Goal: Information Seeking & Learning: Learn about a topic

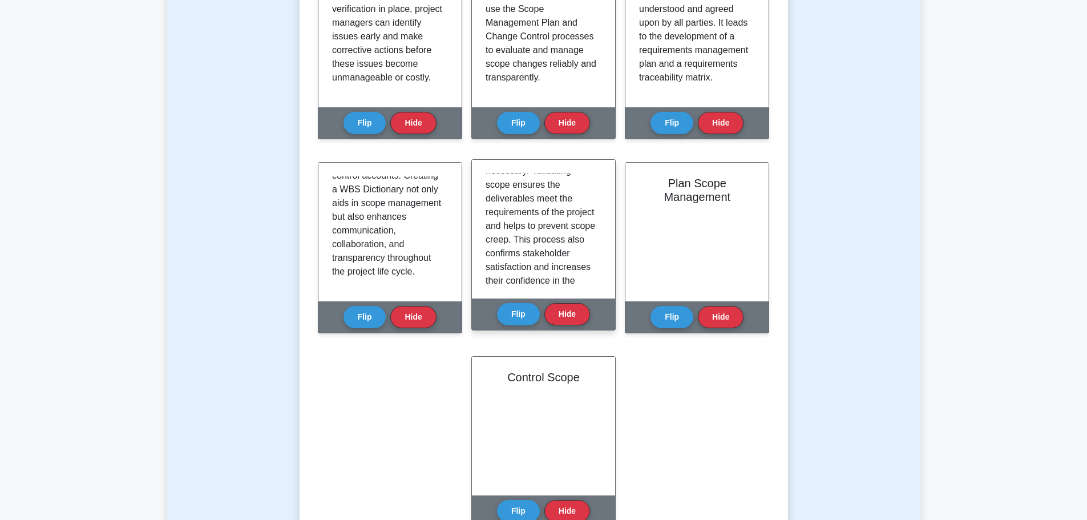
scroll to position [268, 0]
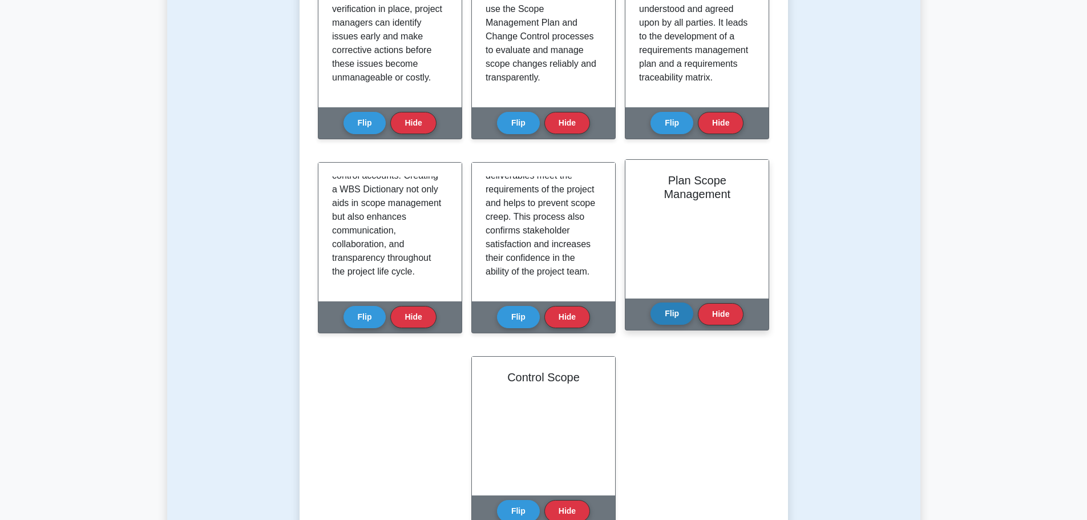
click at [659, 317] on button "Flip" at bounding box center [672, 314] width 43 height 22
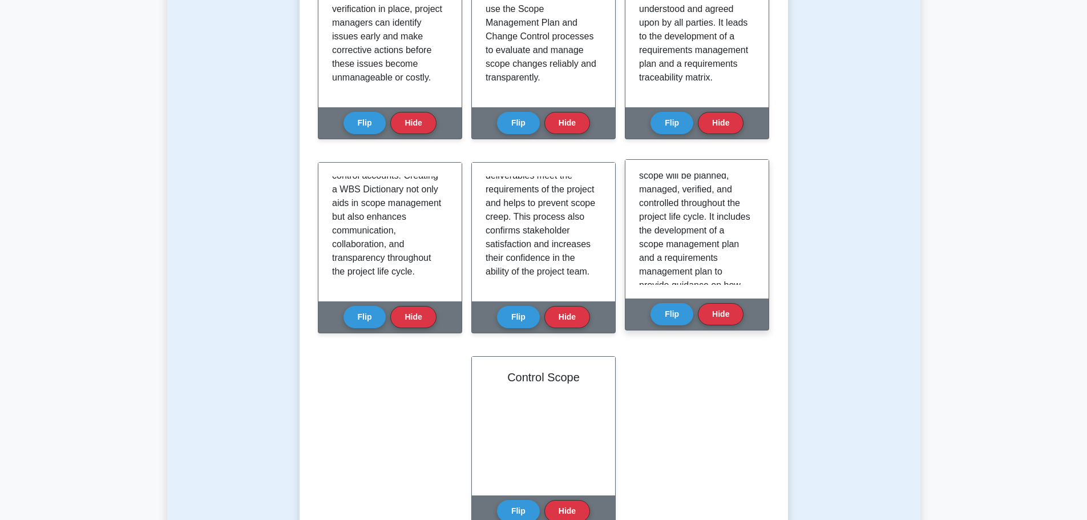
scroll to position [171, 0]
click at [727, 312] on button "Hide" at bounding box center [721, 314] width 46 height 22
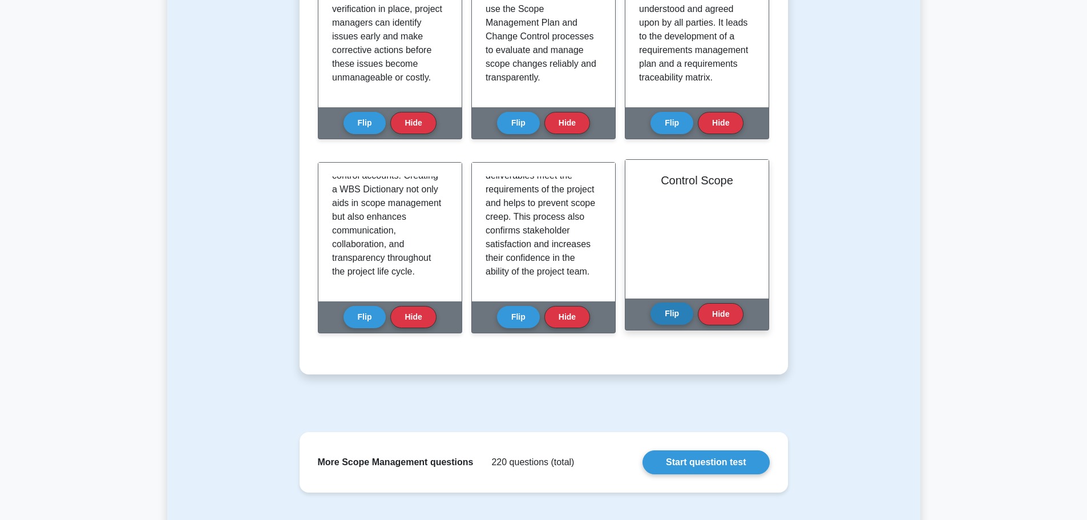
click at [685, 311] on button "Flip" at bounding box center [672, 314] width 43 height 22
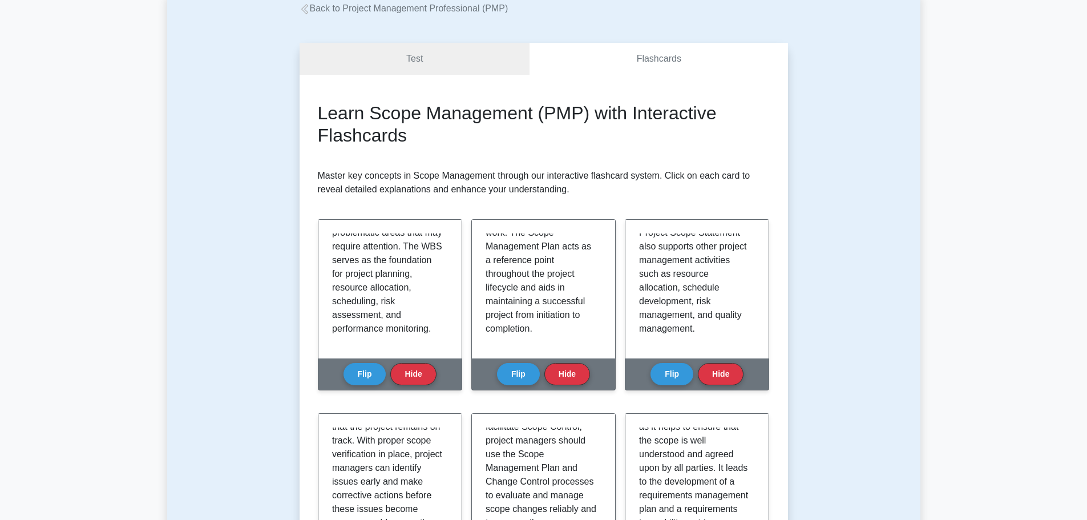
scroll to position [0, 0]
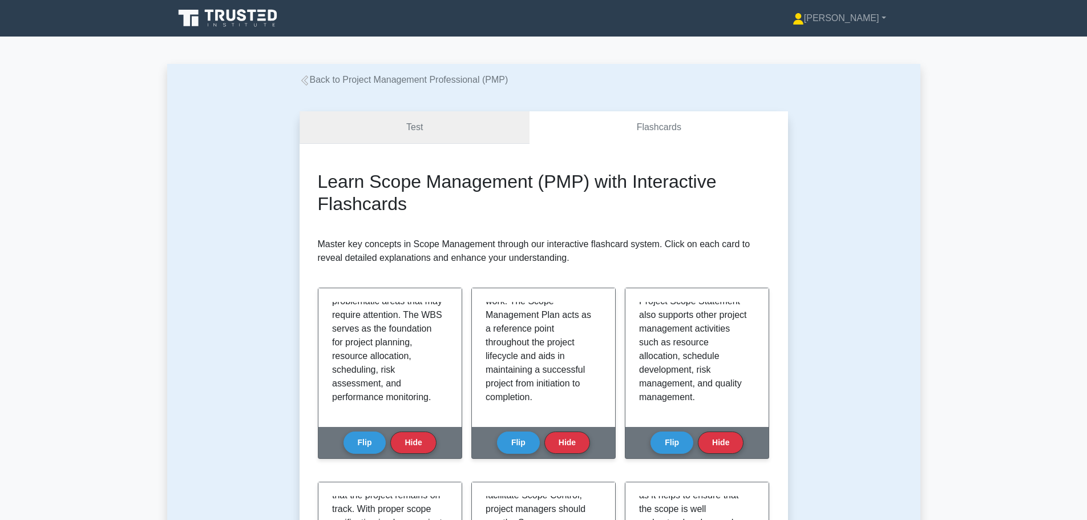
click at [434, 137] on link "Test" at bounding box center [415, 127] width 231 height 33
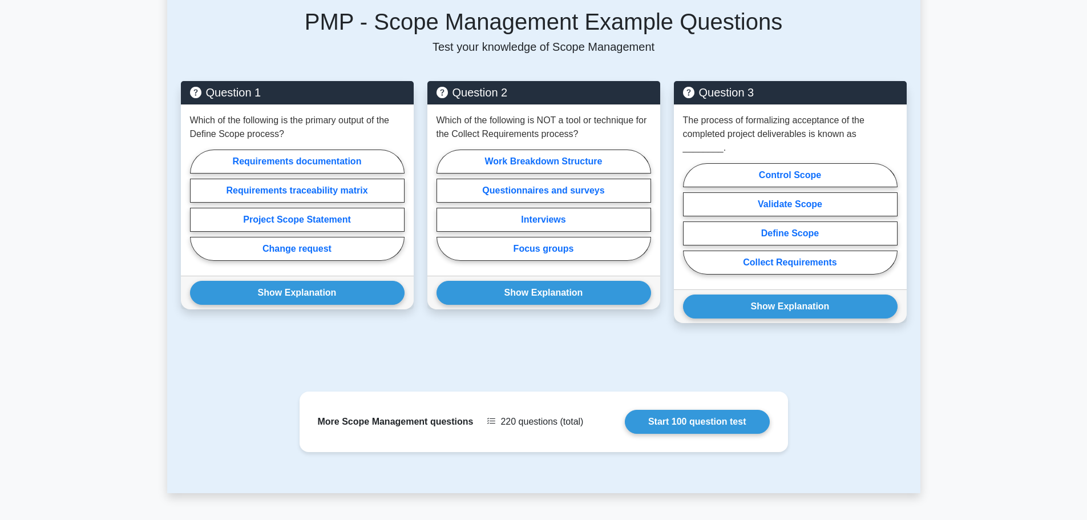
scroll to position [742, 0]
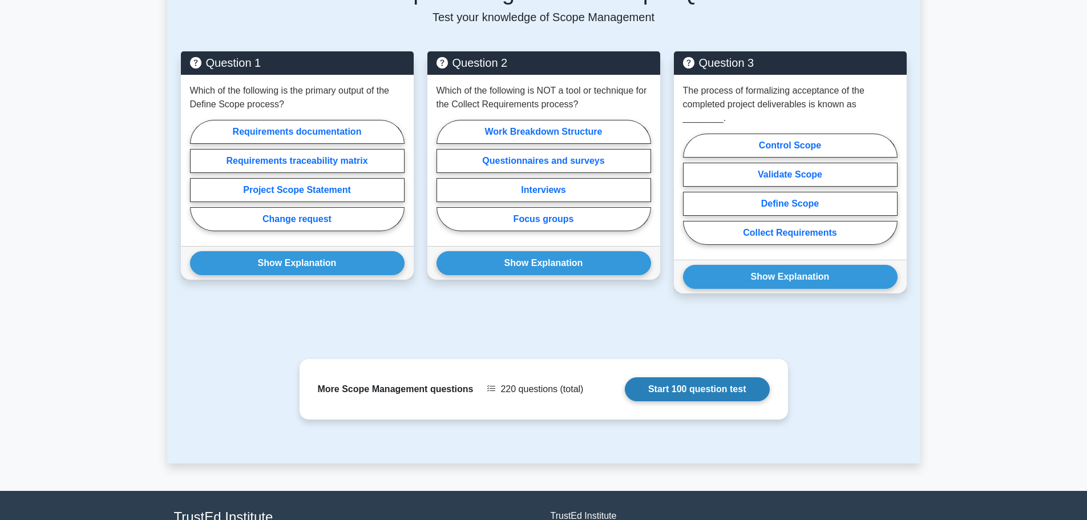
click at [696, 377] on link "Start 100 question test" at bounding box center [697, 389] width 145 height 24
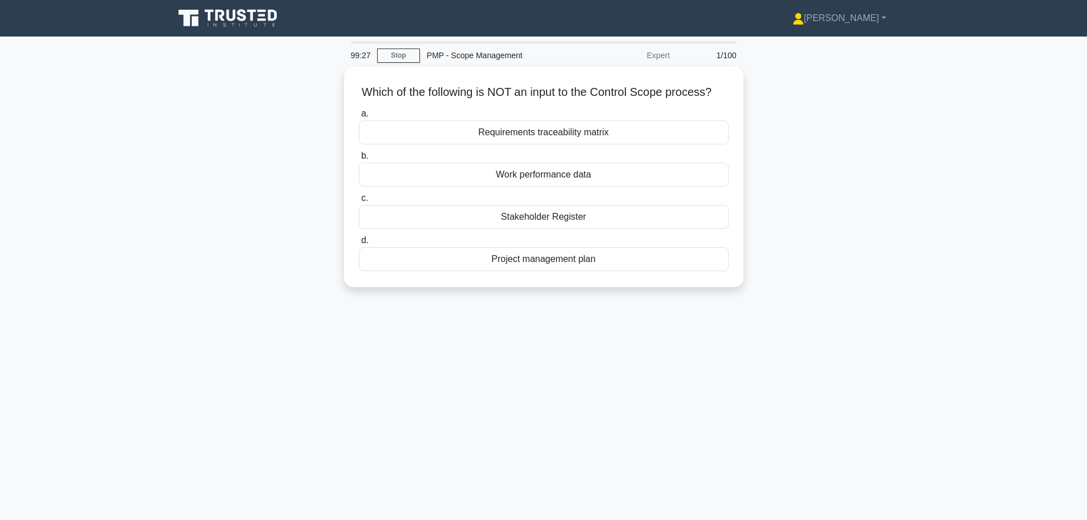
click at [262, 176] on div "Which of the following is NOT an input to the Control Scope process? .spinner_0…" at bounding box center [544, 184] width 754 height 234
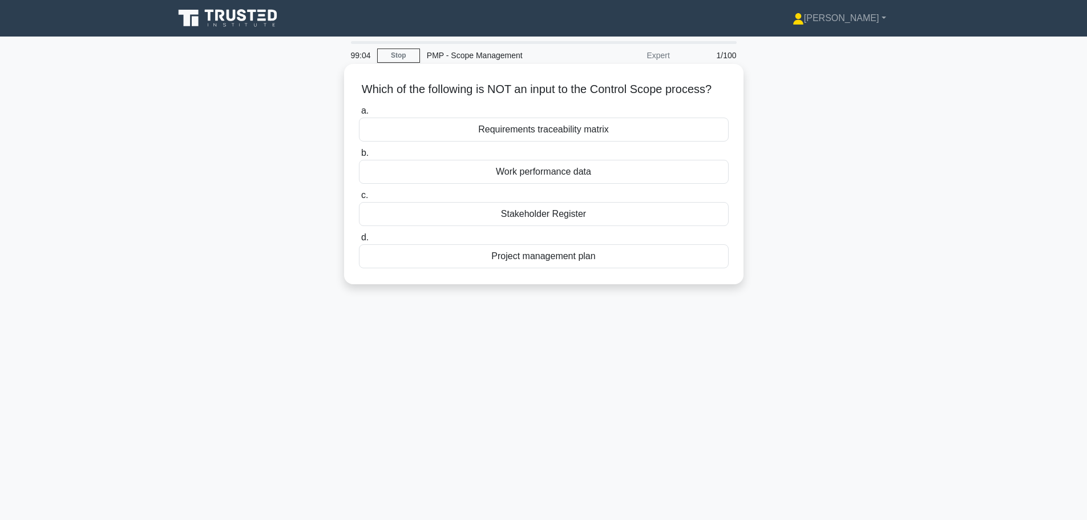
click at [639, 225] on div "Stakeholder Register" at bounding box center [544, 214] width 370 height 24
click at [359, 199] on input "c. Stakeholder Register" at bounding box center [359, 195] width 0 height 7
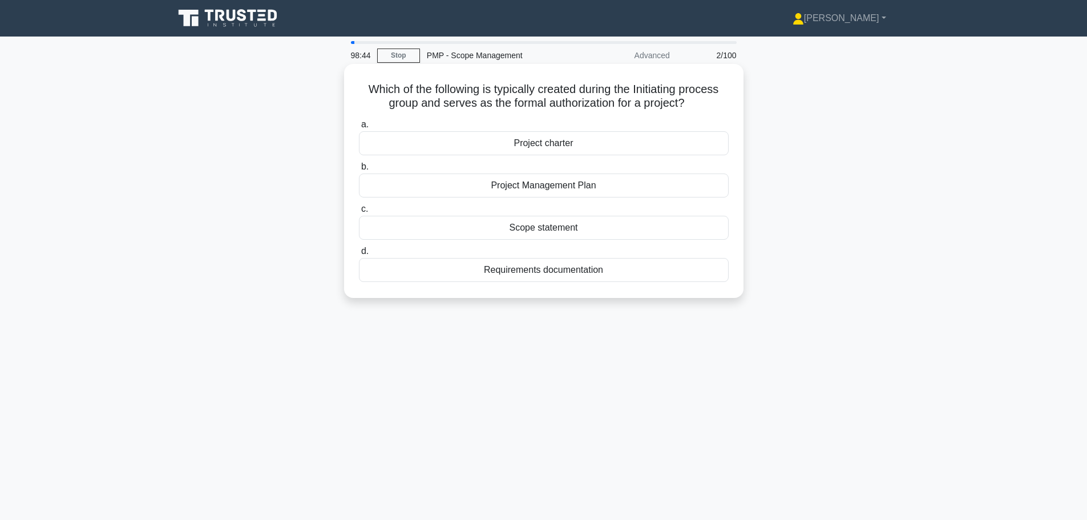
click at [631, 147] on div "Project charter" at bounding box center [544, 143] width 370 height 24
click at [359, 128] on input "a. Project charter" at bounding box center [359, 124] width 0 height 7
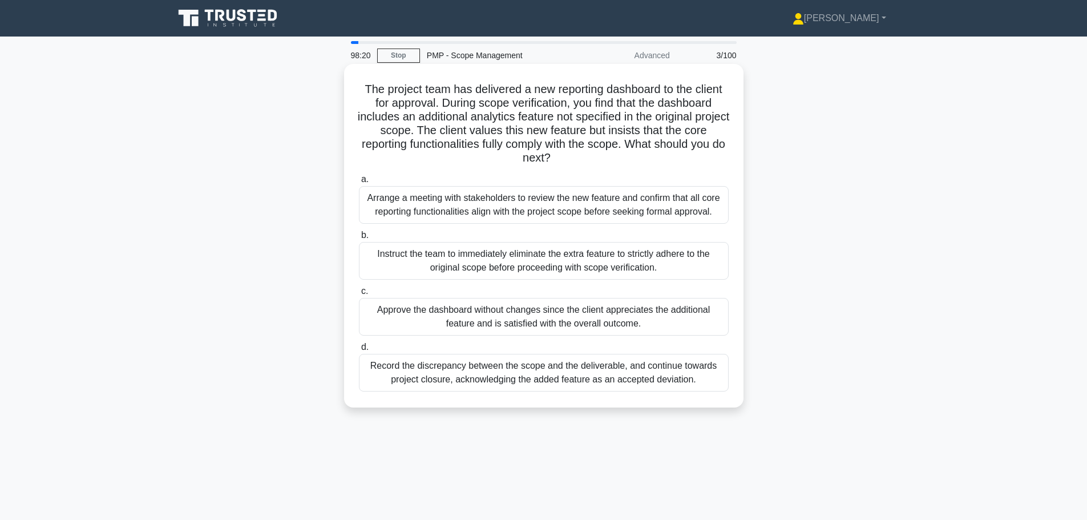
click at [555, 201] on div "Arrange a meeting with stakeholders to review the new feature and confirm that …" at bounding box center [544, 205] width 370 height 38
click at [359, 183] on input "a. Arrange a meeting with stakeholders to review the new feature and confirm th…" at bounding box center [359, 179] width 0 height 7
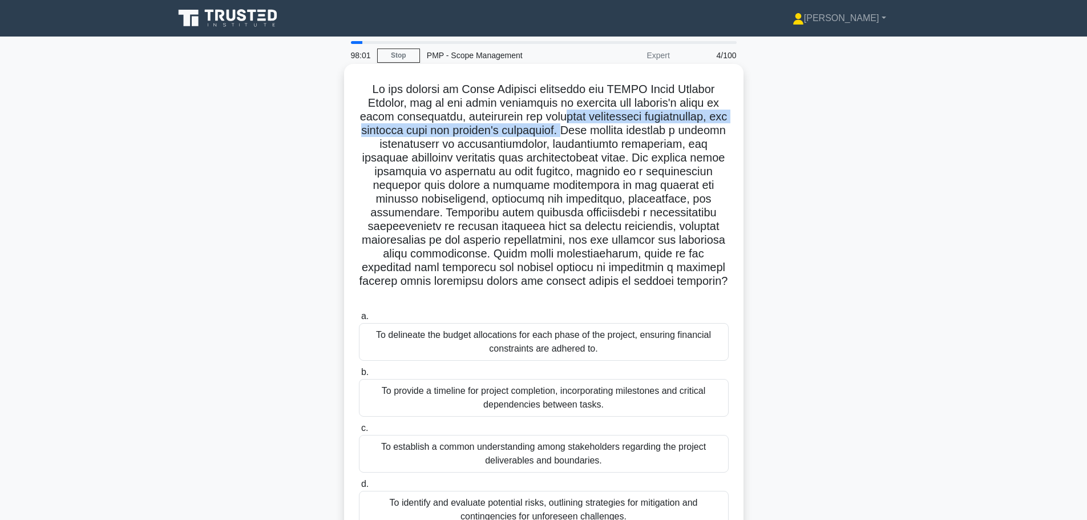
drag, startPoint x: 541, startPoint y: 118, endPoint x: 558, endPoint y: 127, distance: 19.2
click at [558, 127] on h5 ".spinner_0XTQ{transform-origin:center;animation:spinner_y6GP .75s linear infini…" at bounding box center [544, 192] width 372 height 220
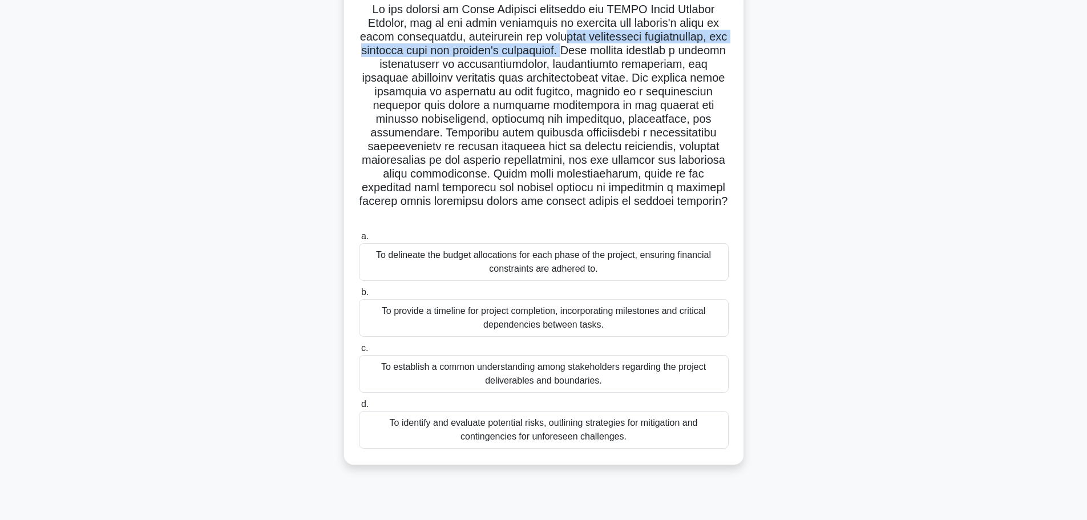
scroll to position [96, 0]
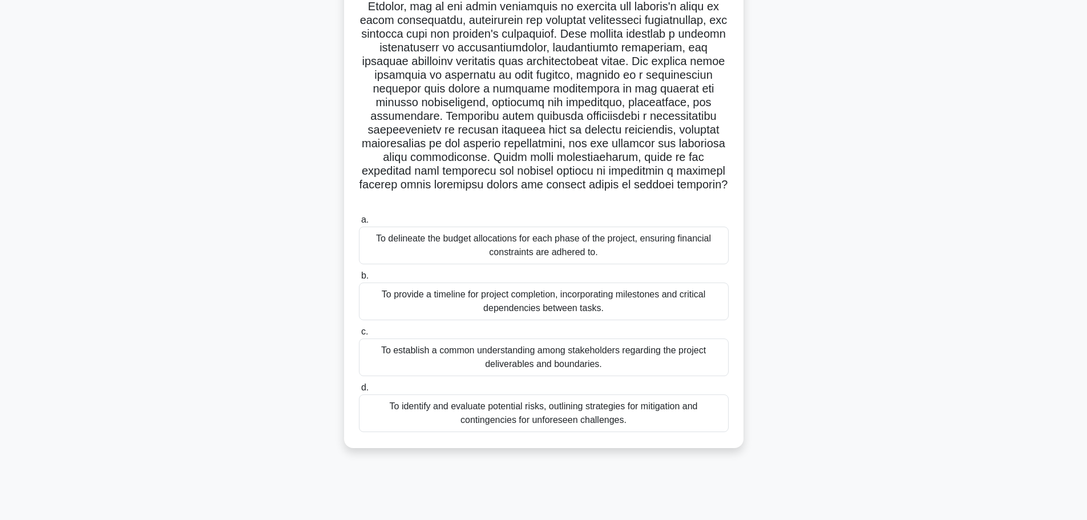
click at [696, 341] on div "To establish a common understanding among stakeholders regarding the project de…" at bounding box center [544, 358] width 370 height 38
click at [359, 336] on input "c. To establish a common understanding among stakeholders regarding the project…" at bounding box center [359, 331] width 0 height 7
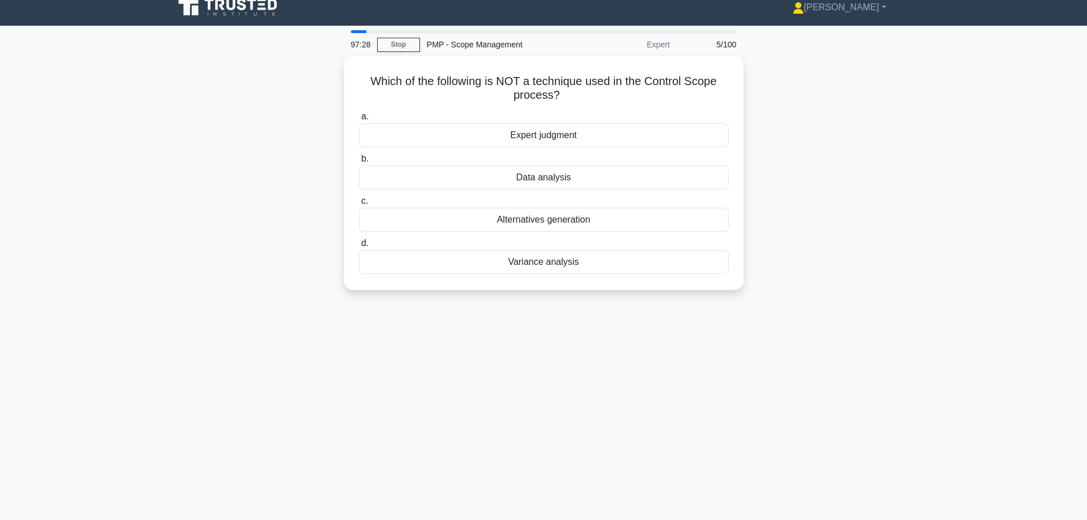
scroll to position [0, 0]
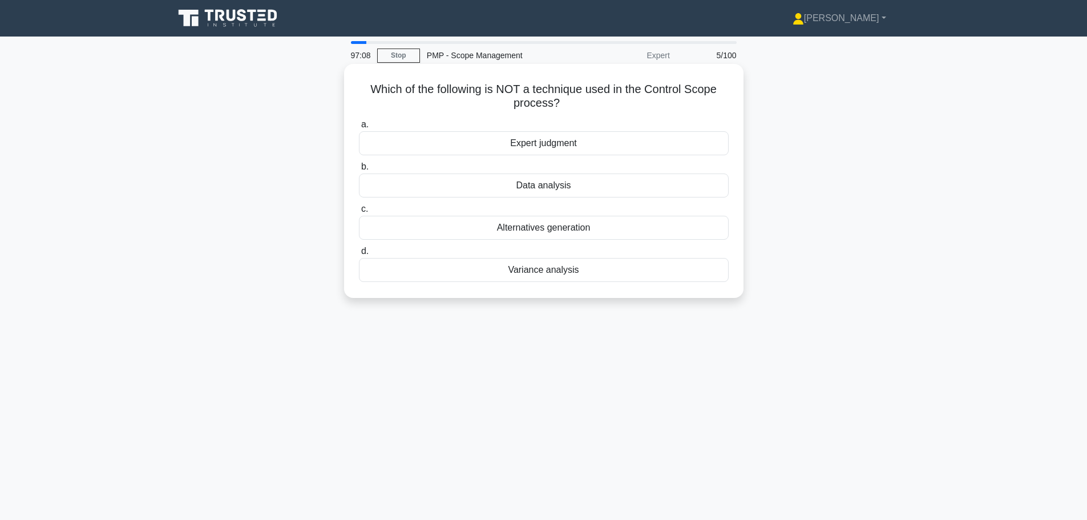
click at [626, 225] on div "Alternatives generation" at bounding box center [544, 228] width 370 height 24
click at [359, 213] on input "c. Alternatives generation" at bounding box center [359, 209] width 0 height 7
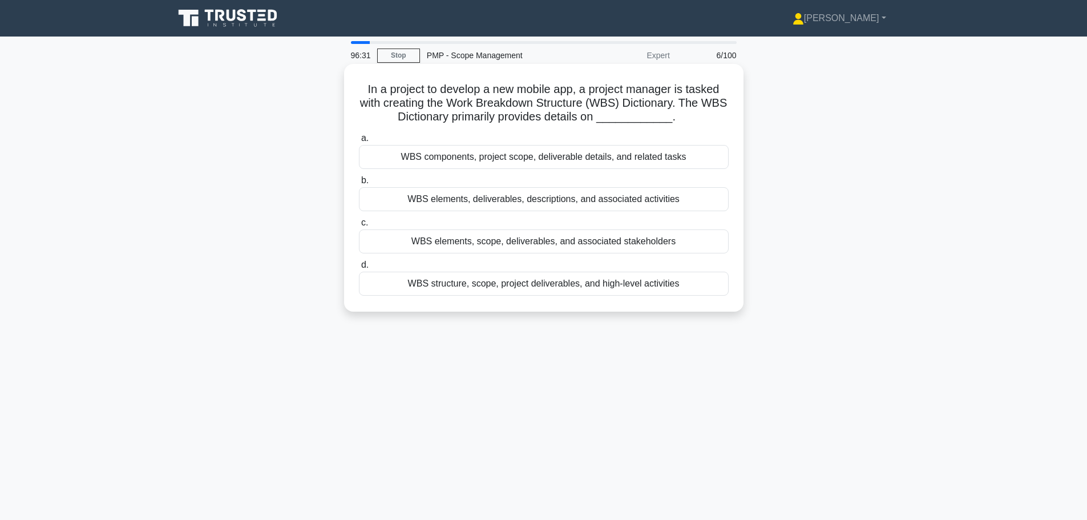
click at [527, 203] on div "WBS elements, deliverables, descriptions, and associated activities" at bounding box center [544, 199] width 370 height 24
click at [359, 184] on input "b. WBS elements, deliverables, descriptions, and associated activities" at bounding box center [359, 180] width 0 height 7
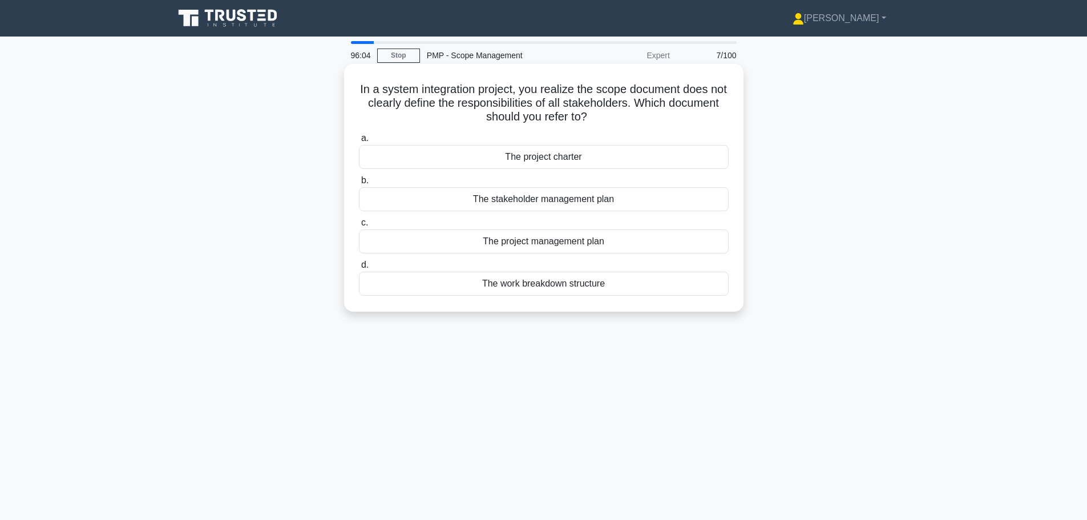
click at [617, 206] on div "The stakeholder management plan" at bounding box center [544, 199] width 370 height 24
click at [359, 184] on input "b. The stakeholder management plan" at bounding box center [359, 180] width 0 height 7
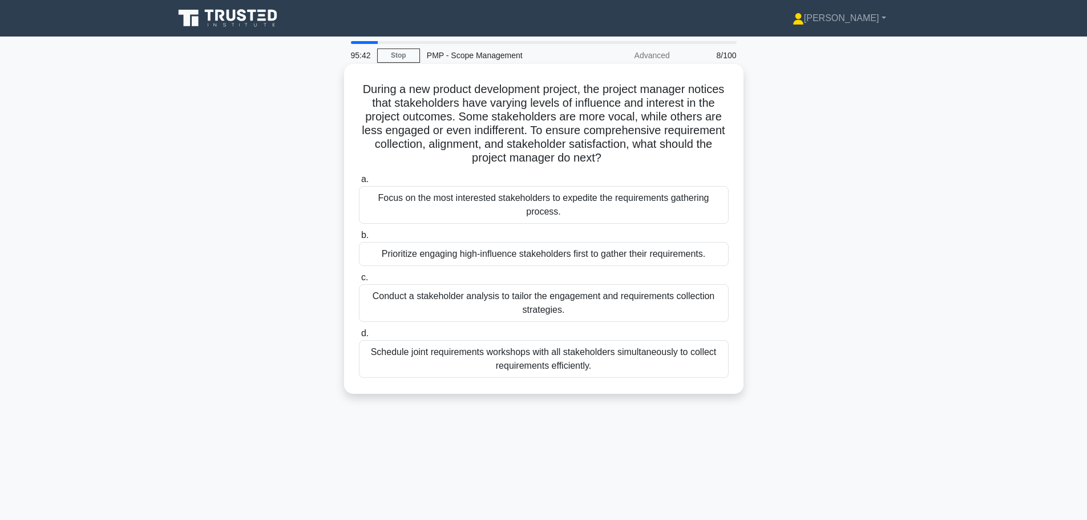
click at [692, 310] on div "Conduct a stakeholder analysis to tailor the engagement and requirements collec…" at bounding box center [544, 303] width 370 height 38
click at [359, 281] on input "c. Conduct a stakeholder analysis to tailor the engagement and requirements col…" at bounding box center [359, 277] width 0 height 7
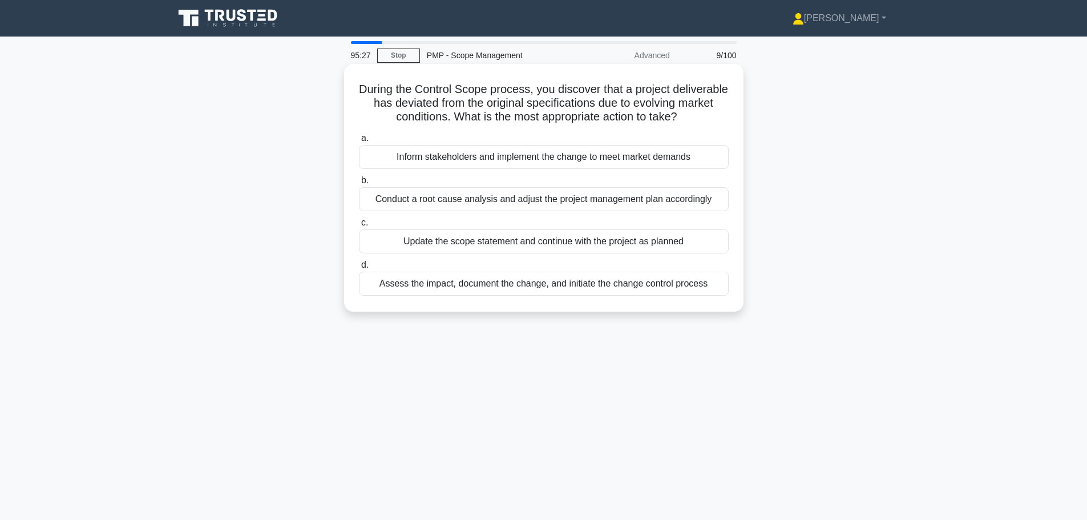
click at [686, 296] on div "Assess the impact, document the change, and initiate the change control process" at bounding box center [544, 284] width 370 height 24
click at [359, 269] on input "d. Assess the impact, document the change, and initiate the change control proc…" at bounding box center [359, 264] width 0 height 7
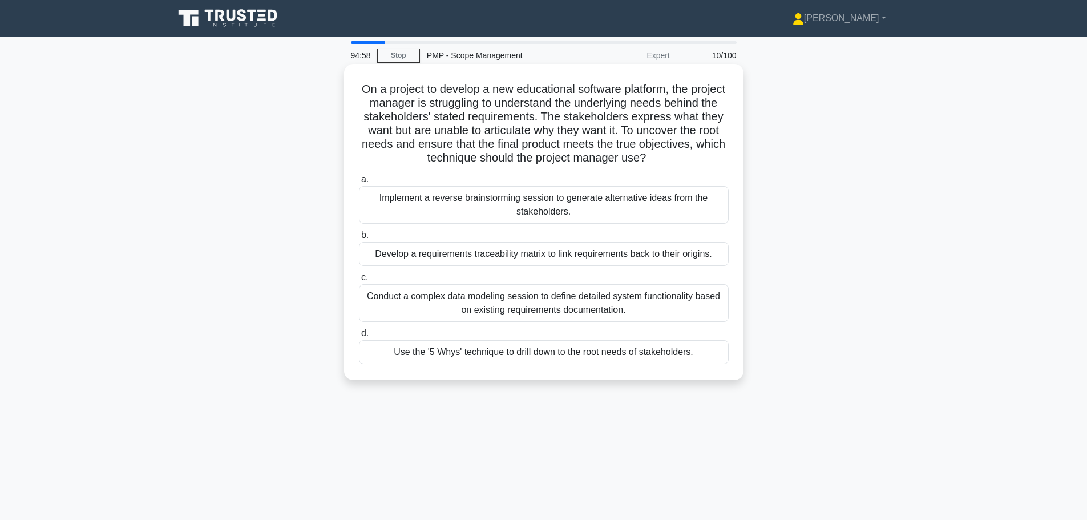
click at [618, 261] on div "Develop a requirements traceability matrix to link requirements back to their o…" at bounding box center [544, 254] width 370 height 24
click at [359, 239] on input "b. Develop a requirements traceability matrix to link requirements back to thei…" at bounding box center [359, 235] width 0 height 7
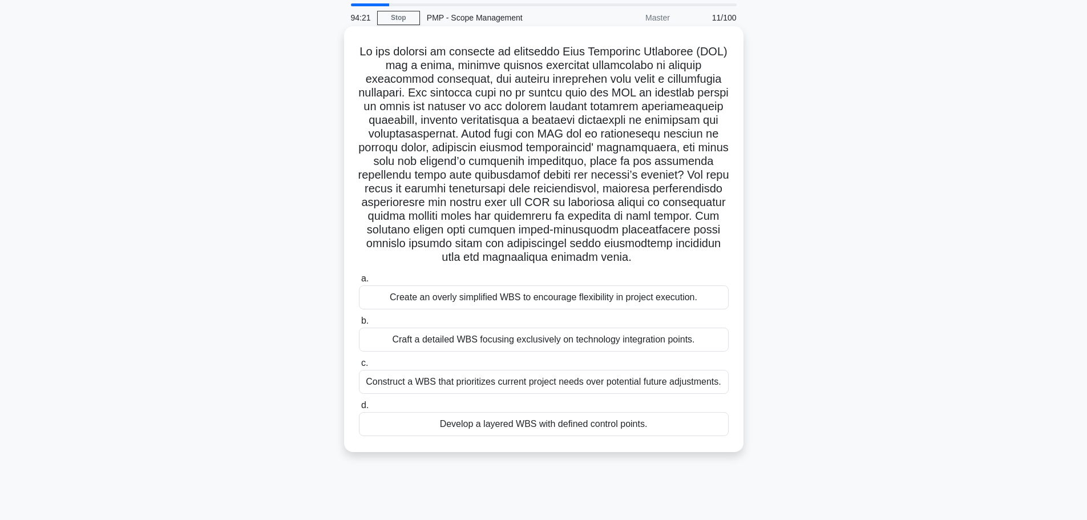
scroll to position [57, 0]
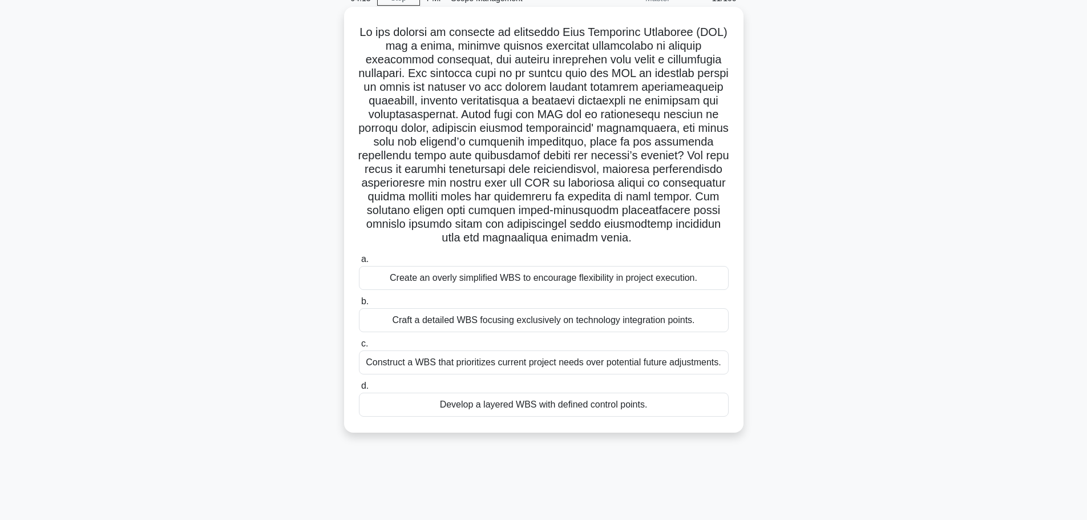
click at [619, 365] on div "Construct a WBS that prioritizes current project needs over potential future ad…" at bounding box center [544, 362] width 370 height 24
click at [359, 348] on input "c. Construct a WBS that prioritizes current project needs over potential future…" at bounding box center [359, 343] width 0 height 7
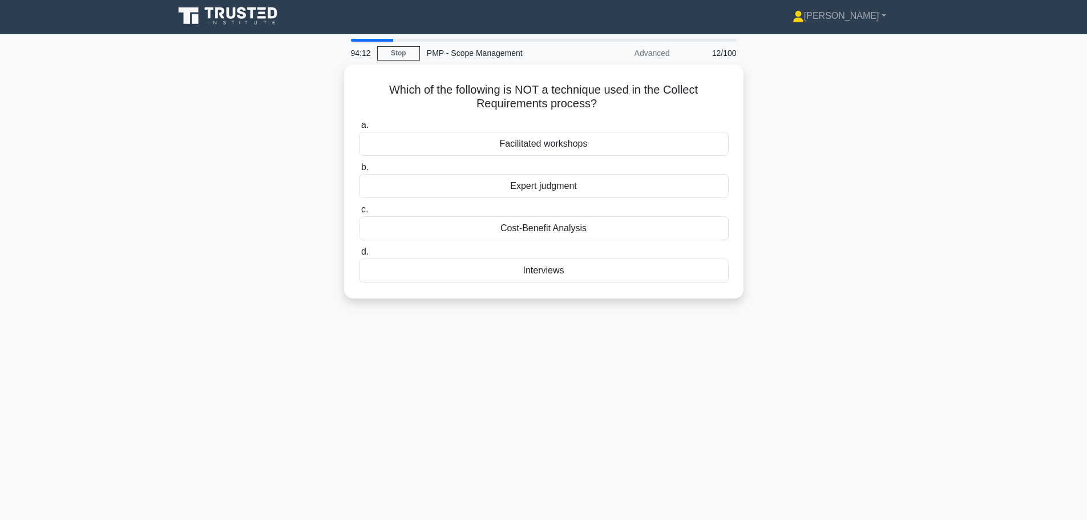
scroll to position [0, 0]
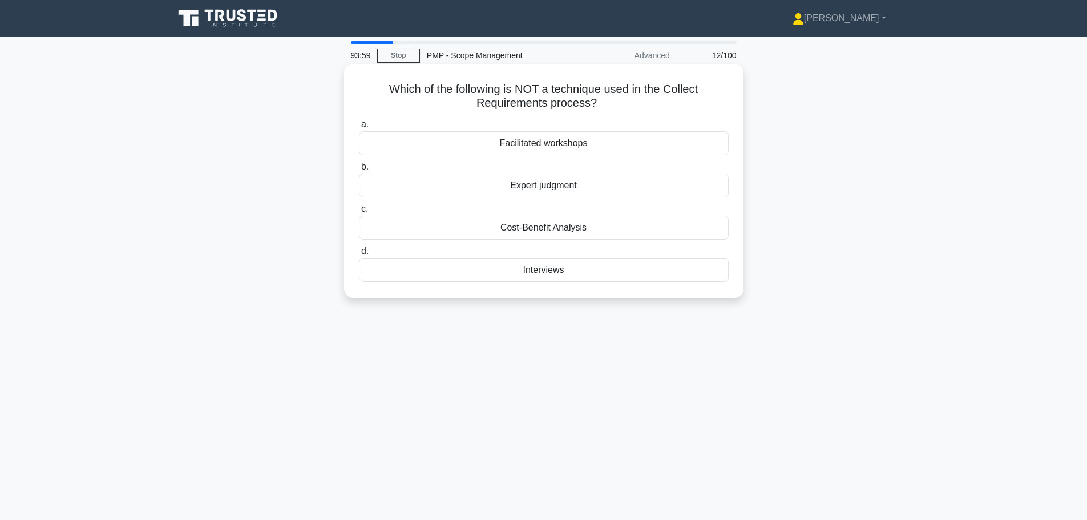
click at [670, 230] on div "Cost-Benefit Analysis" at bounding box center [544, 228] width 370 height 24
click at [359, 213] on input "c. Cost-Benefit Analysis" at bounding box center [359, 209] width 0 height 7
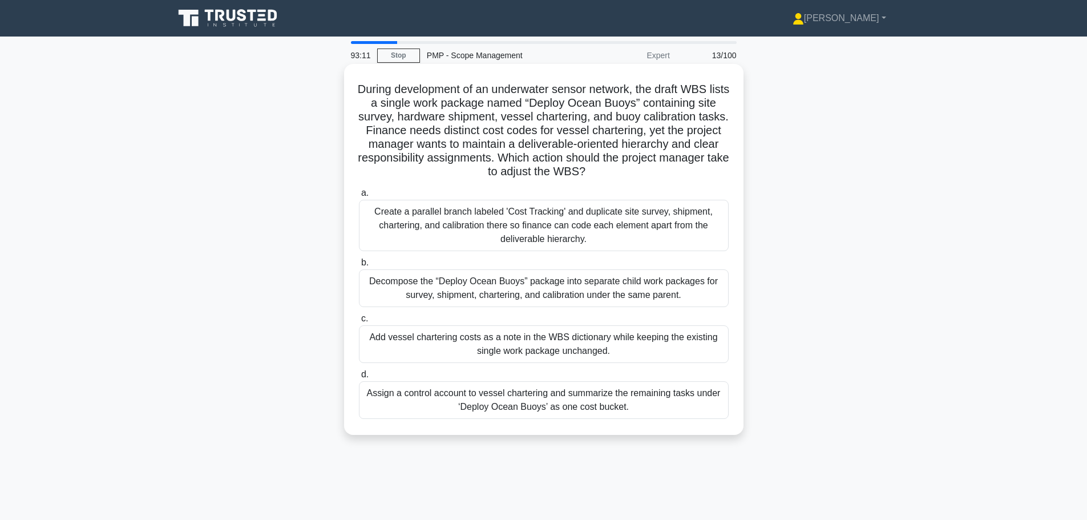
click at [534, 299] on div "Decompose the “Deploy Ocean Buoys” package into separate child work packages fo…" at bounding box center [544, 288] width 370 height 38
click at [359, 267] on input "b. Decompose the “Deploy Ocean Buoys” package into separate child work packages…" at bounding box center [359, 262] width 0 height 7
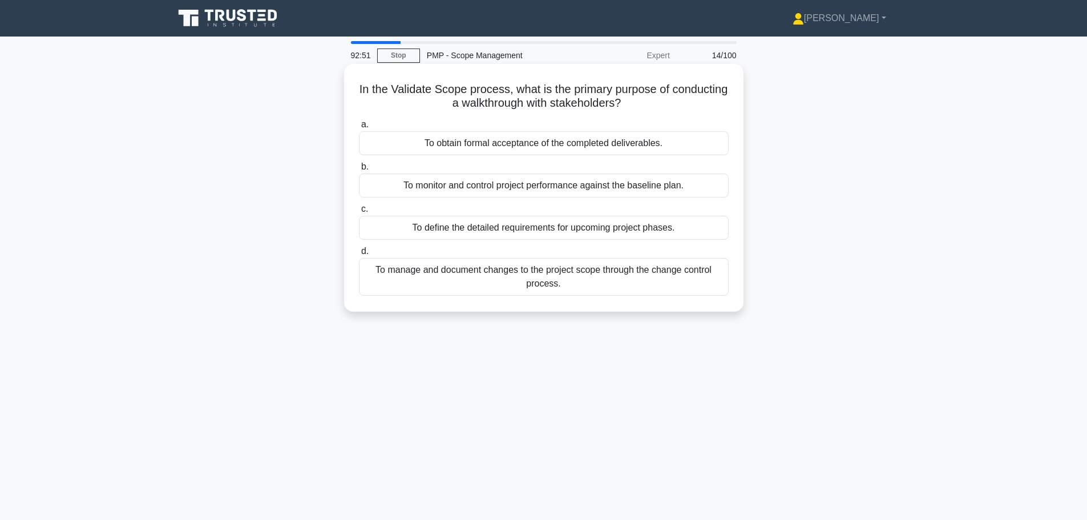
click at [618, 145] on div "To obtain formal acceptance of the completed deliverables." at bounding box center [544, 143] width 370 height 24
click at [359, 128] on input "a. To obtain formal acceptance of the completed deliverables." at bounding box center [359, 124] width 0 height 7
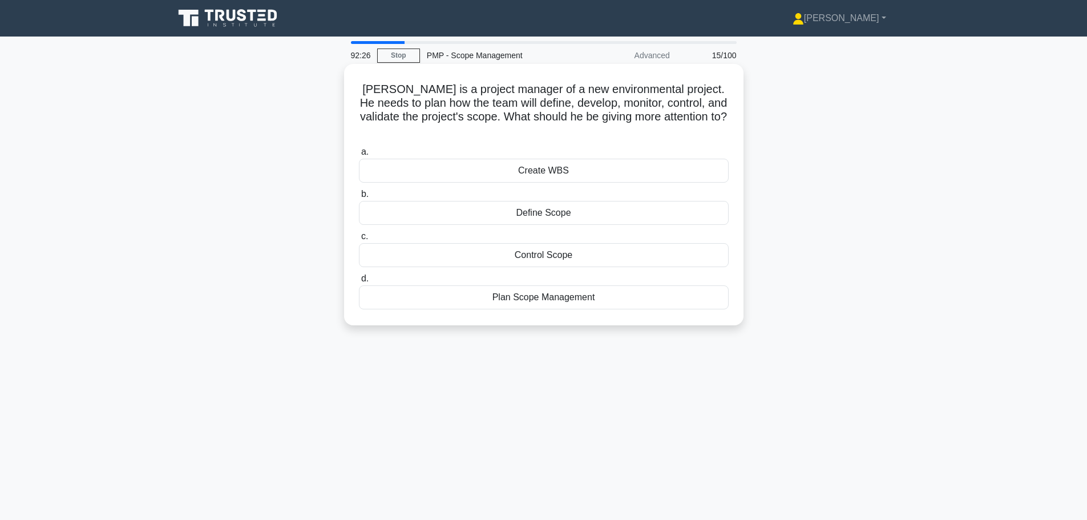
click at [644, 202] on div "Define Scope" at bounding box center [544, 213] width 370 height 24
click at [359, 198] on input "b. Define Scope" at bounding box center [359, 194] width 0 height 7
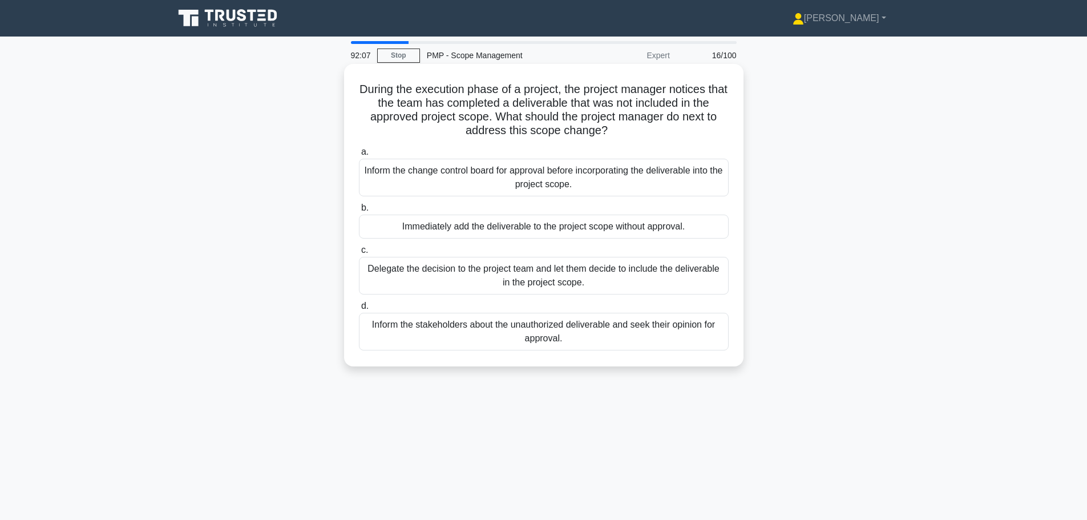
click at [664, 189] on div "Inform the change control board for approval before incorporating the deliverab…" at bounding box center [544, 178] width 370 height 38
click at [359, 156] on input "a. Inform the change control board for approval before incorporating the delive…" at bounding box center [359, 151] width 0 height 7
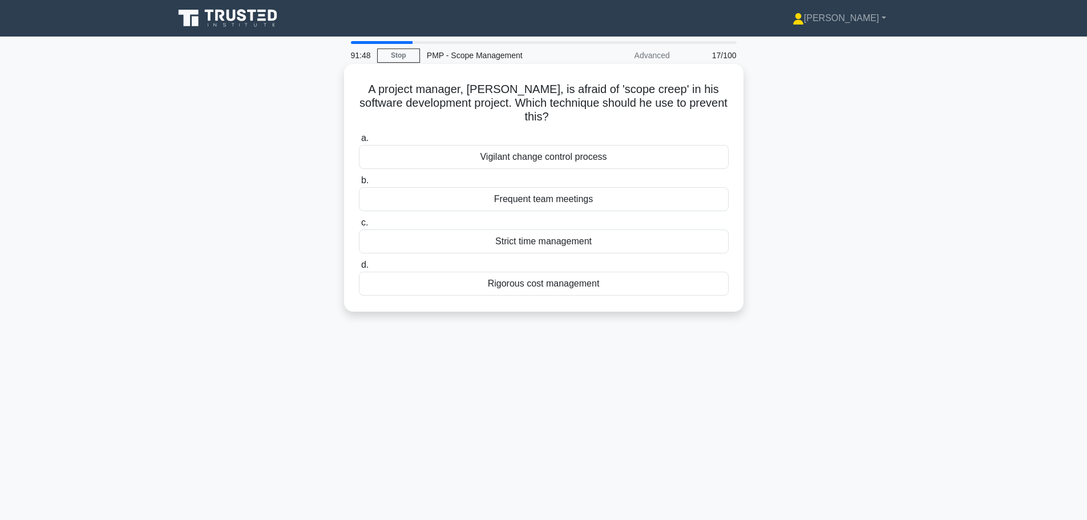
click at [669, 160] on div "Vigilant change control process" at bounding box center [544, 157] width 370 height 24
click at [359, 142] on input "a. Vigilant change control process" at bounding box center [359, 138] width 0 height 7
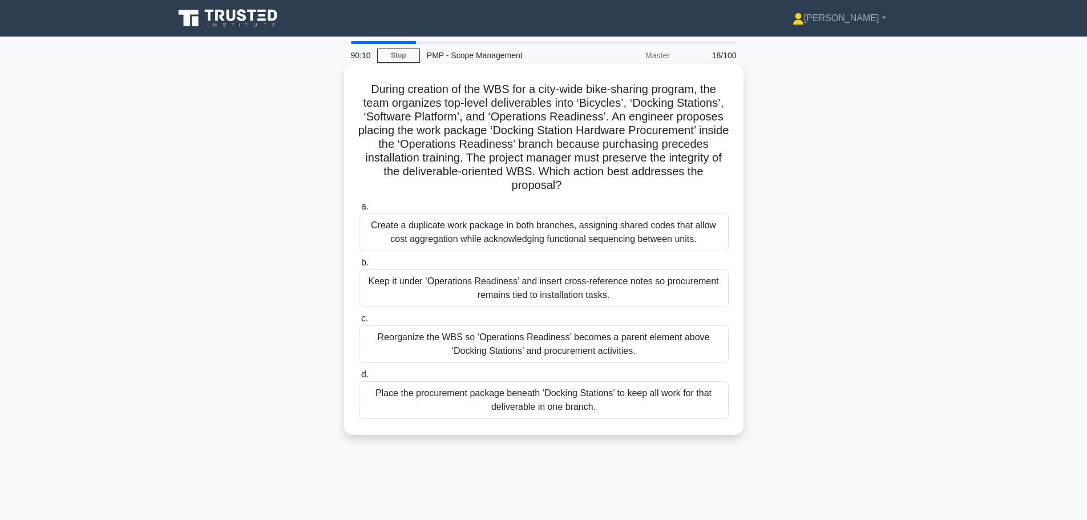
click at [605, 405] on div "Place the procurement package beneath ‘Docking Stations’ to keep all work for t…" at bounding box center [544, 400] width 370 height 38
click at [359, 378] on input "d. Place the procurement package beneath ‘Docking Stations’ to keep all work fo…" at bounding box center [359, 374] width 0 height 7
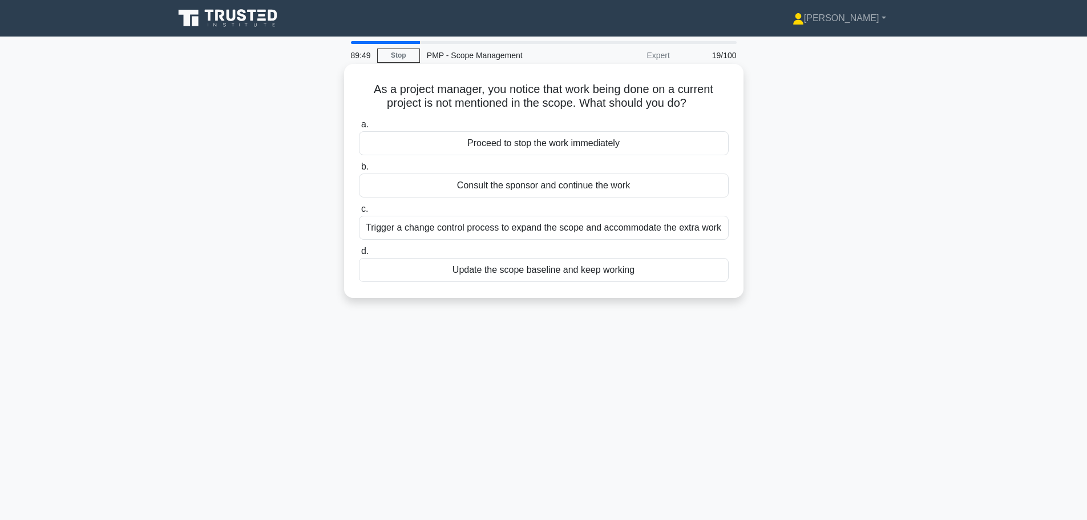
click at [656, 233] on div "Trigger a change control process to expand the scope and accommodate the extra …" at bounding box center [544, 228] width 370 height 24
click at [359, 213] on input "c. Trigger a change control process to expand the scope and accommodate the ext…" at bounding box center [359, 209] width 0 height 7
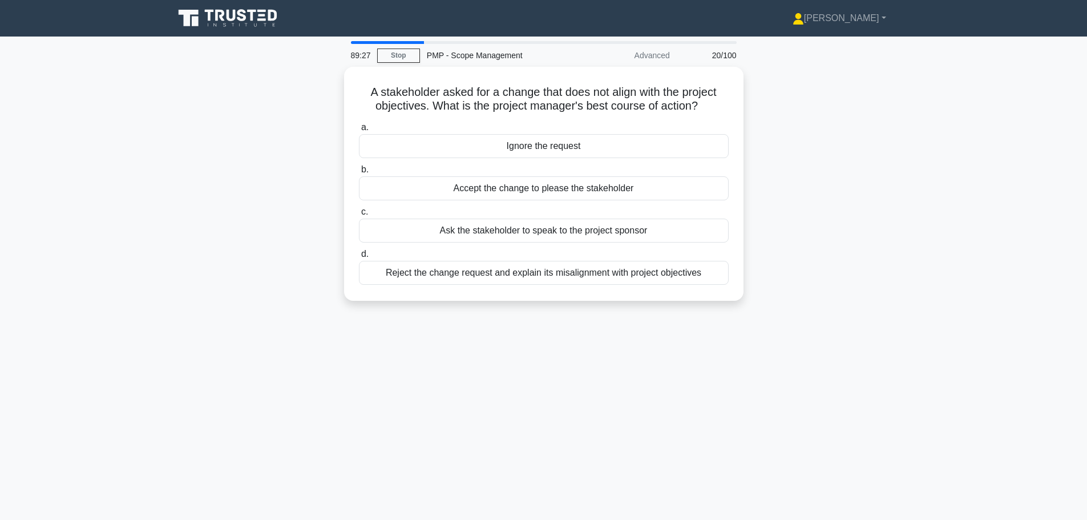
click at [656, 233] on div "Ask the stakeholder to speak to the project sponsor" at bounding box center [544, 231] width 370 height 24
click at [359, 216] on input "c. Ask the stakeholder to speak to the project sponsor" at bounding box center [359, 211] width 0 height 7
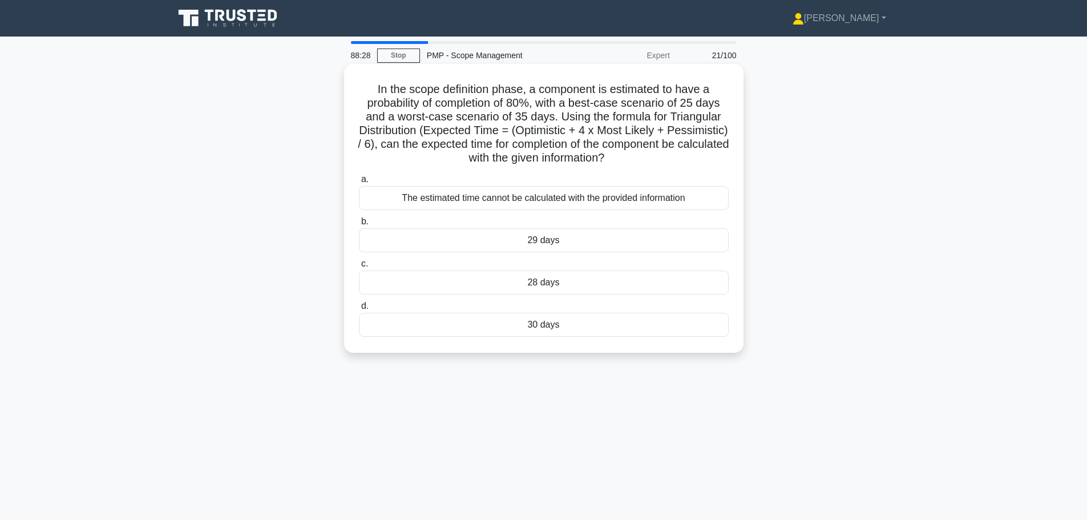
click at [582, 195] on div "The estimated time cannot be calculated with the provided information" at bounding box center [544, 198] width 370 height 24
click at [359, 183] on input "a. The estimated time cannot be calculated with the provided information" at bounding box center [359, 179] width 0 height 7
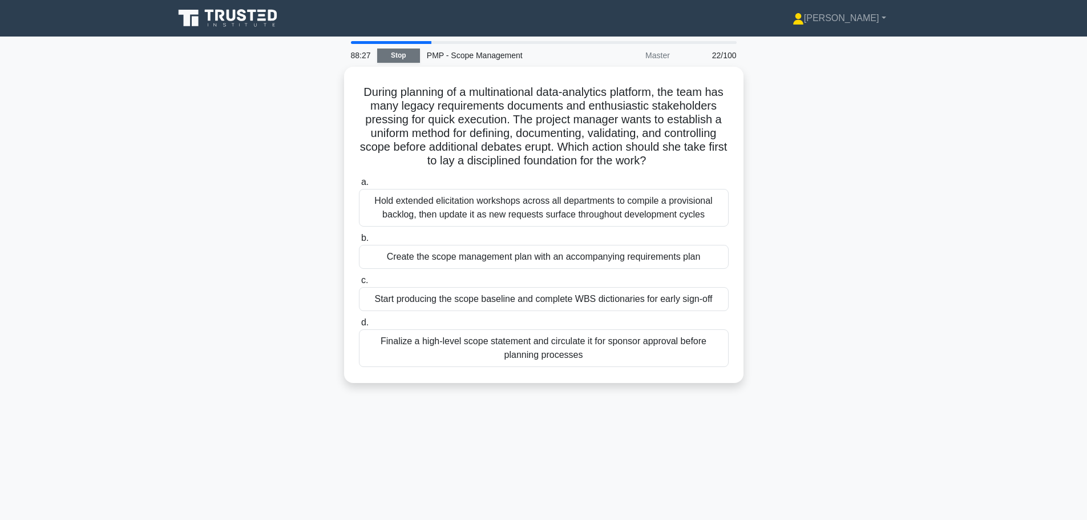
click at [391, 49] on link "Stop" at bounding box center [398, 56] width 43 height 14
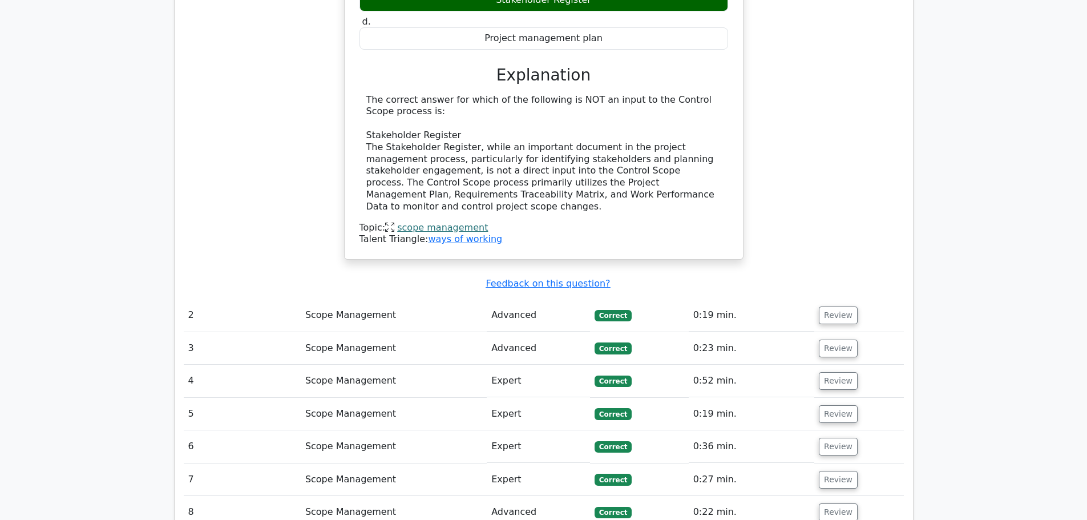
scroll to position [799, 0]
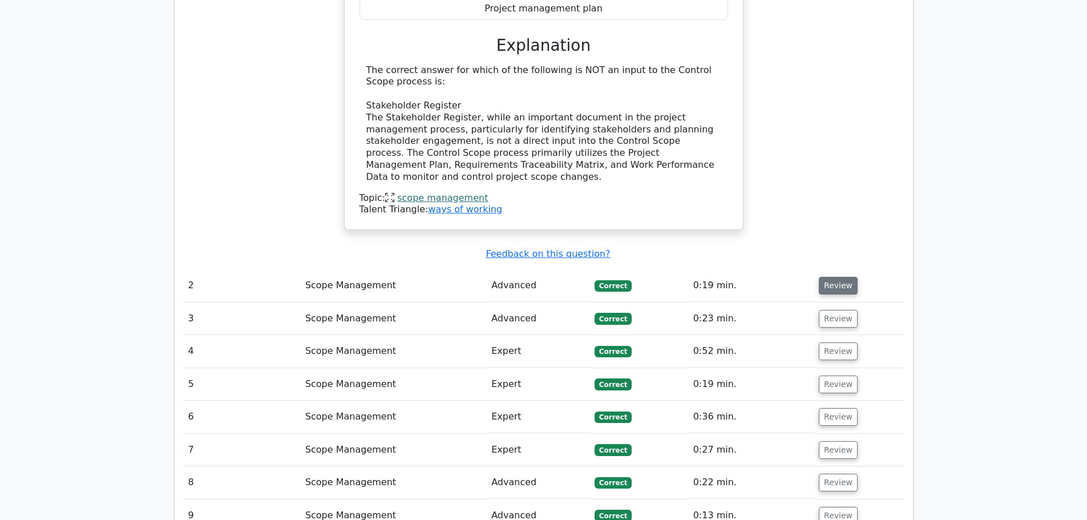
click at [825, 277] on button "Review" at bounding box center [838, 286] width 39 height 18
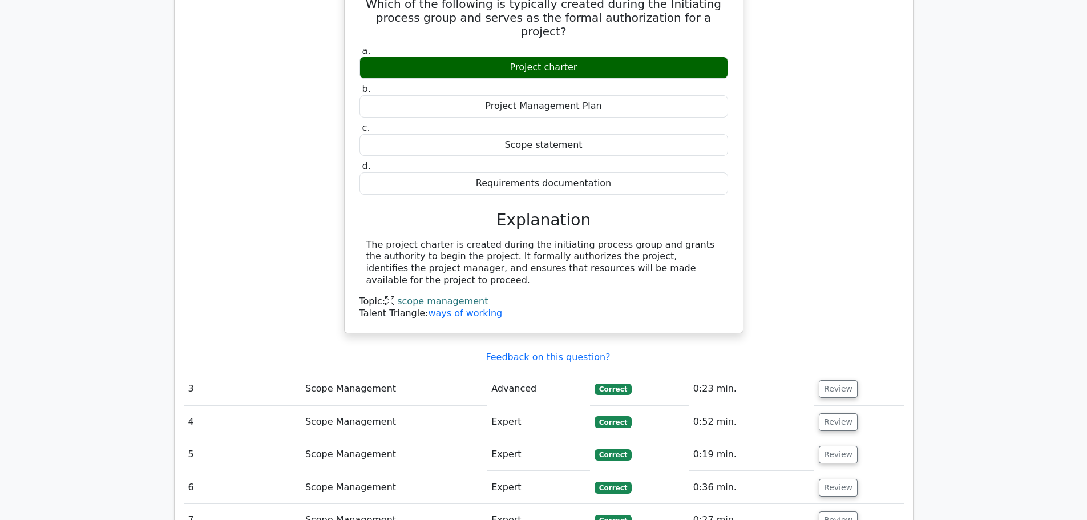
scroll to position [1142, 0]
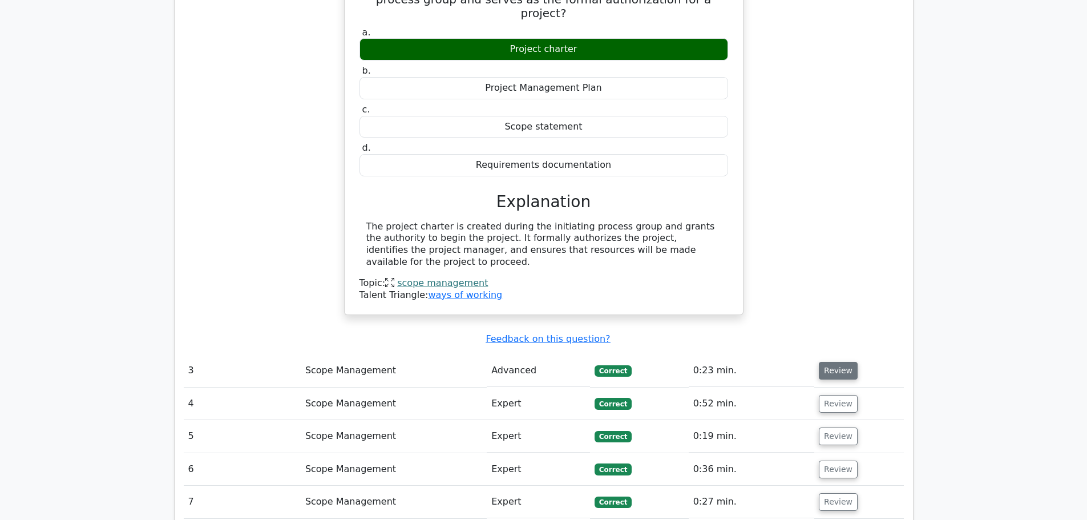
click at [839, 362] on button "Review" at bounding box center [838, 371] width 39 height 18
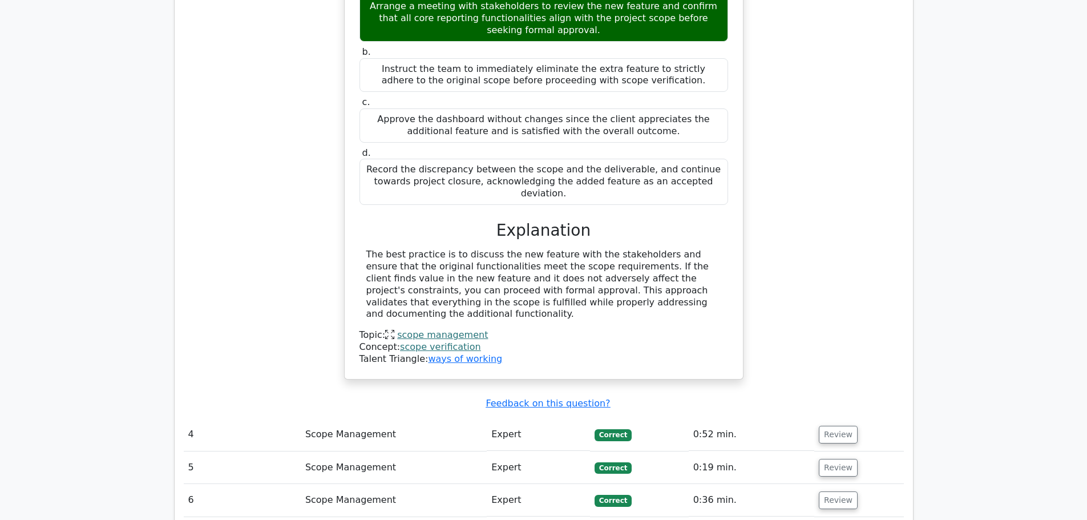
scroll to position [1655, 0]
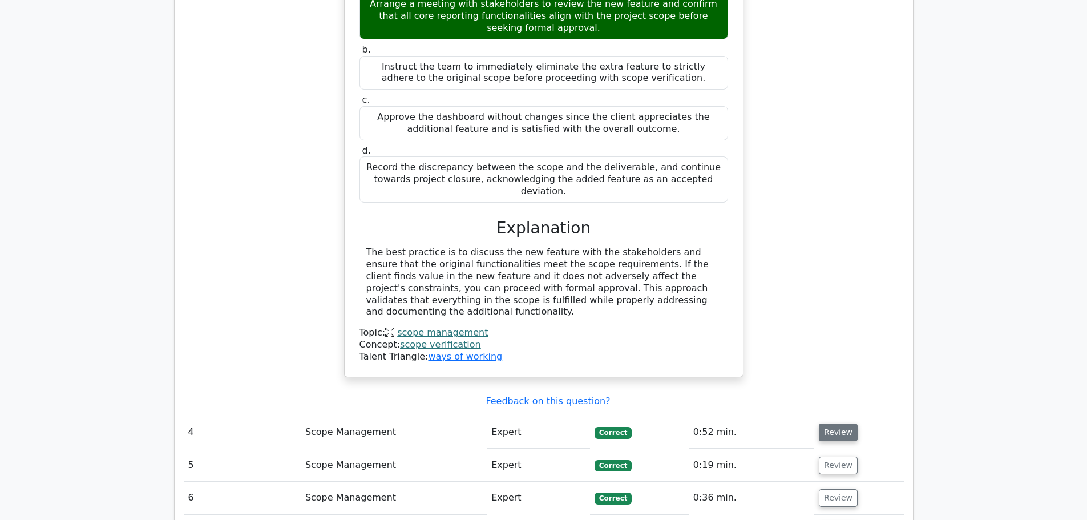
click at [840, 424] on button "Review" at bounding box center [838, 433] width 39 height 18
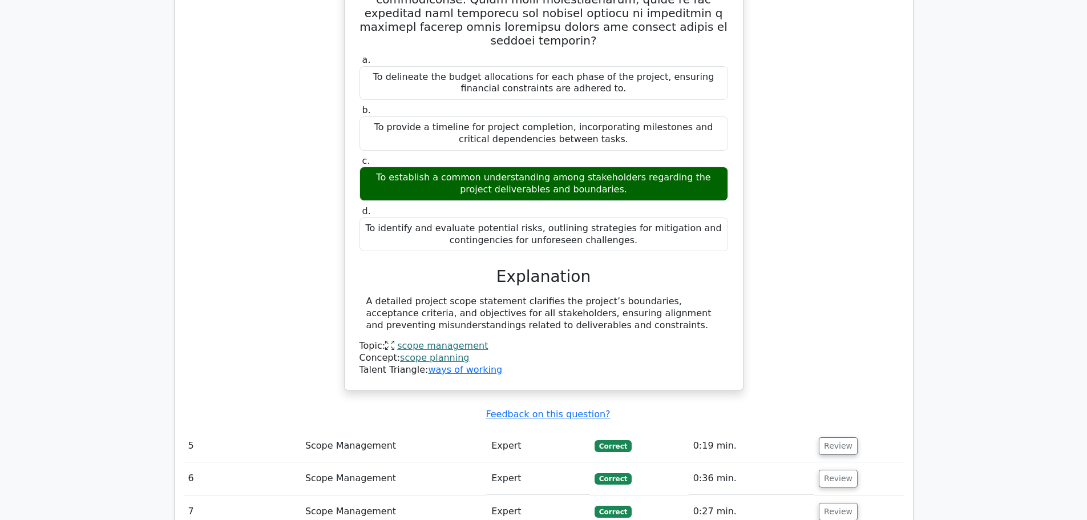
scroll to position [2340, 0]
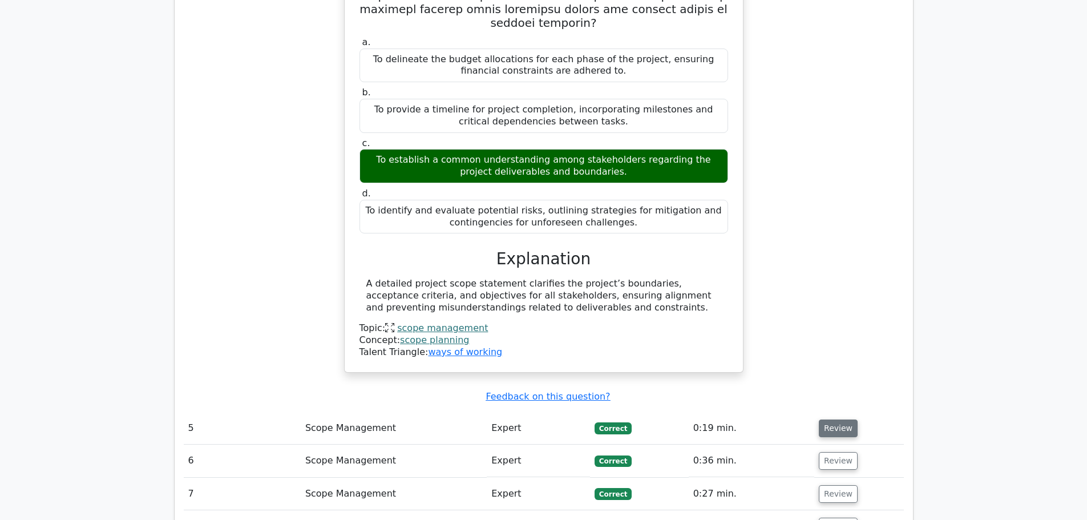
click at [839, 420] on button "Review" at bounding box center [838, 429] width 39 height 18
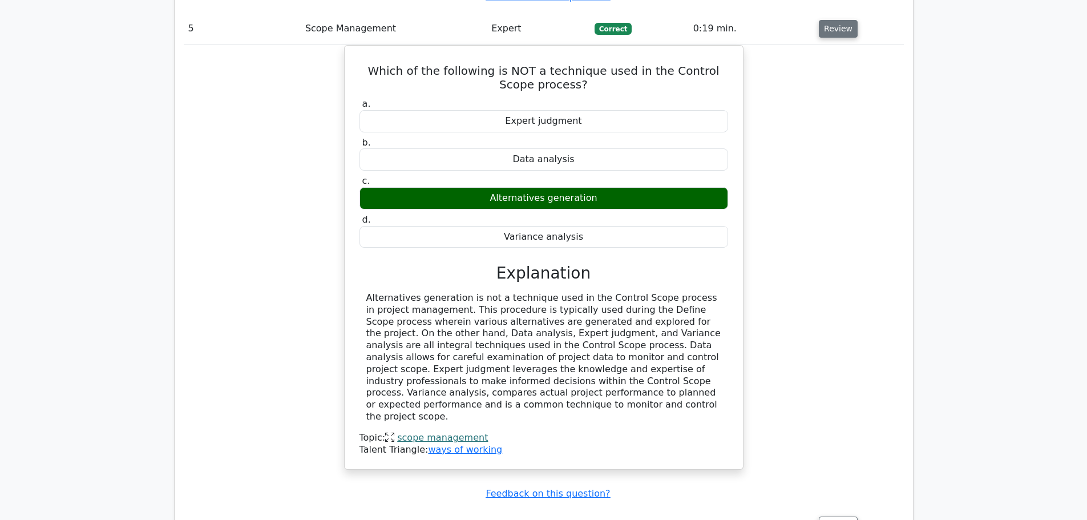
scroll to position [2797, 0]
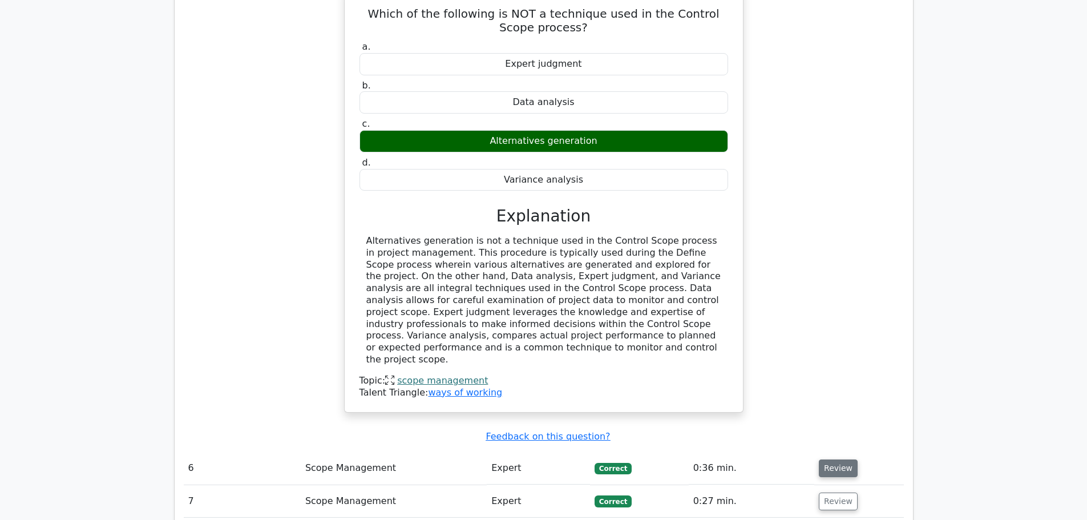
click at [840, 460] on button "Review" at bounding box center [838, 469] width 39 height 18
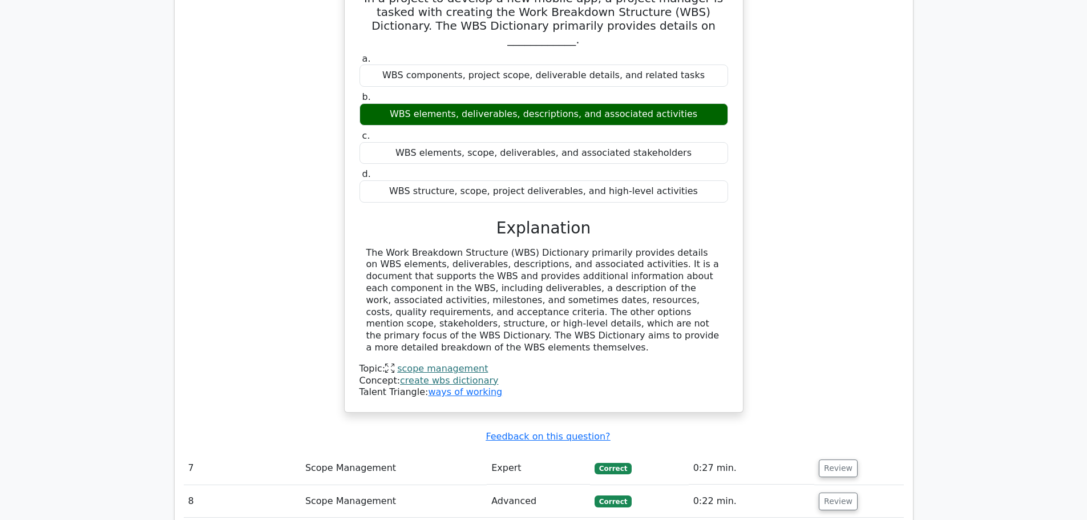
scroll to position [3311, 0]
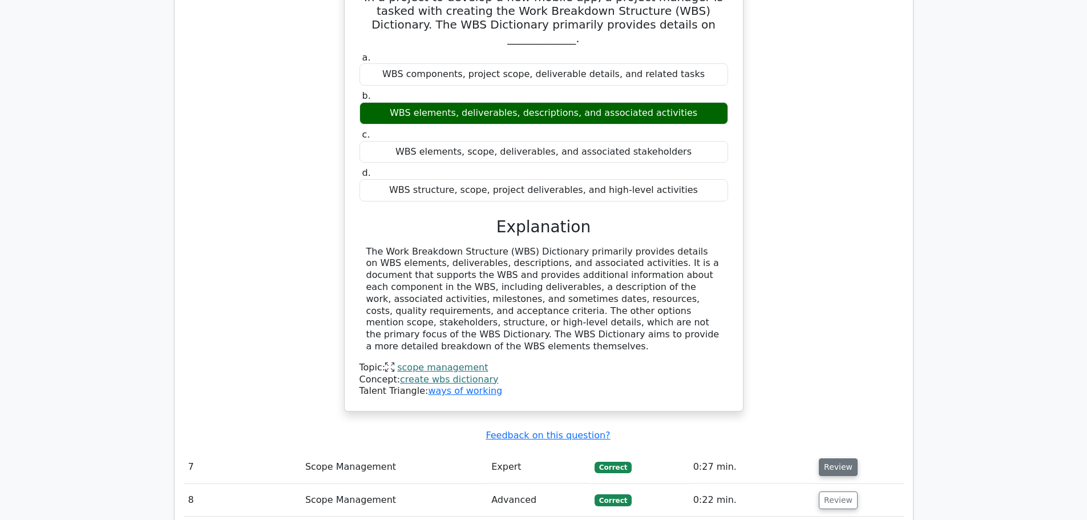
click at [843, 458] on button "Review" at bounding box center [838, 467] width 39 height 18
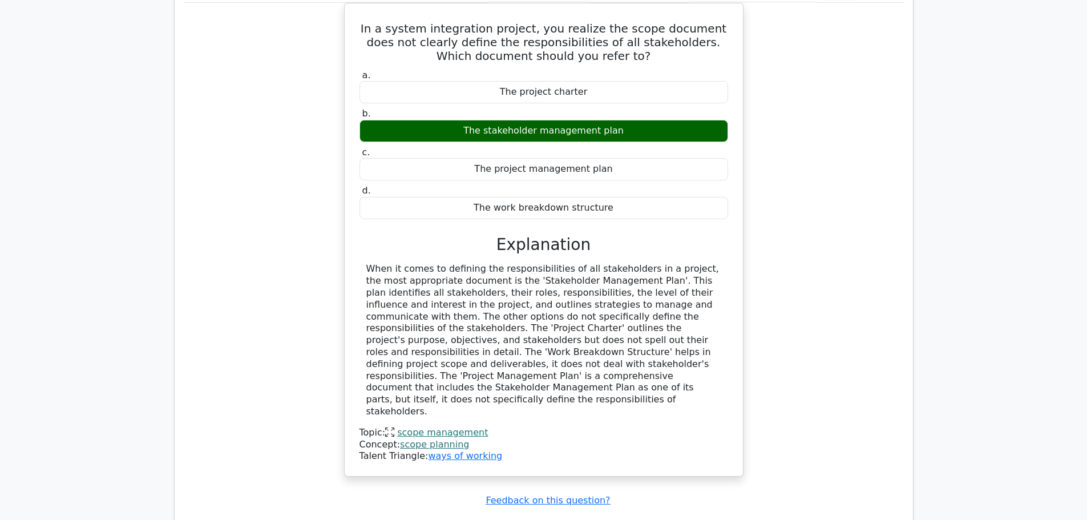
scroll to position [3825, 0]
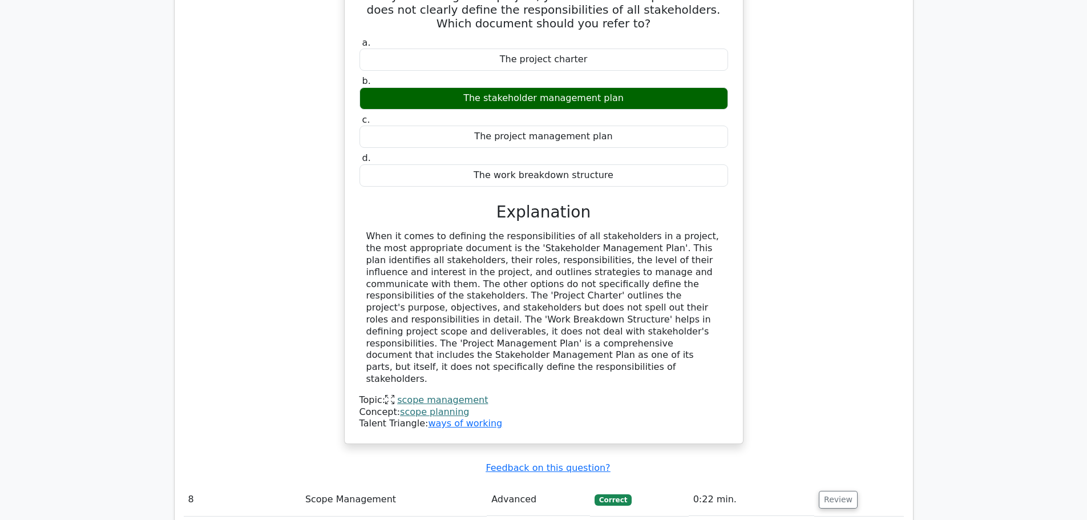
click at [842, 491] on button "Review" at bounding box center [838, 500] width 39 height 18
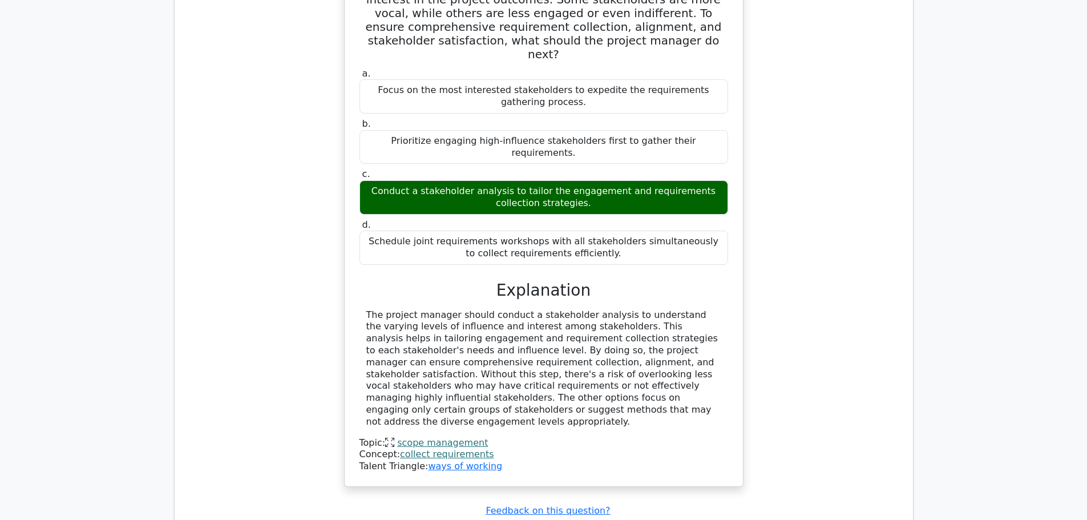
scroll to position [4395, 0]
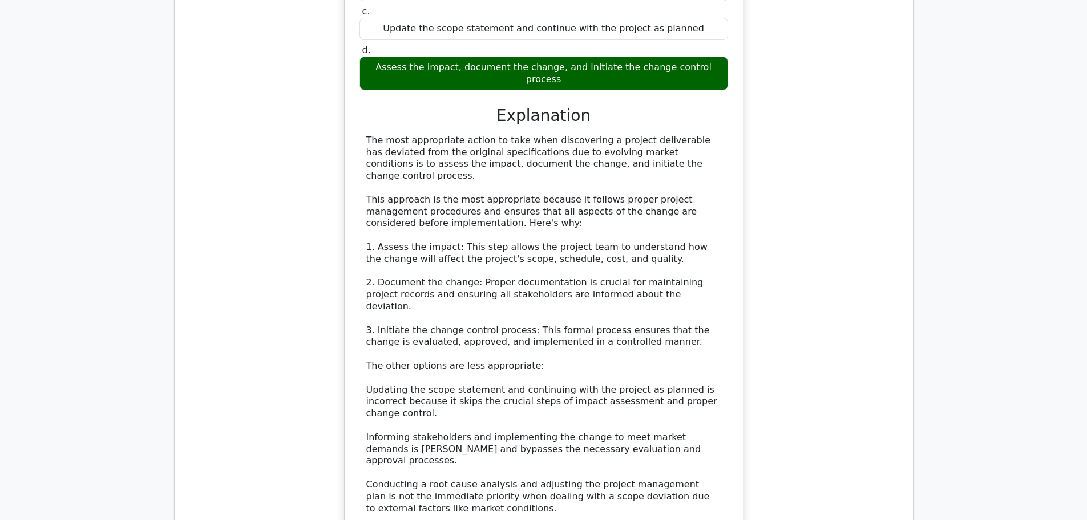
scroll to position [5138, 0]
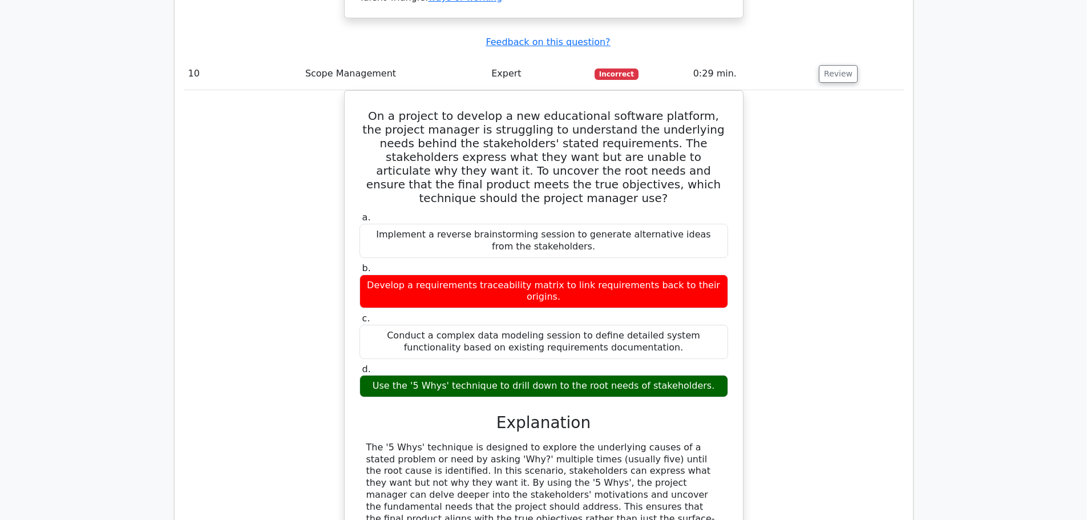
scroll to position [5766, 0]
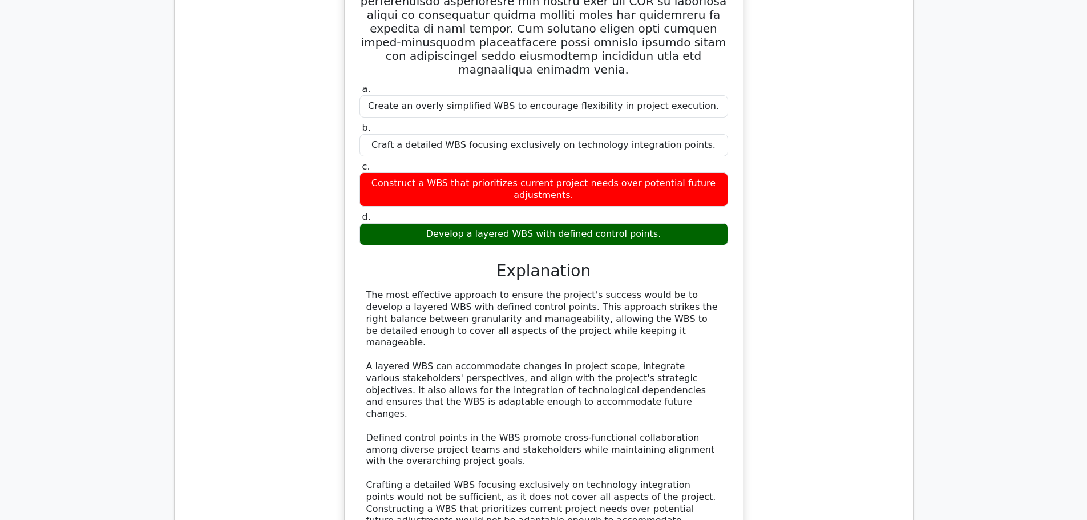
scroll to position [6679, 0]
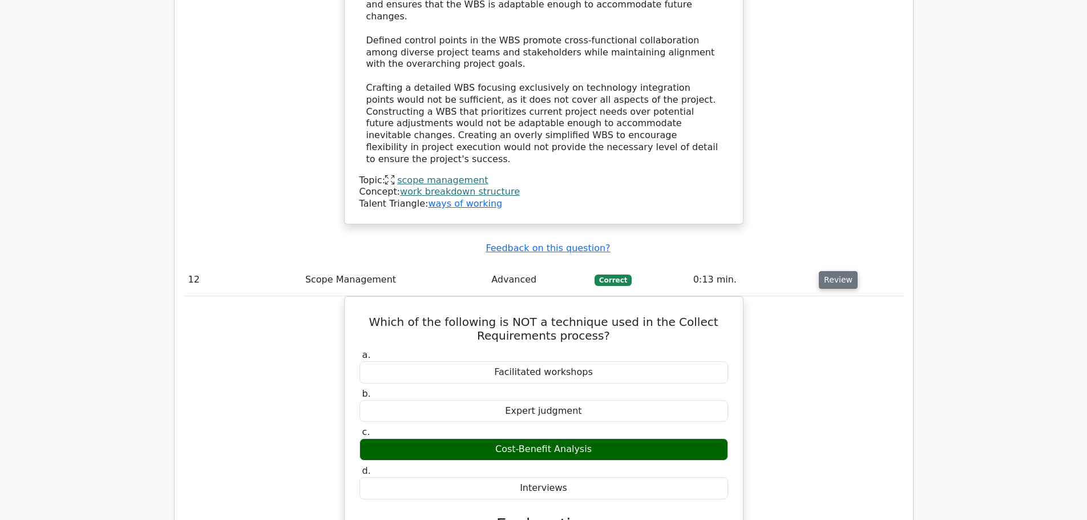
scroll to position [7078, 0]
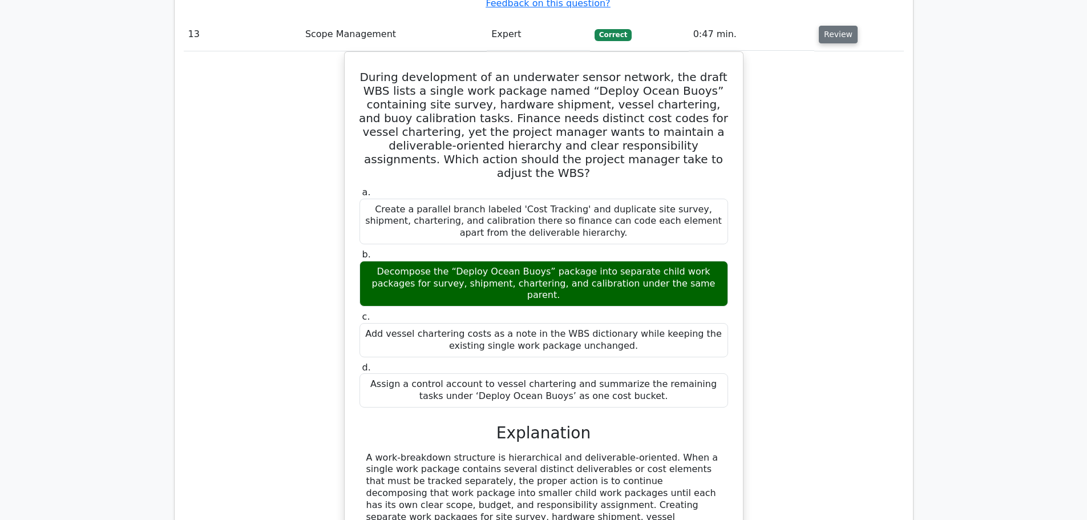
scroll to position [7821, 0]
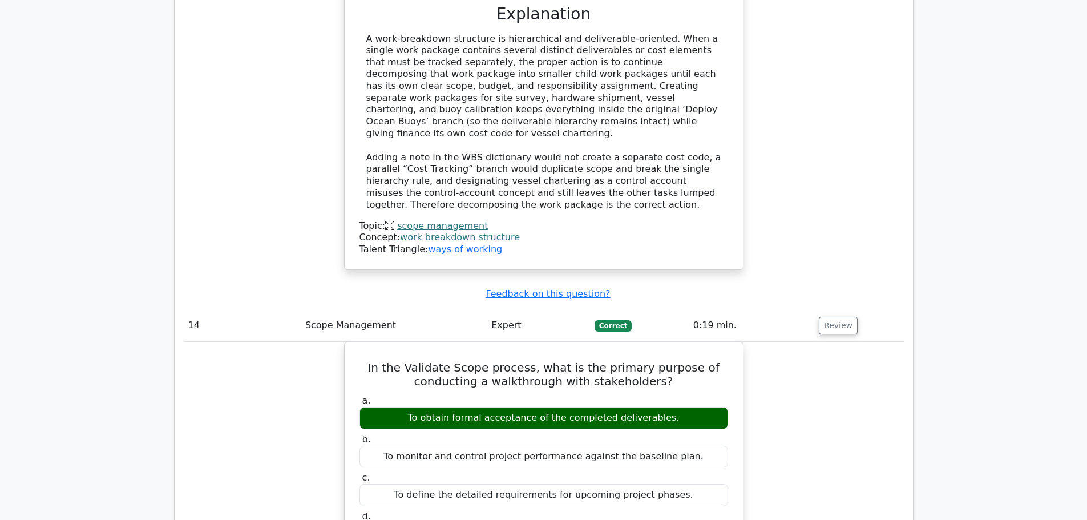
scroll to position [8277, 0]
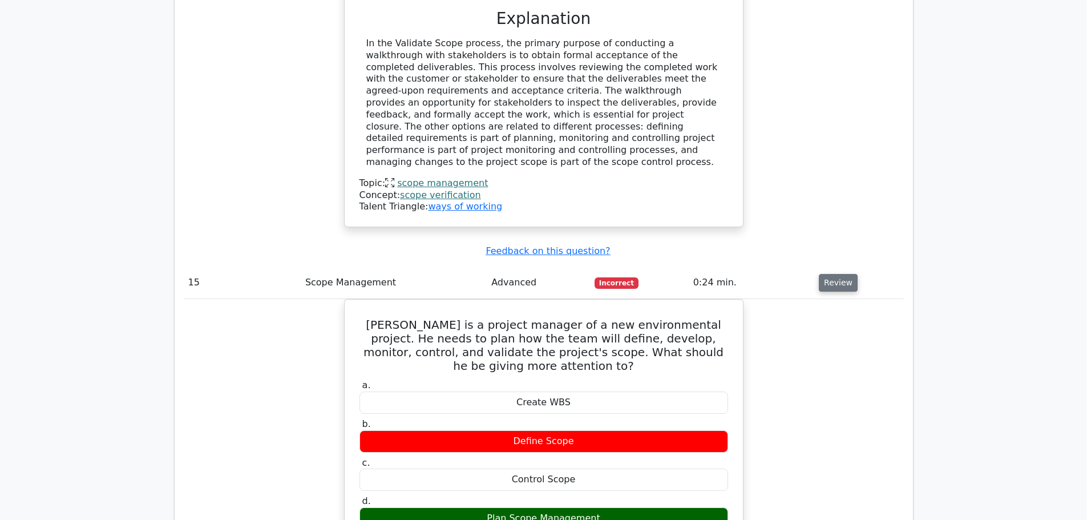
scroll to position [8791, 0]
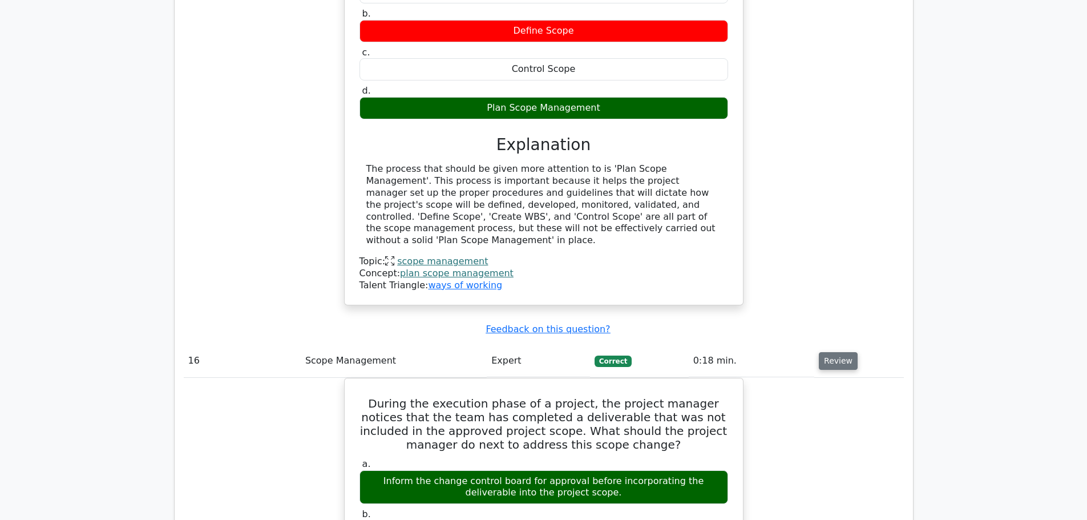
scroll to position [9248, 0]
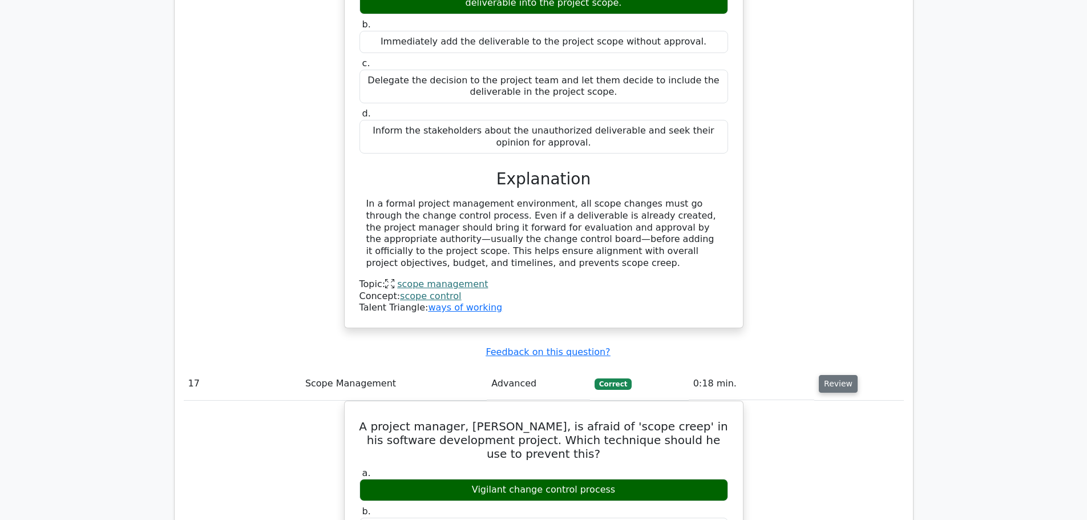
scroll to position [9704, 0]
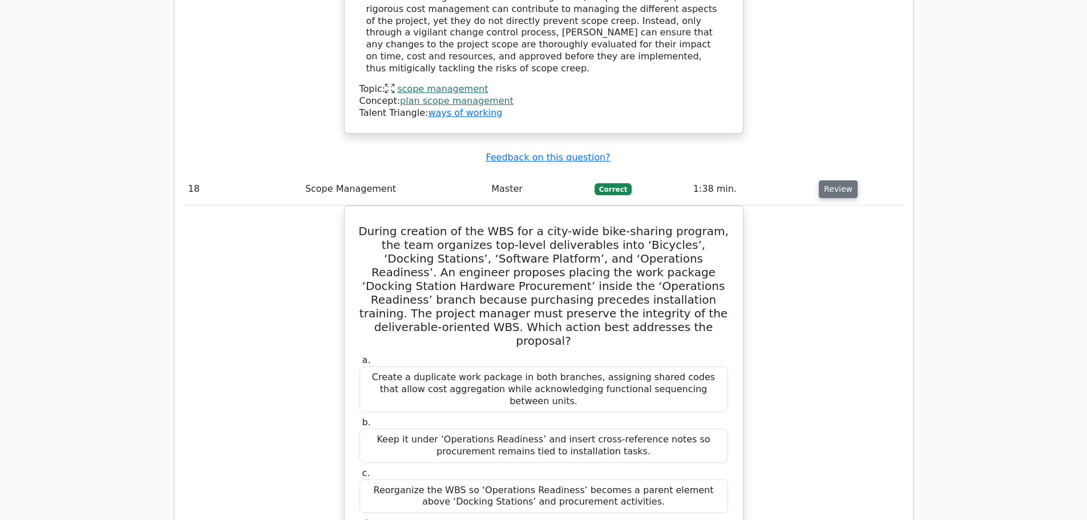
scroll to position [10446, 0]
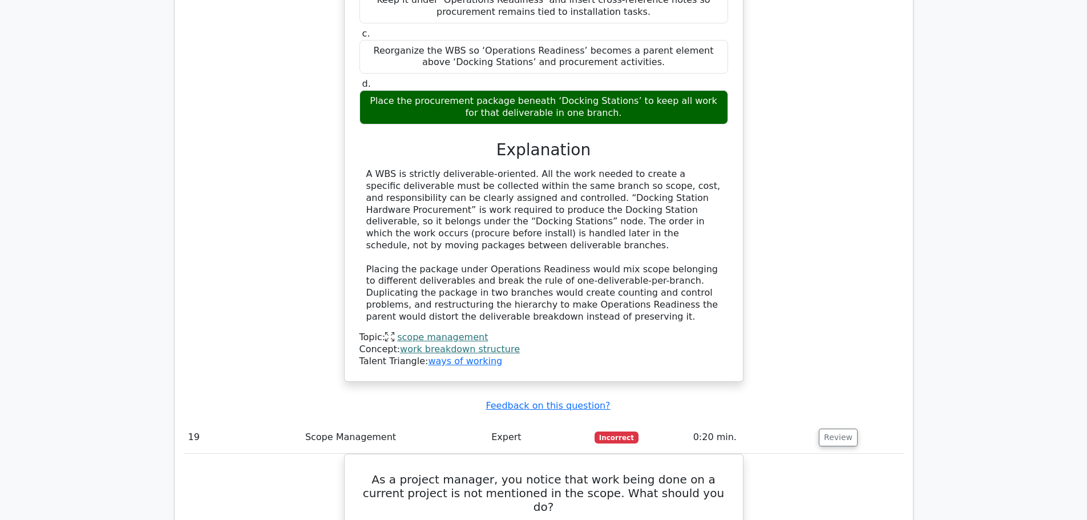
scroll to position [10846, 0]
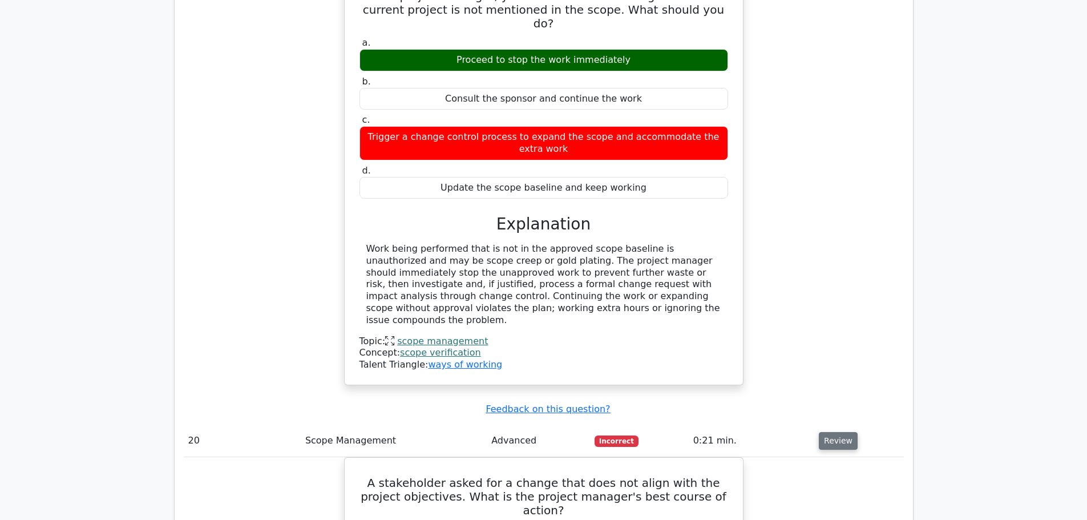
scroll to position [11360, 0]
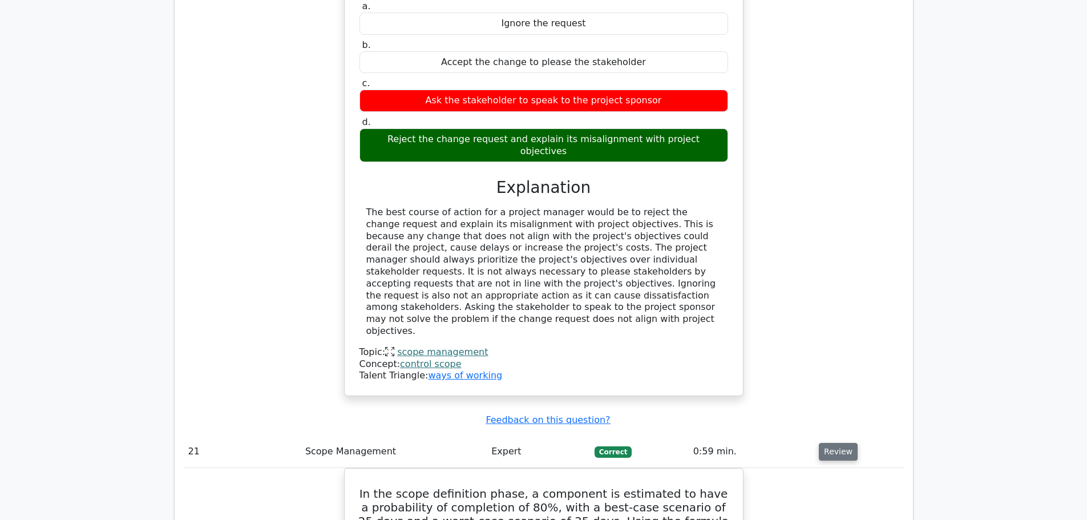
scroll to position [11851, 0]
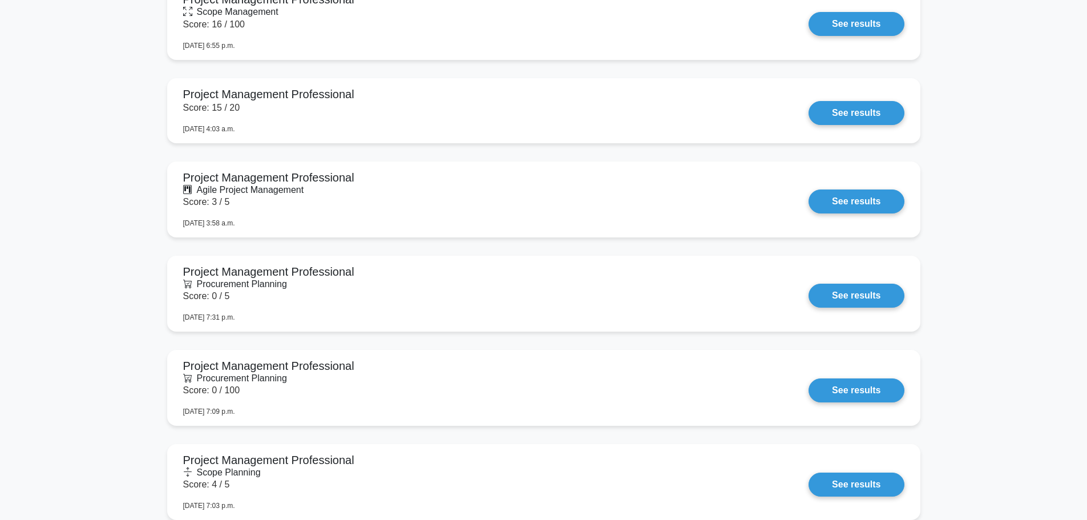
scroll to position [811, 0]
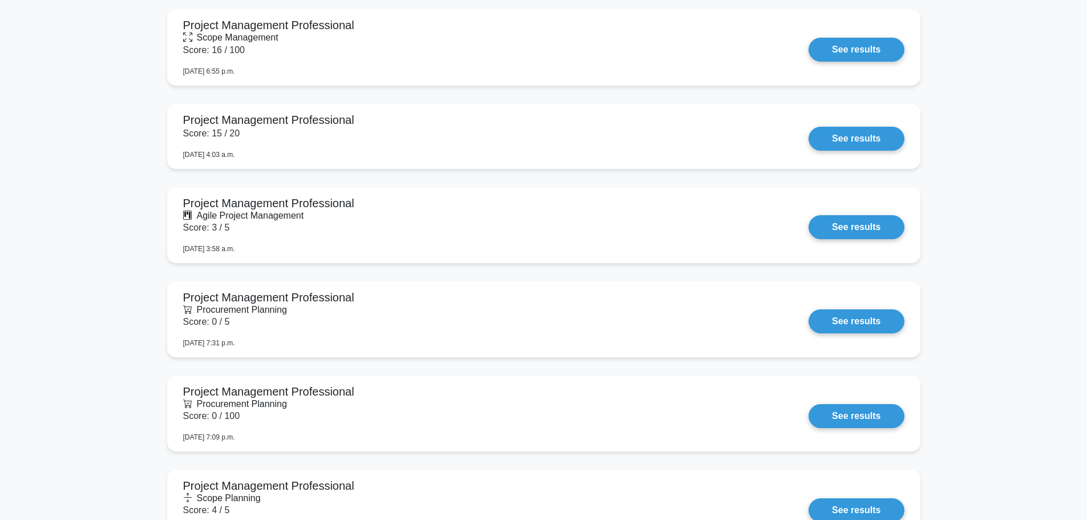
click at [655, 362] on div "Your history Certificate of PDUs Ways of working 1h 17m Power Skills" at bounding box center [544, 500] width 754 height 1321
click at [809, 401] on link "See results" at bounding box center [856, 413] width 95 height 24
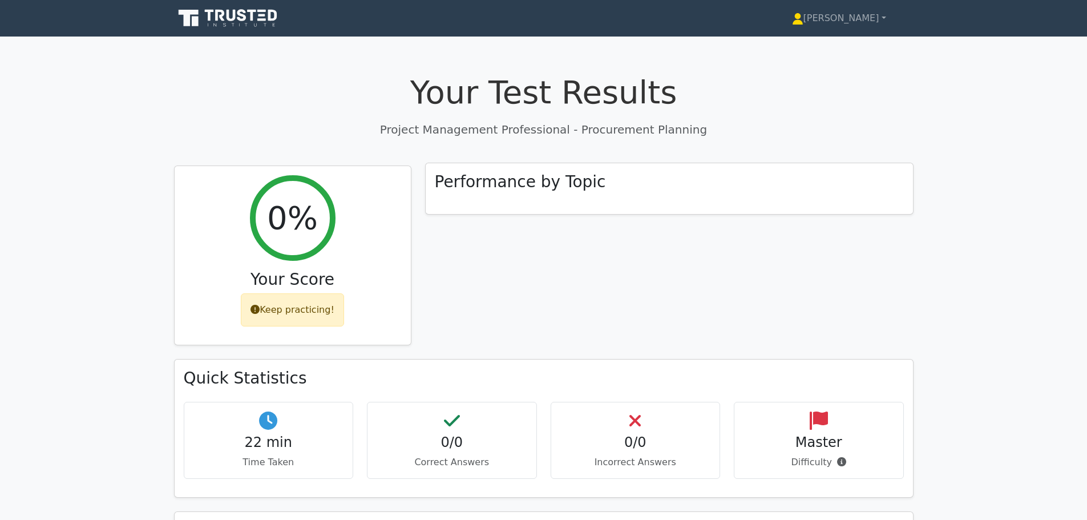
click at [614, 195] on div "Performance by Topic" at bounding box center [669, 188] width 487 height 51
click at [804, 14] on icon at bounding box center [797, 18] width 11 height 11
click at [818, 40] on link "Profile" at bounding box center [811, 45] width 90 height 18
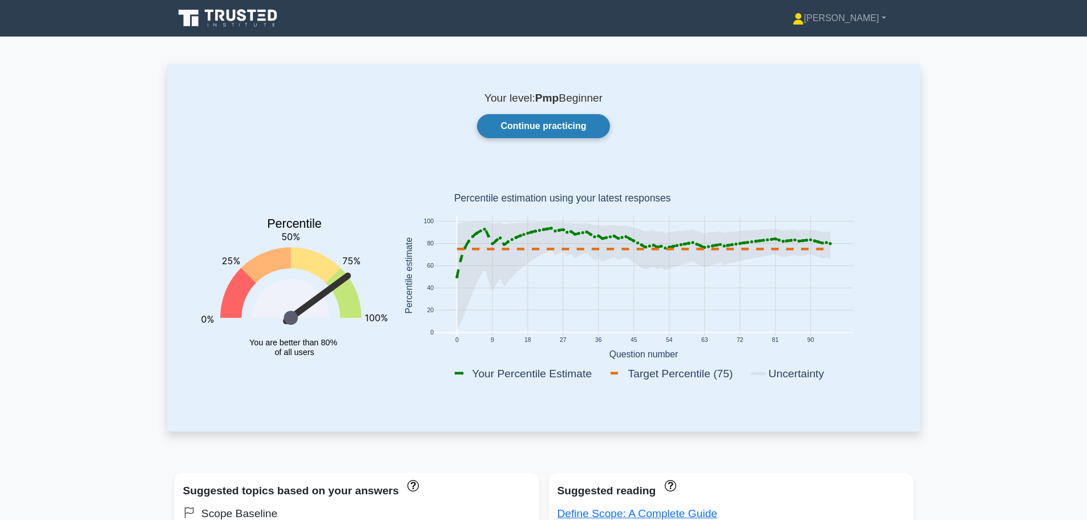
click at [576, 130] on link "Continue practicing" at bounding box center [543, 126] width 132 height 24
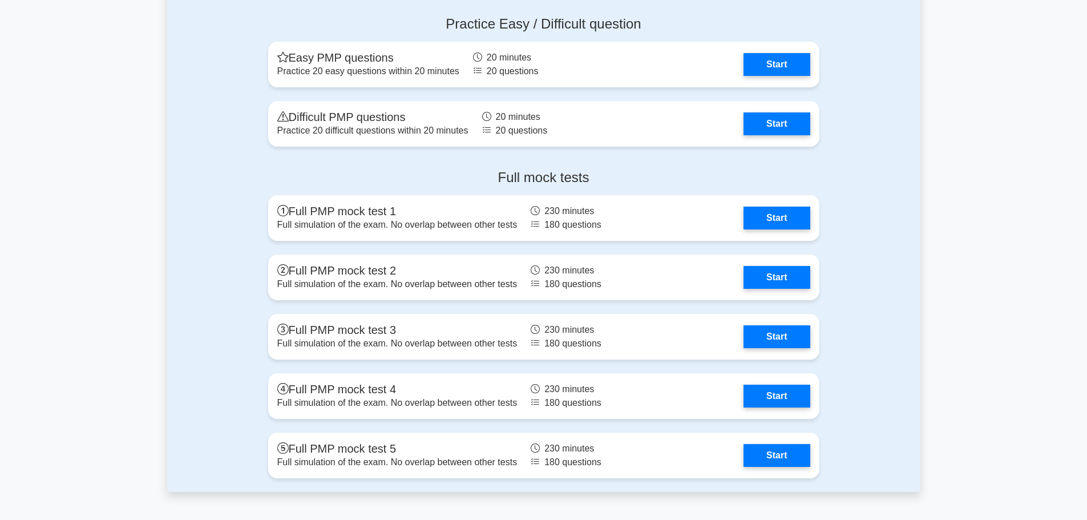
scroll to position [3635, 0]
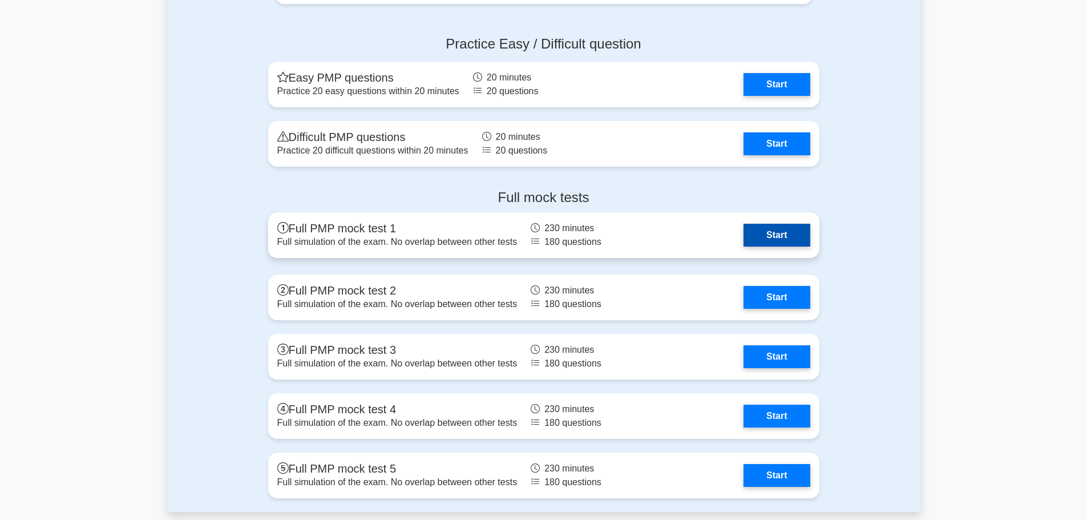
click at [762, 240] on link "Start" at bounding box center [777, 235] width 66 height 23
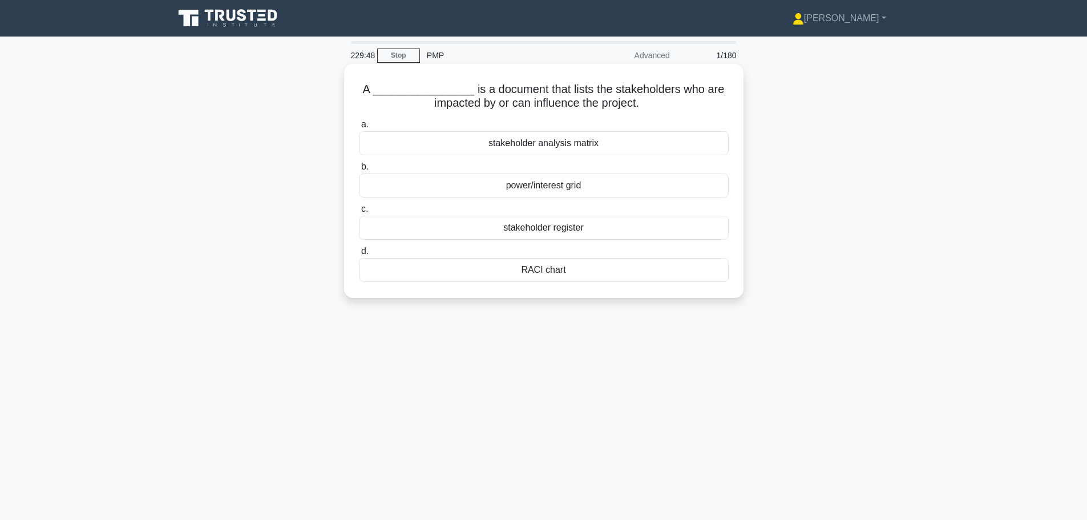
click at [603, 231] on div "stakeholder register" at bounding box center [544, 228] width 370 height 24
click at [359, 213] on input "c. stakeholder register" at bounding box center [359, 209] width 0 height 7
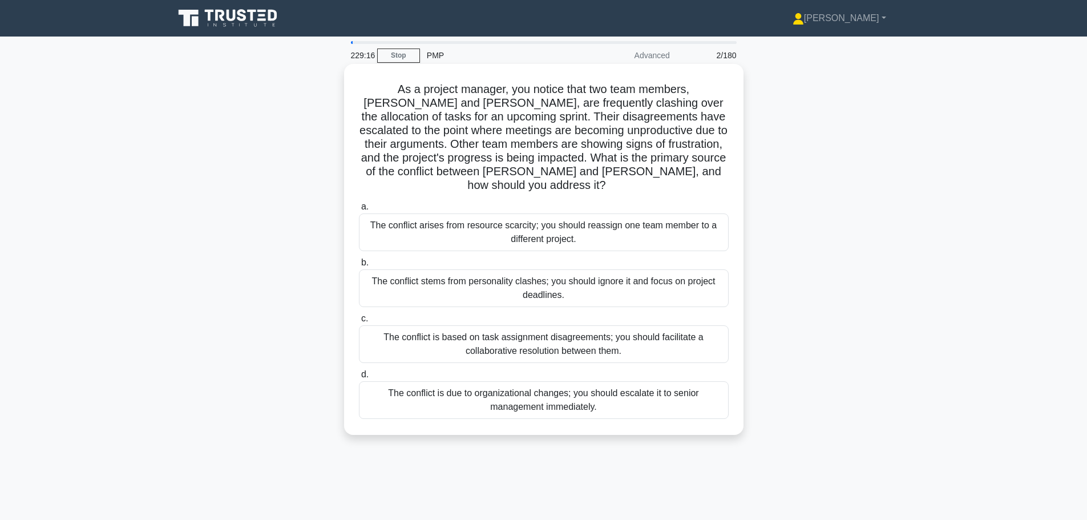
click at [632, 342] on div "The conflict is based on task assignment disagreements; you should facilitate a…" at bounding box center [544, 344] width 370 height 38
click at [359, 323] on input "c. The conflict is based on task assignment disagreements; you should facilitat…" at bounding box center [359, 318] width 0 height 7
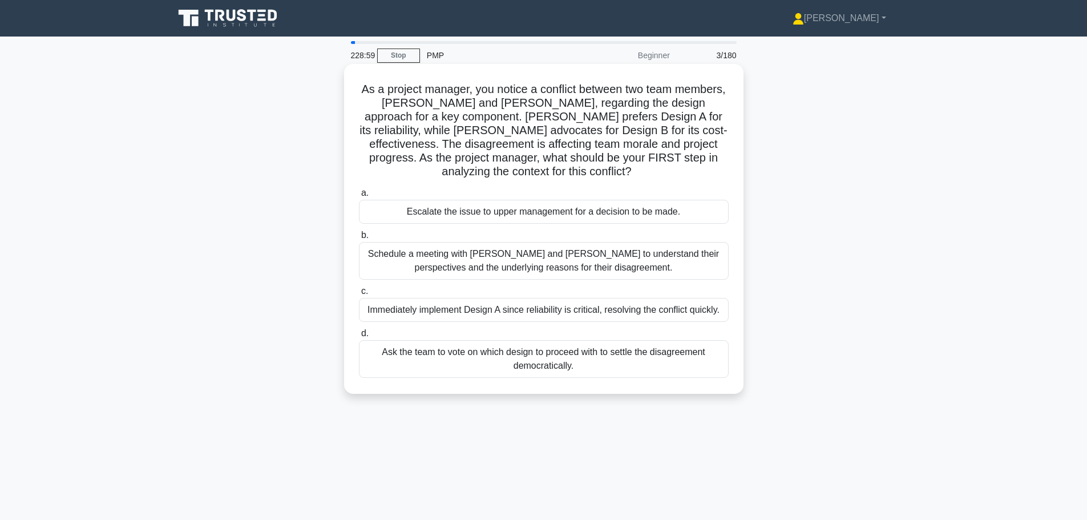
click at [550, 253] on div "Schedule a meeting with [PERSON_NAME] and [PERSON_NAME] to understand their per…" at bounding box center [544, 261] width 370 height 38
click at [359, 239] on input "b. Schedule a meeting with [PERSON_NAME] and [PERSON_NAME] to understand their …" at bounding box center [359, 235] width 0 height 7
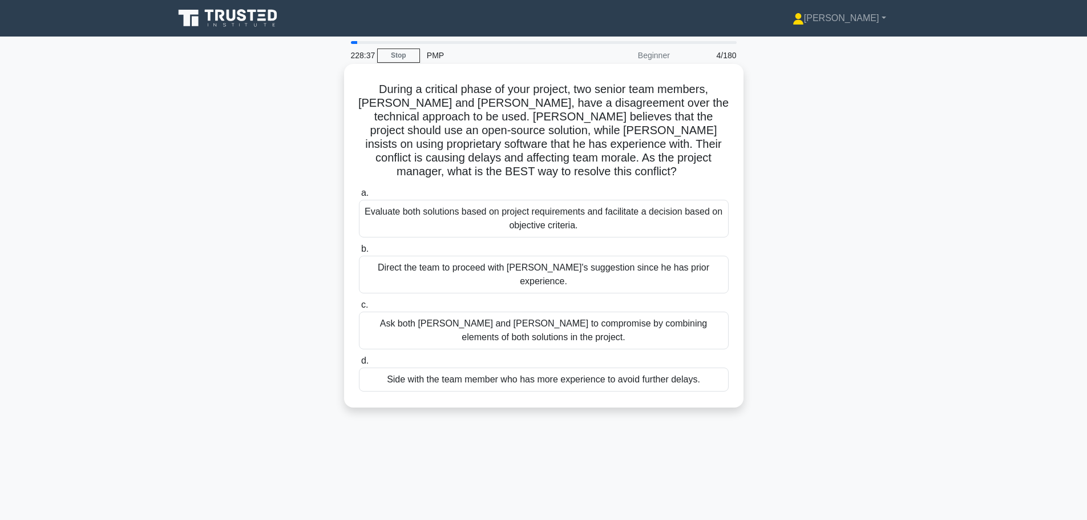
click at [710, 208] on div "Evaluate both solutions based on project requirements and facilitate a decision…" at bounding box center [544, 219] width 370 height 38
click at [359, 197] on input "a. Evaluate both solutions based on project requirements and facilitate a decis…" at bounding box center [359, 193] width 0 height 7
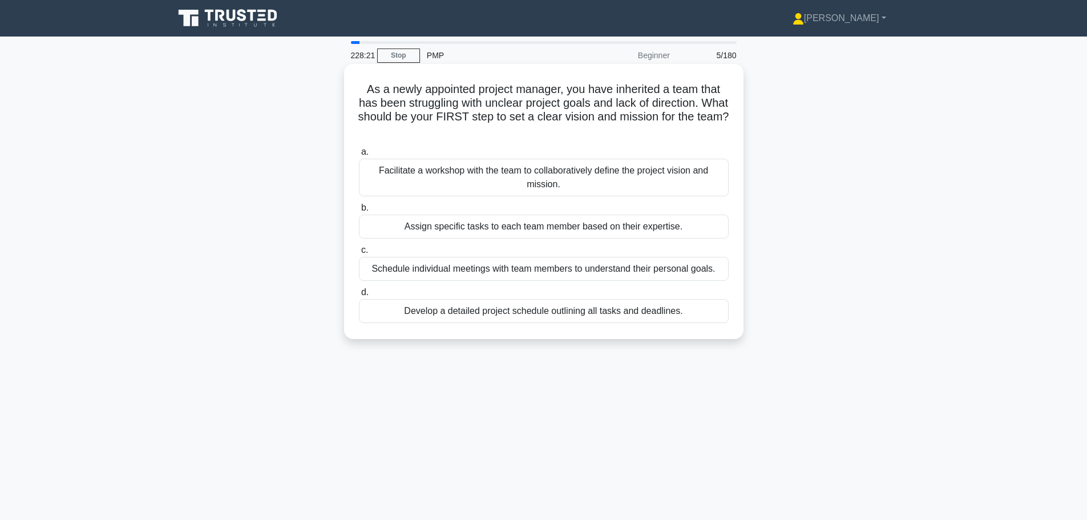
click at [714, 194] on div "Facilitate a workshop with the team to collaboratively define the project visio…" at bounding box center [544, 178] width 370 height 38
click at [359, 156] on input "a. Facilitate a workshop with the team to collaboratively define the project vi…" at bounding box center [359, 151] width 0 height 7
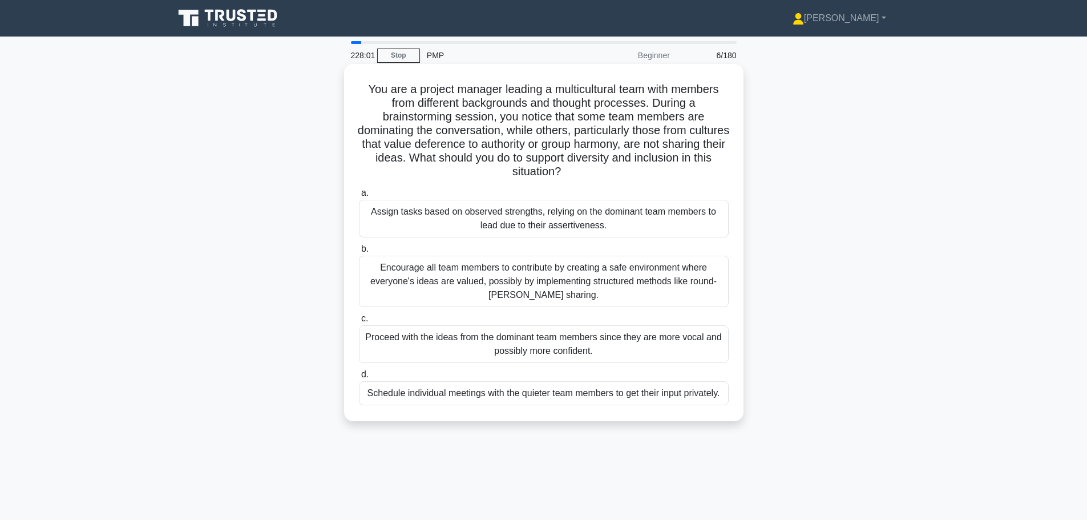
click at [699, 273] on div "Encourage all team members to contribute by creating a safe environment where e…" at bounding box center [544, 281] width 370 height 51
click at [359, 253] on input "b. Encourage all team members to contribute by creating a safe environment wher…" at bounding box center [359, 248] width 0 height 7
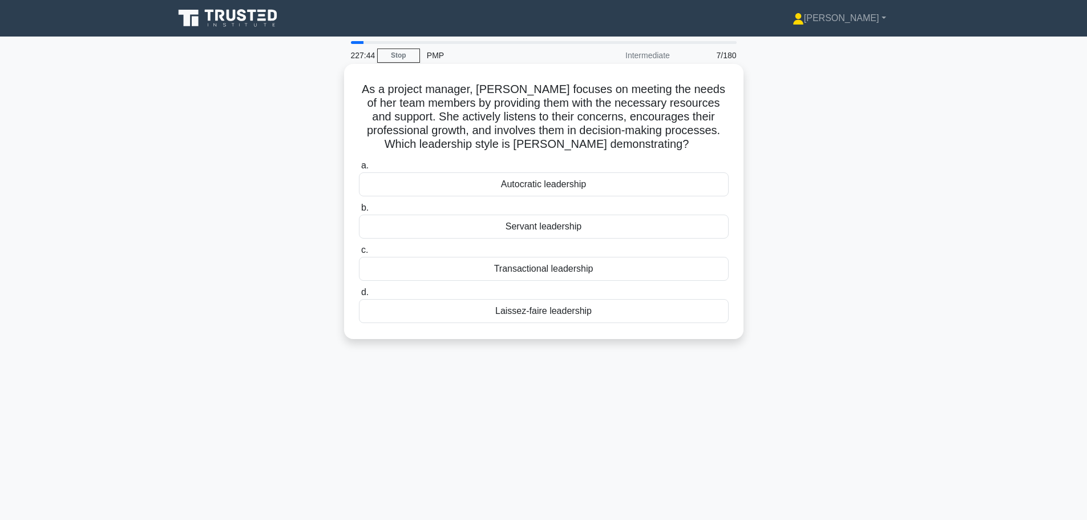
click at [682, 225] on div "Servant leadership" at bounding box center [544, 227] width 370 height 24
click at [359, 212] on input "b. Servant leadership" at bounding box center [359, 207] width 0 height 7
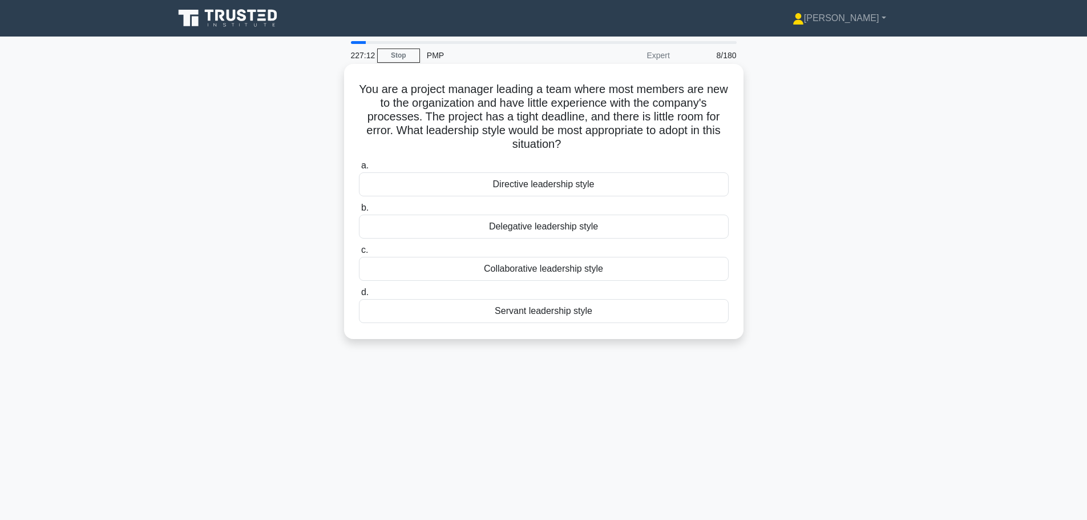
click at [685, 191] on div "Directive leadership style" at bounding box center [544, 184] width 370 height 24
click at [359, 170] on input "a. Directive leadership style" at bounding box center [359, 165] width 0 height 7
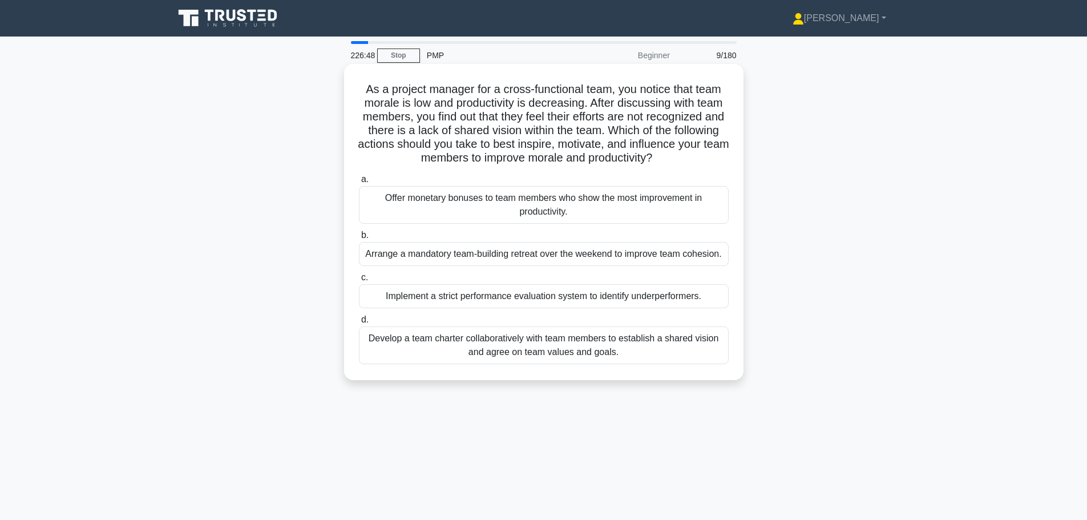
click at [659, 353] on div "Develop a team charter collaboratively with team members to establish a shared …" at bounding box center [544, 346] width 370 height 38
click at [359, 324] on input "d. Develop a team charter collaboratively with team members to establish a shar…" at bounding box center [359, 319] width 0 height 7
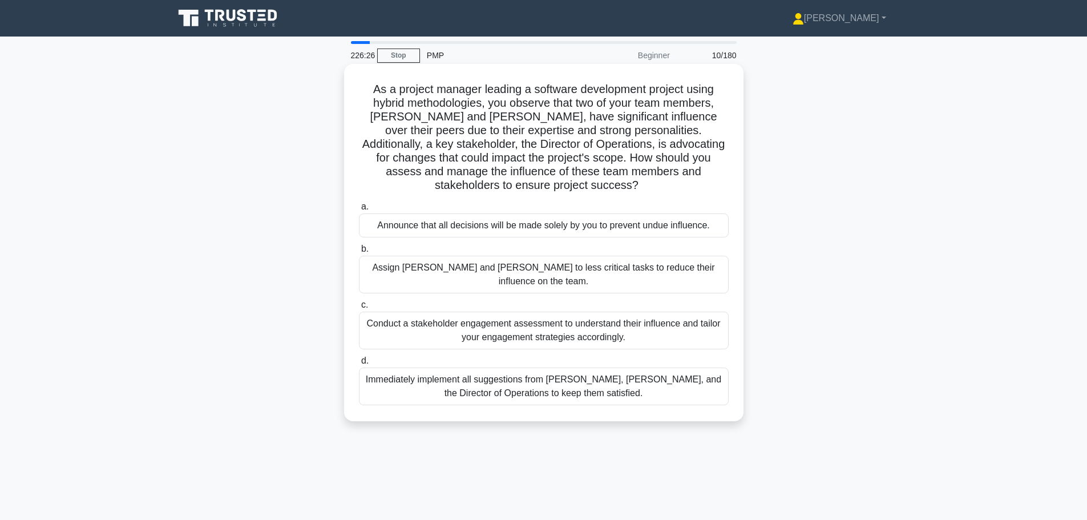
click at [636, 318] on div "Conduct a stakeholder engagement assessment to understand their influence and t…" at bounding box center [544, 331] width 370 height 38
click at [359, 309] on input "c. Conduct a stakeholder engagement assessment to understand their influence an…" at bounding box center [359, 304] width 0 height 7
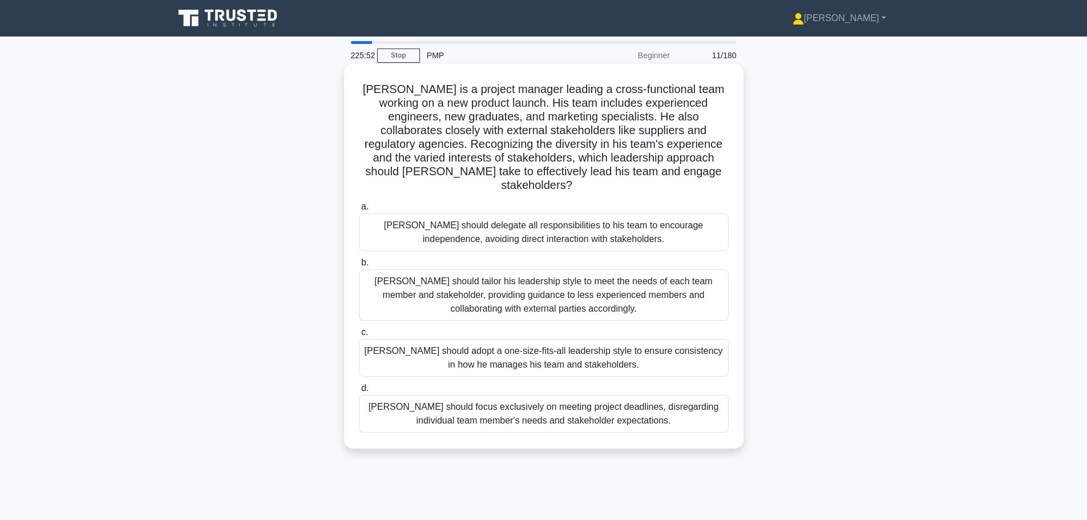
click at [611, 287] on div "[PERSON_NAME] should tailor his leadership style to meet the needs of each team…" at bounding box center [544, 294] width 370 height 51
click at [359, 267] on input "b. [PERSON_NAME] should tailor his leadership style to meet the needs of each t…" at bounding box center [359, 262] width 0 height 7
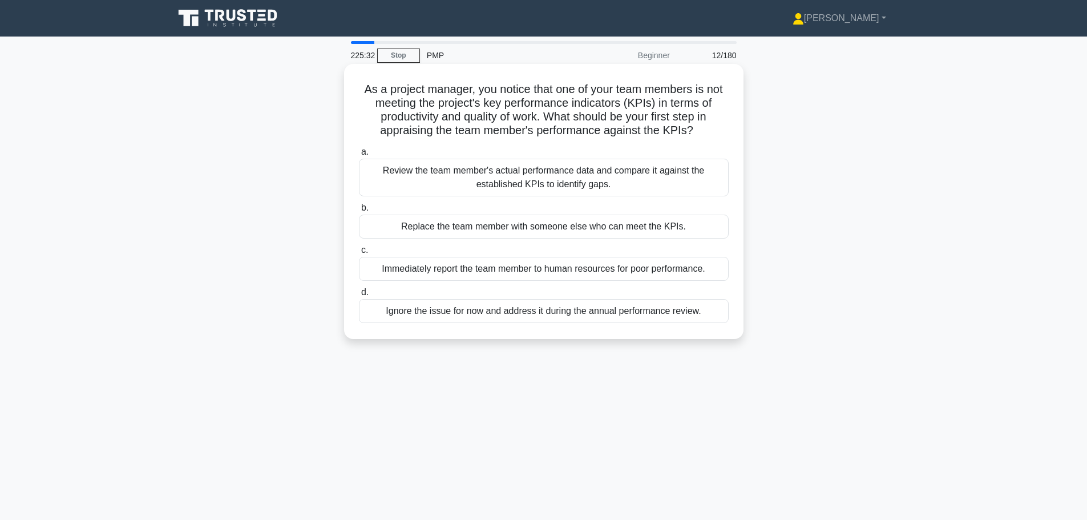
click at [651, 189] on div "Review the team member's actual performance data and compare it against the est…" at bounding box center [544, 178] width 370 height 38
click at [359, 156] on input "a. Review the team member's actual performance data and compare it against the …" at bounding box center [359, 151] width 0 height 7
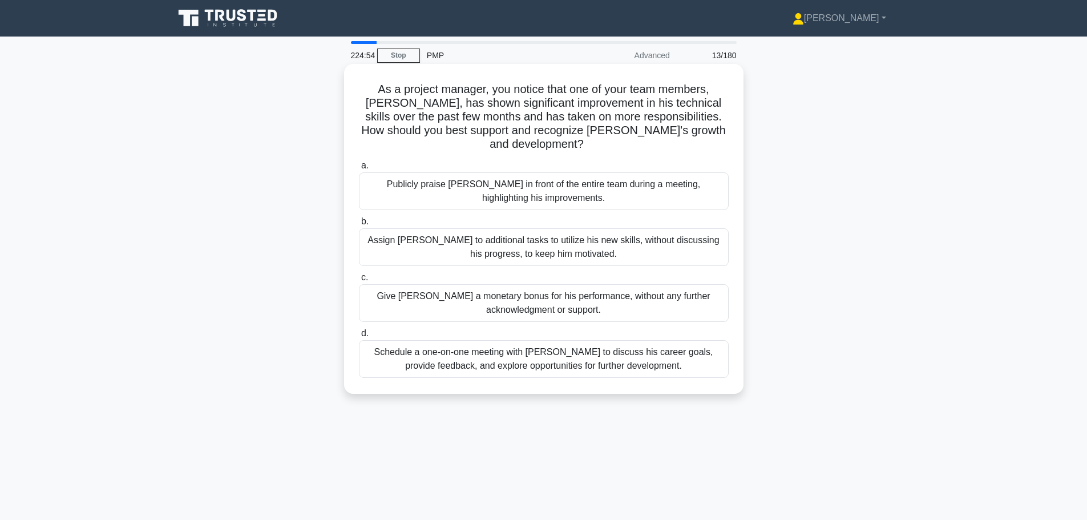
click at [628, 175] on div "Publicly praise [PERSON_NAME] in front of the entire team during a meeting, hig…" at bounding box center [544, 191] width 370 height 38
click at [359, 170] on input "a. Publicly praise [PERSON_NAME] in front of the entire team during a meeting, …" at bounding box center [359, 165] width 0 height 7
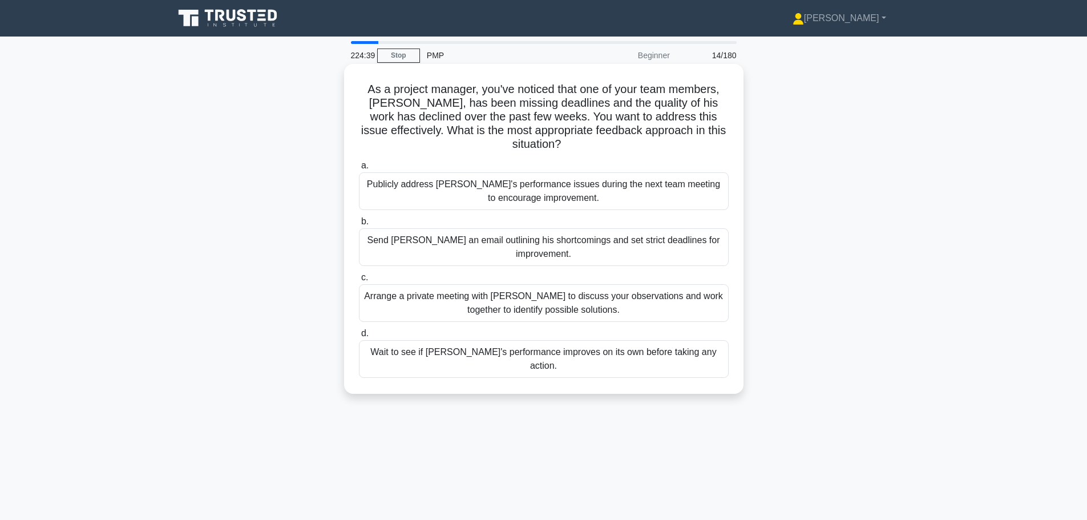
click at [628, 295] on div "Arrange a private meeting with [PERSON_NAME] to discuss your observations and w…" at bounding box center [544, 303] width 370 height 38
click at [359, 281] on input "c. Arrange a private meeting with [PERSON_NAME] to discuss your observations an…" at bounding box center [359, 277] width 0 height 7
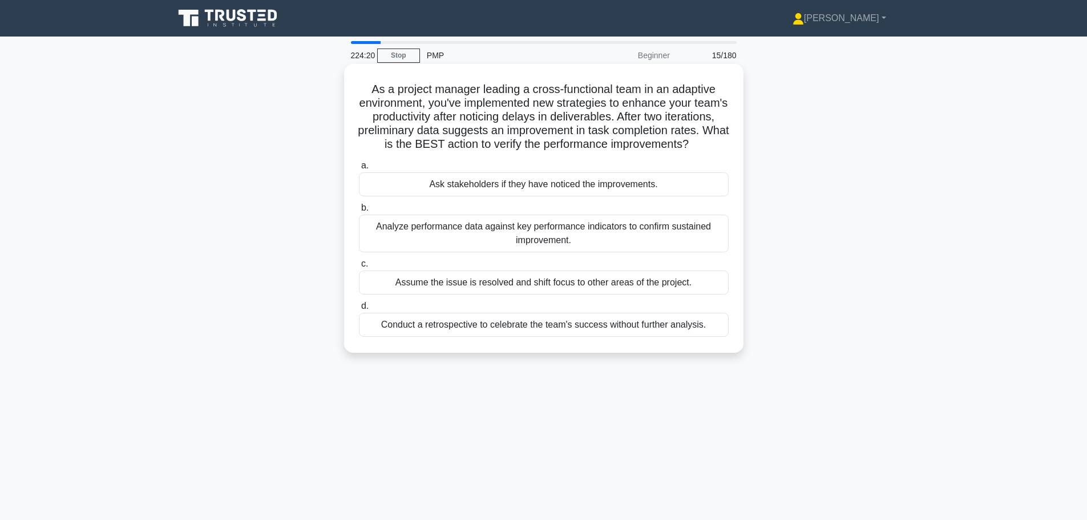
click at [682, 248] on div "Analyze performance data against key performance indicators to confirm sustaine…" at bounding box center [544, 234] width 370 height 38
click at [359, 212] on input "b. Analyze performance data against key performance indicators to confirm susta…" at bounding box center [359, 207] width 0 height 7
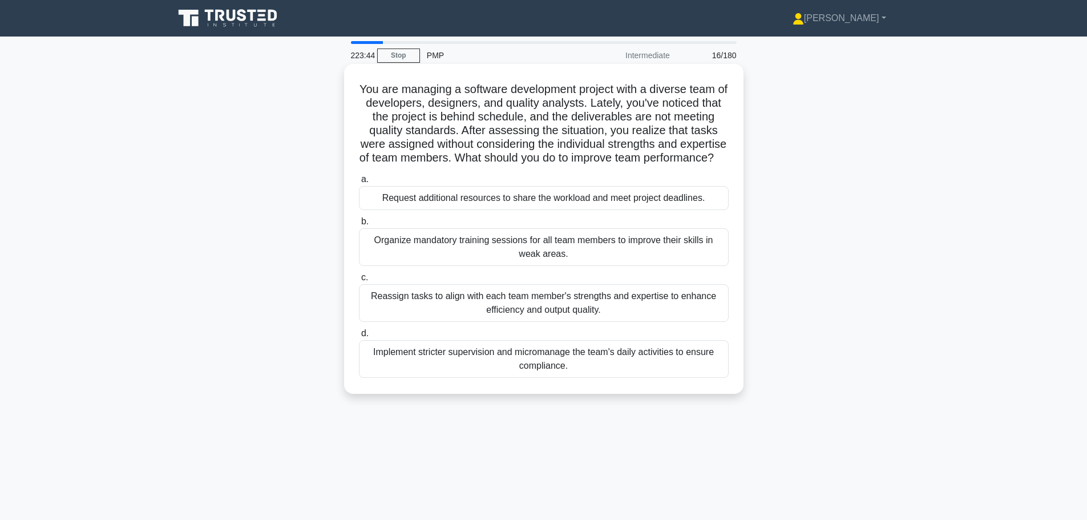
click at [663, 322] on div "Reassign tasks to align with each team member's strengths and expertise to enha…" at bounding box center [544, 303] width 370 height 38
click at [359, 281] on input "c. Reassign tasks to align with each team member's strengths and expertise to e…" at bounding box center [359, 277] width 0 height 7
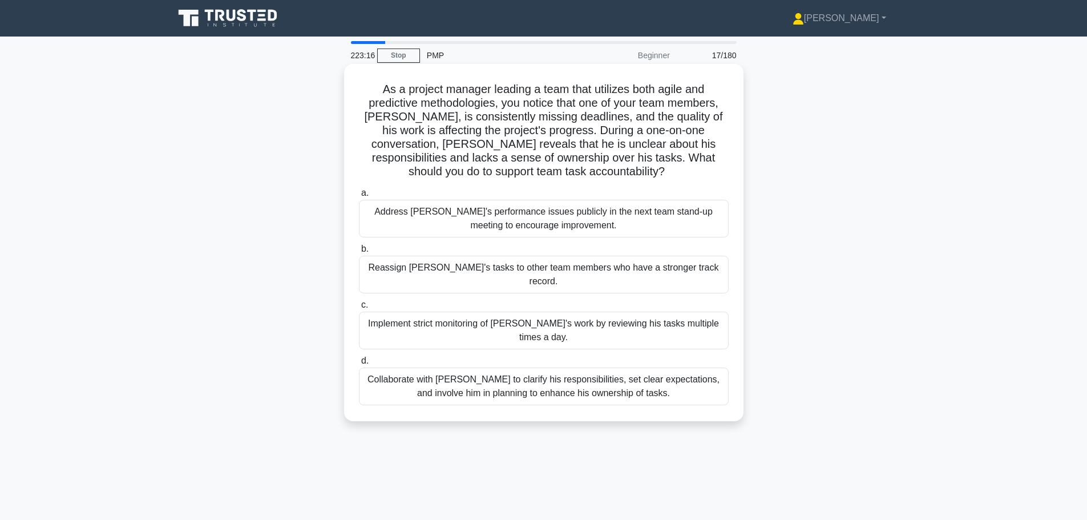
click at [691, 368] on div "Collaborate with [PERSON_NAME] to clarify his responsibilities, set clear expec…" at bounding box center [544, 387] width 370 height 38
click at [359, 360] on input "d. Collaborate with [PERSON_NAME] to clarify his responsibilities, set clear ex…" at bounding box center [359, 360] width 0 height 7
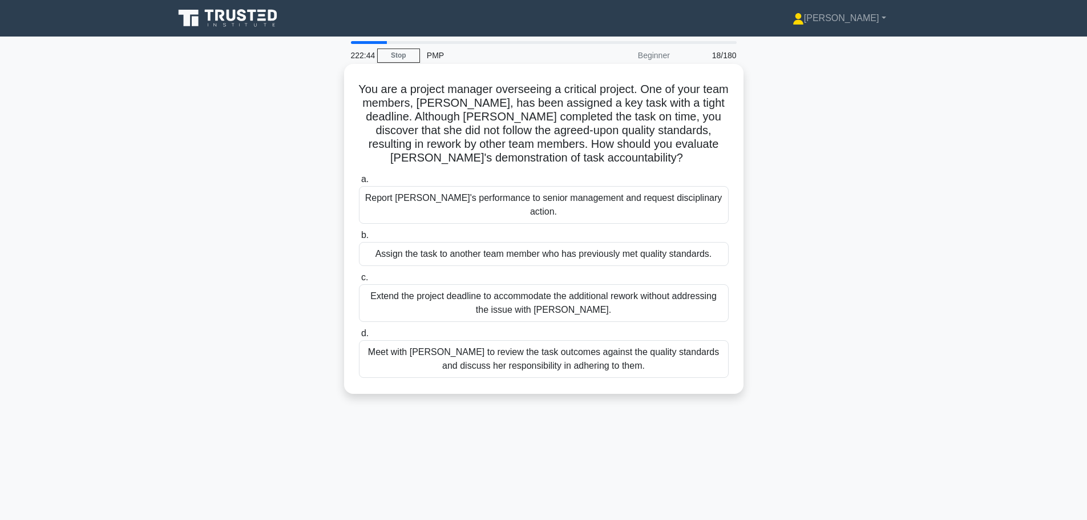
click at [664, 357] on div "Meet with [PERSON_NAME] to review the task outcomes against the quality standar…" at bounding box center [544, 359] width 370 height 38
click at [359, 337] on input "d. Meet with [PERSON_NAME] to review the task outcomes against the quality stan…" at bounding box center [359, 333] width 0 height 7
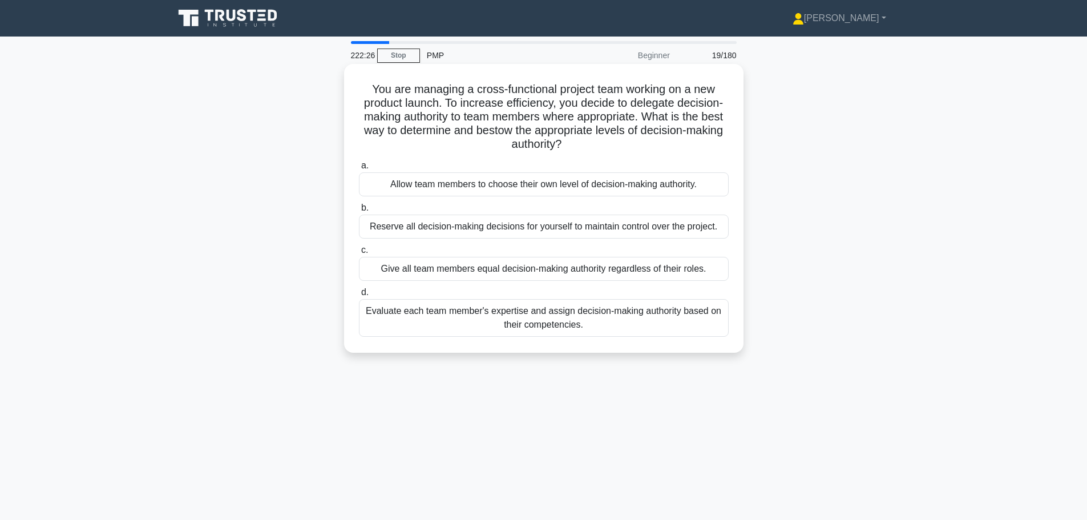
click at [597, 323] on div "Evaluate each team member's expertise and assign decision-making authority base…" at bounding box center [544, 318] width 370 height 38
click at [359, 296] on input "d. Evaluate each team member's expertise and assign decision-making authority b…" at bounding box center [359, 292] width 0 height 7
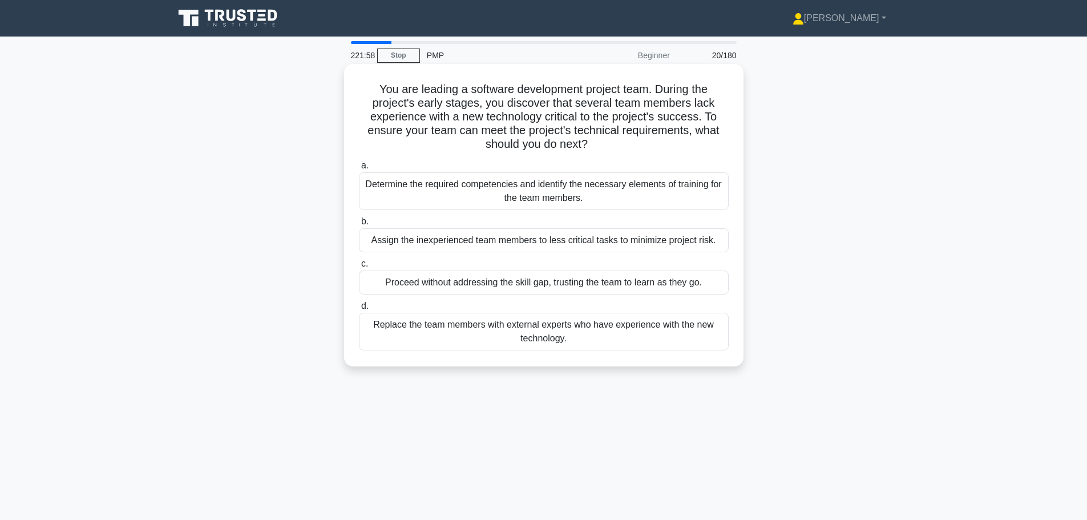
click at [655, 191] on div "Determine the required competencies and identify the necessary elements of trai…" at bounding box center [544, 191] width 370 height 38
click at [359, 170] on input "a. Determine the required competencies and identify the necessary elements of t…" at bounding box center [359, 165] width 0 height 7
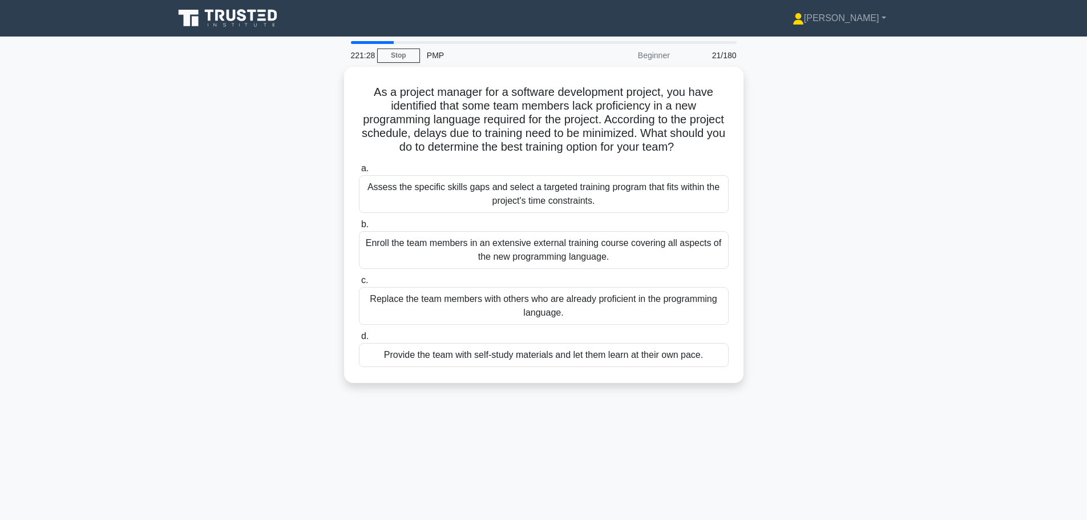
click at [655, 191] on div "Assess the specific skills gaps and select a targeted training program that fit…" at bounding box center [544, 194] width 370 height 38
click at [359, 172] on input "a. Assess the specific skills gaps and select a targeted training program that …" at bounding box center [359, 168] width 0 height 7
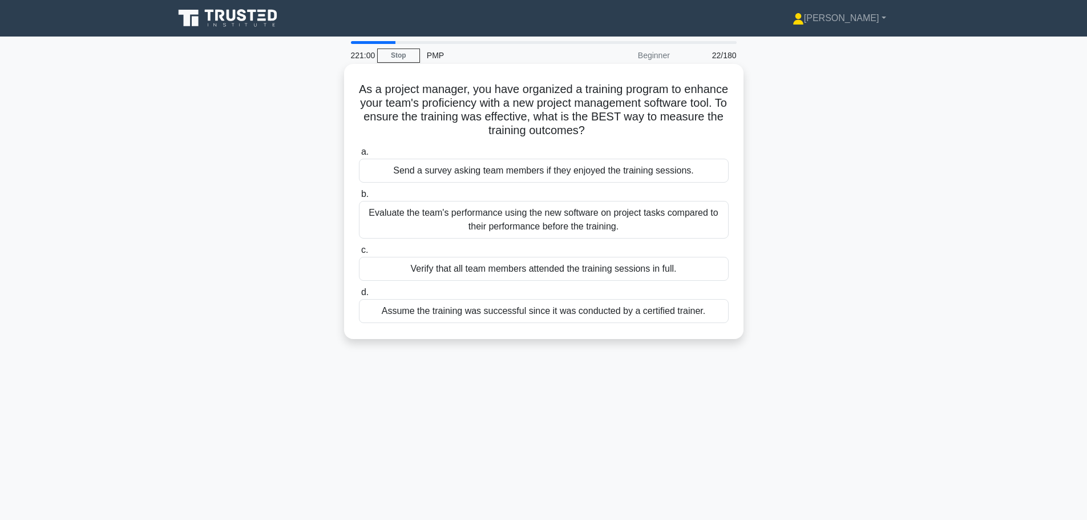
click at [625, 217] on div "Evaluate the team's performance using the new software on project tasks compare…" at bounding box center [544, 220] width 370 height 38
click at [359, 198] on input "b. Evaluate the team's performance using the new software on project tasks comp…" at bounding box center [359, 194] width 0 height 7
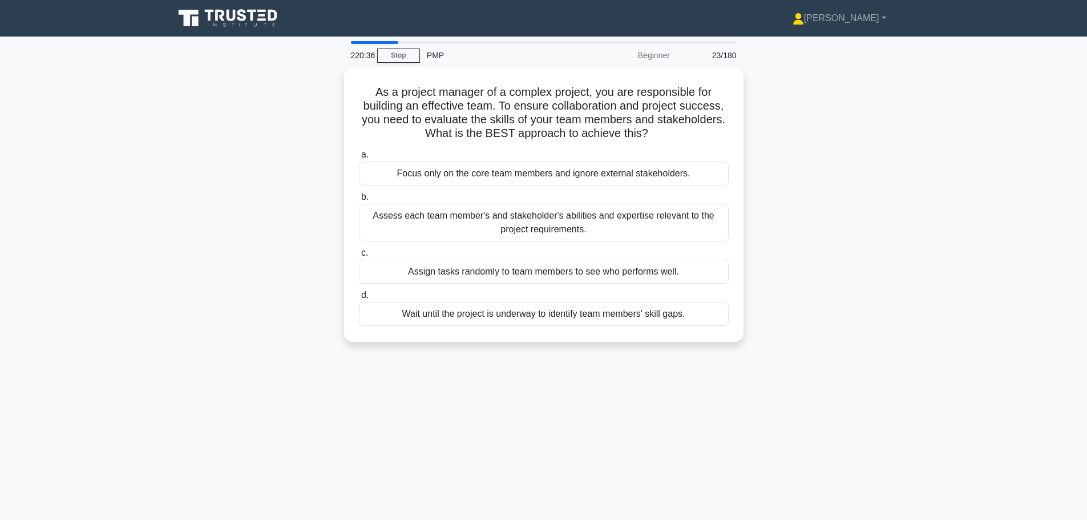
click at [625, 217] on div "Assess each team member's and stakeholder's abilities and expertise relevant to…" at bounding box center [544, 223] width 370 height 38
click at [359, 201] on input "b. Assess each team member's and stakeholder's abilities and expertise relevant…" at bounding box center [359, 197] width 0 height 7
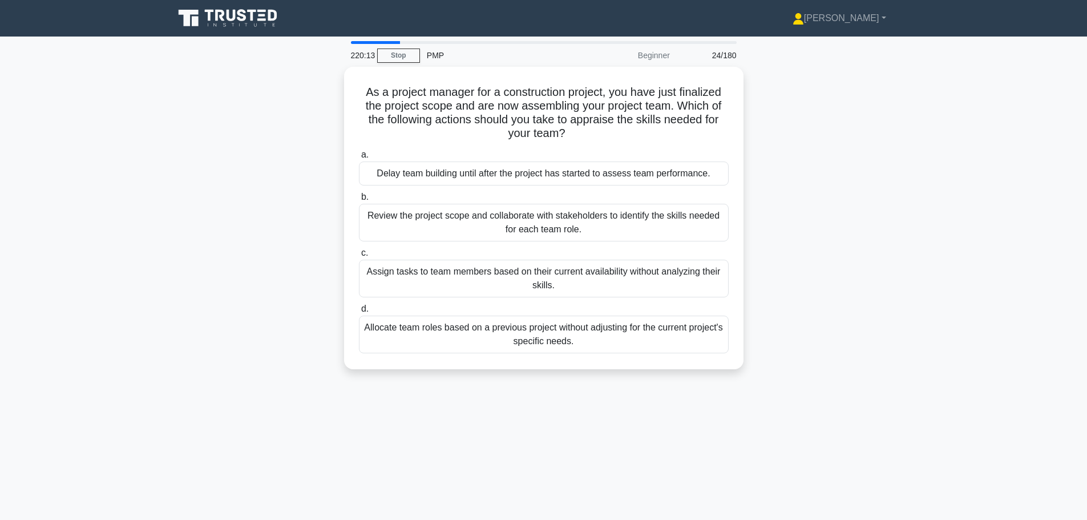
click at [625, 217] on div "Review the project scope and collaborate with stakeholders to identify the skil…" at bounding box center [544, 223] width 370 height 38
click at [359, 201] on input "b. Review the project scope and collaborate with stakeholders to identify the s…" at bounding box center [359, 197] width 0 height 7
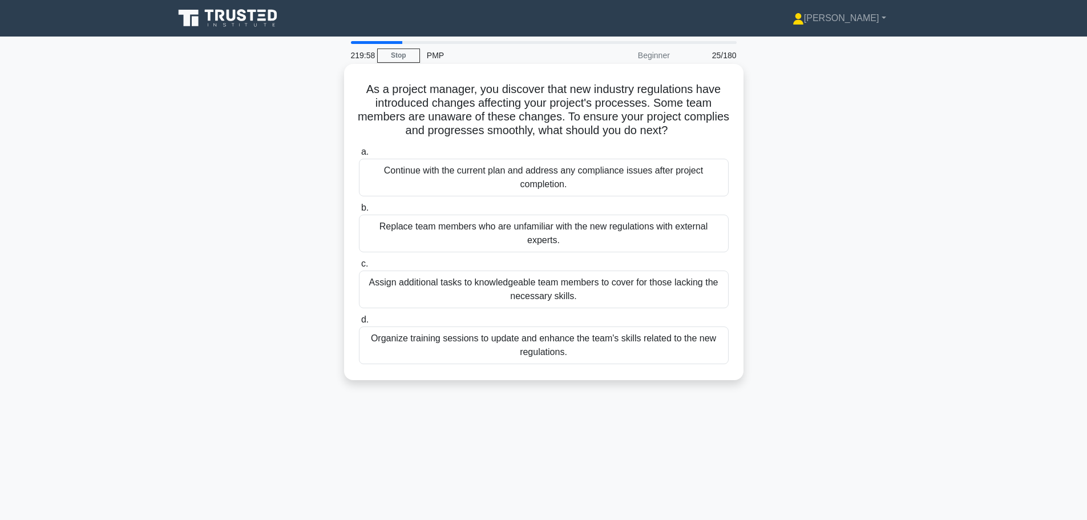
click at [615, 350] on div "Organize training sessions to update and enhance the team's skills related to t…" at bounding box center [544, 346] width 370 height 38
click at [359, 324] on input "d. Organize training sessions to update and enhance the team's skills related t…" at bounding box center [359, 319] width 0 height 7
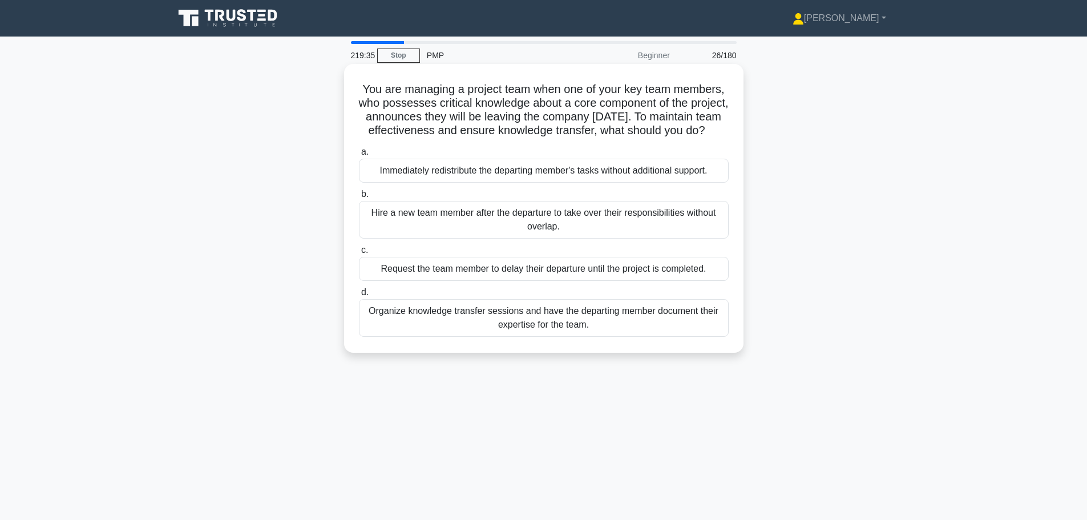
click at [607, 335] on div "Organize knowledge transfer sessions and have the departing member document the…" at bounding box center [544, 318] width 370 height 38
click at [359, 296] on input "d. Organize knowledge transfer sessions and have the departing member document …" at bounding box center [359, 292] width 0 height 7
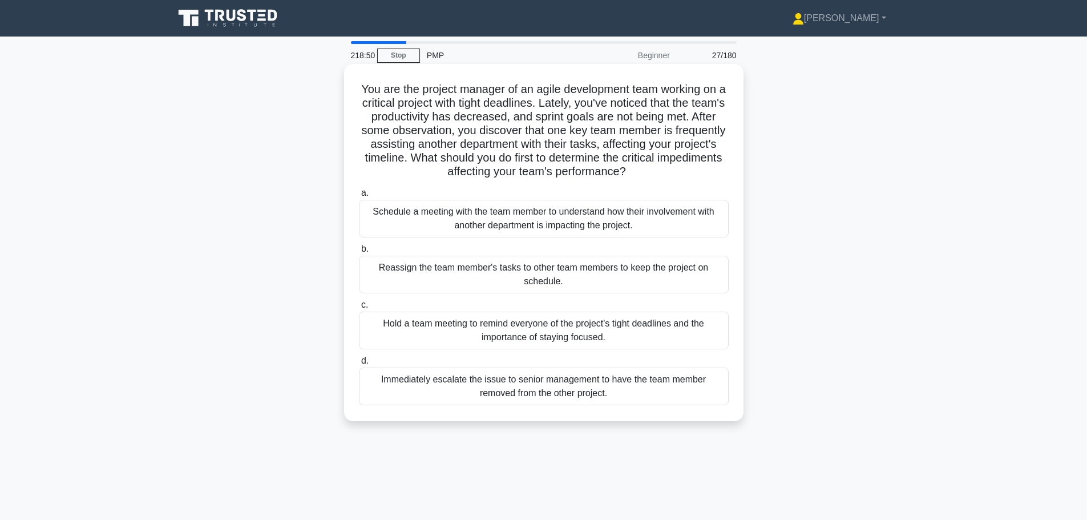
click at [638, 227] on div "Schedule a meeting with the team member to understand how their involvement wit…" at bounding box center [544, 219] width 370 height 38
click at [359, 197] on input "a. Schedule a meeting with the team member to understand how their involvement …" at bounding box center [359, 193] width 0 height 7
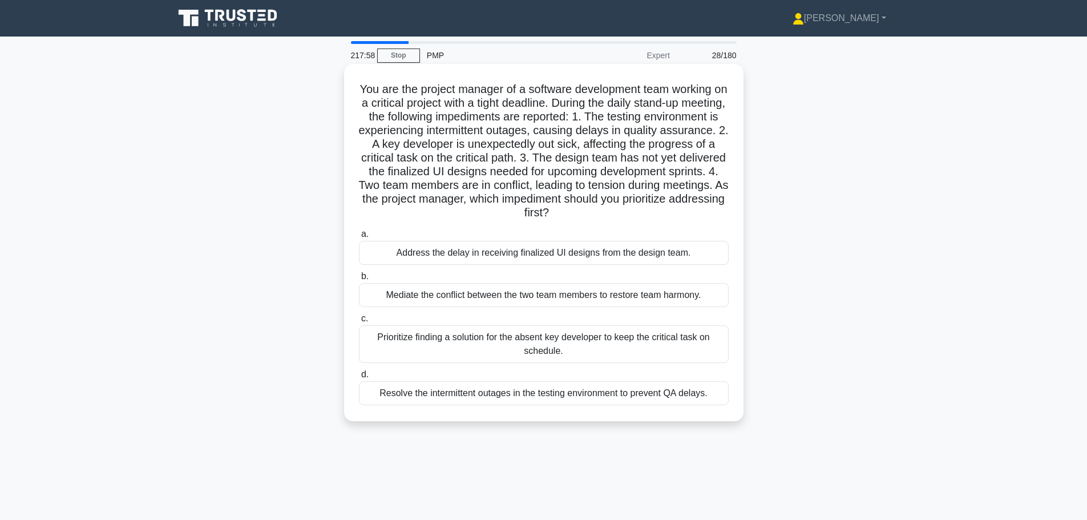
click at [565, 346] on div "Prioritize finding a solution for the absent key developer to keep the critical…" at bounding box center [544, 344] width 370 height 38
click at [359, 323] on input "c. Prioritize finding a solution for the absent key developer to keep the criti…" at bounding box center [359, 318] width 0 height 7
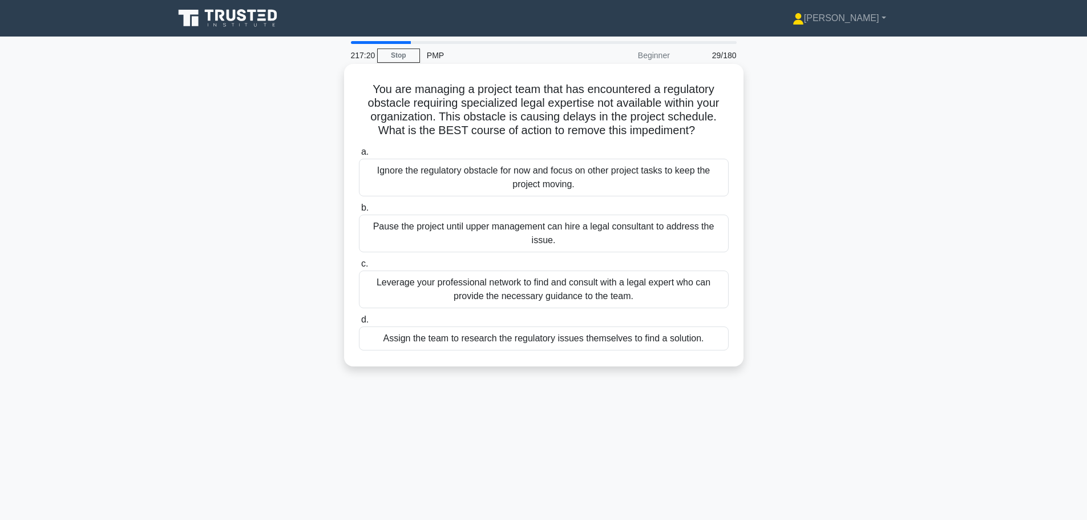
click at [654, 284] on div "Leverage your professional network to find and consult with a legal expert who …" at bounding box center [544, 290] width 370 height 38
click at [359, 268] on input "c. Leverage your professional network to find and consult with a legal expert w…" at bounding box center [359, 263] width 0 height 7
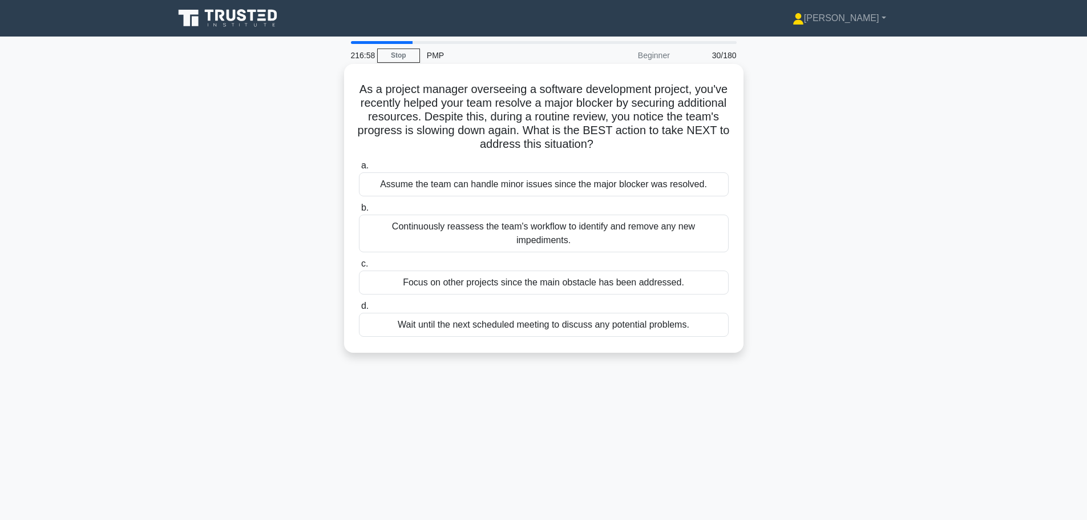
click at [674, 234] on div "Continuously reassess the team's workflow to identify and remove any new impedi…" at bounding box center [544, 234] width 370 height 38
click at [359, 212] on input "b. Continuously reassess the team's workflow to identify and remove any new imp…" at bounding box center [359, 207] width 0 height 7
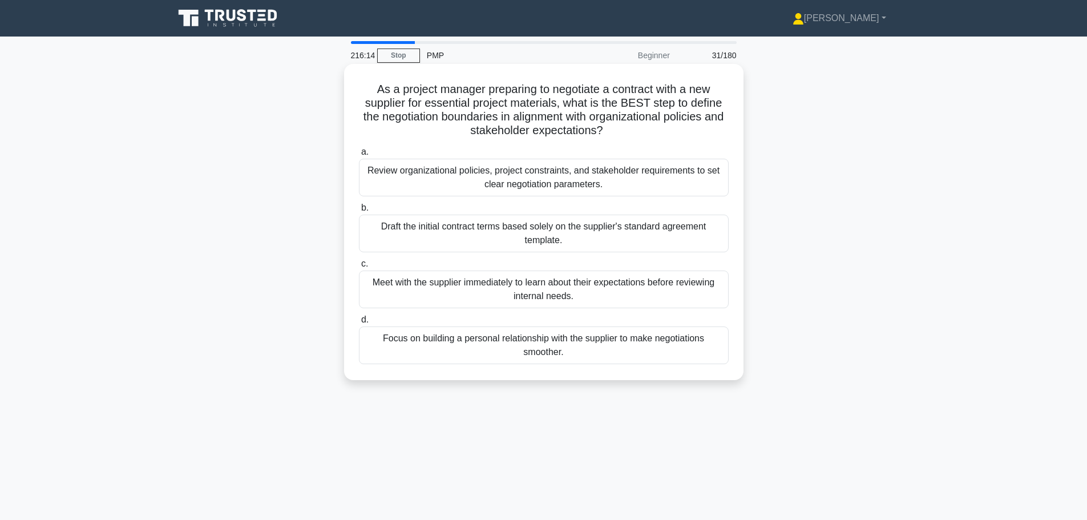
click at [646, 179] on div "Review organizational policies, project constraints, and stakeholder requiremen…" at bounding box center [544, 178] width 370 height 38
click at [359, 156] on input "a. Review organizational policies, project constraints, and stakeholder require…" at bounding box center [359, 151] width 0 height 7
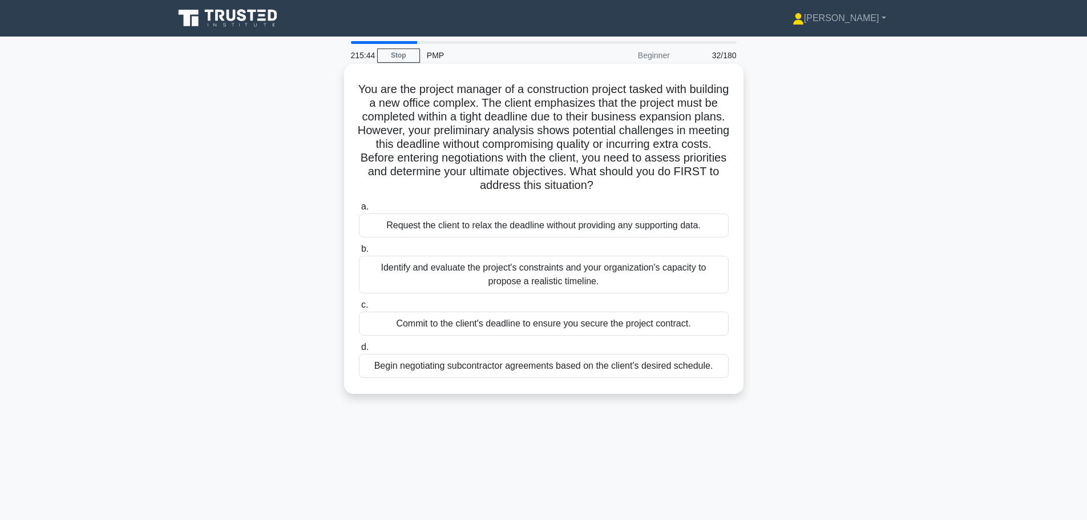
click at [624, 271] on div "Identify and evaluate the project's constraints and your organization's capacit…" at bounding box center [544, 275] width 370 height 38
click at [359, 253] on input "b. Identify and evaluate the project's constraints and your organization's capa…" at bounding box center [359, 248] width 0 height 7
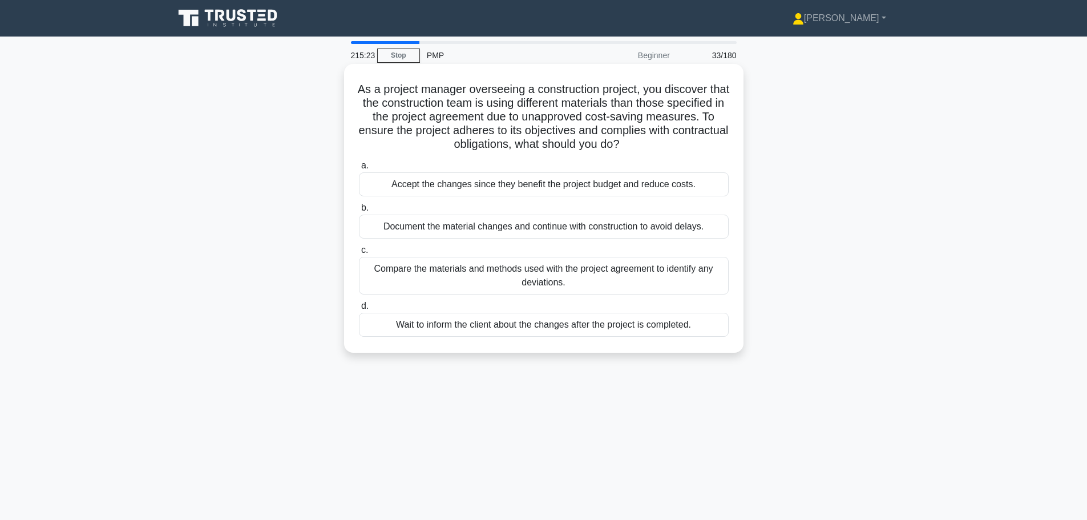
click at [604, 278] on div "Compare the materials and methods used with the project agreement to identify a…" at bounding box center [544, 276] width 370 height 38
click at [359, 254] on input "c. Compare the materials and methods used with the project agreement to identif…" at bounding box center [359, 250] width 0 height 7
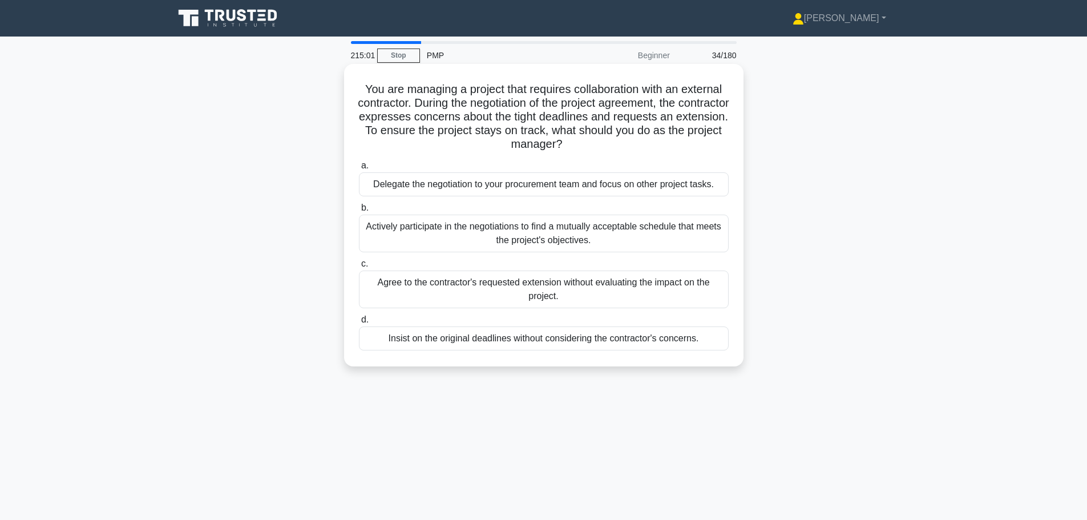
click at [632, 232] on div "Actively participate in the negotiations to find a mutually acceptable schedule…" at bounding box center [544, 234] width 370 height 38
click at [359, 212] on input "b. Actively participate in the negotiations to find a mutually acceptable sched…" at bounding box center [359, 207] width 0 height 7
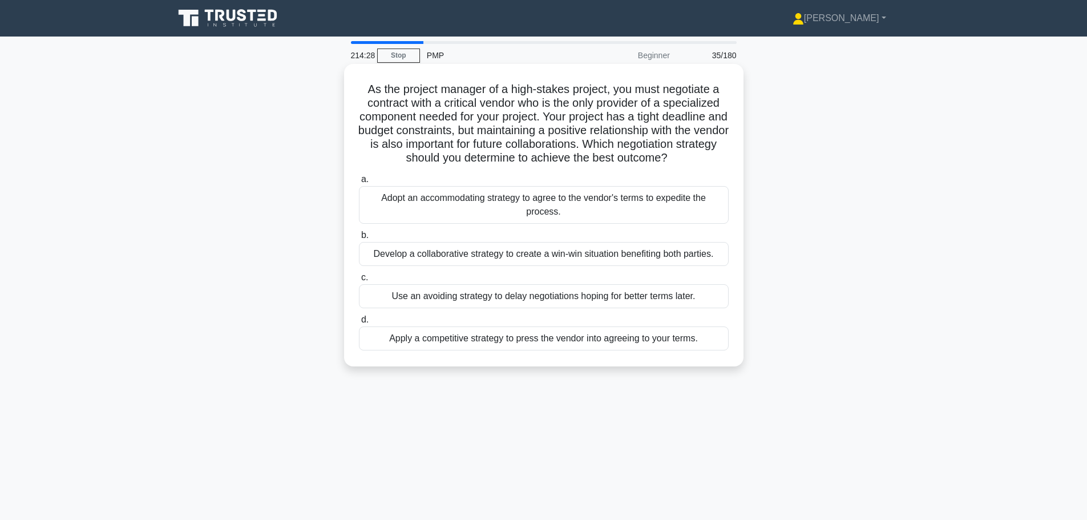
click at [706, 256] on div "Develop a collaborative strategy to create a win-win situation benefiting both …" at bounding box center [544, 254] width 370 height 24
click at [359, 239] on input "b. Develop a collaborative strategy to create a win-win situation benefiting bo…" at bounding box center [359, 235] width 0 height 7
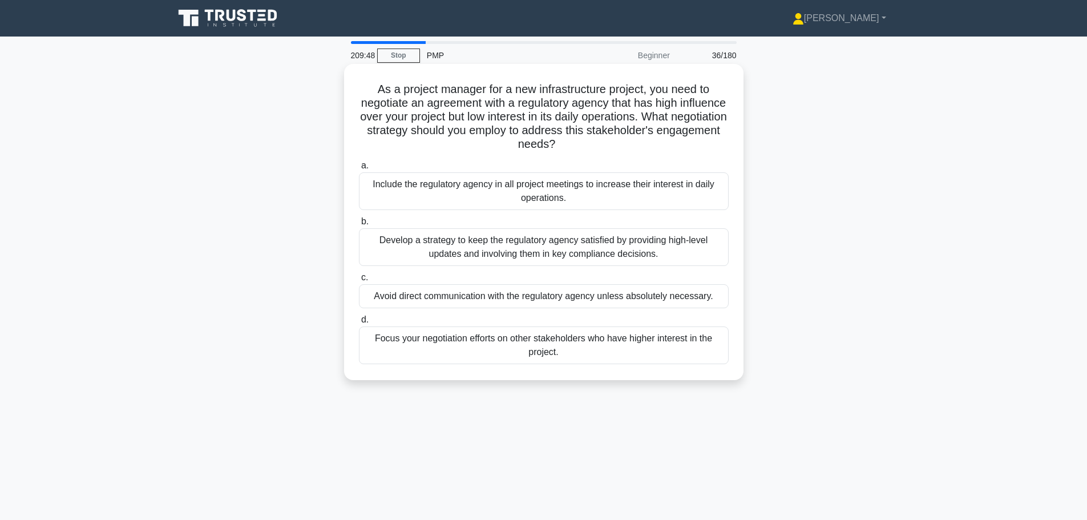
click at [405, 247] on div "Develop a strategy to keep the regulatory agency satisfied by providing high-le…" at bounding box center [544, 247] width 370 height 38
click at [359, 225] on input "b. Develop a strategy to keep the regulatory agency satisfied by providing high…" at bounding box center [359, 221] width 0 height 7
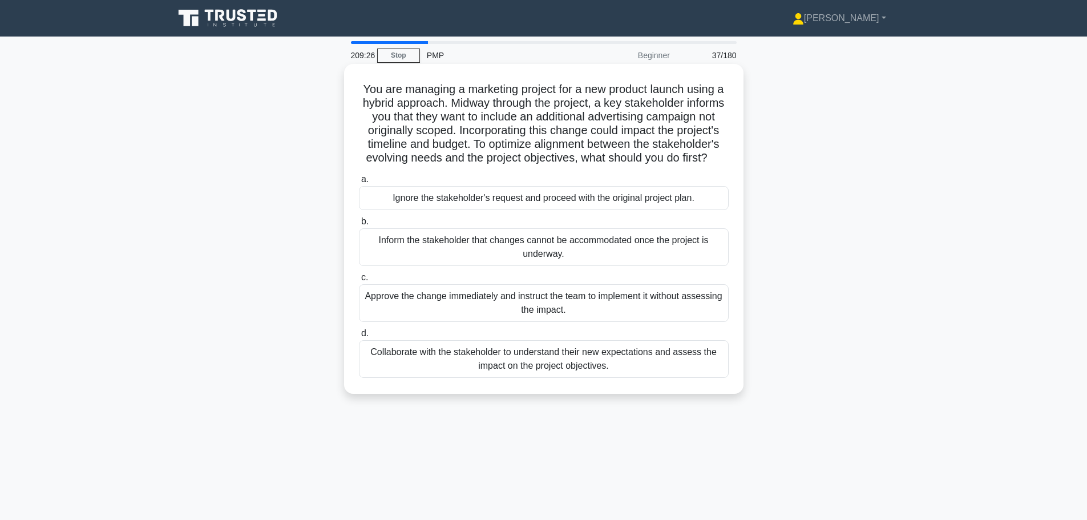
click at [646, 375] on div "Collaborate with the stakeholder to understand their new expectations and asses…" at bounding box center [544, 359] width 370 height 38
click at [359, 337] on input "d. Collaborate with the stakeholder to understand their new expectations and as…" at bounding box center [359, 333] width 0 height 7
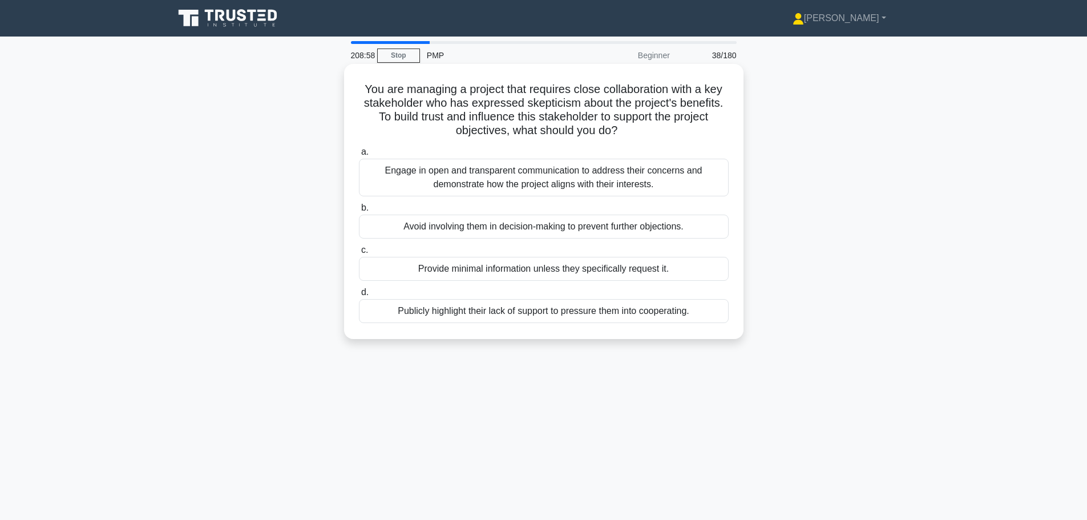
click at [577, 173] on div "Engage in open and transparent communication to address their concerns and demo…" at bounding box center [544, 178] width 370 height 38
click at [359, 156] on input "a. Engage in open and transparent communication to address their concerns and d…" at bounding box center [359, 151] width 0 height 7
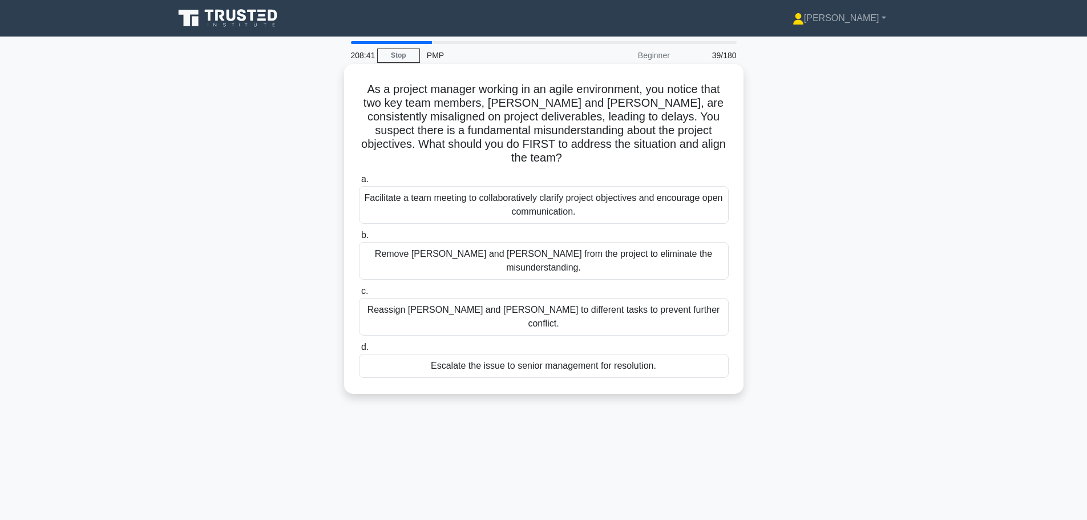
click at [611, 192] on div "Facilitate a team meeting to collaboratively clarify project objectives and enc…" at bounding box center [544, 205] width 370 height 38
click at [359, 183] on input "a. Facilitate a team meeting to collaboratively clarify project objectives and …" at bounding box center [359, 179] width 0 height 7
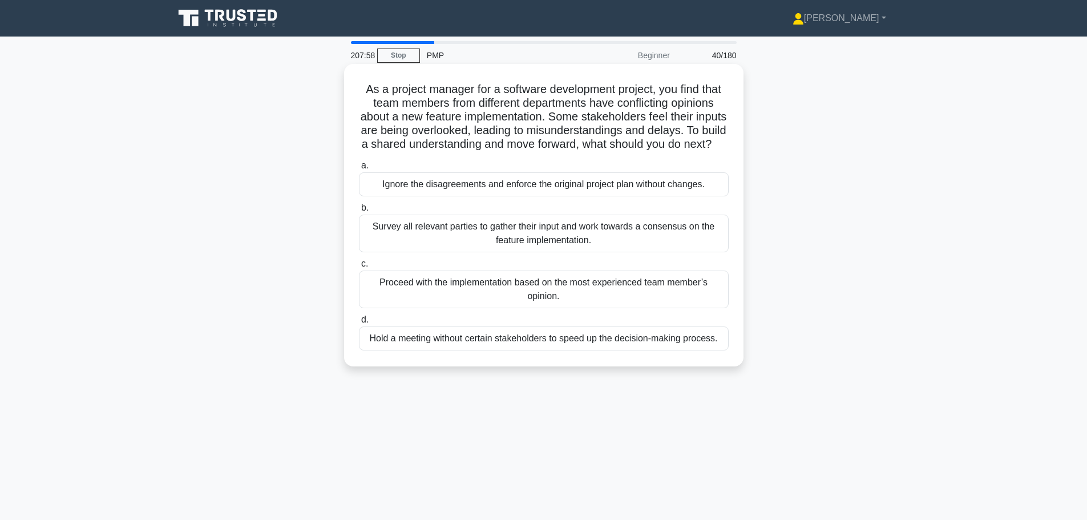
click at [667, 252] on div "Survey all relevant parties to gather their input and work towards a consensus …" at bounding box center [544, 234] width 370 height 38
click at [359, 212] on input "b. Survey all relevant parties to gather their input and work towards a consens…" at bounding box center [359, 207] width 0 height 7
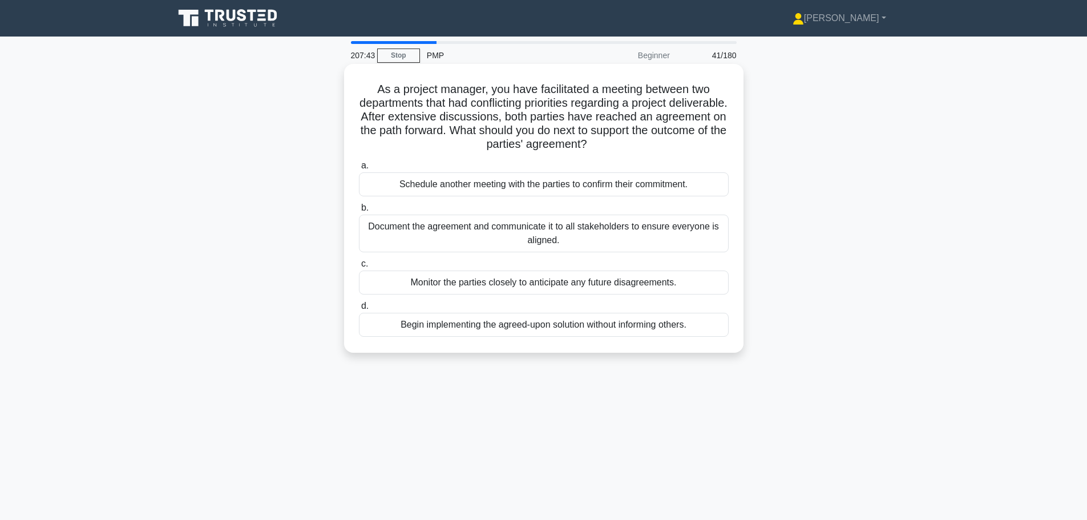
click at [663, 250] on div "Document the agreement and communicate it to all stakeholders to ensure everyon…" at bounding box center [544, 234] width 370 height 38
click at [359, 212] on input "b. Document the agreement and communicate it to all stakeholders to ensure ever…" at bounding box center [359, 207] width 0 height 7
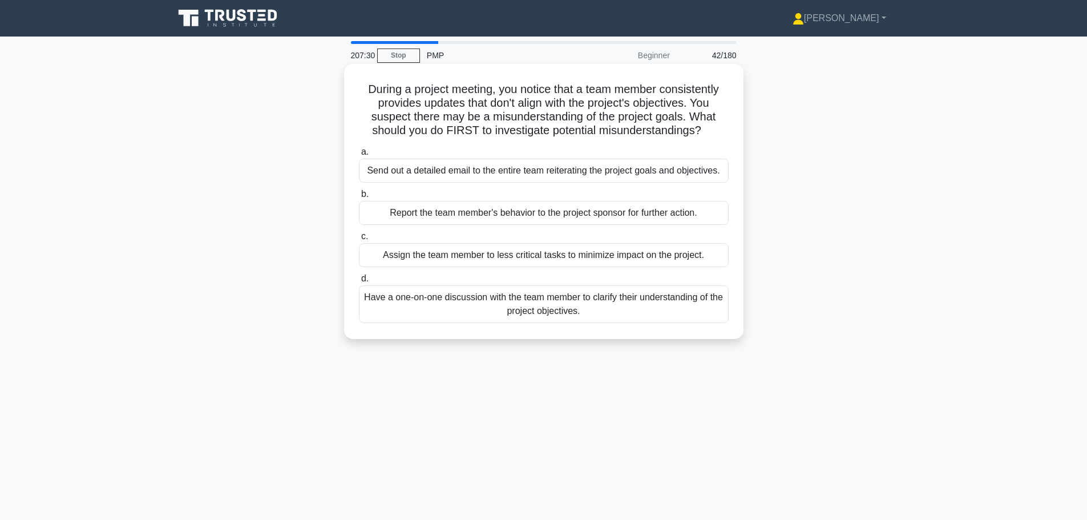
click at [667, 312] on div "Have a one-on-one discussion with the team member to clarify their understandin…" at bounding box center [544, 304] width 370 height 38
click at [359, 283] on input "d. Have a one-on-one discussion with the team member to clarify their understan…" at bounding box center [359, 278] width 0 height 7
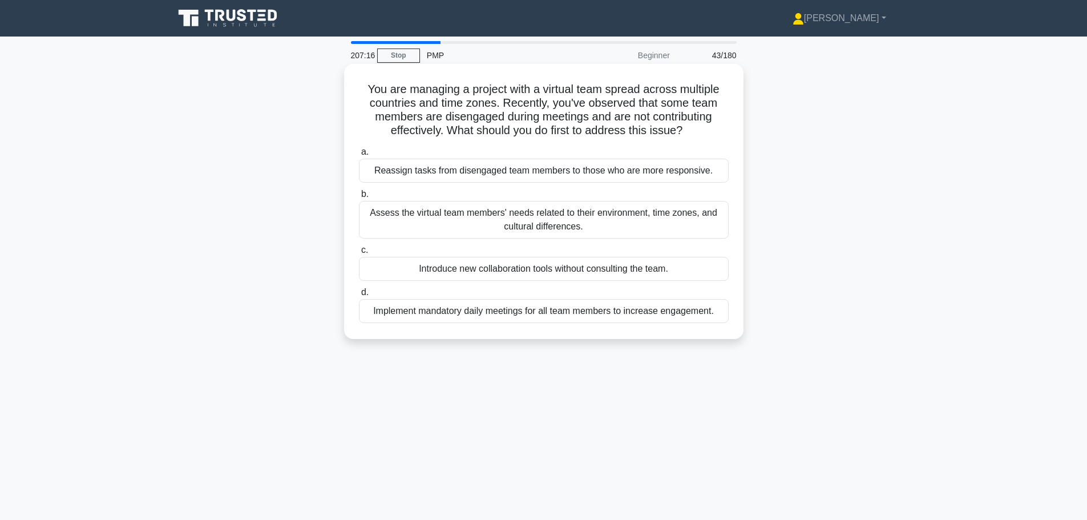
click at [668, 217] on div "Assess the virtual team members' needs related to their environment, time zones…" at bounding box center [544, 220] width 370 height 38
click at [359, 198] on input "b. Assess the virtual team members' needs related to their environment, time zo…" at bounding box center [359, 194] width 0 height 7
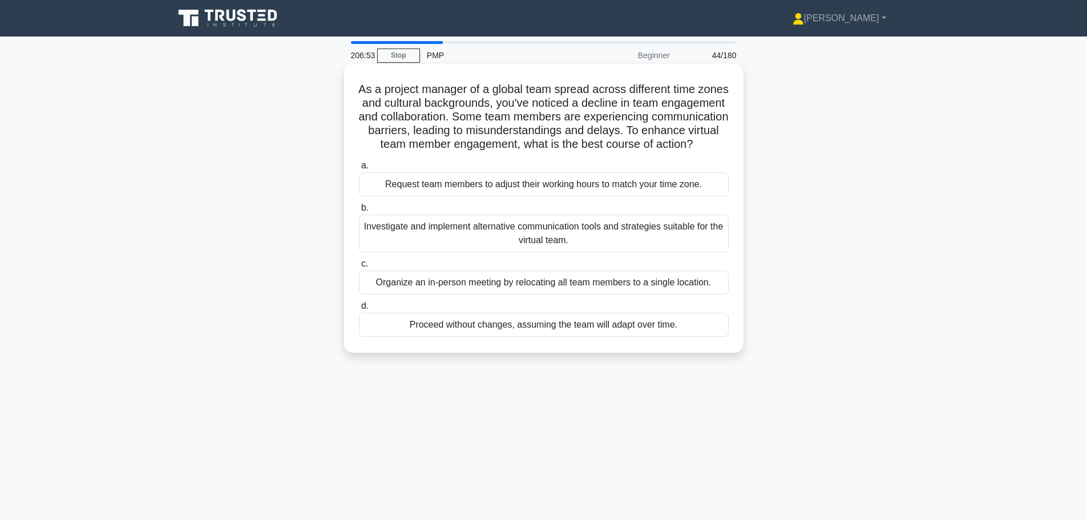
click at [676, 252] on div "Investigate and implement alternative communication tools and strategies suitab…" at bounding box center [544, 234] width 370 height 38
click at [359, 212] on input "b. Investigate and implement alternative communication tools and strategies sui…" at bounding box center [359, 207] width 0 height 7
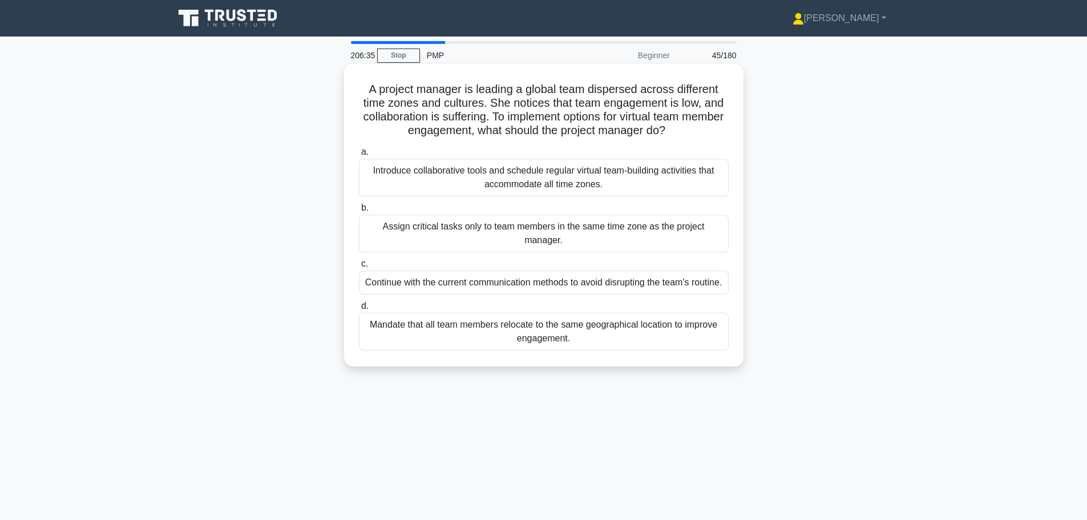
click at [499, 194] on div "Introduce collaborative tools and schedule regular virtual team-building activi…" at bounding box center [544, 178] width 370 height 38
click at [359, 156] on input "a. Introduce collaborative tools and schedule regular virtual team-building act…" at bounding box center [359, 151] width 0 height 7
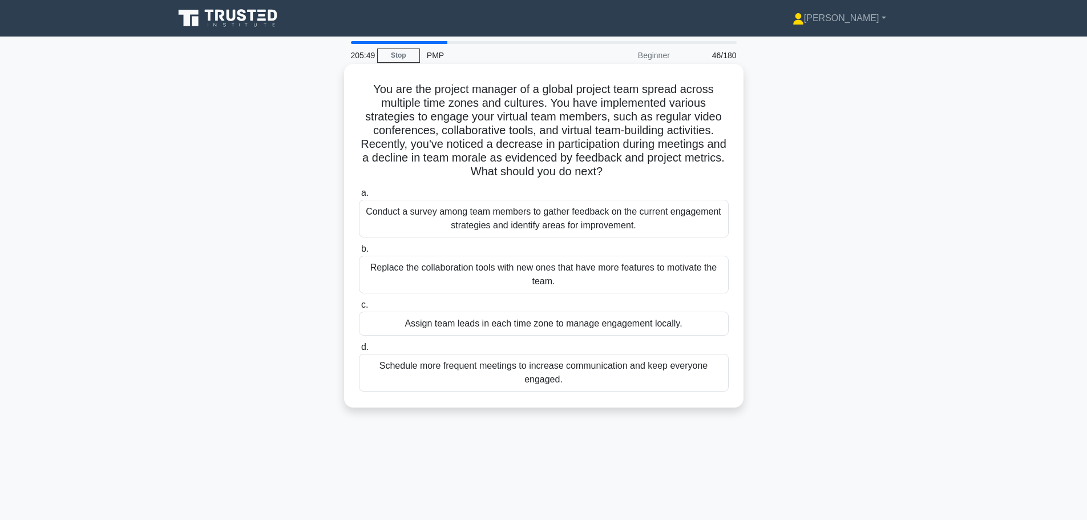
click at [501, 224] on div "Conduct a survey among team members to gather feedback on the current engagemen…" at bounding box center [544, 219] width 370 height 38
click at [359, 197] on input "a. Conduct a survey among team members to gather feedback on the current engage…" at bounding box center [359, 193] width 0 height 7
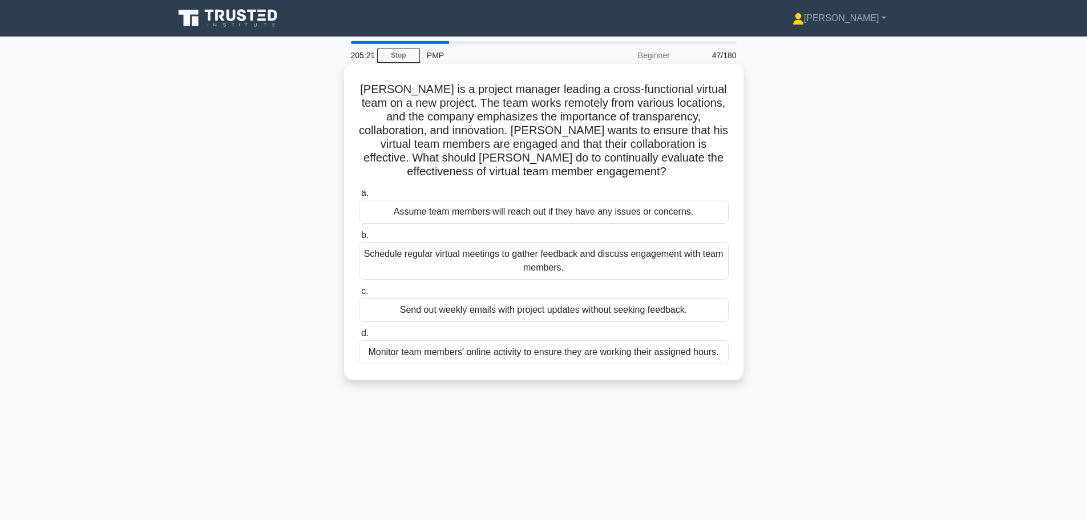
click at [490, 260] on div "Schedule regular virtual meetings to gather feedback and discuss engagement wit…" at bounding box center [544, 261] width 370 height 38
click at [359, 239] on input "b. Schedule regular virtual meetings to gather feedback and discuss engagement …" at bounding box center [359, 235] width 0 height 7
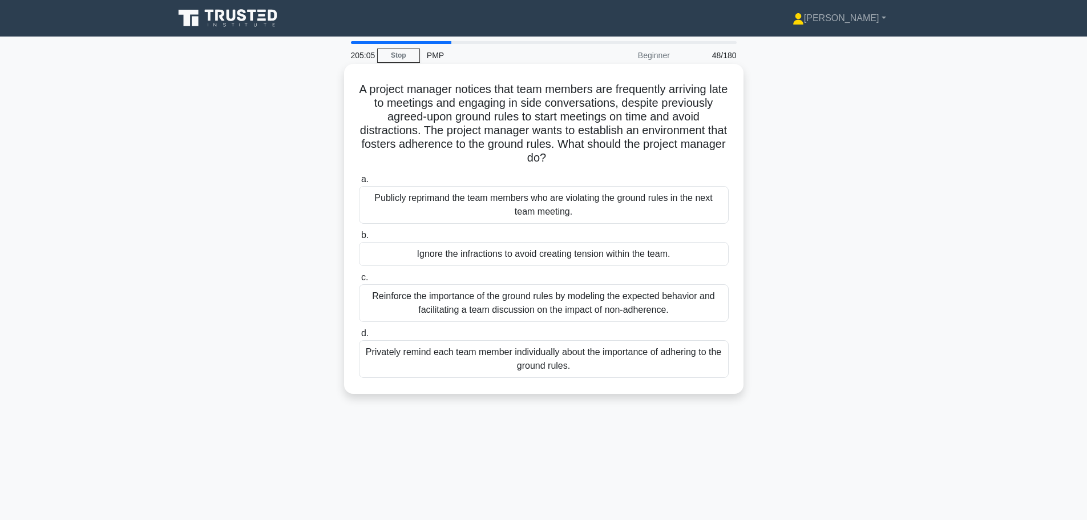
click at [701, 314] on div "Reinforce the importance of the ground rules by modeling the expected behavior …" at bounding box center [544, 303] width 370 height 38
click at [359, 281] on input "c. Reinforce the importance of the ground rules by modeling the expected behavi…" at bounding box center [359, 277] width 0 height 7
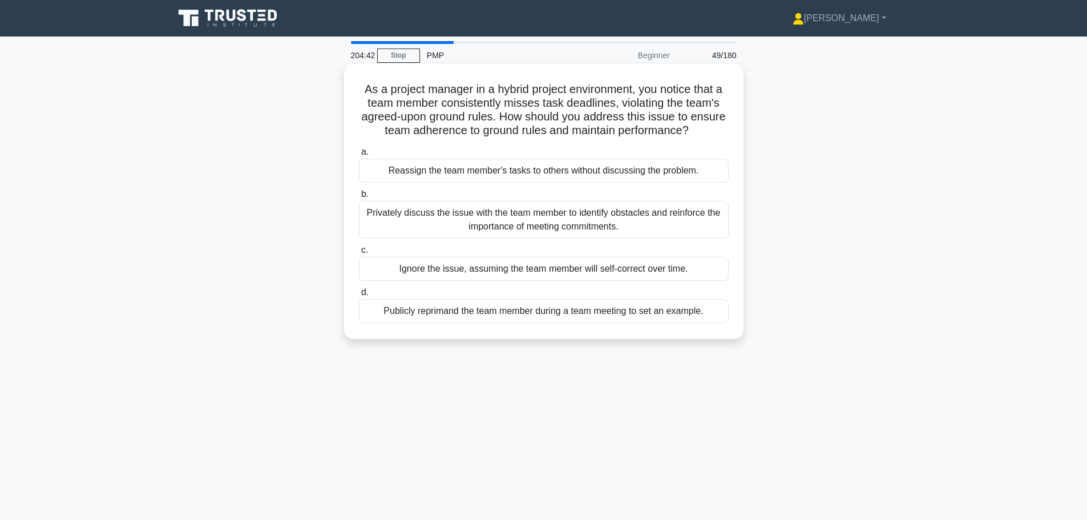
click at [570, 216] on div "Privately discuss the issue with the team member to identify obstacles and rein…" at bounding box center [544, 220] width 370 height 38
click at [359, 198] on input "b. Privately discuss the issue with the team member to identify obstacles and r…" at bounding box center [359, 194] width 0 height 7
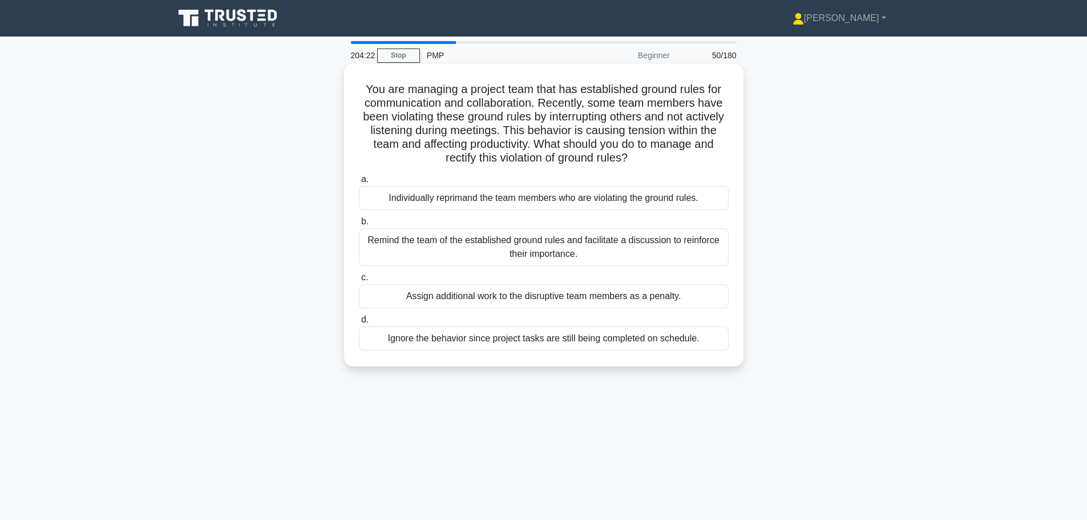
click at [617, 255] on div "Remind the team of the established ground rules and facilitate a discussion to …" at bounding box center [544, 247] width 370 height 38
click at [359, 225] on input "b. Remind the team of the established ground rules and facilitate a discussion …" at bounding box center [359, 221] width 0 height 7
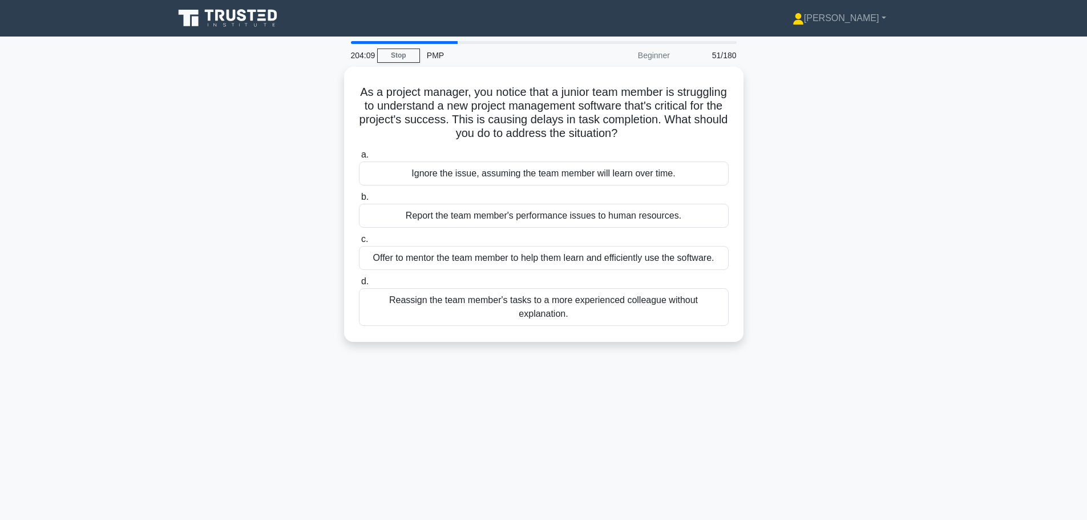
click at [617, 255] on div "Offer to mentor the team member to help them learn and efficiently use the soft…" at bounding box center [544, 258] width 370 height 24
click at [359, 243] on input "c. Offer to mentor the team member to help them learn and efficiently use the s…" at bounding box center [359, 239] width 0 height 7
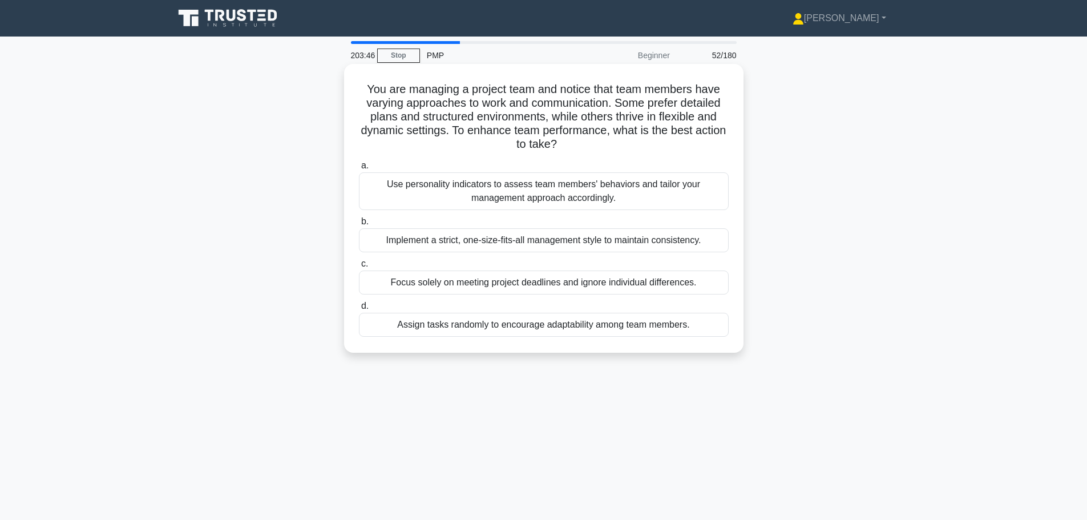
click at [622, 195] on div "Use personality indicators to assess team members' behaviors and tailor your ma…" at bounding box center [544, 191] width 370 height 38
click at [359, 170] on input "a. Use personality indicators to assess team members' behaviors and tailor your…" at bounding box center [359, 165] width 0 height 7
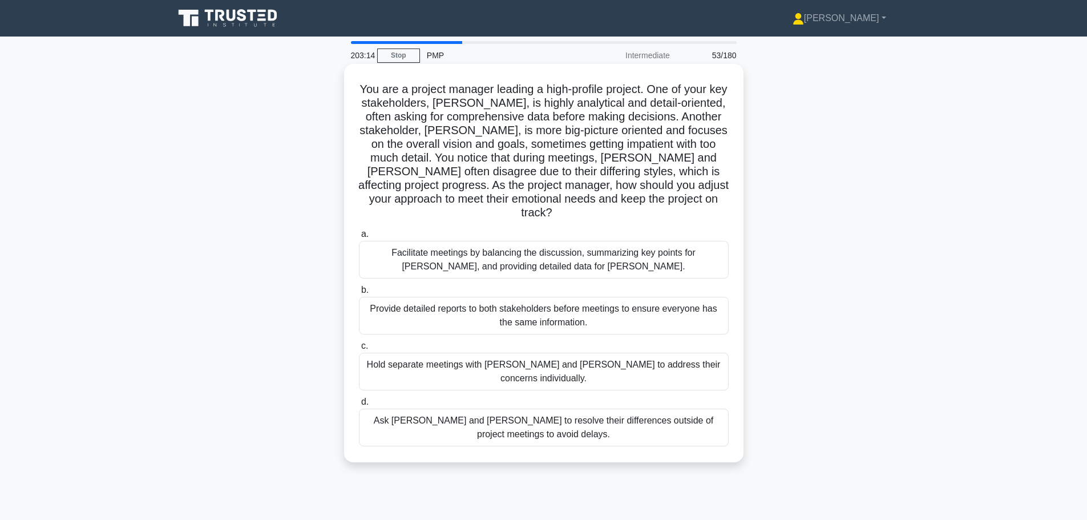
click at [675, 252] on div "Facilitate meetings by balancing the discussion, summarizing key points for Joh…" at bounding box center [544, 260] width 370 height 38
click at [359, 238] on input "a. Facilitate meetings by balancing the discussion, summarizing key points for …" at bounding box center [359, 234] width 0 height 7
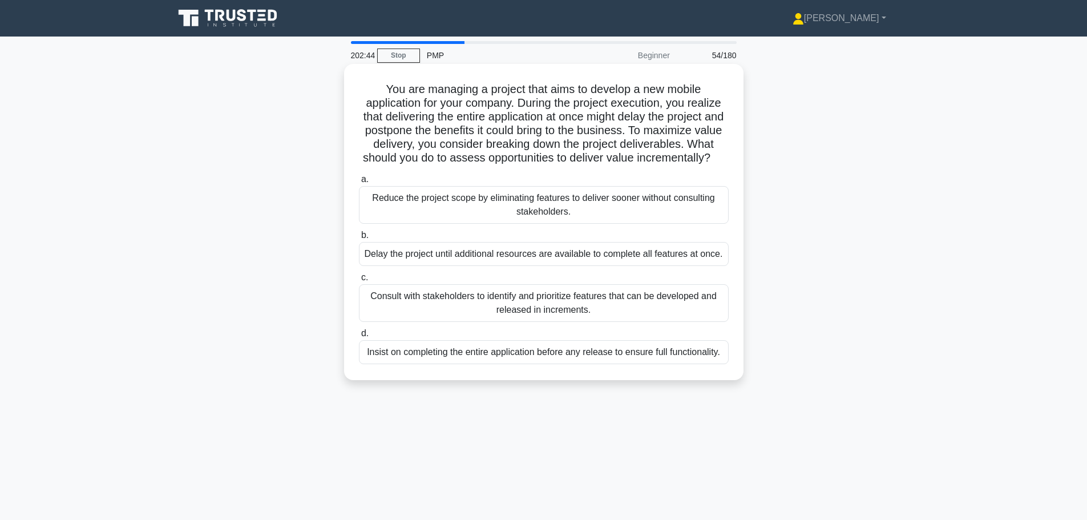
click at [678, 322] on div "Consult with stakeholders to identify and prioritize features that can be devel…" at bounding box center [544, 303] width 370 height 38
click at [359, 281] on input "c. Consult with stakeholders to identify and prioritize features that can be de…" at bounding box center [359, 277] width 0 height 7
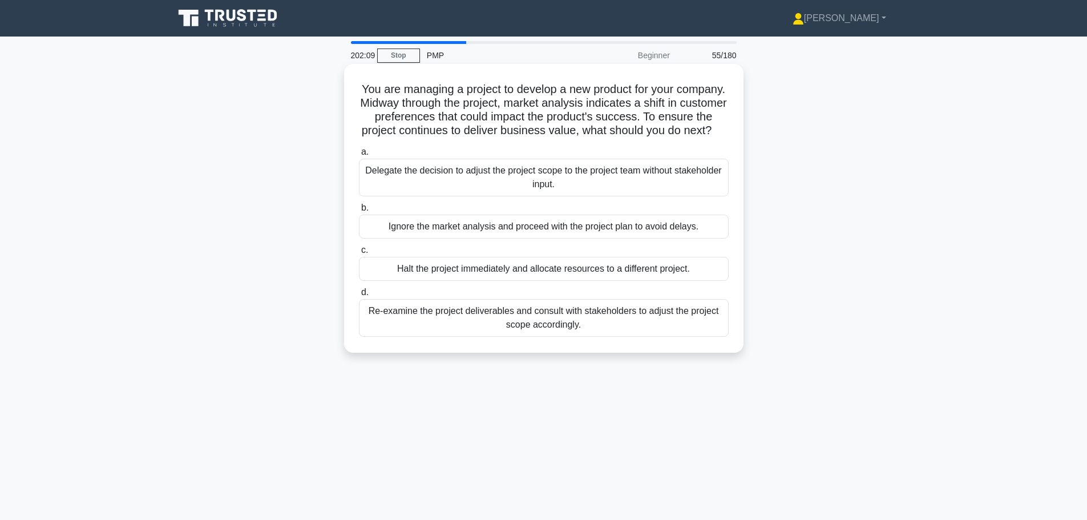
click at [582, 337] on div "Re-examine the project deliverables and consult with stakeholders to adjust the…" at bounding box center [544, 318] width 370 height 38
click at [359, 296] on input "d. Re-examine the project deliverables and consult with stakeholders to adjust …" at bounding box center [359, 292] width 0 height 7
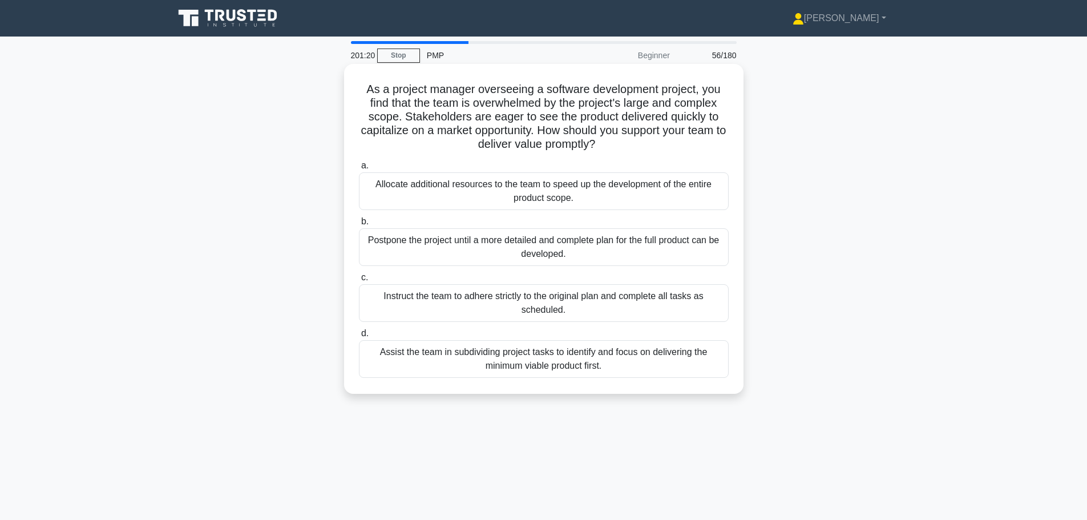
click at [670, 359] on div "Assist the team in subdividing project tasks to identify and focus on deliverin…" at bounding box center [544, 359] width 370 height 38
click at [359, 337] on input "d. Assist the team in subdividing project tasks to identify and focus on delive…" at bounding box center [359, 333] width 0 height 7
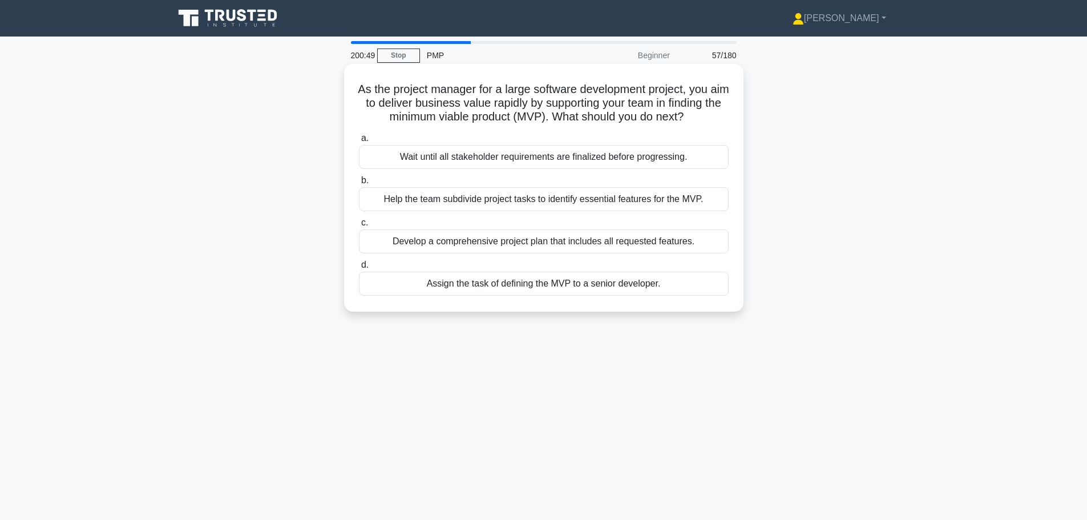
click at [679, 211] on div "Help the team subdivide project tasks to identify essential features for the MV…" at bounding box center [544, 199] width 370 height 24
click at [359, 184] on input "b. Help the team subdivide project tasks to identify essential features for the…" at bounding box center [359, 180] width 0 height 7
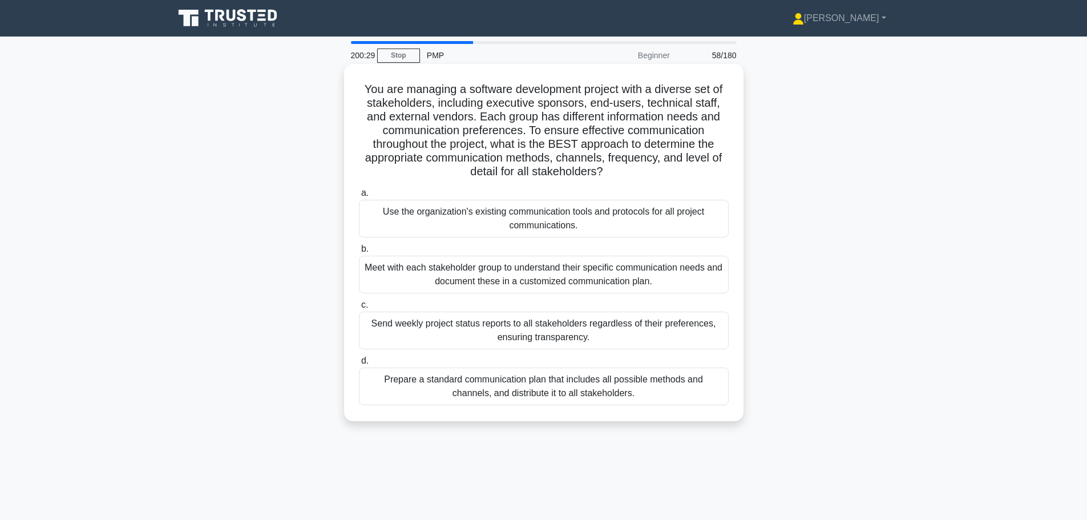
click at [670, 276] on div "Meet with each stakeholder group to understand their specific communication nee…" at bounding box center [544, 275] width 370 height 38
click at [359, 253] on input "b. Meet with each stakeholder group to understand their specific communication …" at bounding box center [359, 248] width 0 height 7
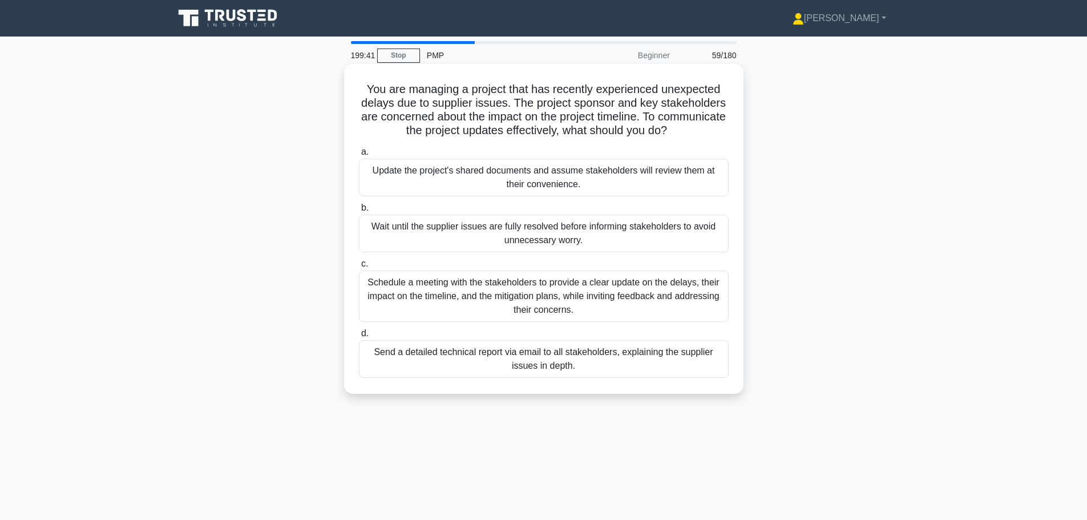
click at [646, 306] on div "Schedule a meeting with the stakeholders to provide a clear update on the delay…" at bounding box center [544, 296] width 370 height 51
click at [359, 268] on input "c. Schedule a meeting with the stakeholders to provide a clear update on the de…" at bounding box center [359, 263] width 0 height 7
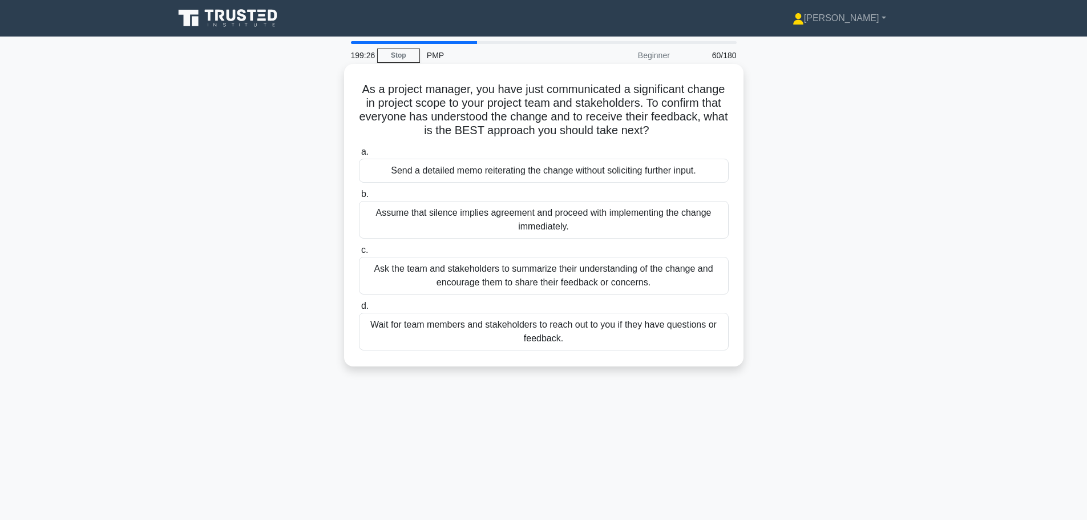
click at [660, 289] on div "Ask the team and stakeholders to summarize their understanding of the change an…" at bounding box center [544, 276] width 370 height 38
click at [359, 254] on input "c. Ask the team and stakeholders to summarize their understanding of the change…" at bounding box center [359, 250] width 0 height 7
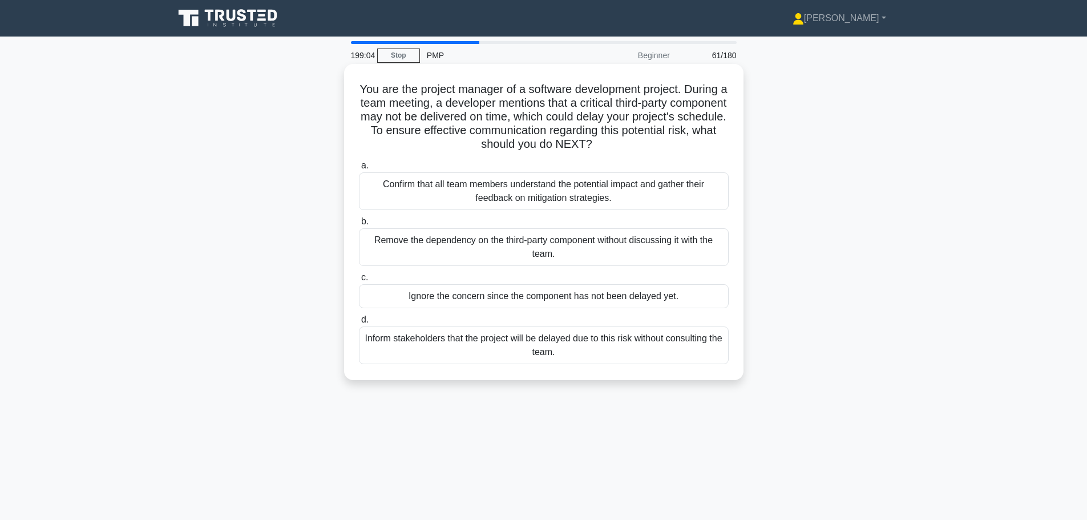
click at [646, 207] on div "Confirm that all team members understand the potential impact and gather their …" at bounding box center [544, 191] width 370 height 38
click at [359, 170] on input "a. Confirm that all team members understand the potential impact and gather the…" at bounding box center [359, 165] width 0 height 7
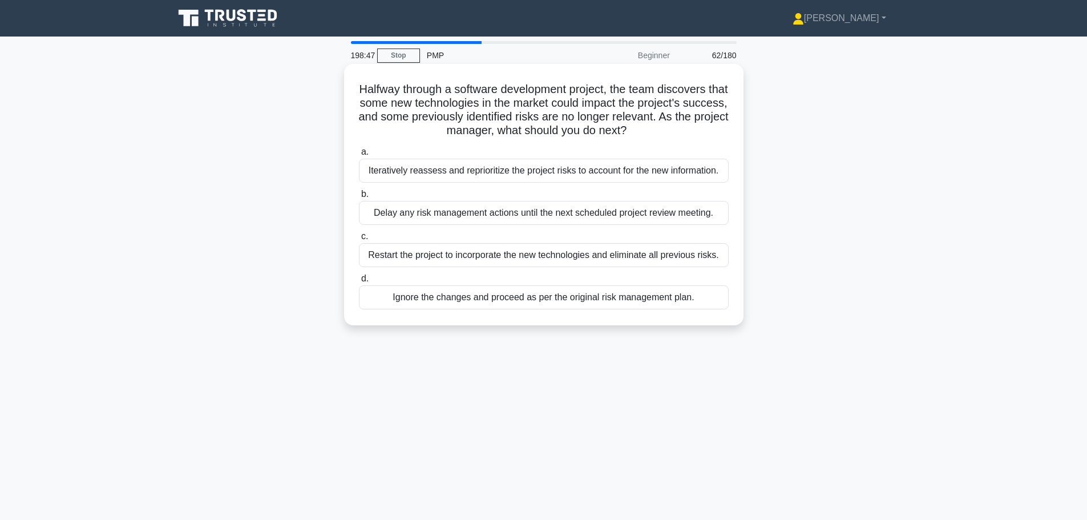
click at [663, 176] on div "Iteratively reassess and reprioritize the project risks to account for the new …" at bounding box center [544, 171] width 370 height 24
click at [359, 156] on input "a. Iteratively reassess and reprioritize the project risks to account for the n…" at bounding box center [359, 151] width 0 height 7
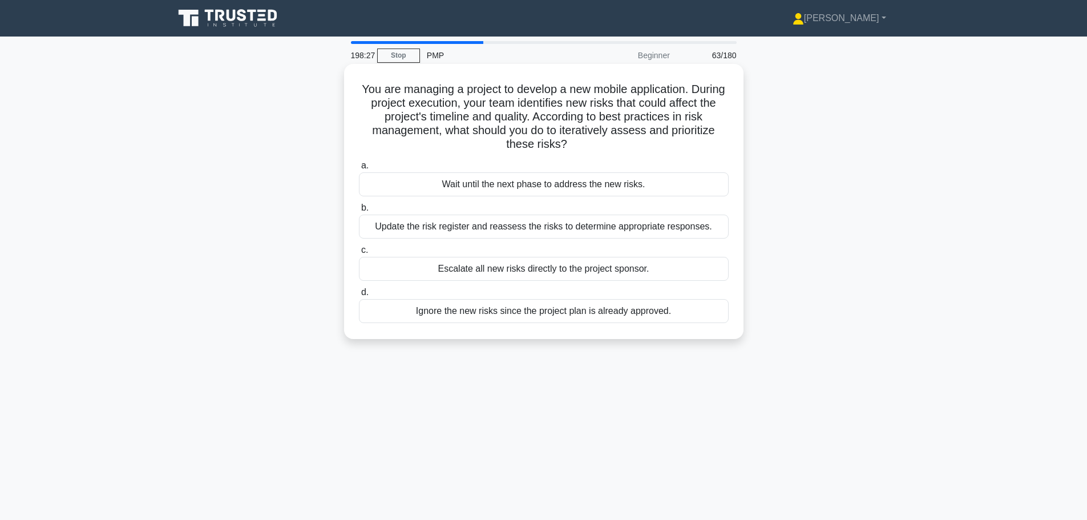
click at [667, 236] on div "Update the risk register and reassess the risks to determine appropriate respon…" at bounding box center [544, 227] width 370 height 24
click at [359, 212] on input "b. Update the risk register and reassess the risks to determine appropriate res…" at bounding box center [359, 207] width 0 height 7
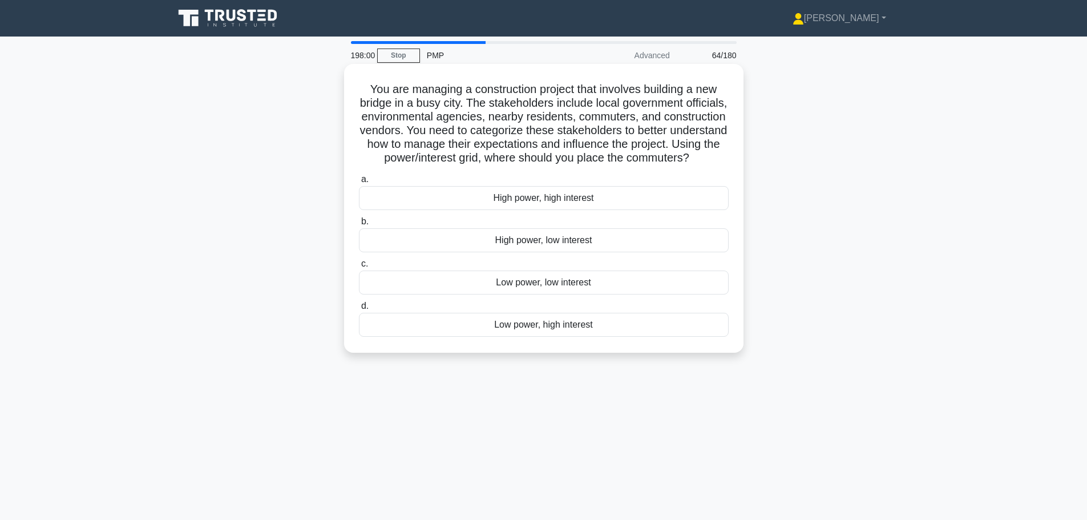
click at [609, 337] on div "Low power, high interest" at bounding box center [544, 325] width 370 height 24
click at [359, 310] on input "d. Low power, high interest" at bounding box center [359, 306] width 0 height 7
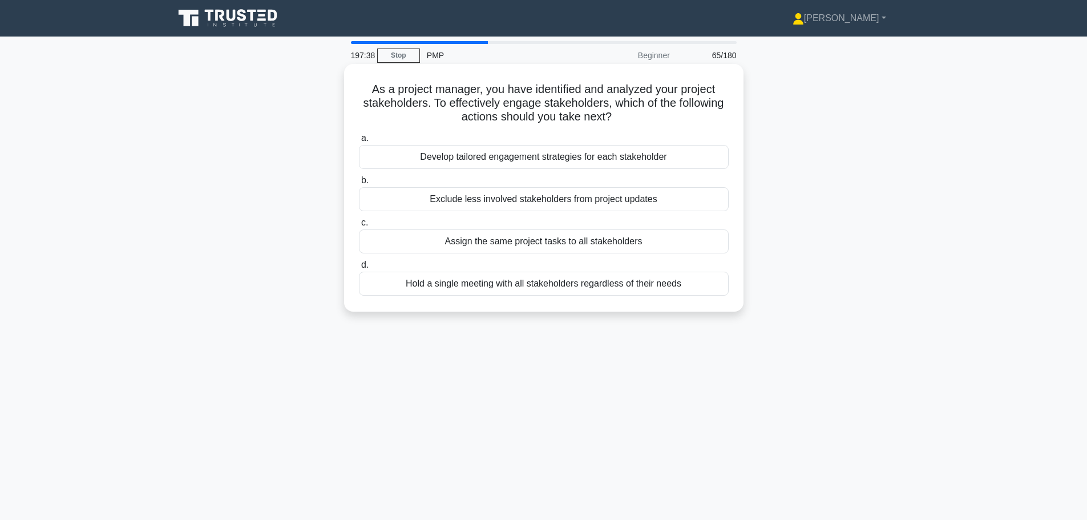
click at [660, 152] on div "Develop tailored engagement strategies for each stakeholder" at bounding box center [544, 157] width 370 height 24
click at [359, 142] on input "a. Develop tailored engagement strategies for each stakeholder" at bounding box center [359, 138] width 0 height 7
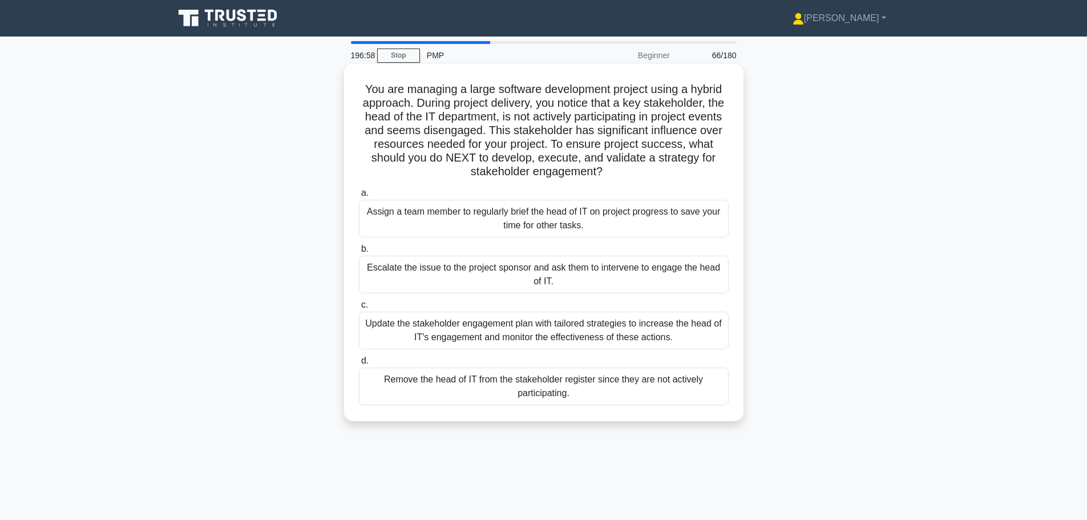
click at [516, 337] on div "Update the stakeholder engagement plan with tailored strategies to increase the…" at bounding box center [544, 331] width 370 height 38
click at [359, 309] on input "c. Update the stakeholder engagement plan with tailored strategies to increase …" at bounding box center [359, 304] width 0 height 7
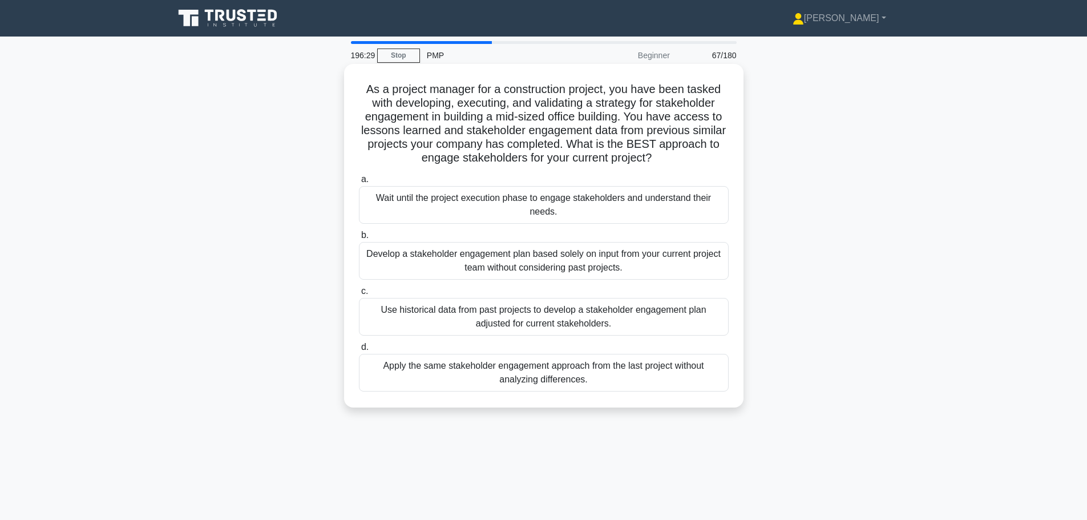
click at [673, 322] on div "Use historical data from past projects to develop a stakeholder engagement plan…" at bounding box center [544, 317] width 370 height 38
click at [359, 295] on input "c. Use historical data from past projects to develop a stakeholder engagement p…" at bounding box center [359, 291] width 0 height 7
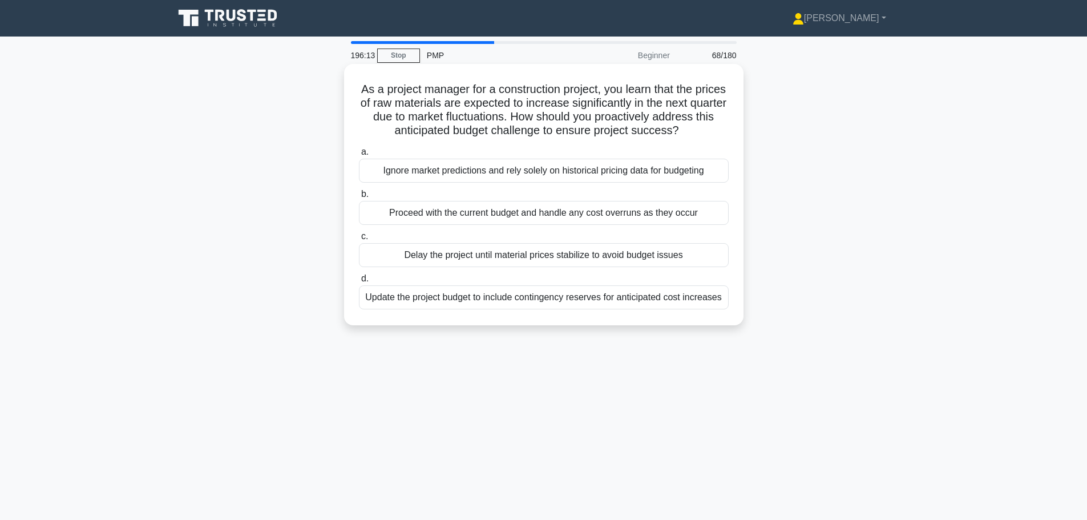
click at [686, 305] on div "Update the project budget to include contingency reserves for anticipated cost …" at bounding box center [544, 297] width 370 height 24
click at [359, 283] on input "d. Update the project budget to include contingency reserves for anticipated co…" at bounding box center [359, 278] width 0 height 7
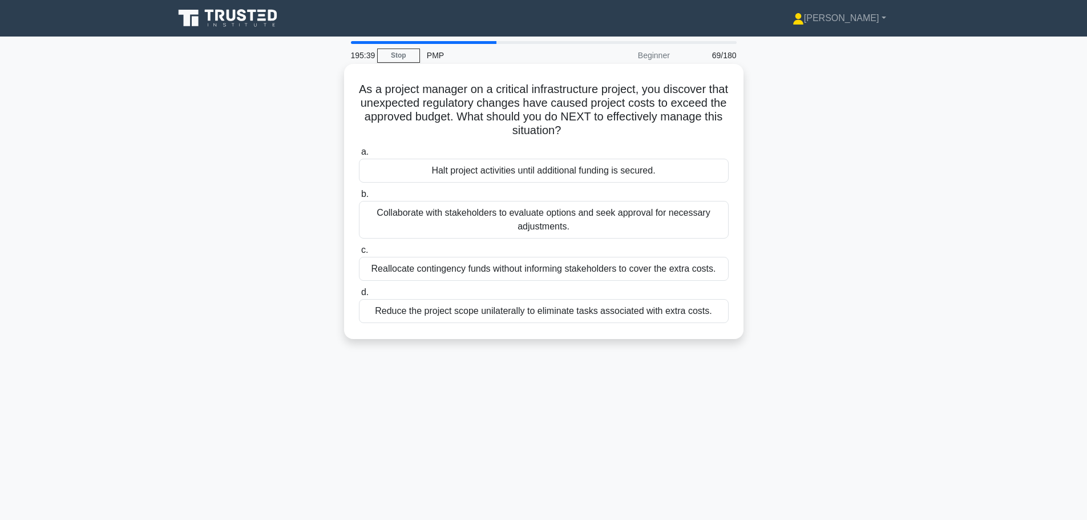
click at [601, 234] on div "Collaborate with stakeholders to evaluate options and seek approval for necessa…" at bounding box center [544, 220] width 370 height 38
click at [359, 198] on input "b. Collaborate with stakeholders to evaluate options and seek approval for nece…" at bounding box center [359, 194] width 0 height 7
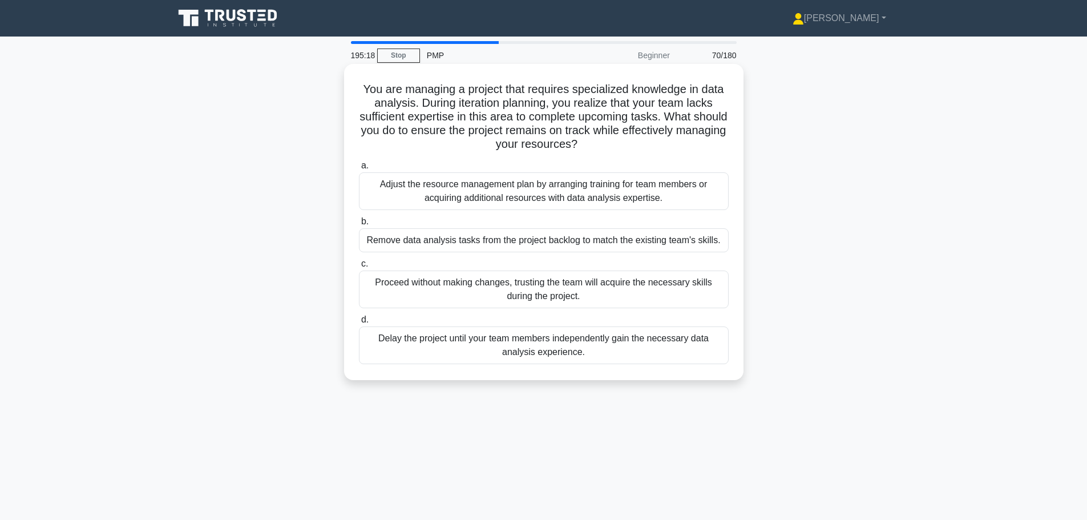
click at [503, 204] on div "Adjust the resource management plan by arranging training for team members or a…" at bounding box center [544, 191] width 370 height 38
click at [359, 170] on input "a. Adjust the resource management plan by arranging training for team members o…" at bounding box center [359, 165] width 0 height 7
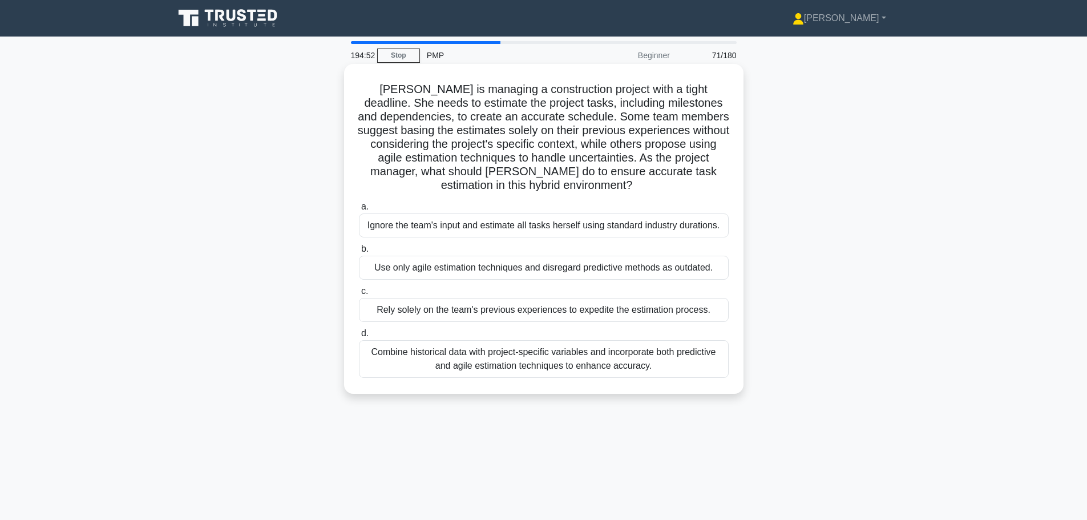
click at [618, 372] on div "Combine historical data with project-specific variables and incorporate both pr…" at bounding box center [544, 359] width 370 height 38
click at [359, 337] on input "d. Combine historical data with project-specific variables and incorporate both…" at bounding box center [359, 333] width 0 height 7
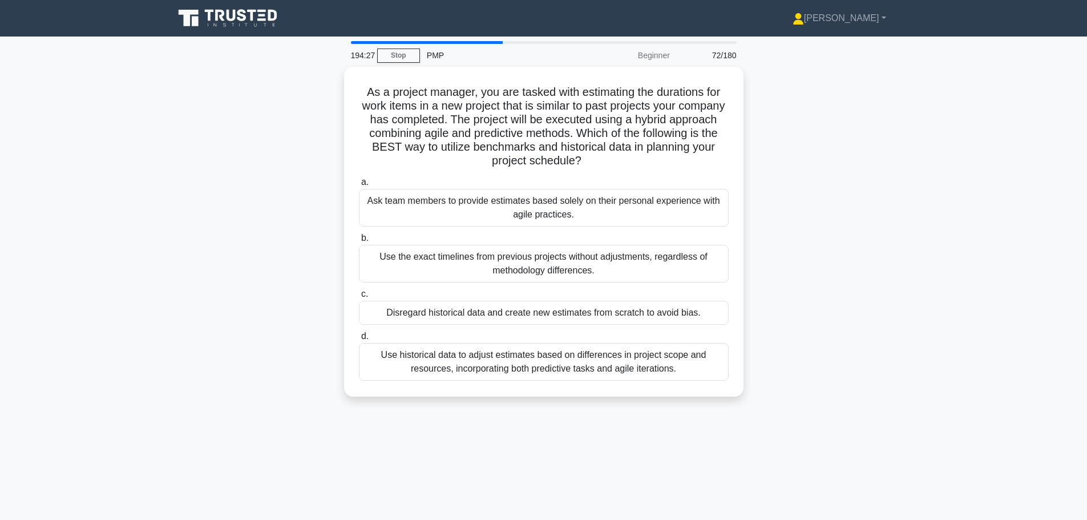
click at [618, 372] on div "Use historical data to adjust estimates based on differences in project scope a…" at bounding box center [544, 362] width 370 height 38
click at [359, 340] on input "d. Use historical data to adjust estimates based on differences in project scop…" at bounding box center [359, 336] width 0 height 7
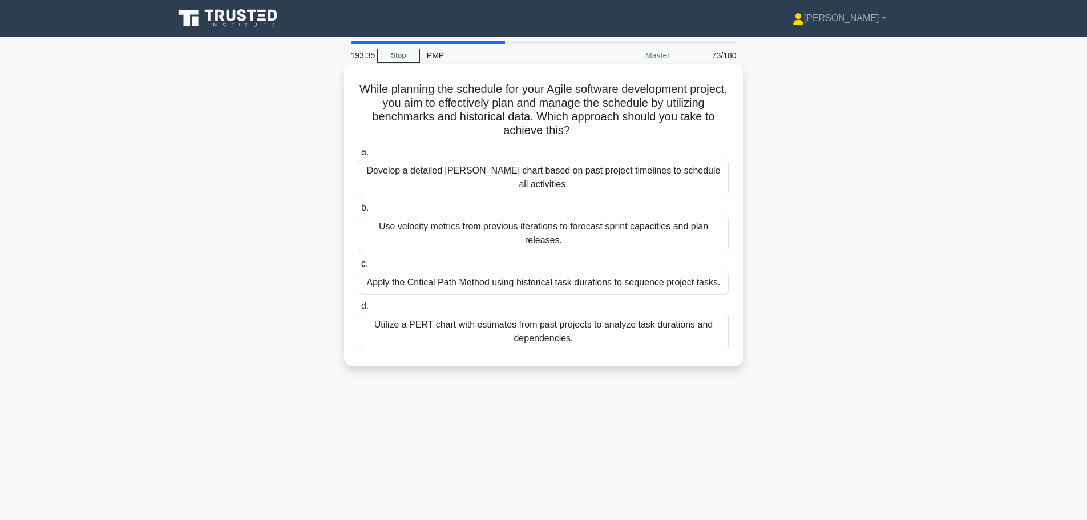
click at [613, 231] on div "Use velocity metrics from previous iterations to forecast sprint capacities and…" at bounding box center [544, 234] width 370 height 38
click at [359, 212] on input "b. Use velocity metrics from previous iterations to forecast sprint capacities …" at bounding box center [359, 207] width 0 height 7
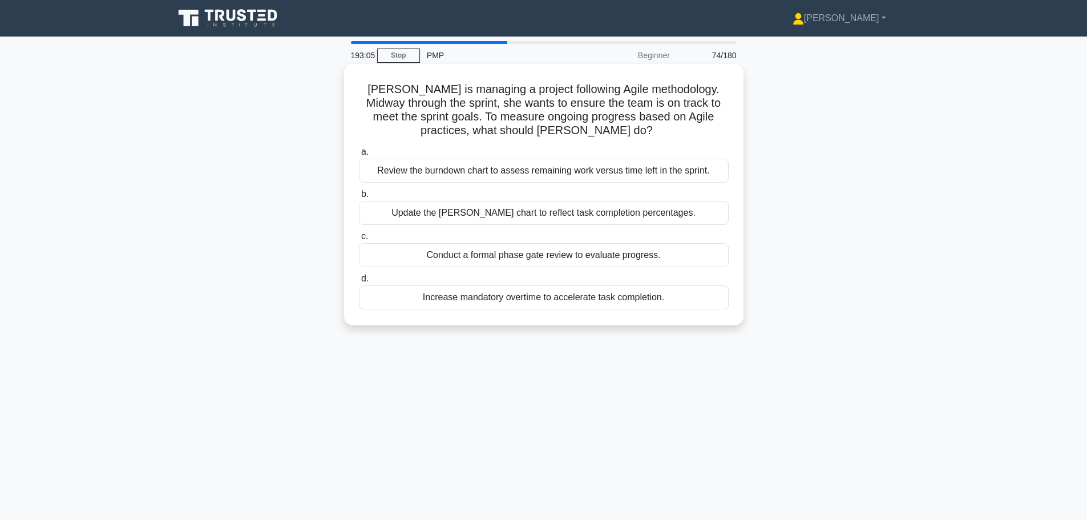
click at [695, 179] on div "Review the burndown chart to assess remaining work versus time left in the spri…" at bounding box center [544, 171] width 370 height 24
click at [359, 156] on input "a. Review the burndown chart to assess remaining work versus time left in the s…" at bounding box center [359, 151] width 0 height 7
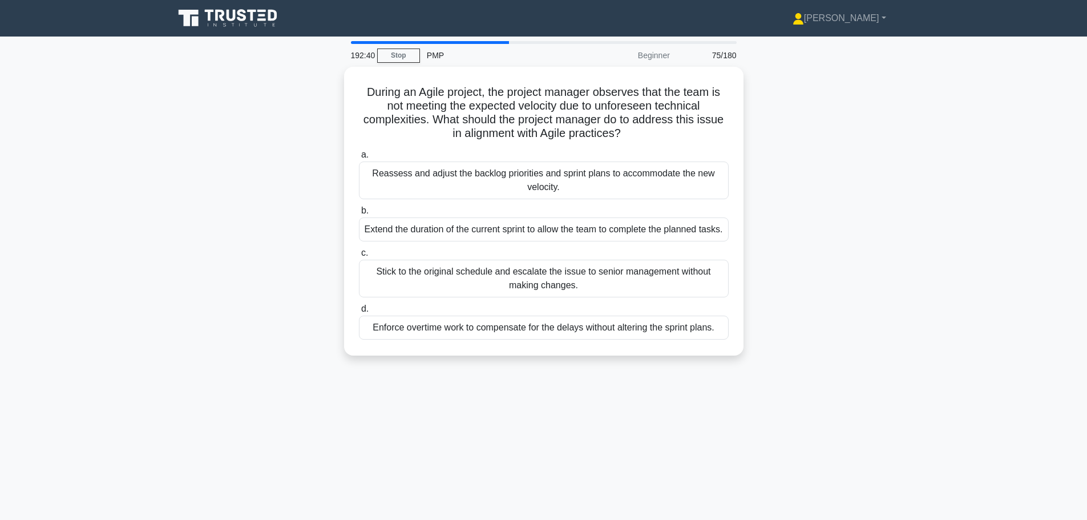
click at [695, 179] on div "Reassess and adjust the backlog priorities and sprint plans to accommodate the …" at bounding box center [544, 181] width 370 height 38
click at [359, 159] on input "a. Reassess and adjust the backlog priorities and sprint plans to accommodate t…" at bounding box center [359, 154] width 0 height 7
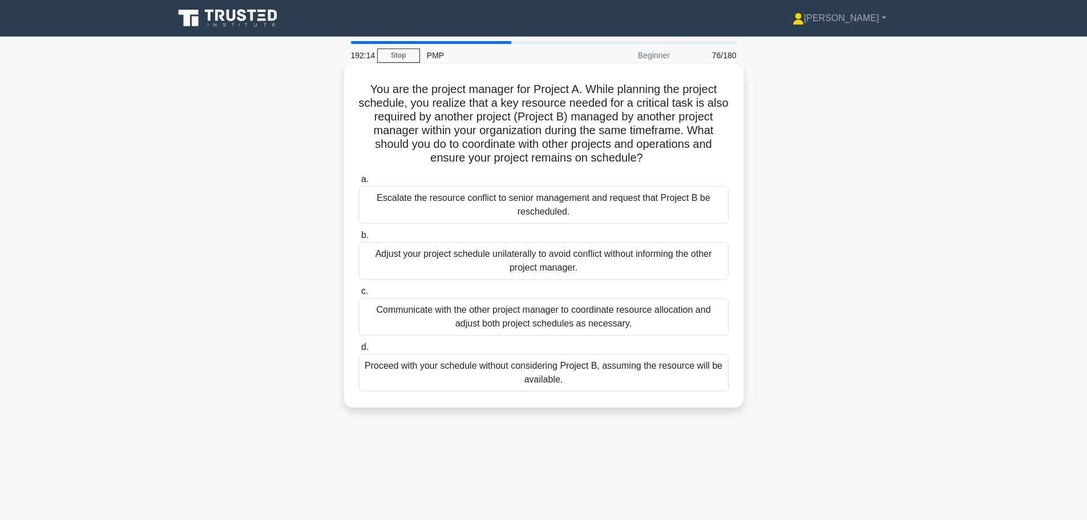
click at [660, 321] on div "Communicate with the other project manager to coordinate resource allocation an…" at bounding box center [544, 317] width 370 height 38
click at [359, 295] on input "c. Communicate with the other project manager to coordinate resource allocation…" at bounding box center [359, 291] width 0 height 7
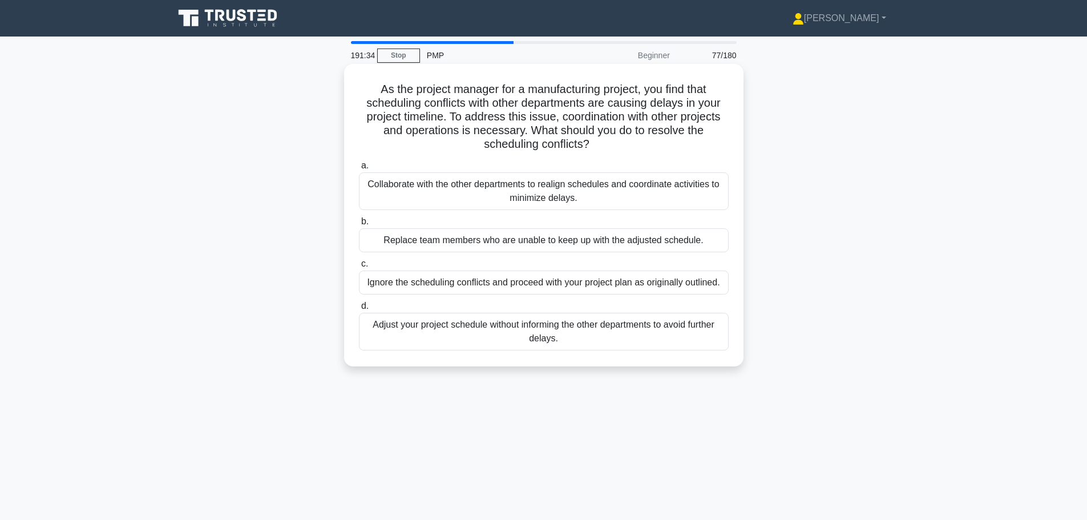
click at [610, 201] on div "Collaborate with the other departments to realign schedules and coordinate acti…" at bounding box center [544, 191] width 370 height 38
click at [359, 170] on input "a. Collaborate with the other departments to realign schedules and coordinate a…" at bounding box center [359, 165] width 0 height 7
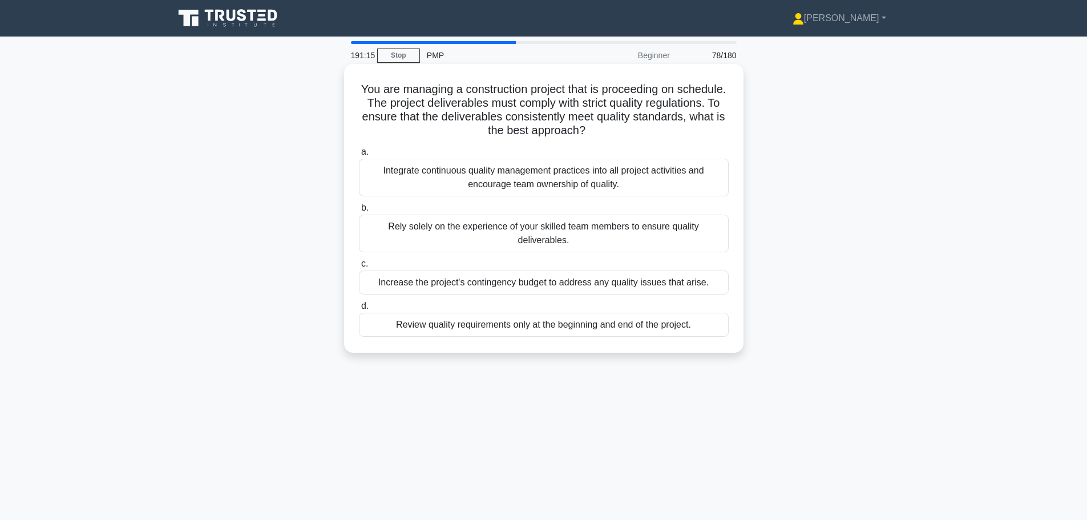
click at [575, 196] on div "Integrate continuous quality management practices into all project activities a…" at bounding box center [544, 178] width 370 height 38
click at [359, 156] on input "a. Integrate continuous quality management practices into all project activitie…" at bounding box center [359, 151] width 0 height 7
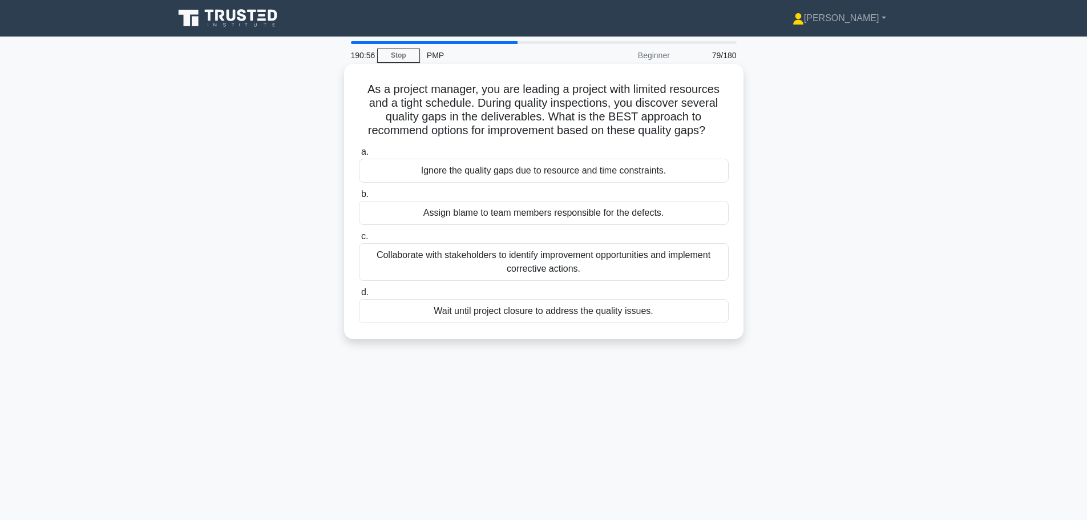
click at [599, 265] on div "Collaborate with stakeholders to identify improvement opportunities and impleme…" at bounding box center [544, 262] width 370 height 38
click at [359, 240] on input "c. Collaborate with stakeholders to identify improvement opportunities and impl…" at bounding box center [359, 236] width 0 height 7
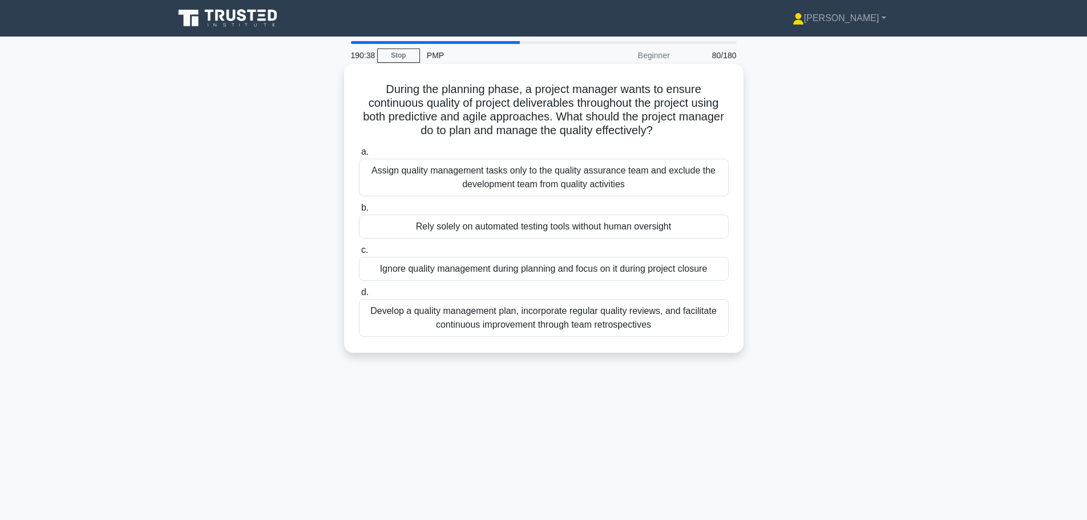
click at [599, 322] on div "Develop a quality management plan, incorporate regular quality reviews, and fac…" at bounding box center [544, 318] width 370 height 38
click at [359, 296] on input "d. Develop a quality management plan, incorporate regular quality reviews, and …" at bounding box center [359, 292] width 0 height 7
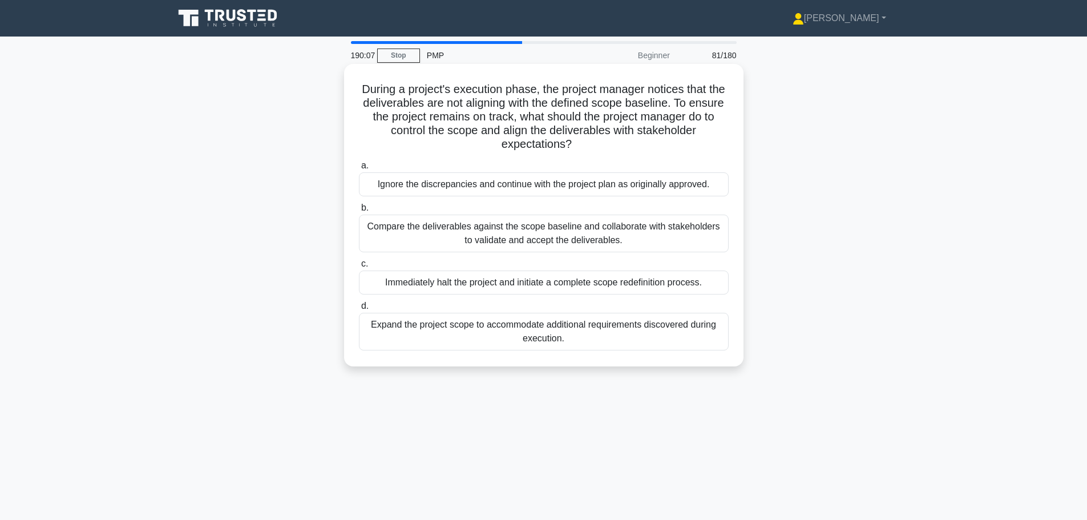
click at [601, 240] on div "Compare the deliverables against the scope baseline and collaborate with stakeh…" at bounding box center [544, 234] width 370 height 38
click at [359, 212] on input "b. Compare the deliverables against the scope baseline and collaborate with sta…" at bounding box center [359, 207] width 0 height 7
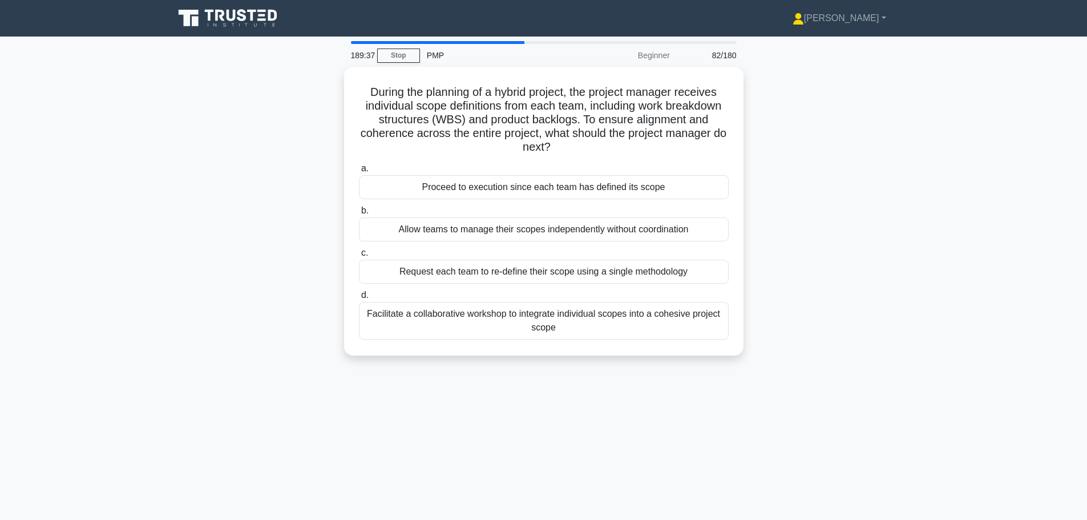
drag, startPoint x: 575, startPoint y: 341, endPoint x: 468, endPoint y: 372, distance: 112.2
click at [468, 372] on div "189:37 Stop PMP Beginner 82/180 During the planning of a hybrid project, the pr…" at bounding box center [544, 326] width 754 height 571
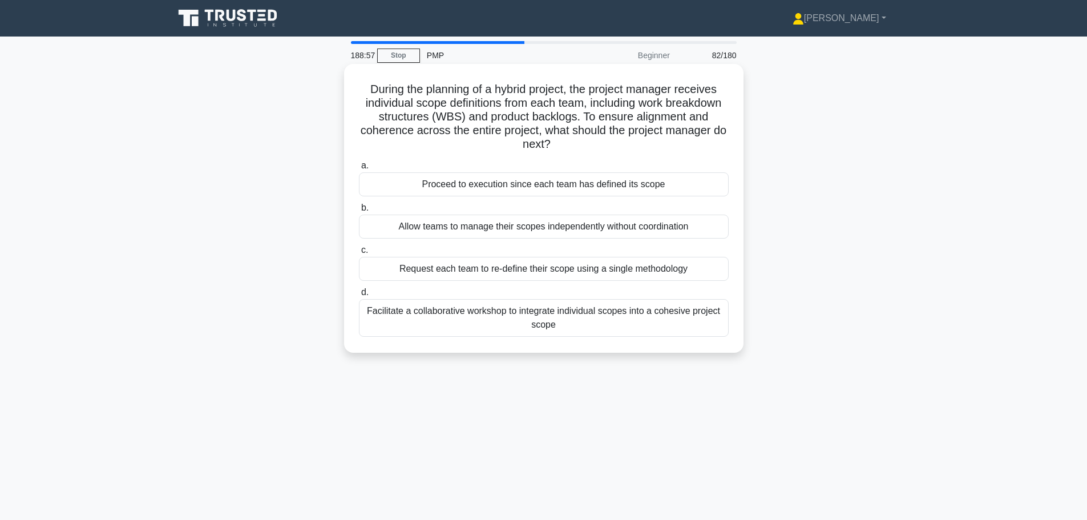
click at [537, 321] on div "Facilitate a collaborative workshop to integrate individual scopes into a cohes…" at bounding box center [544, 318] width 370 height 38
click at [359, 296] on input "d. Facilitate a collaborative workshop to integrate individual scopes into a co…" at bounding box center [359, 292] width 0 height 7
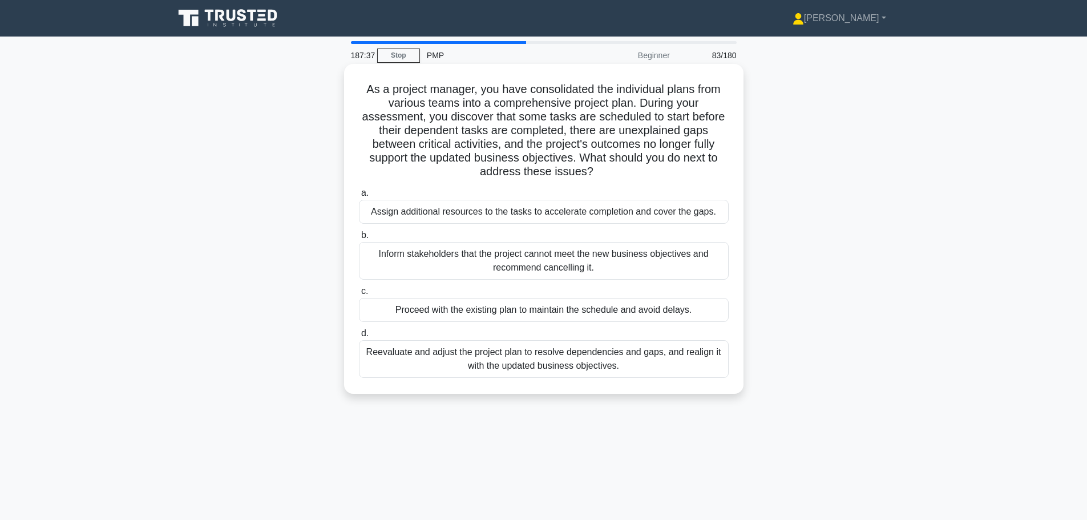
click at [707, 376] on div "Reevaluate and adjust the project plan to resolve dependencies and gaps, and re…" at bounding box center [544, 359] width 370 height 38
click at [359, 337] on input "d. Reevaluate and adjust the project plan to resolve dependencies and gaps, and…" at bounding box center [359, 333] width 0 height 7
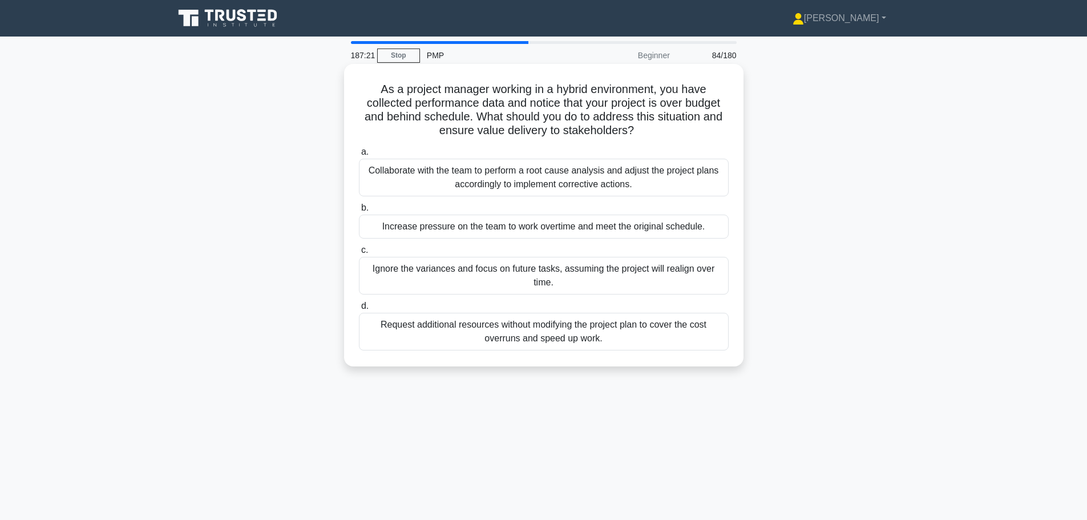
click at [611, 185] on div "Collaborate with the team to perform a root cause analysis and adjust the proje…" at bounding box center [544, 178] width 370 height 38
click at [359, 156] on input "a. Collaborate with the team to perform a root cause analysis and adjust the pr…" at bounding box center [359, 151] width 0 height 7
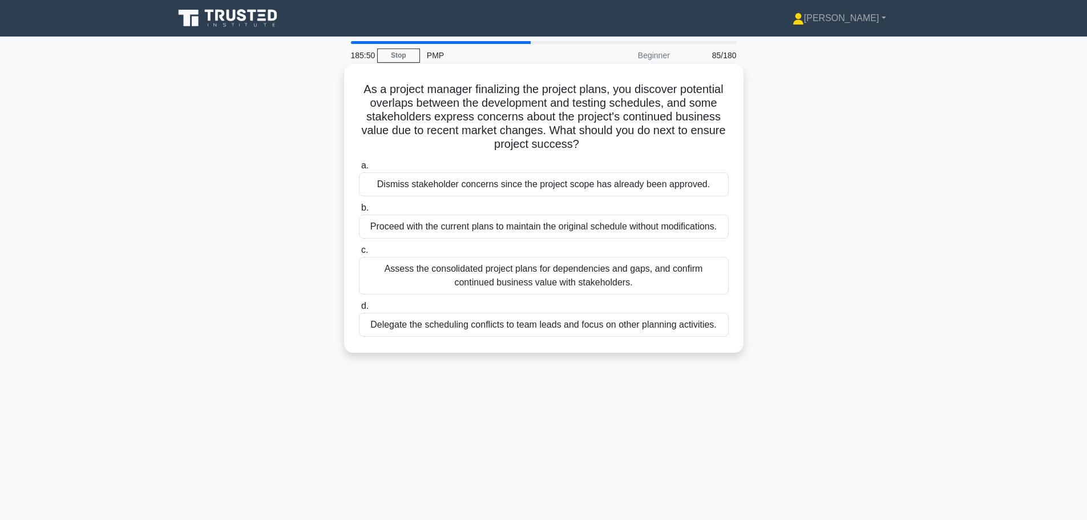
click at [621, 287] on div "Assess the consolidated project plans for dependencies and gaps, and confirm co…" at bounding box center [544, 276] width 370 height 38
click at [359, 254] on input "c. Assess the consolidated project plans for dependencies and gaps, and confirm…" at bounding box center [359, 250] width 0 height 7
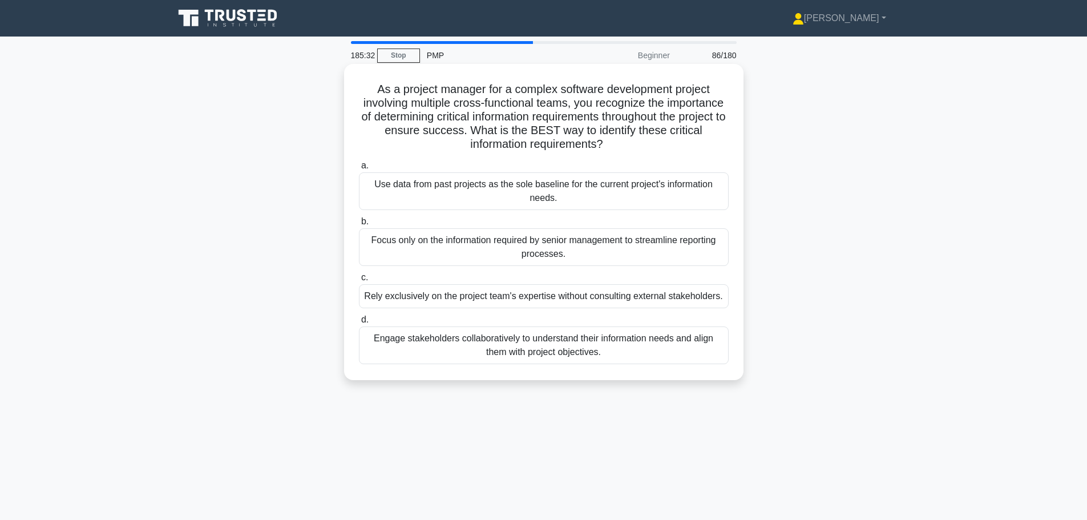
click at [625, 360] on div "Engage stakeholders collaboratively to understand their information needs and a…" at bounding box center [544, 346] width 370 height 38
click at [359, 324] on input "d. Engage stakeholders collaboratively to understand their information needs an…" at bounding box center [359, 319] width 0 height 7
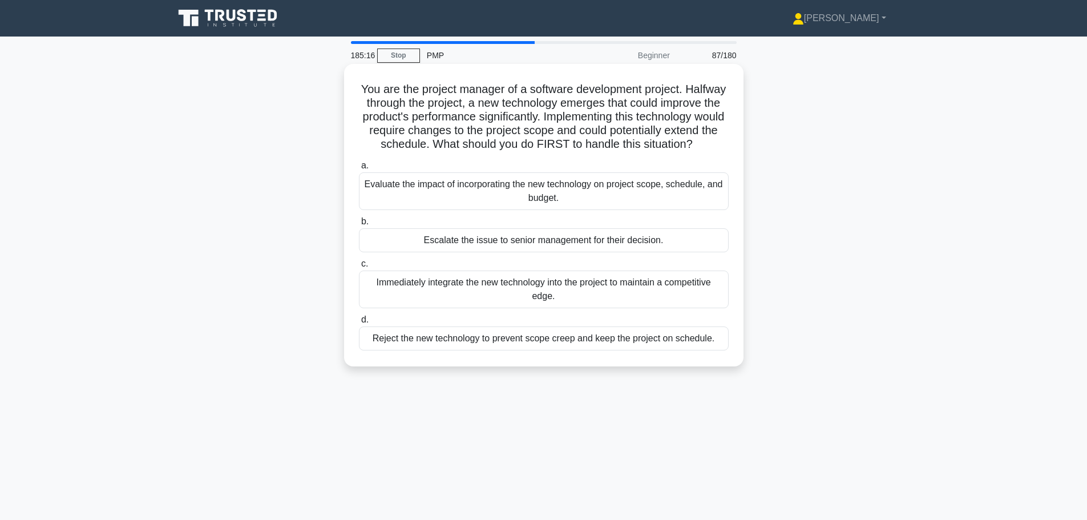
click at [588, 210] on div "Evaluate the impact of incorporating the new technology on project scope, sched…" at bounding box center [544, 191] width 370 height 38
click at [359, 170] on input "a. Evaluate the impact of incorporating the new technology on project scope, sc…" at bounding box center [359, 165] width 0 height 7
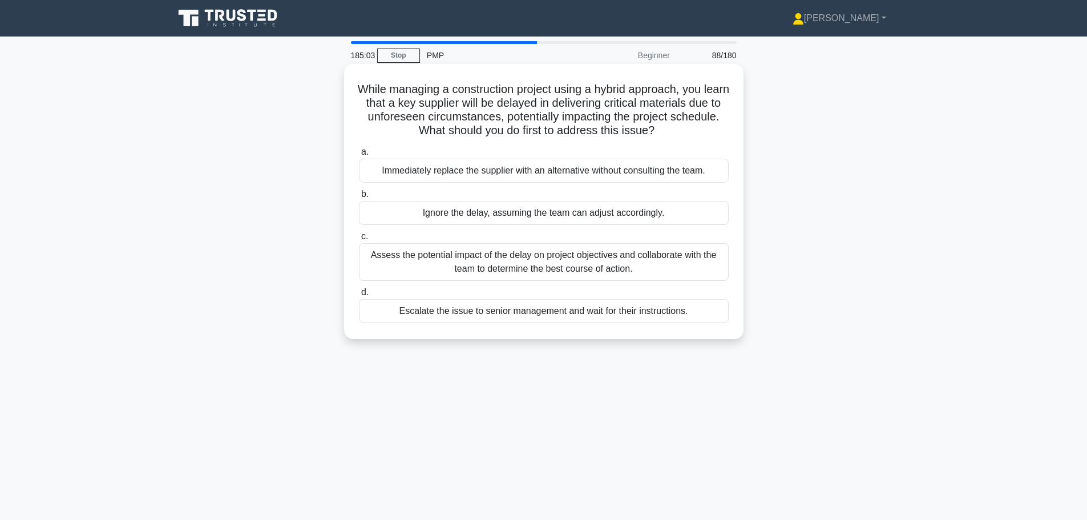
click at [575, 267] on div "Assess the potential impact of the delay on project objectives and collaborate …" at bounding box center [544, 262] width 370 height 38
click at [359, 240] on input "c. Assess the potential impact of the delay on project objectives and collabora…" at bounding box center [359, 236] width 0 height 7
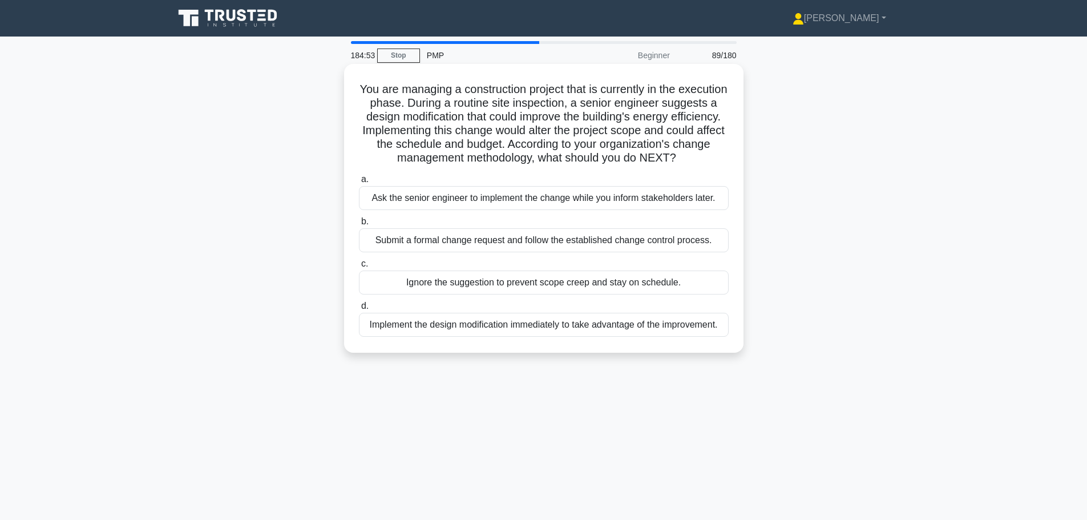
click at [575, 252] on div "Submit a formal change request and follow the established change control proces…" at bounding box center [544, 240] width 370 height 24
click at [359, 225] on input "b. Submit a formal change request and follow the established change control pro…" at bounding box center [359, 221] width 0 height 7
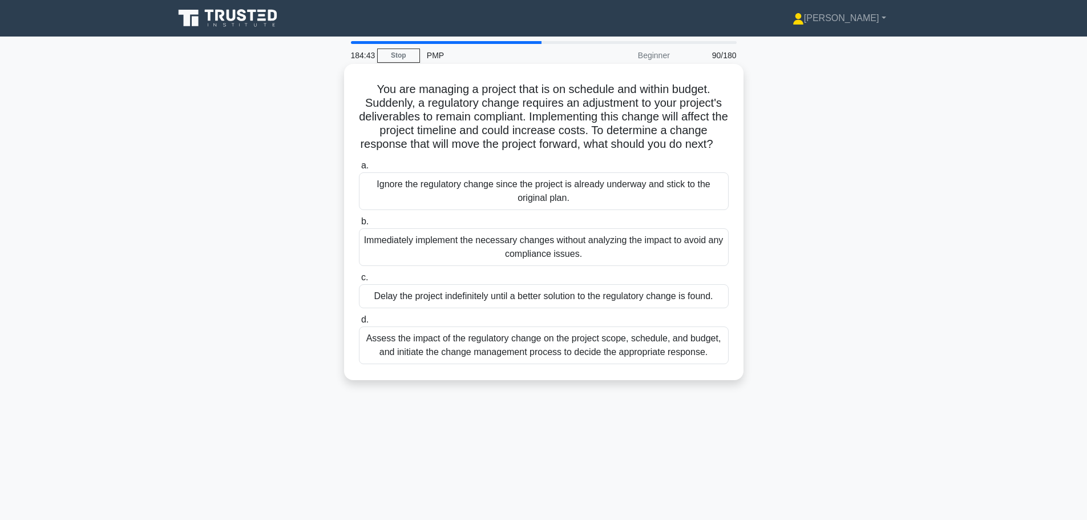
click at [598, 362] on div "Assess the impact of the regulatory change on the project scope, schedule, and …" at bounding box center [544, 346] width 370 height 38
click at [359, 324] on input "d. Assess the impact of the regulatory change on the project scope, schedule, a…" at bounding box center [359, 319] width 0 height 7
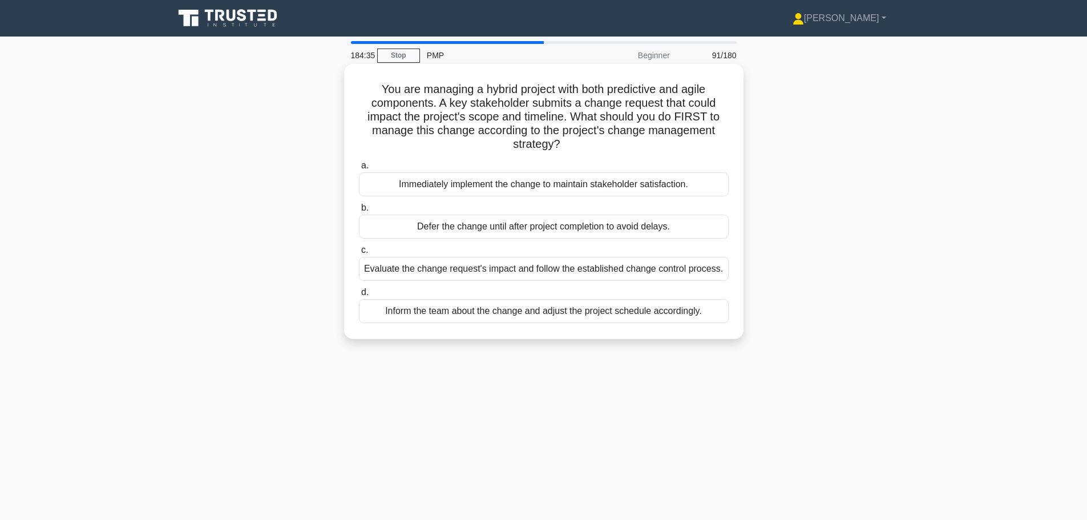
click at [563, 276] on div "Evaluate the change request's impact and follow the established change control …" at bounding box center [544, 269] width 370 height 24
click at [359, 254] on input "c. Evaluate the change request's impact and follow the established change contr…" at bounding box center [359, 250] width 0 height 7
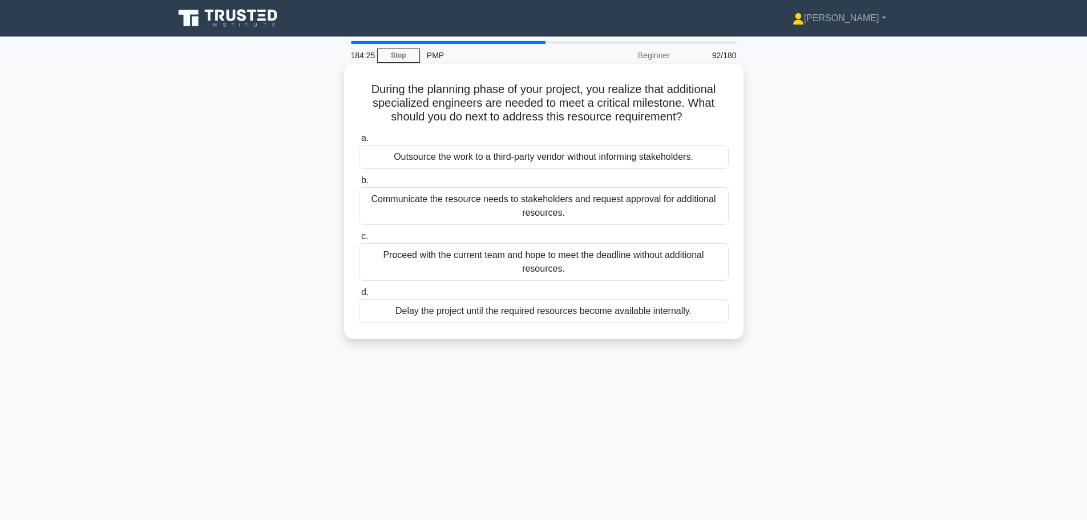
click at [618, 217] on div "Communicate the resource needs to stakeholders and request approval for additio…" at bounding box center [544, 206] width 370 height 38
click at [359, 184] on input "b. Communicate the resource needs to stakeholders and request approval for addi…" at bounding box center [359, 180] width 0 height 7
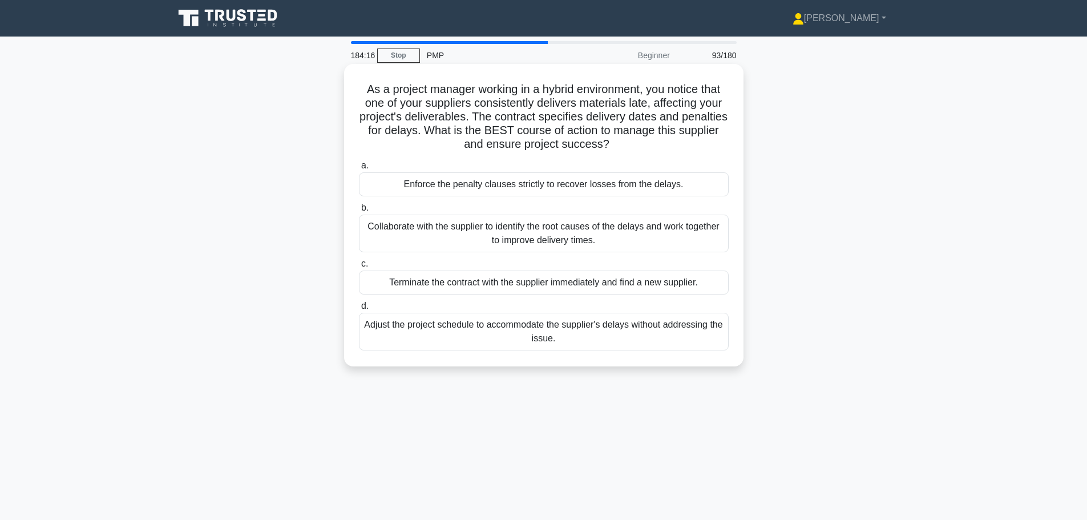
click at [618, 237] on div "Collaborate with the supplier to identify the root causes of the delays and wor…" at bounding box center [544, 234] width 370 height 38
click at [359, 212] on input "b. Collaborate with the supplier to identify the root causes of the delays and …" at bounding box center [359, 207] width 0 height 7
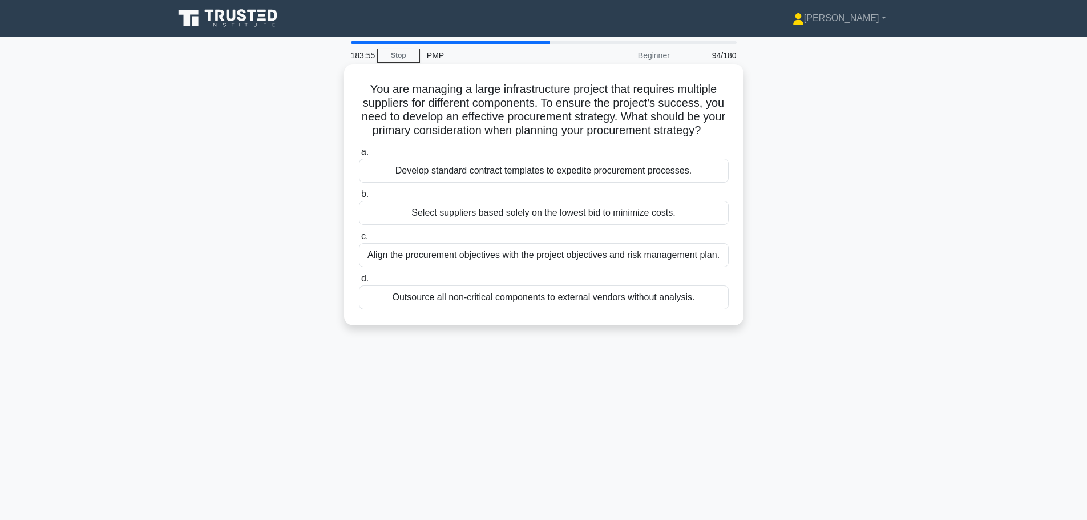
click at [615, 267] on div "Align the procurement objectives with the project objectives and risk managemen…" at bounding box center [544, 255] width 370 height 24
click at [359, 240] on input "c. Align the procurement objectives with the project objectives and risk manage…" at bounding box center [359, 236] width 0 height 7
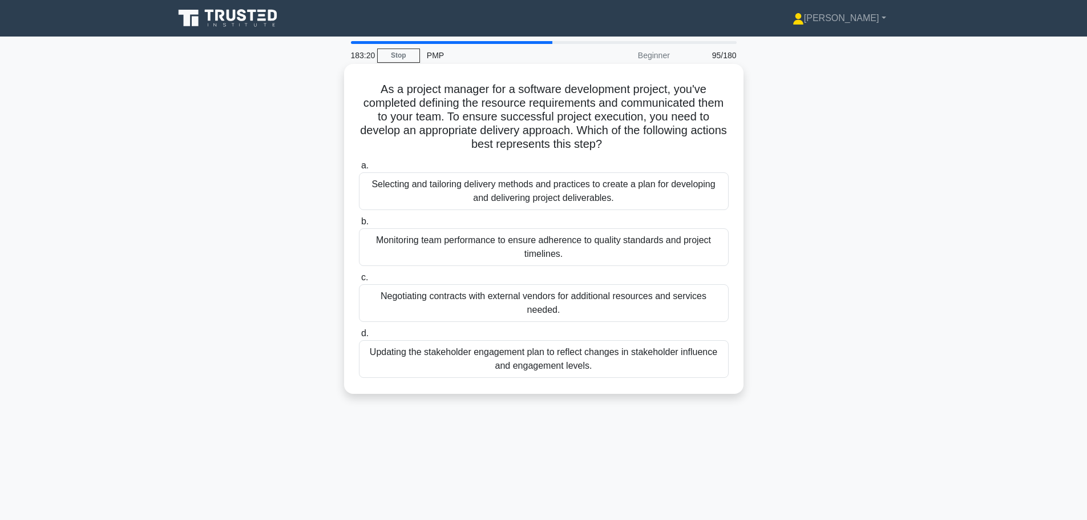
click at [622, 201] on div "Selecting and tailoring delivery methods and practices to create a plan for dev…" at bounding box center [544, 191] width 370 height 38
click at [359, 170] on input "a. Selecting and tailoring delivery methods and practices to create a plan for …" at bounding box center [359, 165] width 0 height 7
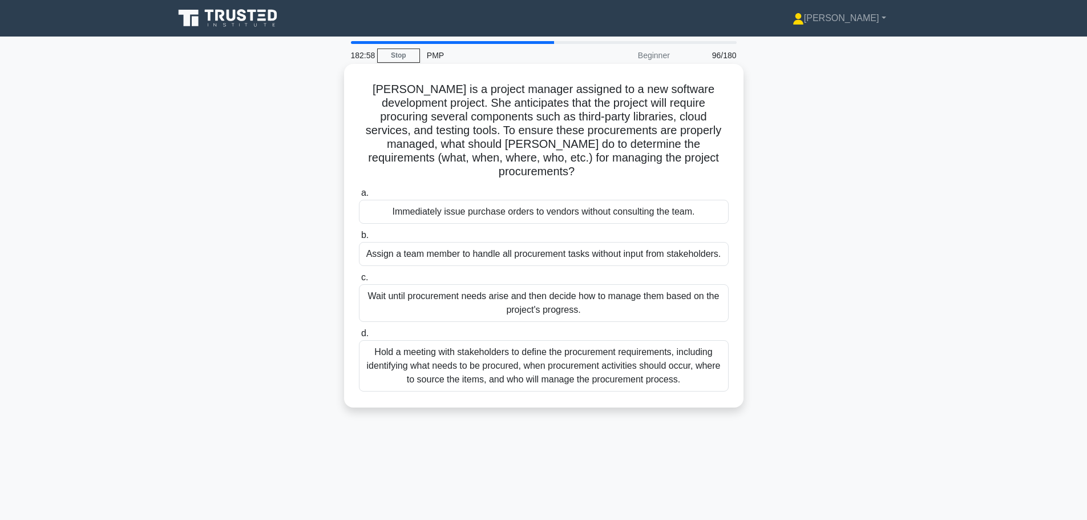
click at [696, 361] on div "Hold a meeting with stakeholders to define the procurement requirements, includ…" at bounding box center [544, 365] width 370 height 51
click at [359, 337] on input "d. Hold a meeting with stakeholders to define the procurement requirements, inc…" at bounding box center [359, 333] width 0 height 7
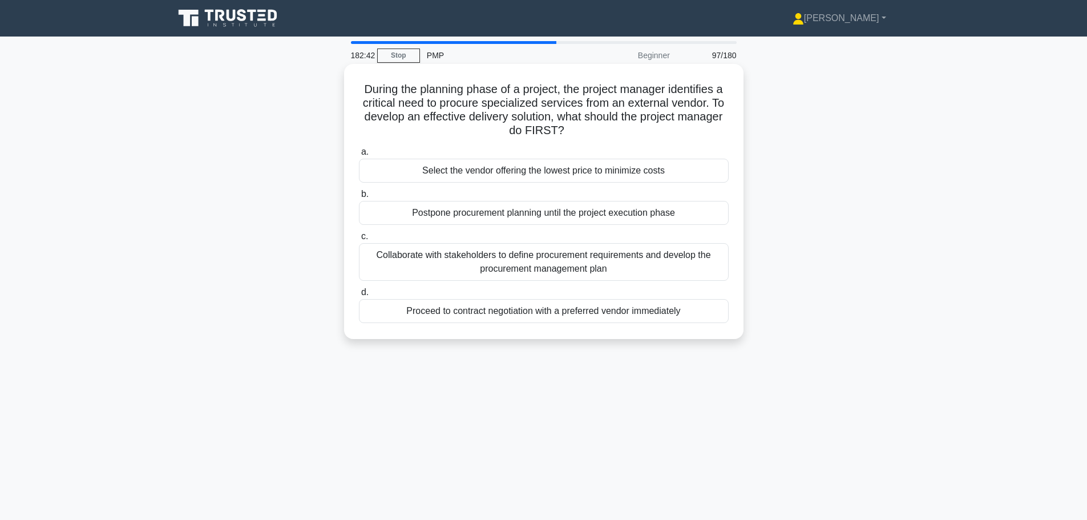
click at [711, 270] on div "Collaborate with stakeholders to define procurement requirements and develop th…" at bounding box center [544, 262] width 370 height 38
click at [359, 240] on input "c. Collaborate with stakeholders to define procurement requirements and develop…" at bounding box center [359, 236] width 0 height 7
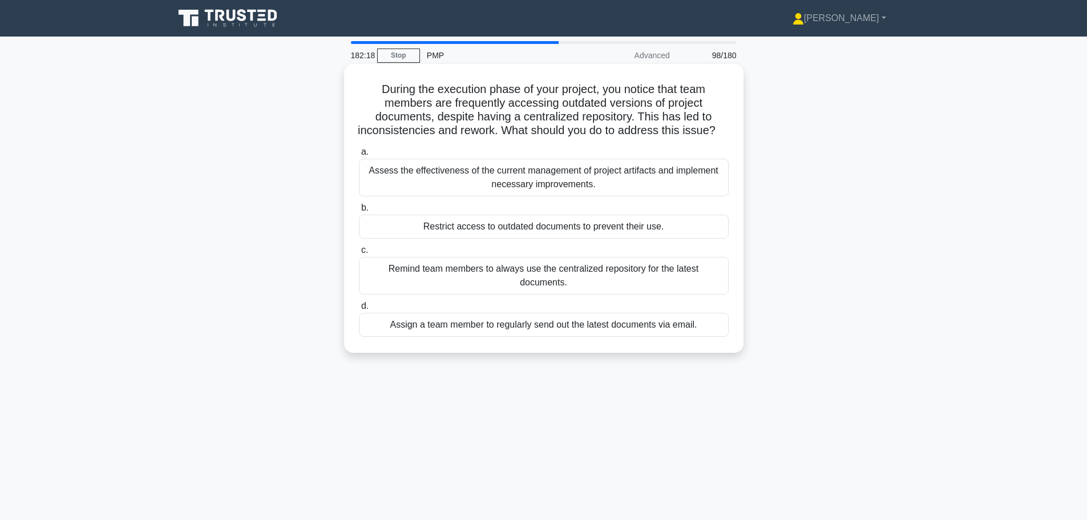
click at [684, 195] on div "Assess the effectiveness of the current management of project artifacts and imp…" at bounding box center [544, 178] width 370 height 38
click at [359, 156] on input "a. Assess the effectiveness of the current management of project artifacts and …" at bounding box center [359, 151] width 0 height 7
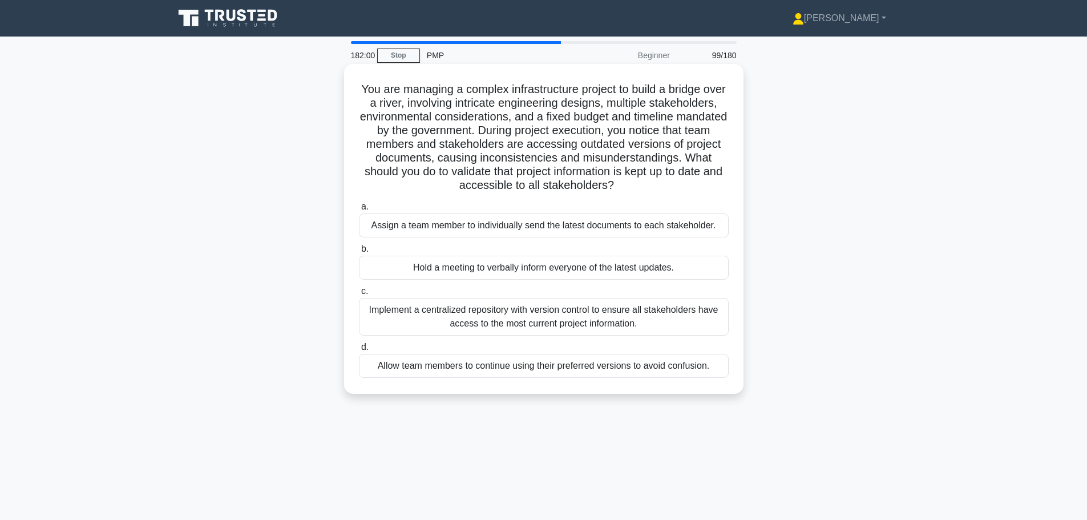
click at [682, 321] on div "Implement a centralized repository with version control to ensure all stakehold…" at bounding box center [544, 317] width 370 height 38
click at [359, 295] on input "c. Implement a centralized repository with version control to ensure all stakeh…" at bounding box center [359, 291] width 0 height 7
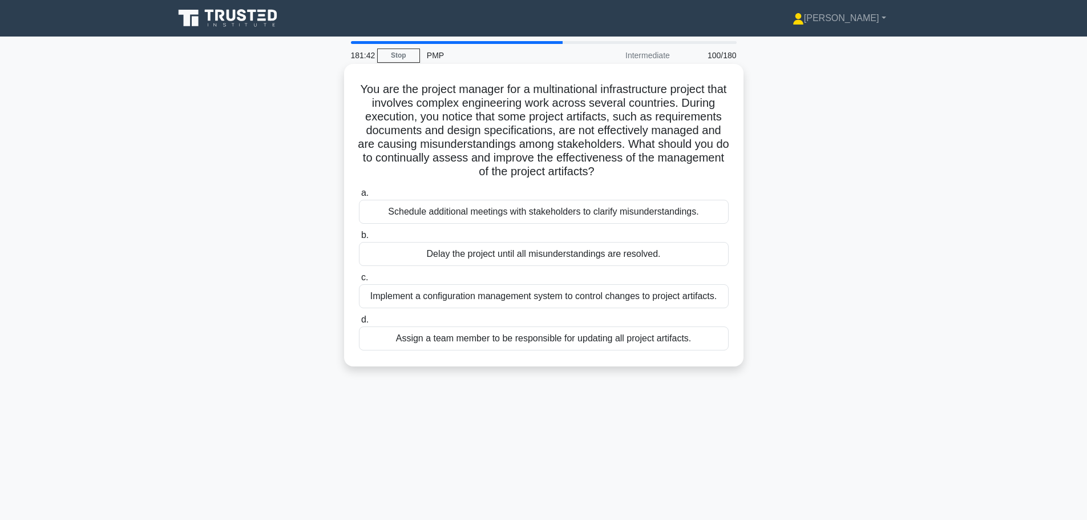
click at [680, 301] on div "Implement a configuration management system to control changes to project artif…" at bounding box center [544, 296] width 370 height 24
click at [359, 281] on input "c. Implement a configuration management system to control changes to project ar…" at bounding box center [359, 277] width 0 height 7
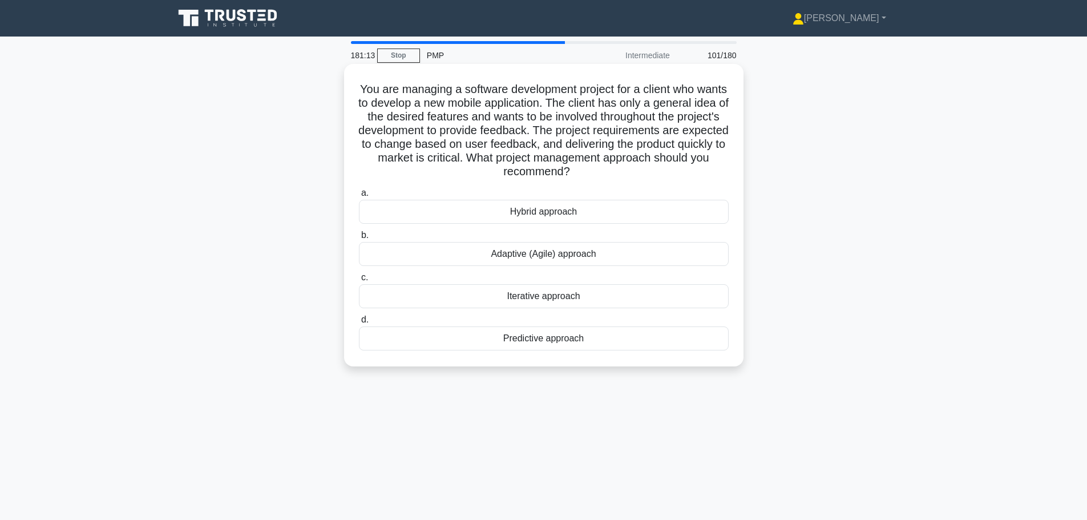
click at [570, 297] on div "Iterative approach" at bounding box center [544, 296] width 370 height 24
click at [359, 281] on input "c. Iterative approach" at bounding box center [359, 277] width 0 height 7
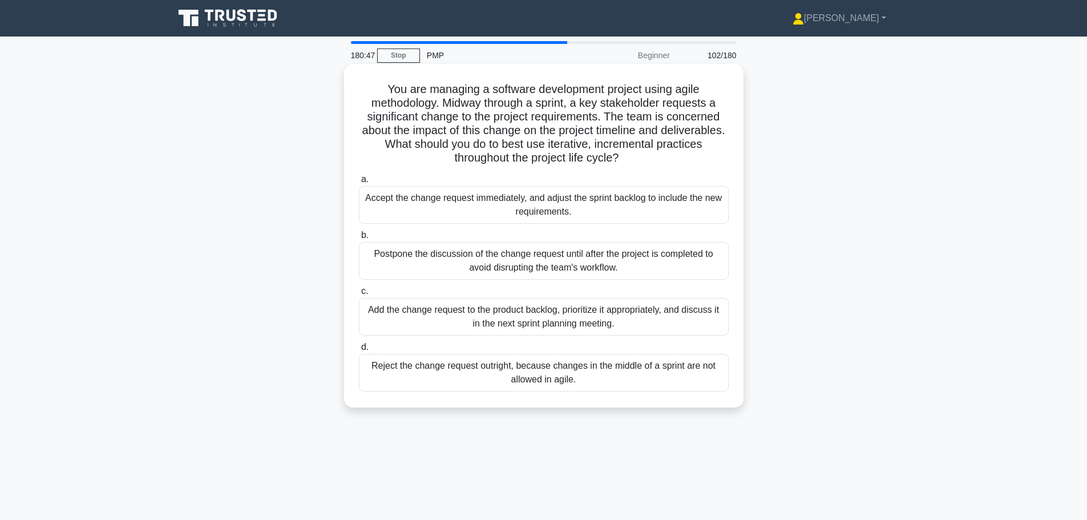
click at [565, 318] on div "Add the change request to the product backlog, prioritize it appropriately, and…" at bounding box center [544, 317] width 370 height 38
click at [359, 295] on input "c. Add the change request to the product backlog, prioritize it appropriately, …" at bounding box center [359, 291] width 0 height 7
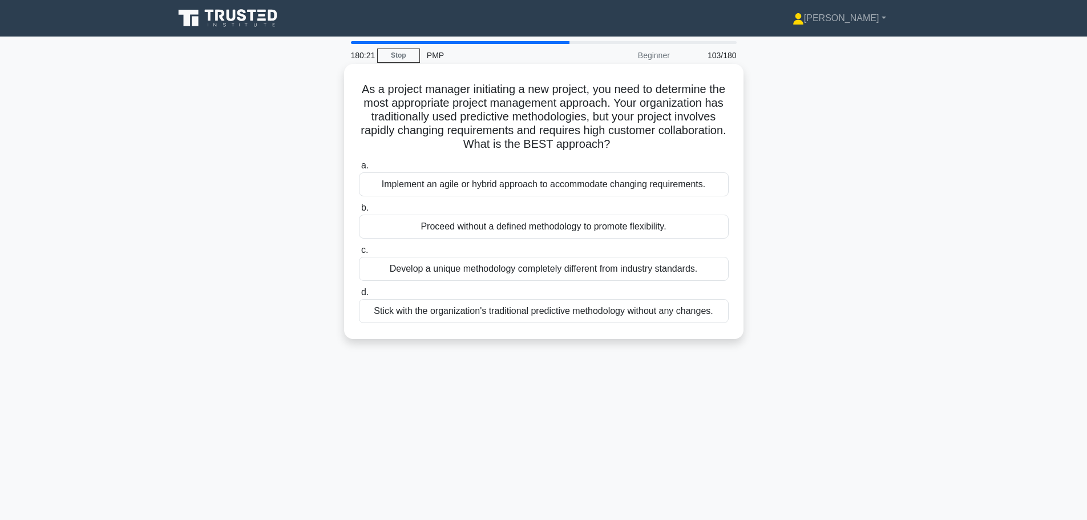
click at [605, 190] on div "Implement an agile or hybrid approach to accommodate changing requirements." at bounding box center [544, 184] width 370 height 24
click at [359, 170] on input "a. Implement an agile or hybrid approach to accommodate changing requirements." at bounding box center [359, 165] width 0 height 7
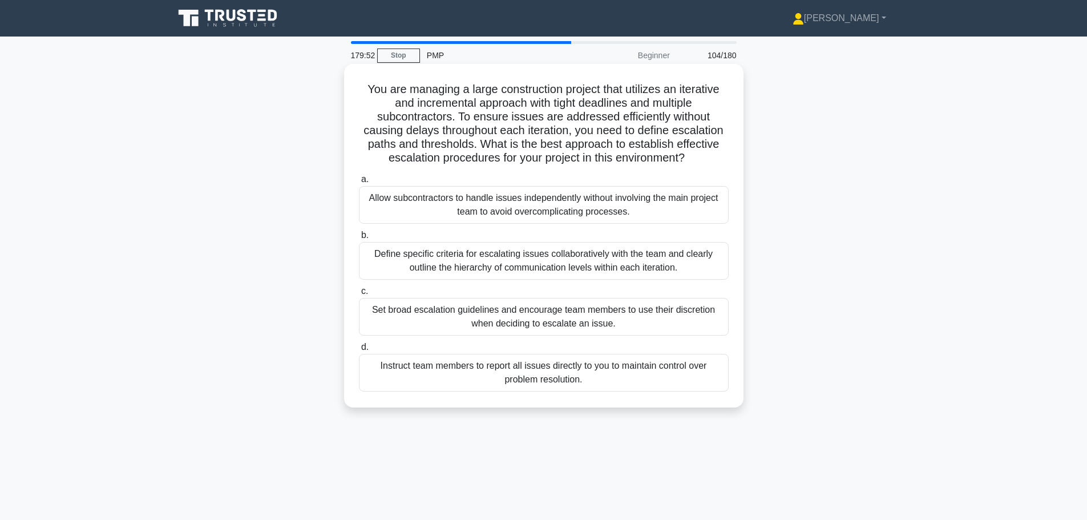
click at [609, 275] on div "Define specific criteria for escalating issues collaboratively with the team an…" at bounding box center [544, 261] width 370 height 38
click at [359, 239] on input "b. Define specific criteria for escalating issues collaboratively with the team…" at bounding box center [359, 235] width 0 height 7
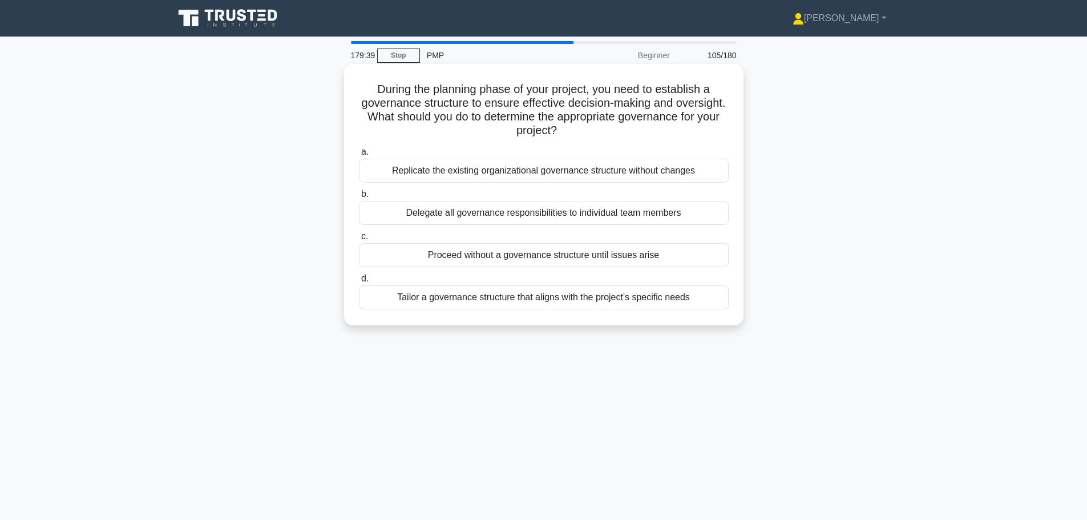
click at [612, 299] on div "Tailor a governance structure that aligns with the project's specific needs" at bounding box center [544, 297] width 370 height 24
click at [359, 283] on input "d. Tailor a governance structure that aligns with the project's specific needs" at bounding box center [359, 278] width 0 height 7
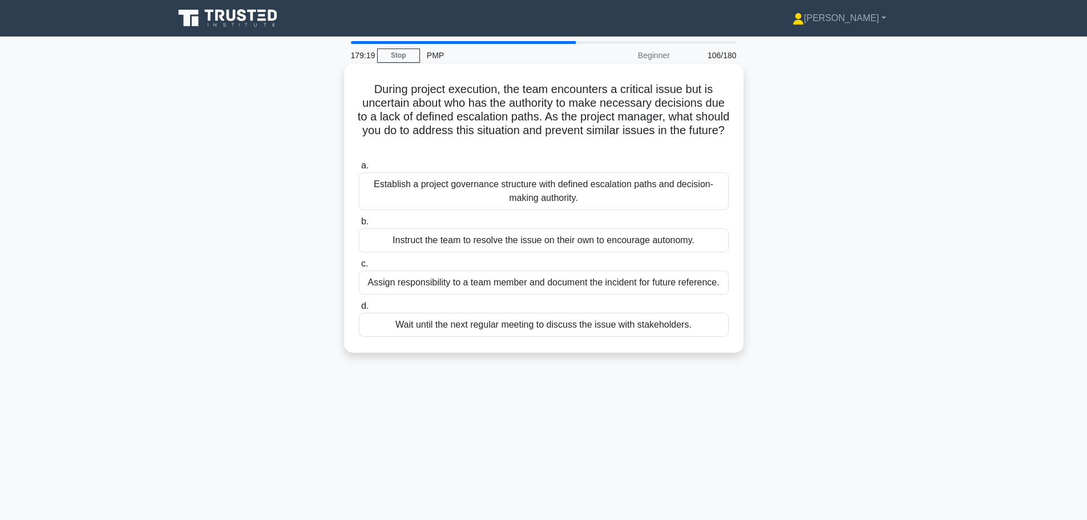
click at [575, 202] on div "Establish a project governance structure with defined escalation paths and deci…" at bounding box center [544, 191] width 370 height 38
click at [359, 170] on input "a. Establish a project governance structure with defined escalation paths and d…" at bounding box center [359, 165] width 0 height 7
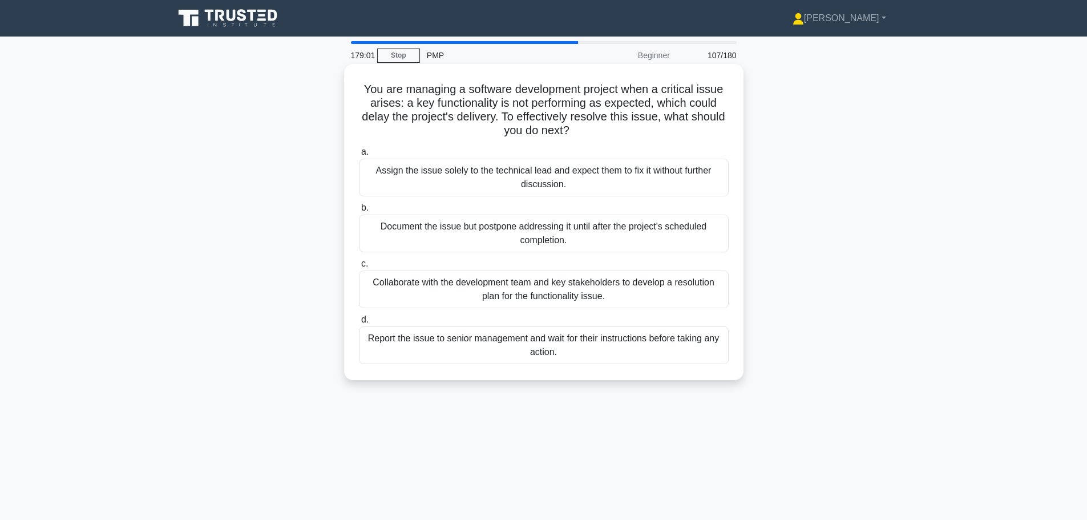
click at [643, 301] on div "Collaborate with the development team and key stakeholders to develop a resolut…" at bounding box center [544, 290] width 370 height 38
click at [359, 268] on input "c. Collaborate with the development team and key stakeholders to develop a reso…" at bounding box center [359, 263] width 0 height 7
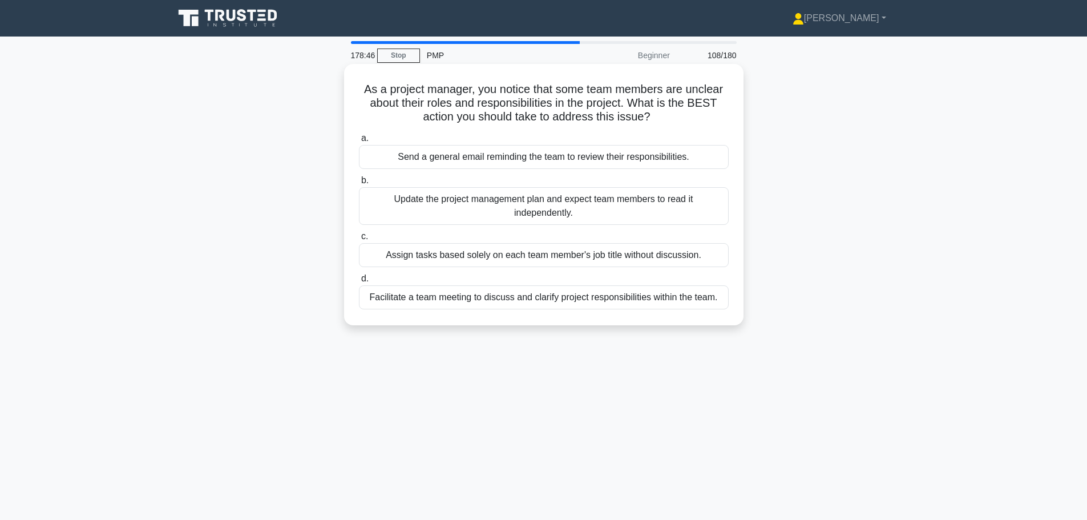
click at [606, 303] on div "Facilitate a team meeting to discuss and clarify project responsibilities withi…" at bounding box center [544, 297] width 370 height 24
click at [359, 283] on input "d. Facilitate a team meeting to discuss and clarify project responsibilities wi…" at bounding box center [359, 278] width 0 height 7
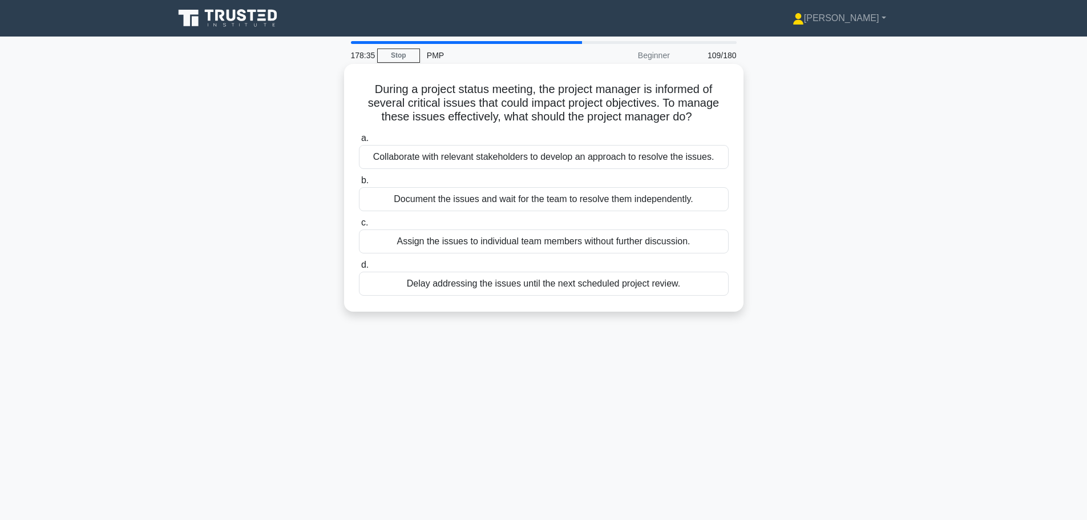
click at [588, 147] on div "Collaborate with relevant stakeholders to develop an approach to resolve the is…" at bounding box center [544, 157] width 370 height 24
click at [359, 142] on input "a. Collaborate with relevant stakeholders to develop an approach to resolve the…" at bounding box center [359, 138] width 0 height 7
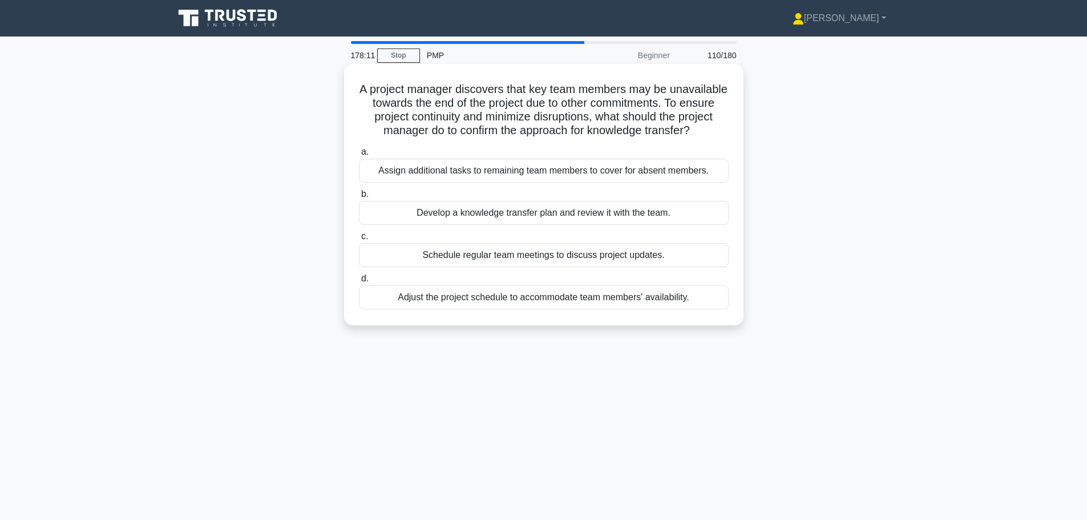
click at [625, 225] on div "Develop a knowledge transfer plan and review it with the team." at bounding box center [544, 213] width 370 height 24
click at [359, 198] on input "b. Develop a knowledge transfer plan and review it with the team." at bounding box center [359, 194] width 0 height 7
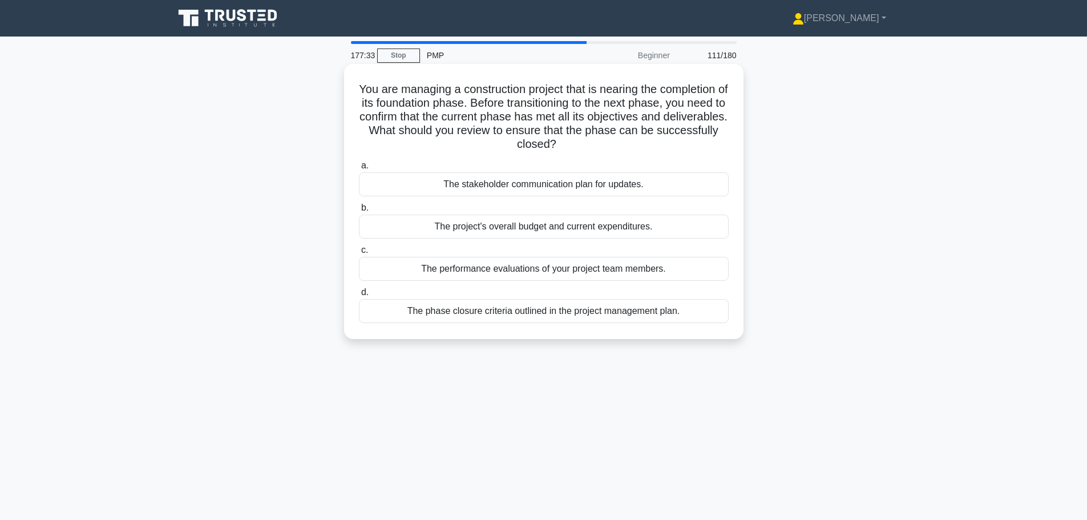
click at [609, 311] on div "The phase closure criteria outlined in the project management plan." at bounding box center [544, 311] width 370 height 24
click at [359, 296] on input "d. The phase closure criteria outlined in the project management plan." at bounding box center [359, 292] width 0 height 7
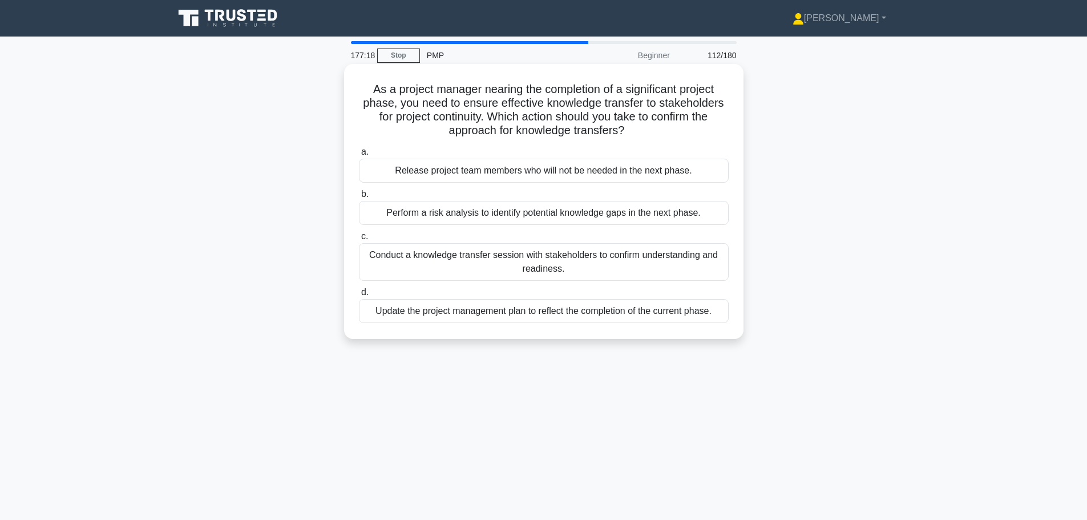
click at [645, 278] on div "Conduct a knowledge transfer session with stakeholders to confirm understanding…" at bounding box center [544, 262] width 370 height 38
click at [359, 240] on input "c. Conduct a knowledge transfer session with stakeholders to confirm understand…" at bounding box center [359, 236] width 0 height 7
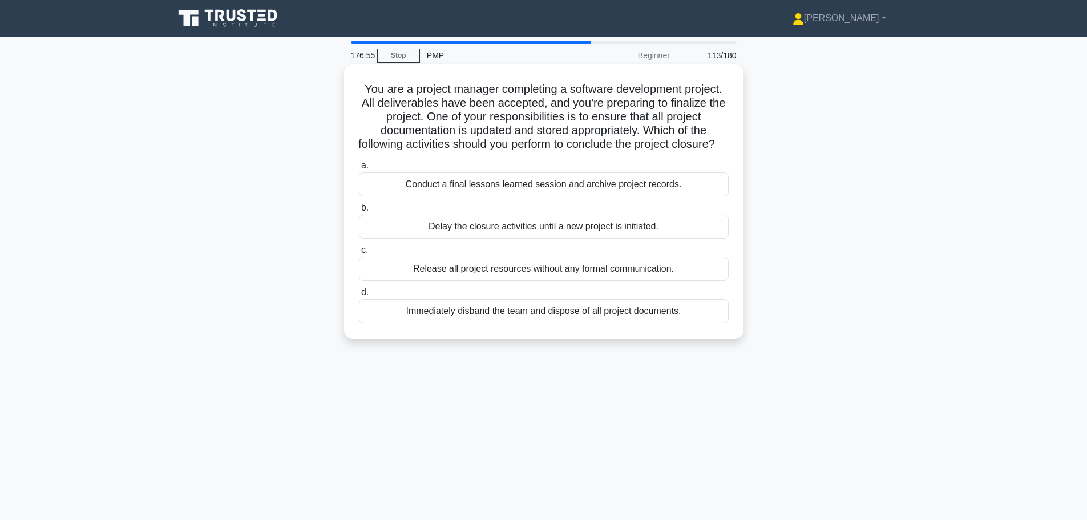
click at [631, 195] on div "Conduct a final lessons learned session and archive project records." at bounding box center [544, 184] width 370 height 24
click at [359, 170] on input "a. Conduct a final lessons learned session and archive project records." at bounding box center [359, 165] width 0 height 7
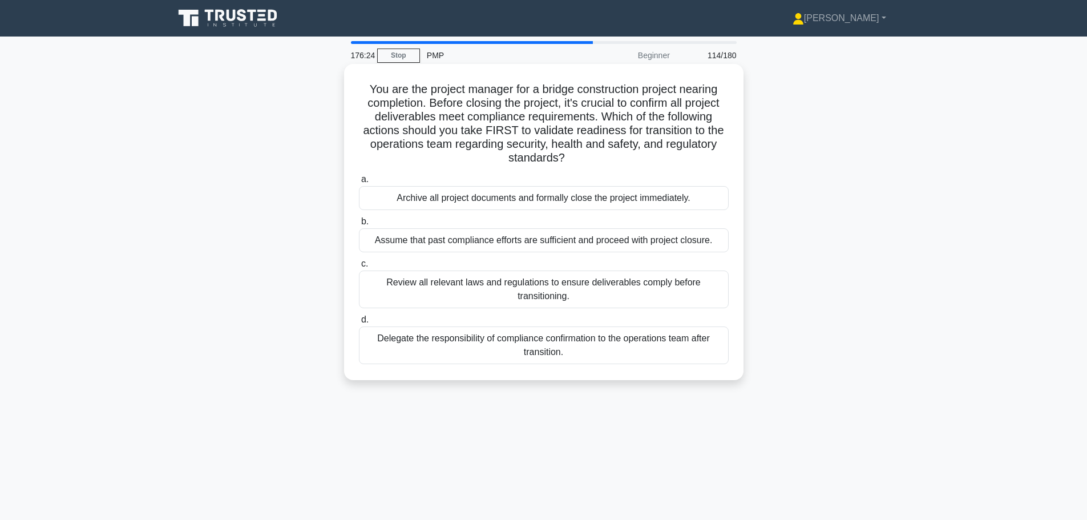
click at [650, 295] on div "Review all relevant laws and regulations to ensure deliverables comply before t…" at bounding box center [544, 290] width 370 height 38
click at [359, 268] on input "c. Review all relevant laws and regulations to ensure deliverables comply befor…" at bounding box center [359, 263] width 0 height 7
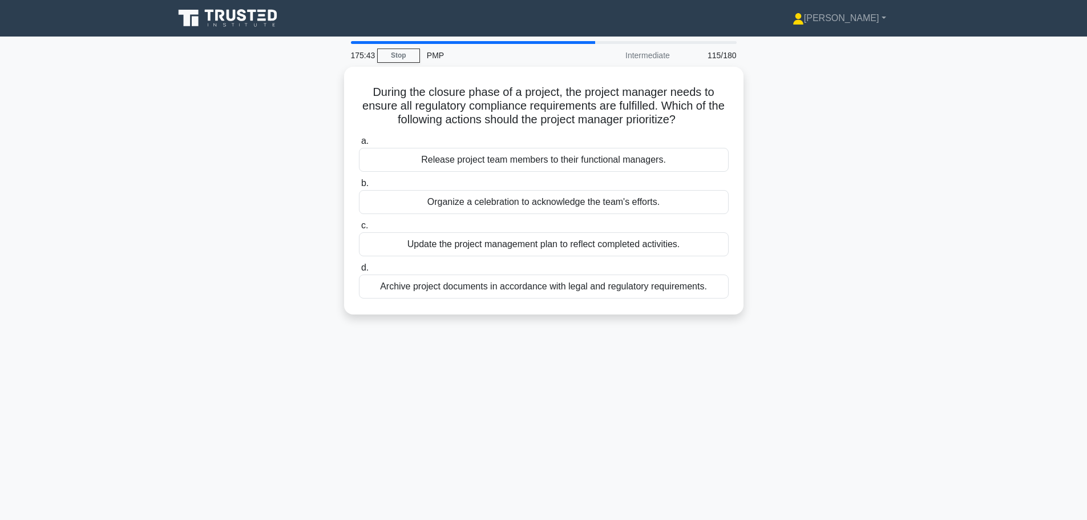
click at [650, 295] on div "Archive project documents in accordance with legal and regulatory requirements." at bounding box center [544, 287] width 370 height 24
click at [359, 272] on input "d. Archive project documents in accordance with legal and regulatory requiremen…" at bounding box center [359, 267] width 0 height 7
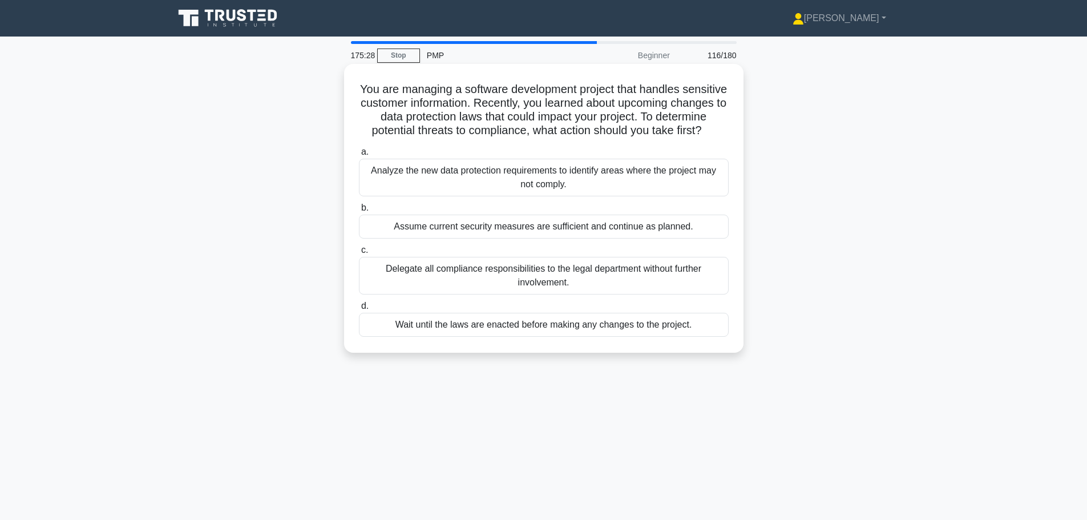
click at [498, 192] on div "Analyze the new data protection requirements to identify areas where the projec…" at bounding box center [544, 178] width 370 height 38
click at [359, 156] on input "a. Analyze the new data protection requirements to identify areas where the pro…" at bounding box center [359, 151] width 0 height 7
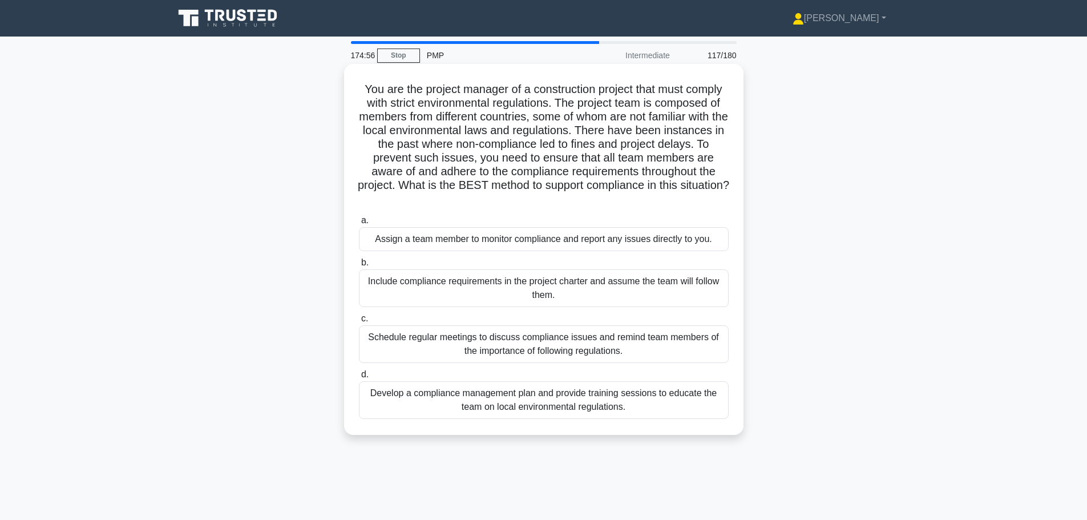
click at [601, 405] on div "Develop a compliance management plan and provide training sessions to educate t…" at bounding box center [544, 400] width 370 height 38
click at [359, 378] on input "d. Develop a compliance management plan and provide training sessions to educat…" at bounding box center [359, 374] width 0 height 7
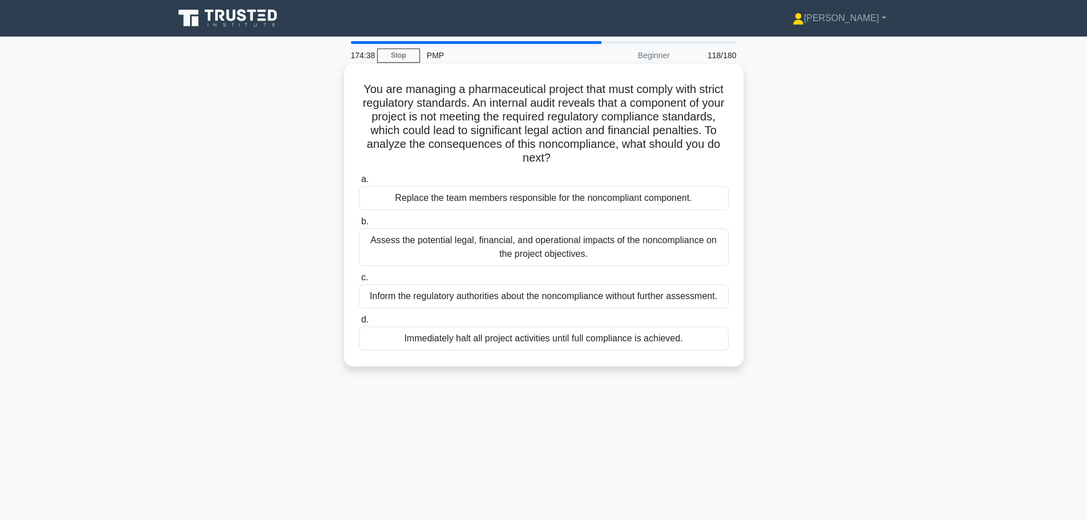
click at [482, 244] on div "Assess the potential legal, financial, and operational impacts of the noncompli…" at bounding box center [544, 247] width 370 height 38
click at [359, 225] on input "b. Assess the potential legal, financial, and operational impacts of the noncom…" at bounding box center [359, 221] width 0 height 7
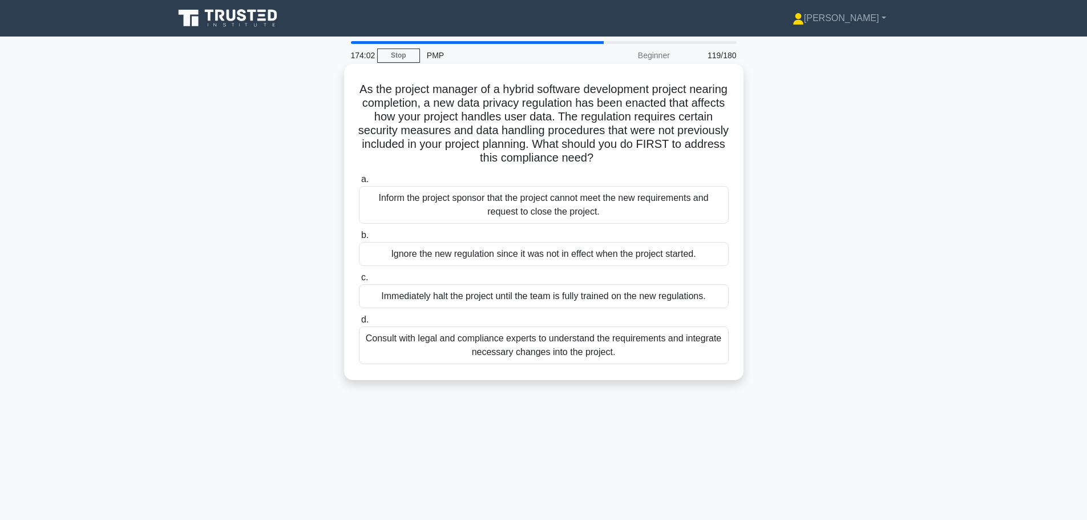
click at [651, 352] on div "Consult with legal and compliance experts to understand the requirements and in…" at bounding box center [544, 346] width 370 height 38
click at [359, 324] on input "d. Consult with legal and compliance experts to understand the requirements and…" at bounding box center [359, 319] width 0 height 7
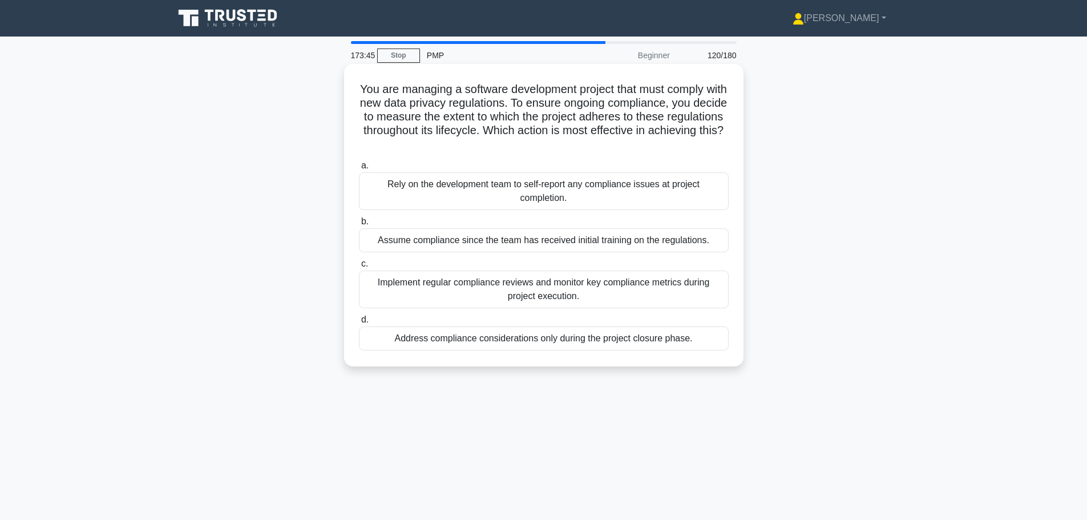
click at [660, 295] on div "Implement regular compliance reviews and monitor key compliance metrics during …" at bounding box center [544, 290] width 370 height 38
click at [359, 268] on input "c. Implement regular compliance reviews and monitor key compliance metrics duri…" at bounding box center [359, 263] width 0 height 7
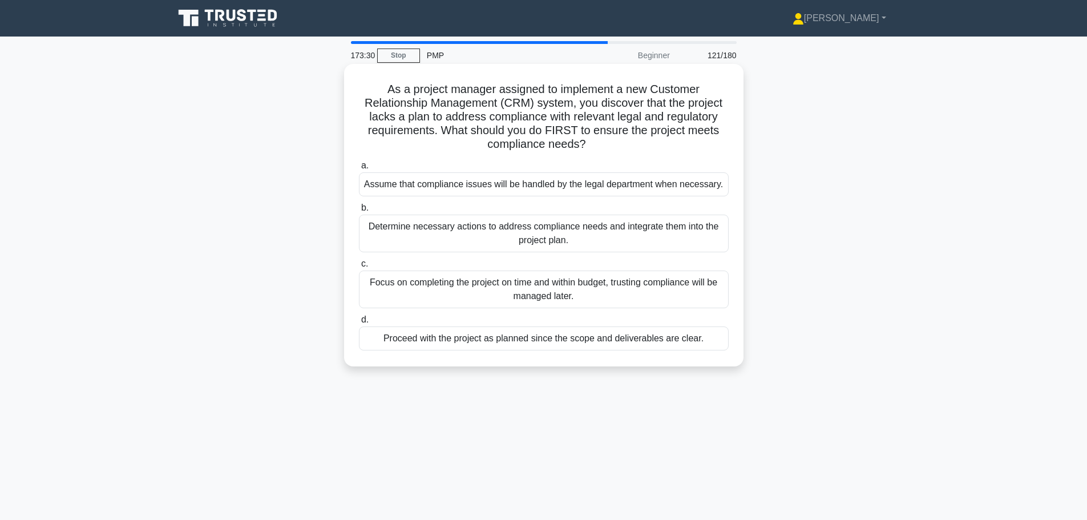
click at [673, 246] on div "Determine necessary actions to address compliance needs and integrate them into…" at bounding box center [544, 234] width 370 height 38
click at [359, 212] on input "b. Determine necessary actions to address compliance needs and integrate them i…" at bounding box center [359, 207] width 0 height 7
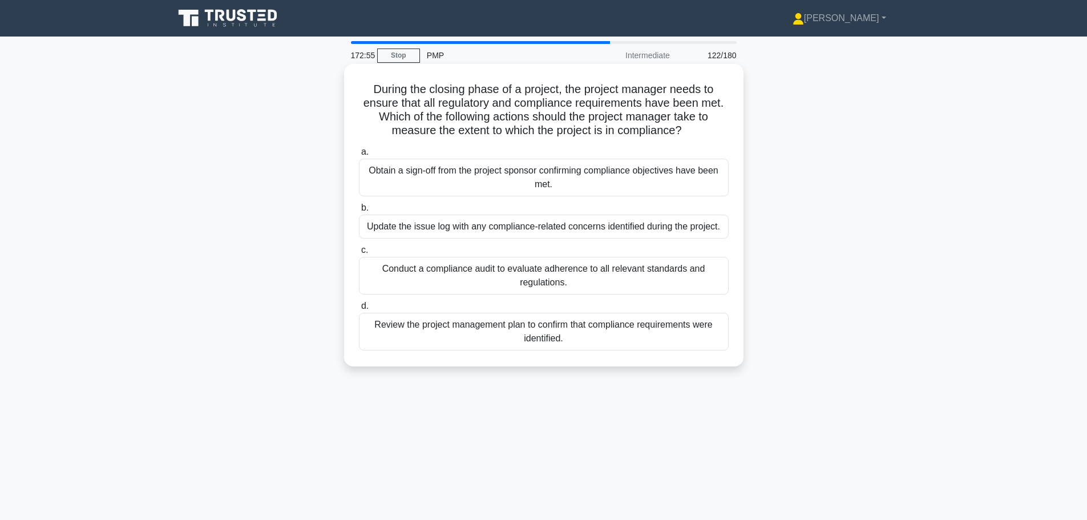
drag, startPoint x: 684, startPoint y: 190, endPoint x: 621, endPoint y: 341, distance: 164.8
click at [621, 341] on div "Review the project management plan to confirm that compliance requirements were…" at bounding box center [544, 332] width 370 height 38
click at [359, 310] on input "d. Review the project management plan to confirm that compliance requirements w…" at bounding box center [359, 306] width 0 height 7
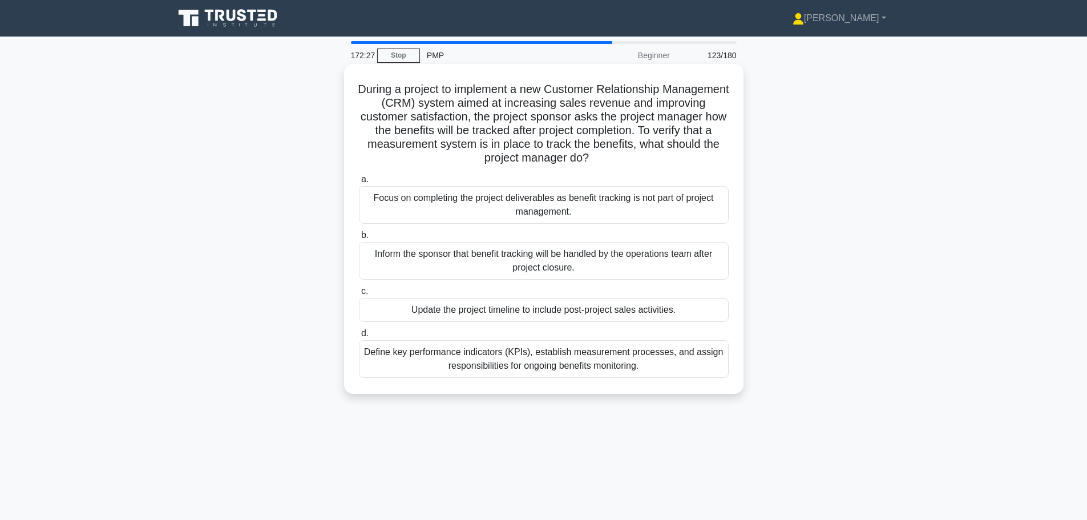
click at [699, 365] on div "Define key performance indicators (KPIs), establish measurement processes, and …" at bounding box center [544, 359] width 370 height 38
click at [359, 337] on input "d. Define key performance indicators (KPIs), establish measurement processes, a…" at bounding box center [359, 333] width 0 height 7
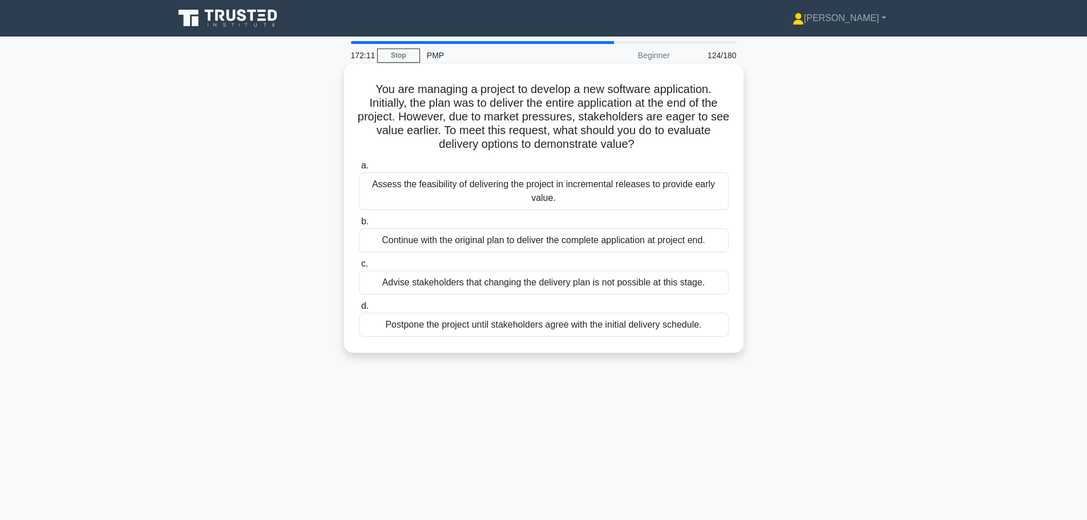
click at [613, 204] on div "Assess the feasibility of delivering the project in incremental releases to pro…" at bounding box center [544, 191] width 370 height 38
click at [359, 170] on input "a. Assess the feasibility of delivering the project in incremental releases to …" at bounding box center [359, 165] width 0 height 7
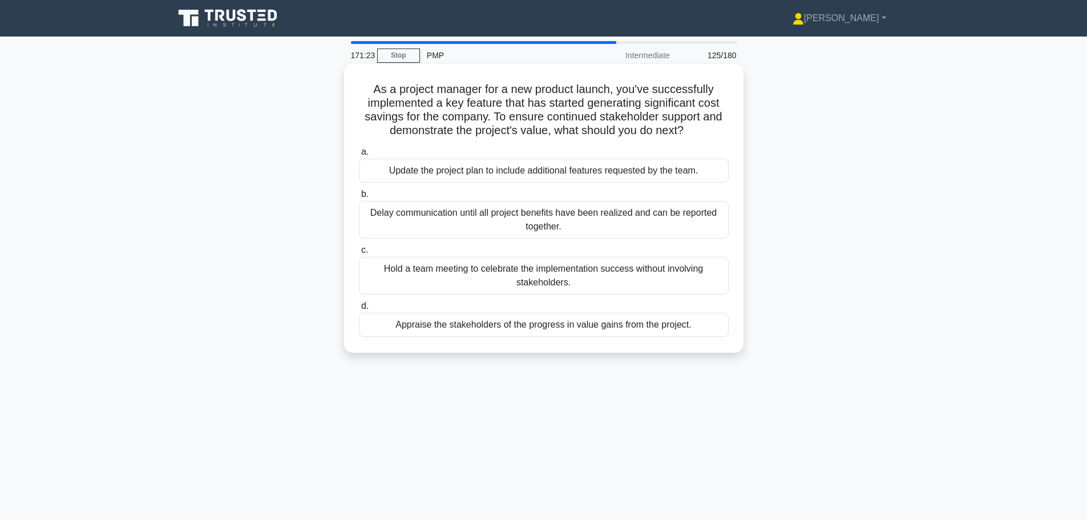
click at [703, 329] on div "Appraise the stakeholders of the progress in value gains from the project." at bounding box center [544, 325] width 370 height 24
click at [359, 310] on input "d. Appraise the stakeholders of the progress in value gains from the project." at bounding box center [359, 306] width 0 height 7
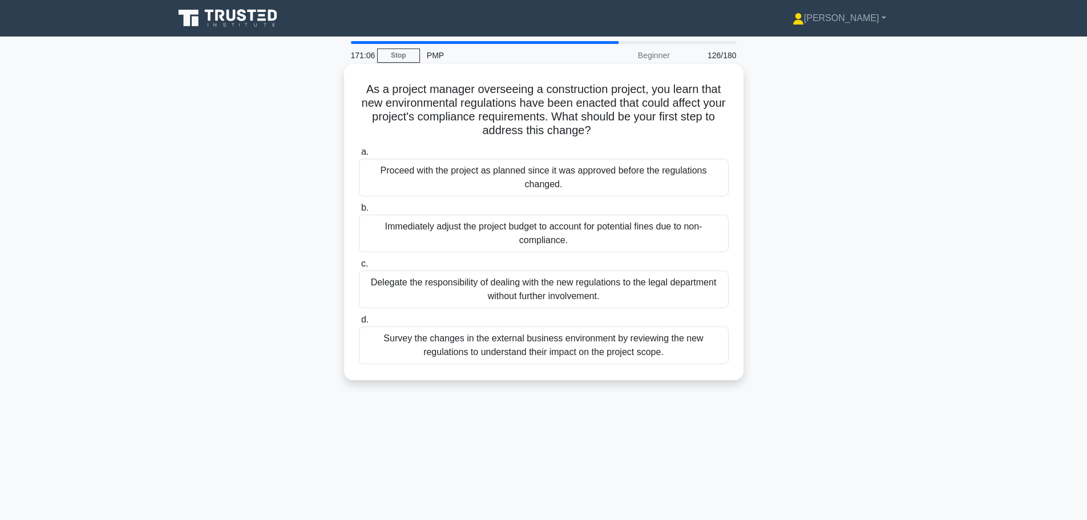
click at [687, 341] on div "Survey the changes in the external business environment by reviewing the new re…" at bounding box center [544, 346] width 370 height 38
click at [359, 324] on input "d. Survey the changes in the external business environment by reviewing the new…" at bounding box center [359, 319] width 0 height 7
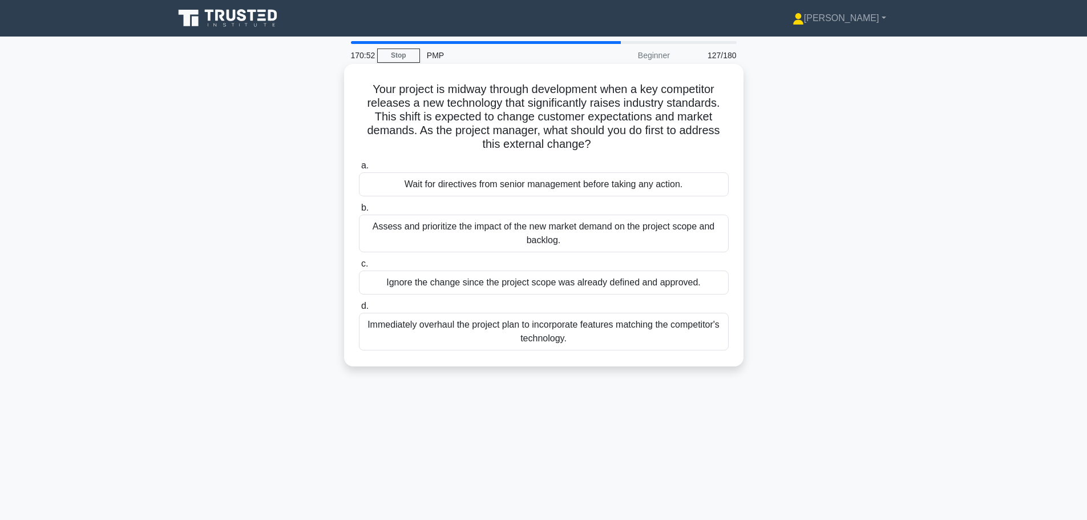
click at [671, 241] on div "Assess and prioritize the impact of the new market demand on the project scope …" at bounding box center [544, 234] width 370 height 38
click at [359, 212] on input "b. Assess and prioritize the impact of the new market demand on the project sco…" at bounding box center [359, 207] width 0 height 7
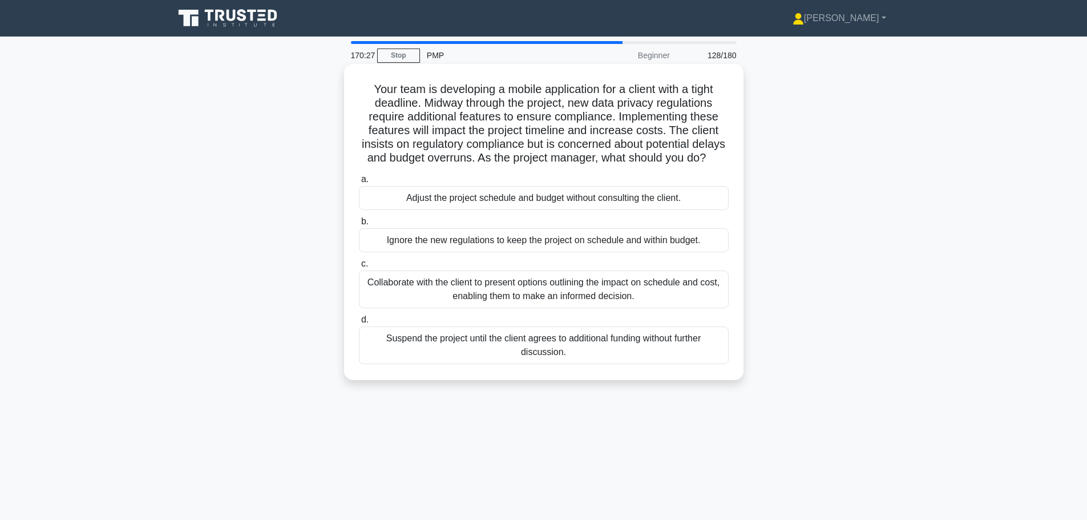
click at [682, 308] on div "Collaborate with the client to present options outlining the impact on schedule…" at bounding box center [544, 290] width 370 height 38
click at [359, 268] on input "c. Collaborate with the client to present options outlining the impact on sched…" at bounding box center [359, 263] width 0 height 7
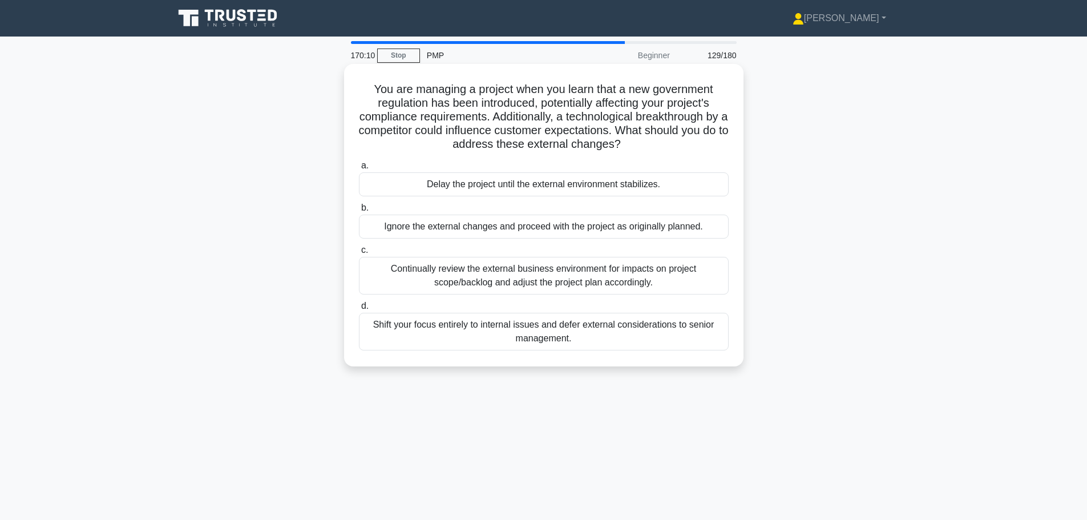
click at [672, 285] on div "Continually review the external business environment for impacts on project sco…" at bounding box center [544, 276] width 370 height 38
click at [359, 254] on input "c. Continually review the external business environment for impacts on project …" at bounding box center [359, 250] width 0 height 7
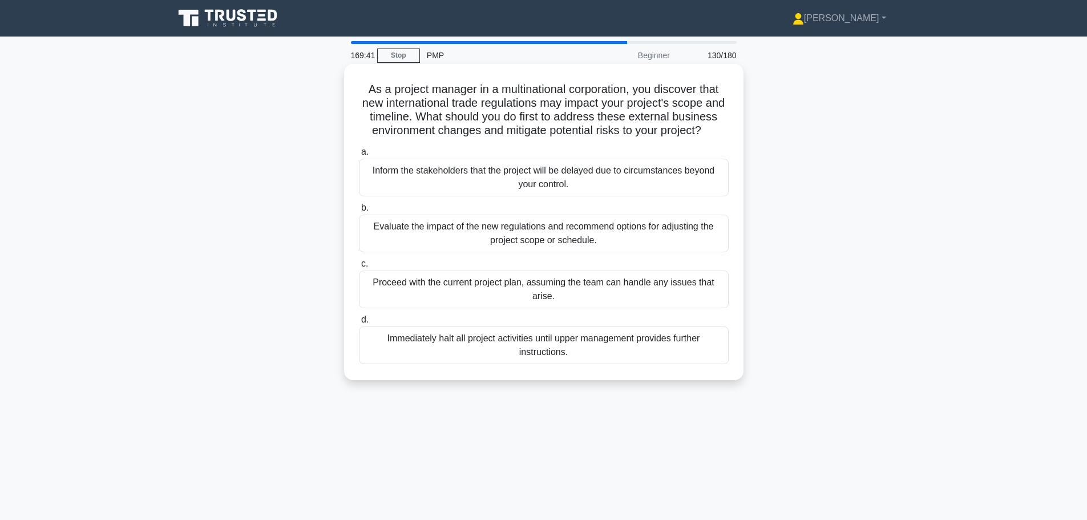
click at [668, 252] on div "Evaluate the impact of the new regulations and recommend options for adjusting …" at bounding box center [544, 234] width 370 height 38
click at [359, 212] on input "b. Evaluate the impact of the new regulations and recommend options for adjusti…" at bounding box center [359, 207] width 0 height 7
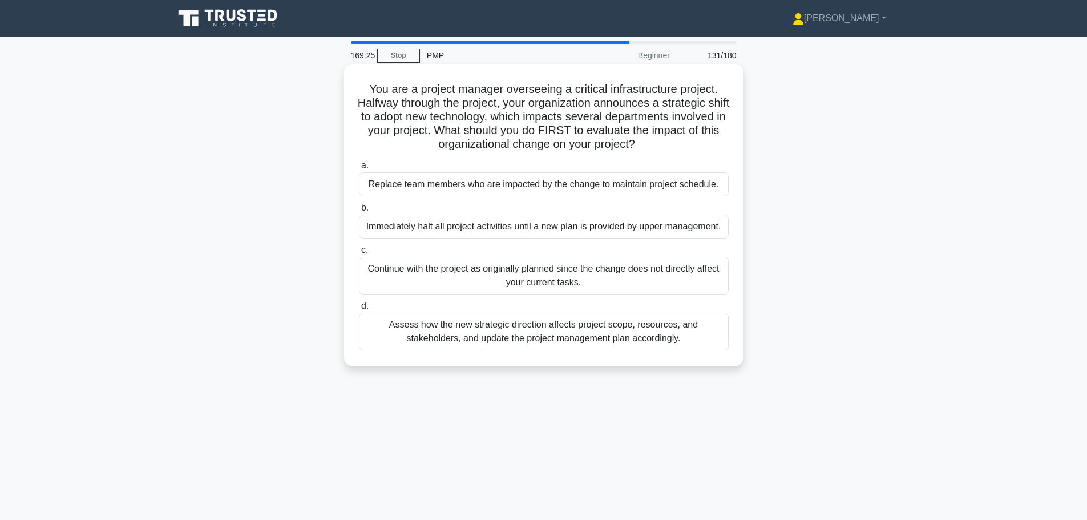
click at [683, 341] on div "Assess how the new strategic direction affects project scope, resources, and st…" at bounding box center [544, 332] width 370 height 38
click at [359, 310] on input "d. Assess how the new strategic direction affects project scope, resources, and…" at bounding box center [359, 306] width 0 height 7
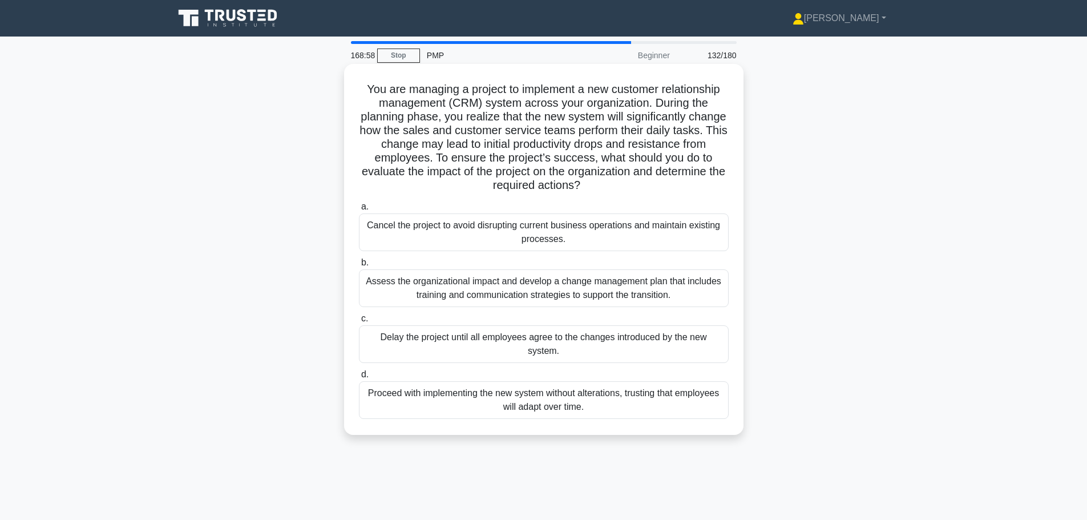
click at [667, 300] on div "Assess the organizational impact and develop a change management plan that incl…" at bounding box center [544, 288] width 370 height 38
click at [359, 267] on input "b. Assess the organizational impact and develop a change management plan that i…" at bounding box center [359, 262] width 0 height 7
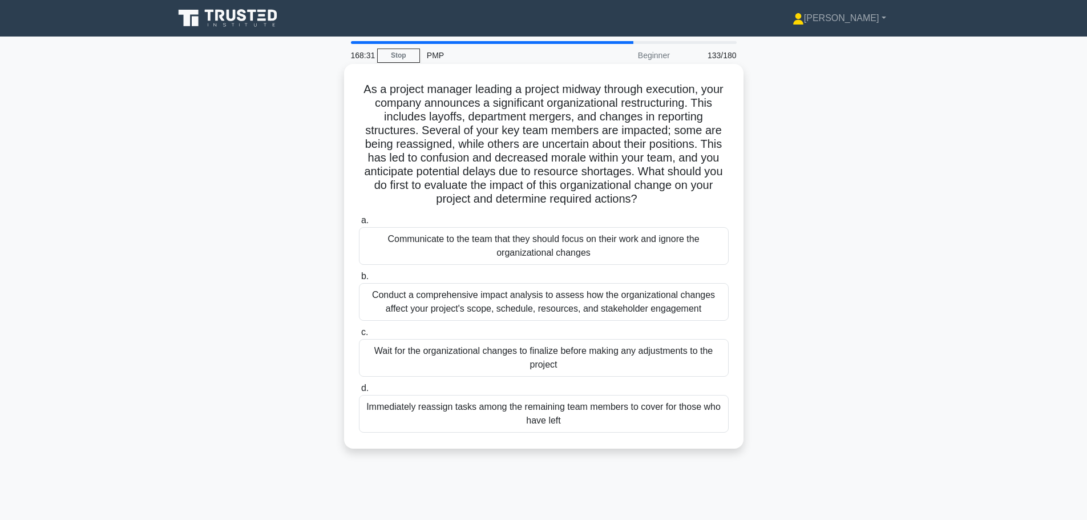
click at [716, 310] on div "Conduct a comprehensive impact analysis to assess how the organizational change…" at bounding box center [544, 302] width 370 height 38
click at [359, 280] on input "b. Conduct a comprehensive impact analysis to assess how the organizational cha…" at bounding box center [359, 276] width 0 height 7
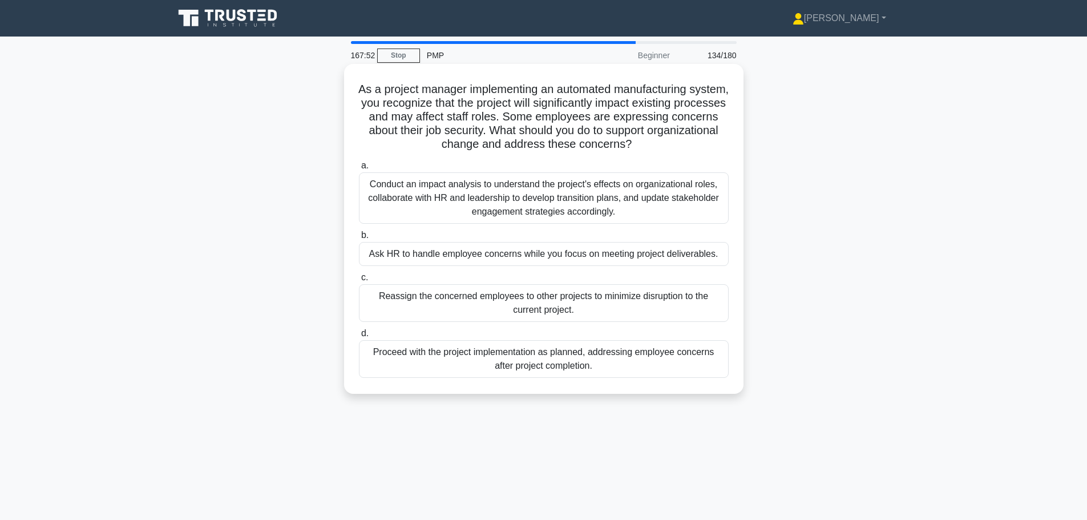
click at [646, 209] on div "Conduct an impact analysis to understand the project's effects on organizationa…" at bounding box center [544, 197] width 370 height 51
click at [359, 170] on input "a. Conduct an impact analysis to understand the project's effects on organizati…" at bounding box center [359, 165] width 0 height 7
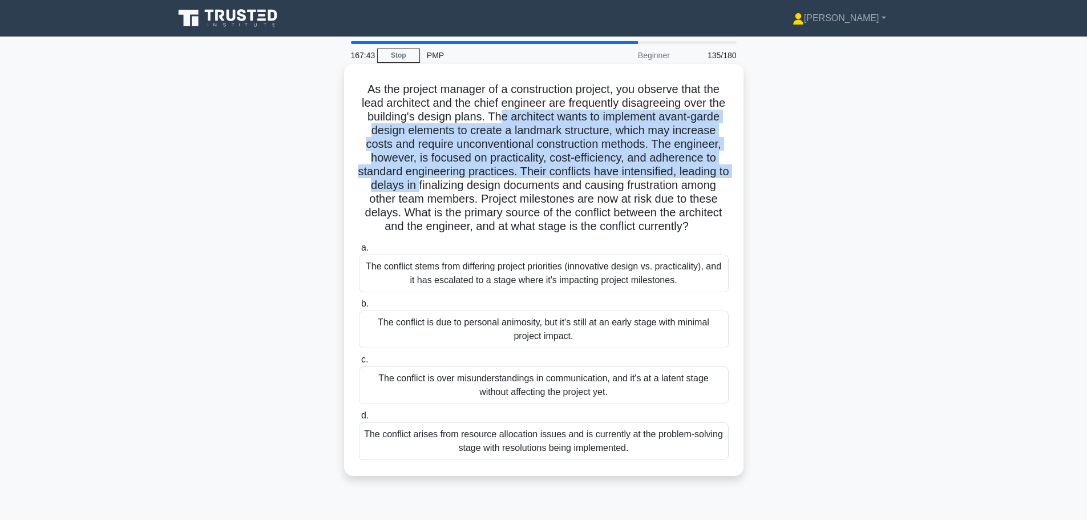
drag, startPoint x: 523, startPoint y: 120, endPoint x: 541, endPoint y: 181, distance: 63.6
click at [541, 181] on h5 "As the project manager of a construction project, you observe that the lead arc…" at bounding box center [544, 158] width 372 height 152
click at [502, 159] on h5 "As the project manager of a construction project, you observe that the lead arc…" at bounding box center [544, 158] width 372 height 152
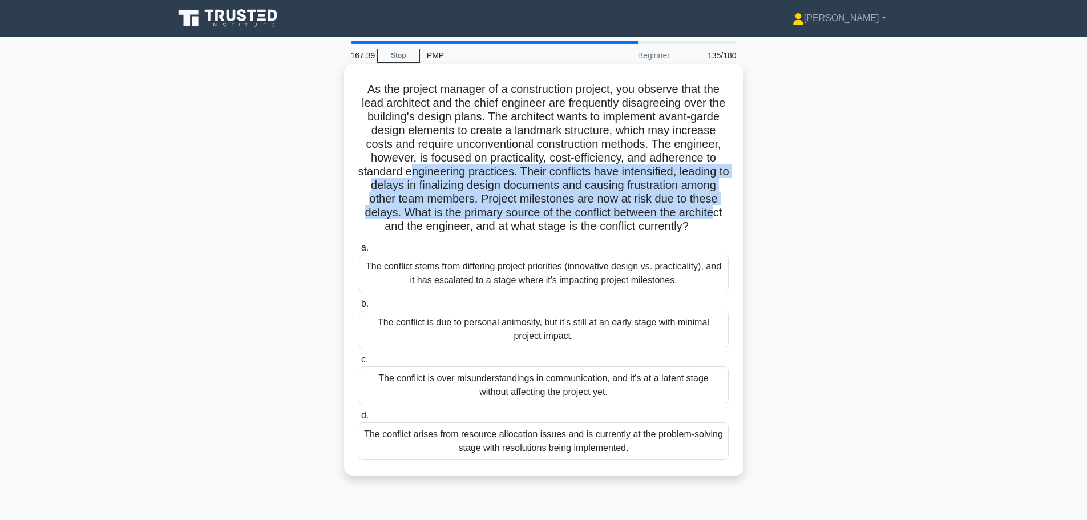
drag, startPoint x: 502, startPoint y: 179, endPoint x: 514, endPoint y: 224, distance: 47.2
click at [514, 224] on h5 "As the project manager of a construction project, you observe that the lead arc…" at bounding box center [544, 158] width 372 height 152
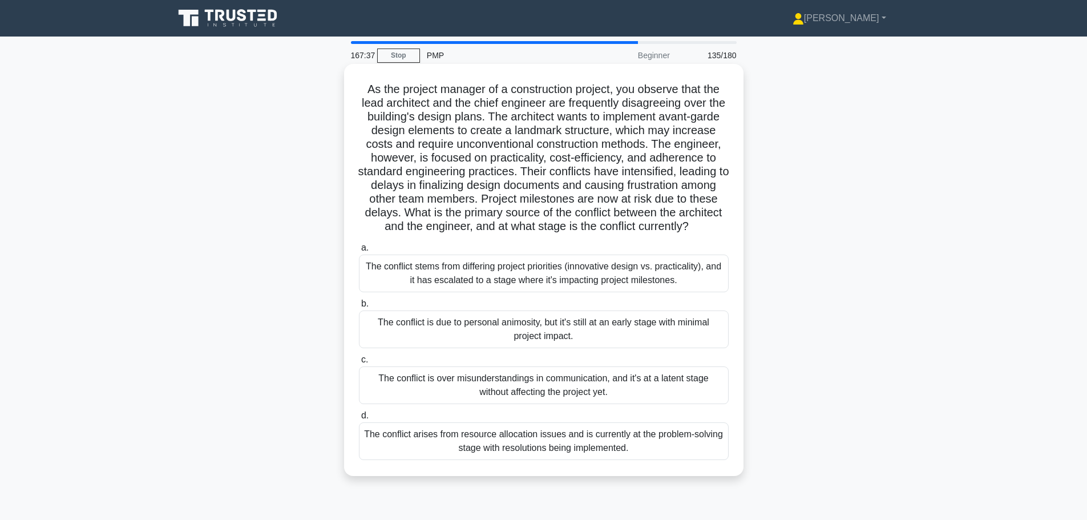
click at [593, 234] on h5 "As the project manager of a construction project, you observe that the lead arc…" at bounding box center [544, 158] width 372 height 152
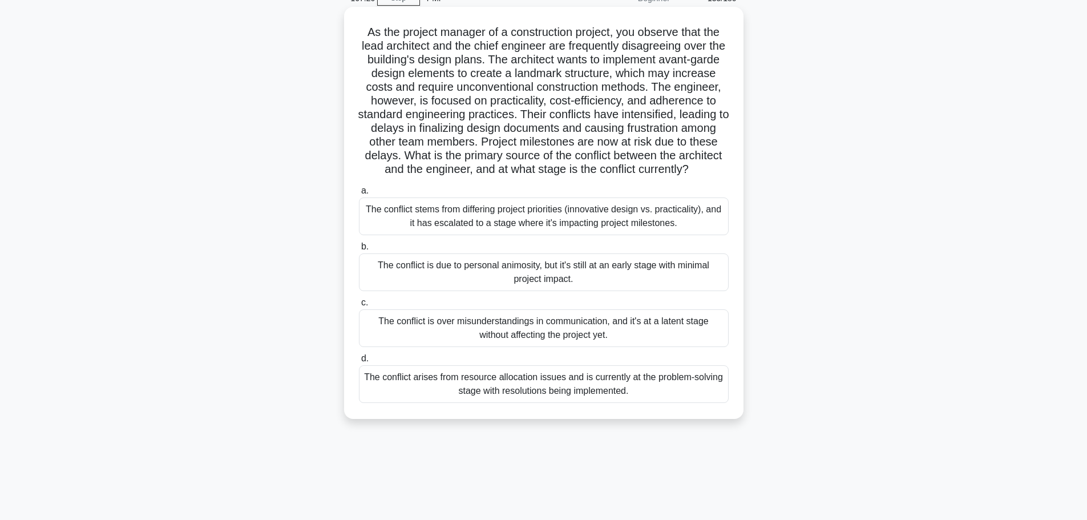
click at [593, 235] on div "The conflict stems from differing project priorities (innovative design vs. pra…" at bounding box center [544, 217] width 370 height 38
click at [359, 195] on input "a. The conflict stems from differing project priorities (innovative design vs. …" at bounding box center [359, 190] width 0 height 7
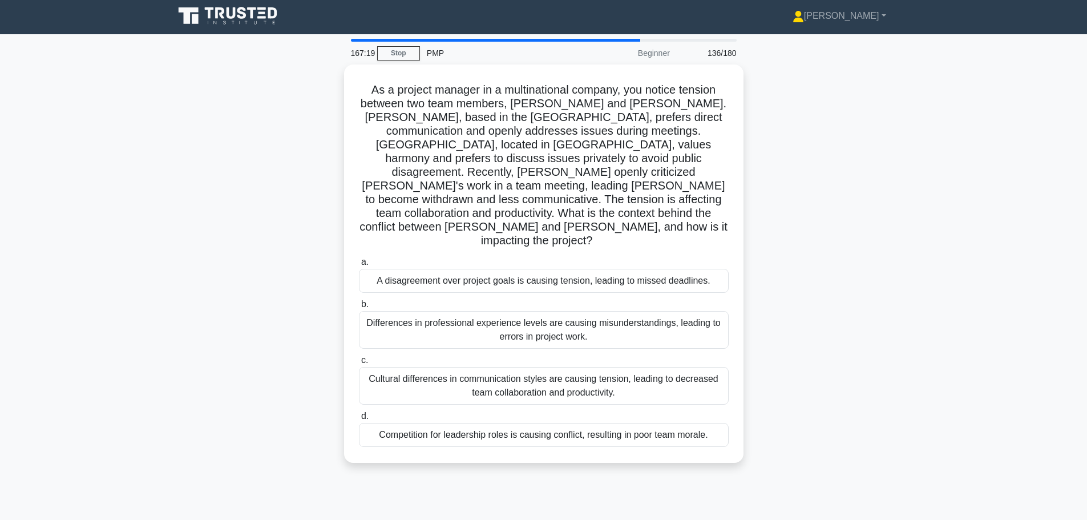
scroll to position [0, 0]
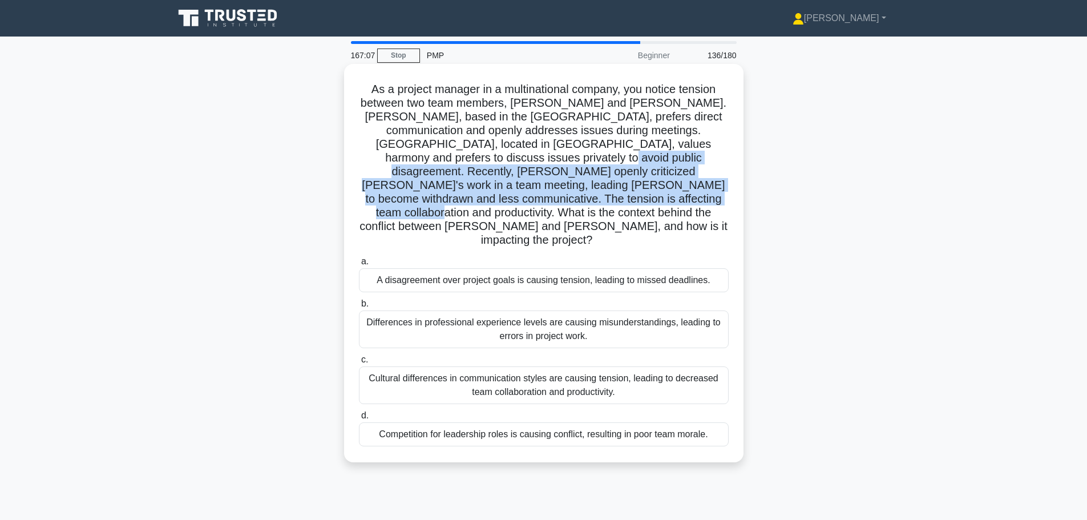
drag, startPoint x: 474, startPoint y: 160, endPoint x: 530, endPoint y: 206, distance: 71.9
click at [530, 206] on h5 "As a project manager in a multinational company, you notice tension between two…" at bounding box center [544, 165] width 372 height 166
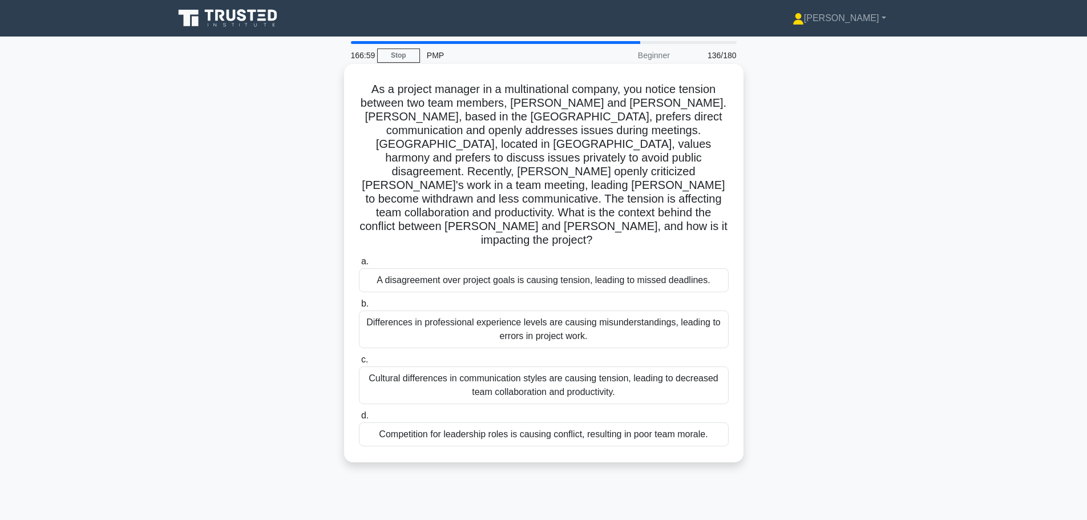
click at [609, 366] on div "Cultural differences in communication styles are causing tension, leading to de…" at bounding box center [544, 385] width 370 height 38
click at [359, 364] on input "c. Cultural differences in communication styles are causing tension, leading to…" at bounding box center [359, 359] width 0 height 7
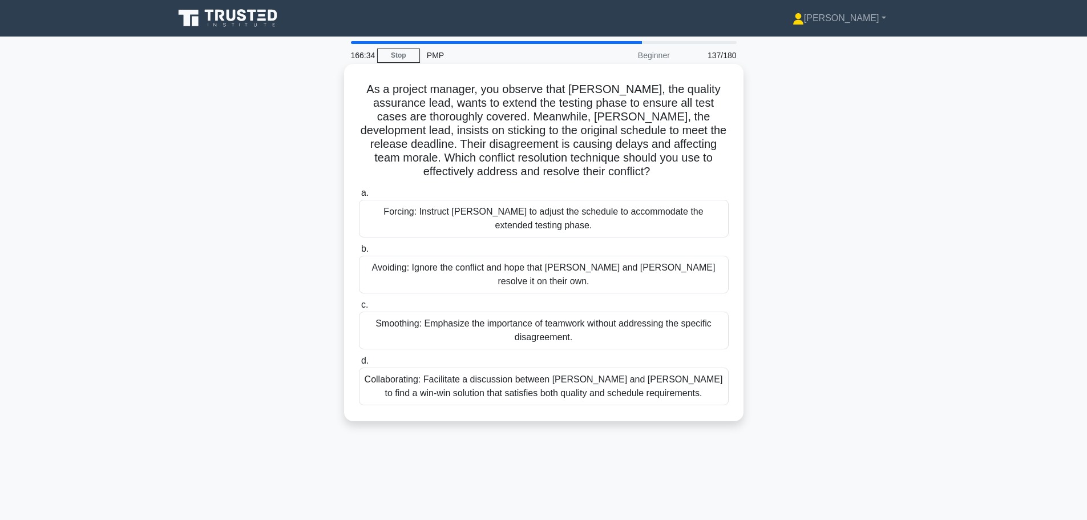
click at [603, 388] on div "Collaborating: Facilitate a discussion between Karen and Tom to find a win-win …" at bounding box center [544, 387] width 370 height 38
click at [359, 365] on input "d. Collaborating: Facilitate a discussion between Karen and Tom to find a win-w…" at bounding box center [359, 360] width 0 height 7
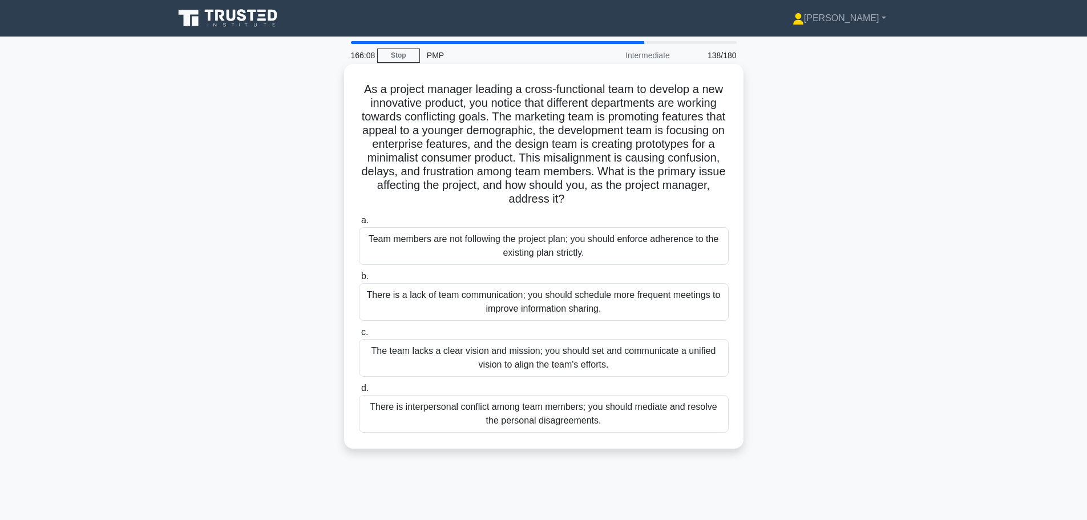
click at [613, 357] on div "The team lacks a clear vision and mission; you should set and communicate a uni…" at bounding box center [544, 358] width 370 height 38
click at [359, 336] on input "c. The team lacks a clear vision and mission; you should set and communicate a …" at bounding box center [359, 332] width 0 height 7
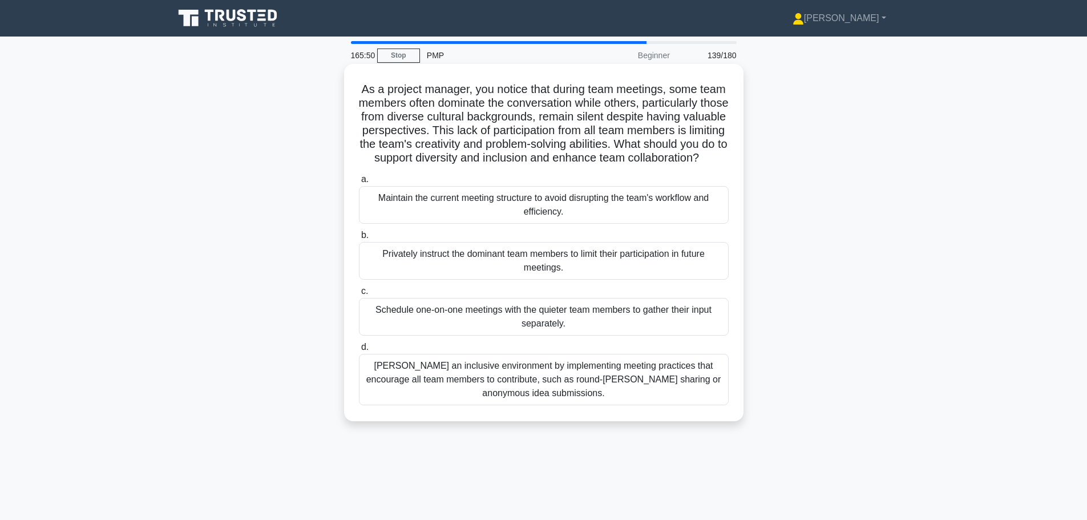
click at [602, 394] on div "Foster an inclusive environment by implementing meeting practices that encourag…" at bounding box center [544, 379] width 370 height 51
click at [359, 351] on input "d. Foster an inclusive environment by implementing meeting practices that encou…" at bounding box center [359, 347] width 0 height 7
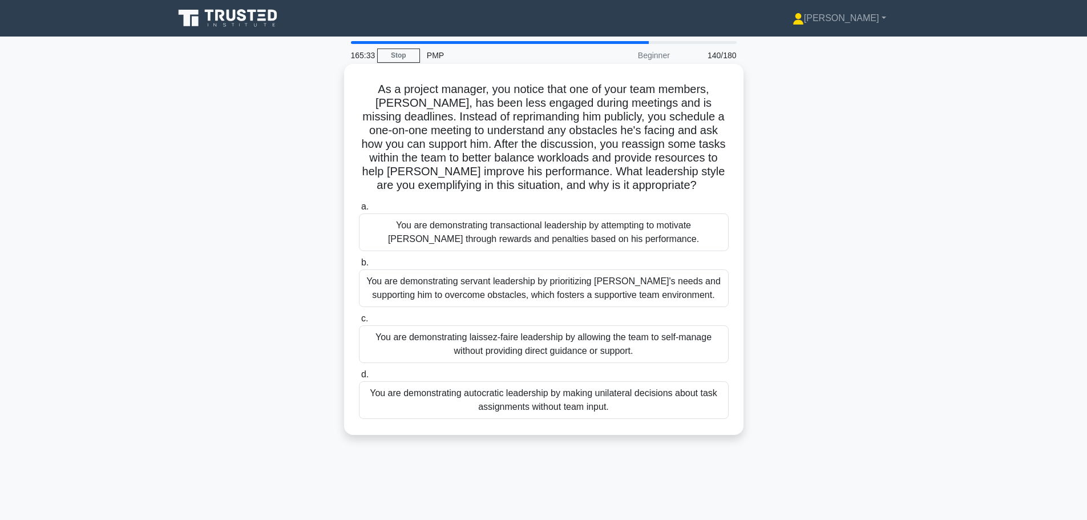
click at [587, 301] on div "You are demonstrating servant leadership by prioritizing James's needs and supp…" at bounding box center [544, 288] width 370 height 38
click at [359, 267] on input "b. You are demonstrating servant leadership by prioritizing James's needs and s…" at bounding box center [359, 262] width 0 height 7
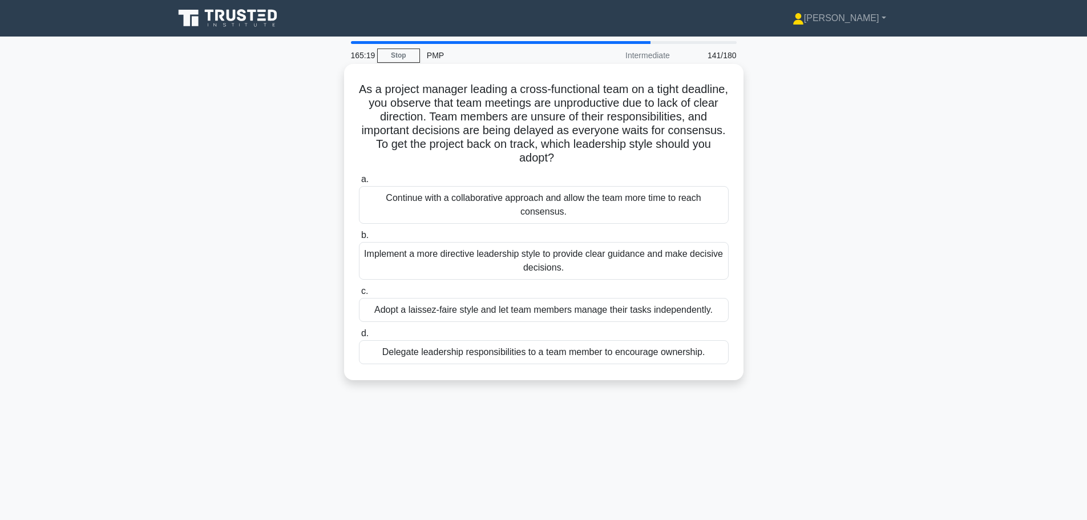
click at [619, 272] on div "Implement a more directive leadership style to provide clear guidance and make …" at bounding box center [544, 261] width 370 height 38
click at [359, 239] on input "b. Implement a more directive leadership style to provide clear guidance and ma…" at bounding box center [359, 235] width 0 height 7
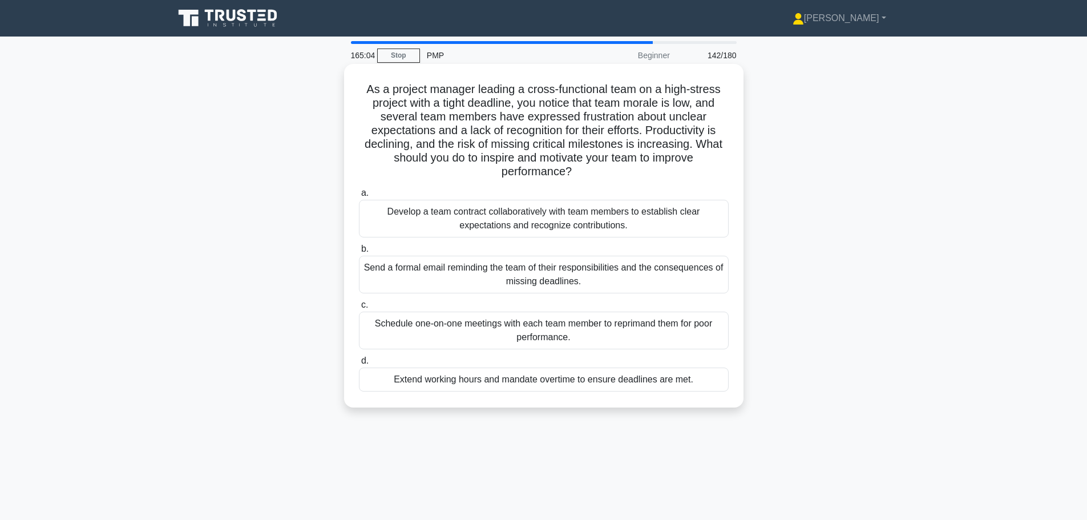
click at [601, 222] on div "Develop a team contract collaboratively with team members to establish clear ex…" at bounding box center [544, 219] width 370 height 38
click at [359, 197] on input "a. Develop a team contract collaboratively with team members to establish clear…" at bounding box center [359, 193] width 0 height 7
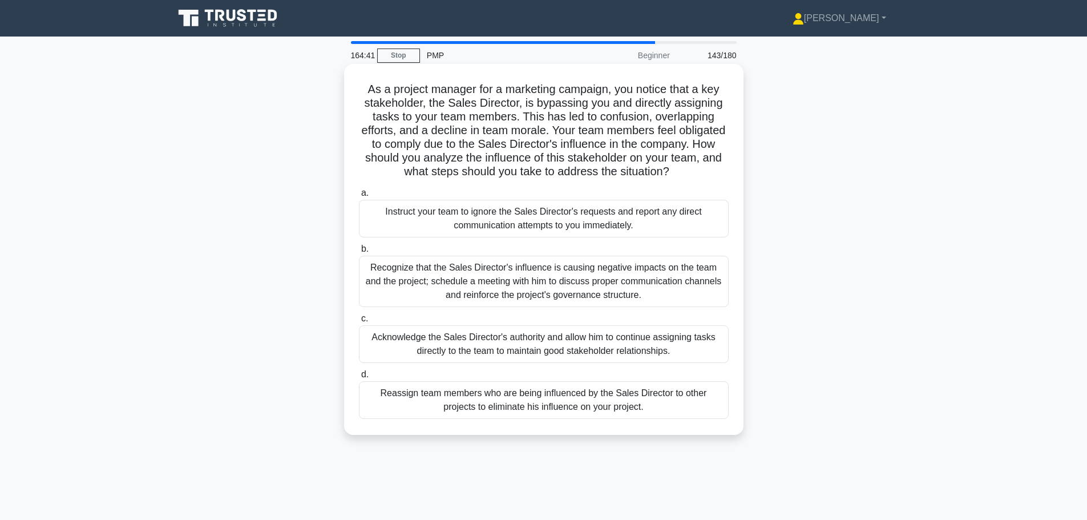
click at [683, 287] on div "Recognize that the Sales Director's influence is causing negative impacts on th…" at bounding box center [544, 281] width 370 height 51
click at [359, 253] on input "b. Recognize that the Sales Director's influence is causing negative impacts on…" at bounding box center [359, 248] width 0 height 7
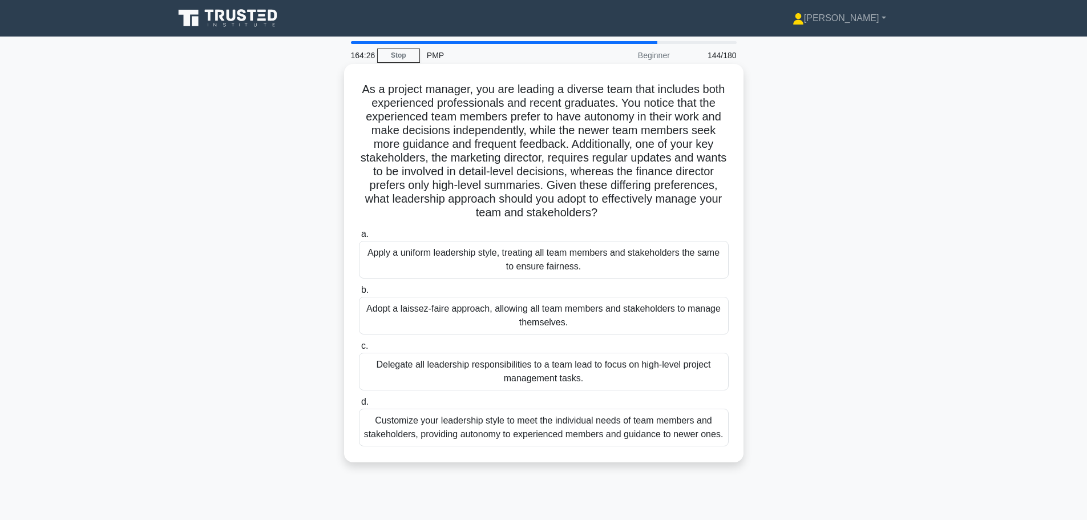
click at [640, 439] on div "Customize your leadership style to meet the individual needs of team members an…" at bounding box center [544, 428] width 370 height 38
click at [359, 406] on input "d. Customize your leadership style to meet the individual needs of team members…" at bounding box center [359, 401] width 0 height 7
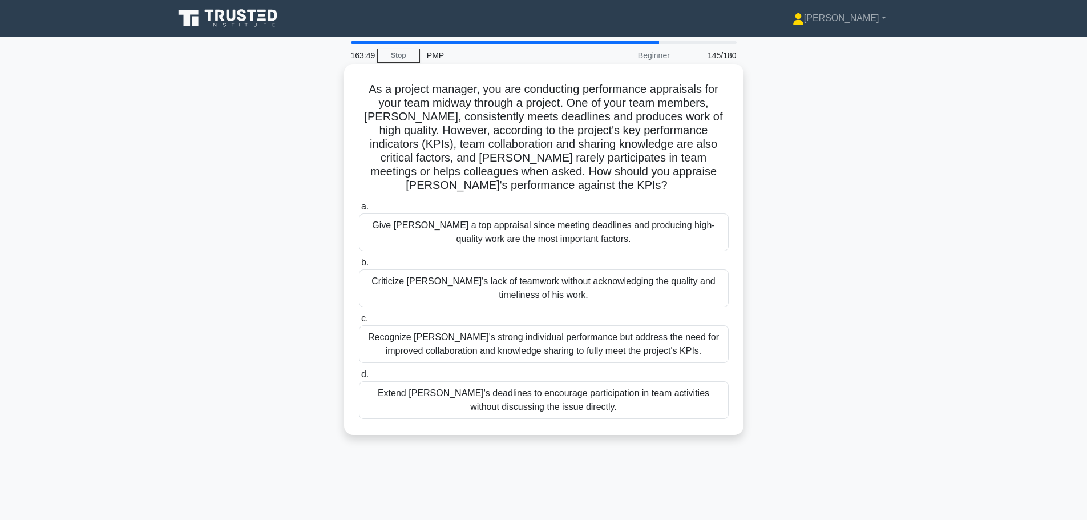
click at [696, 350] on div "Recognize Alex's strong individual performance but address the need for improve…" at bounding box center [544, 344] width 370 height 38
click at [359, 323] on input "c. Recognize Alex's strong individual performance but address the need for impr…" at bounding box center [359, 318] width 0 height 7
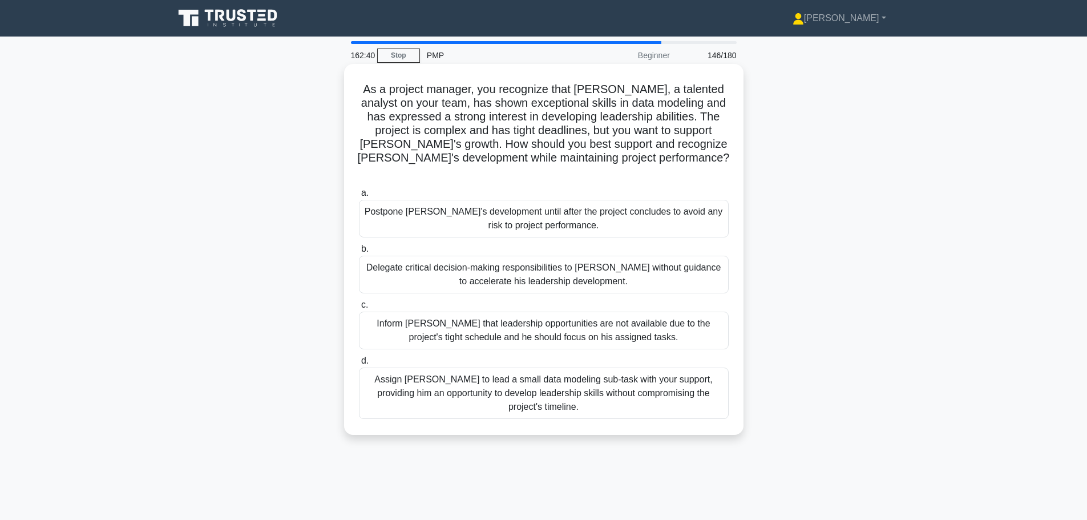
click at [699, 374] on div "Assign Daniel to lead a small data modeling sub-task with your support, providi…" at bounding box center [544, 393] width 370 height 51
click at [359, 365] on input "d. Assign Daniel to lead a small data modeling sub-task with your support, prov…" at bounding box center [359, 360] width 0 height 7
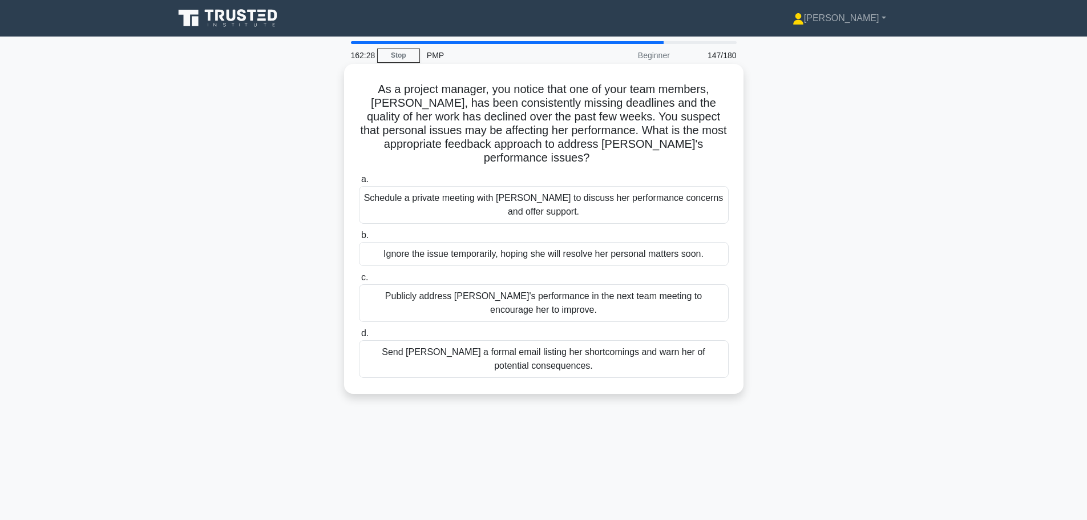
click at [641, 202] on div "Schedule a private meeting with Emily to discuss her performance concerns and o…" at bounding box center [544, 205] width 370 height 38
click at [359, 183] on input "a. Schedule a private meeting with Emily to discuss her performance concerns an…" at bounding box center [359, 179] width 0 height 7
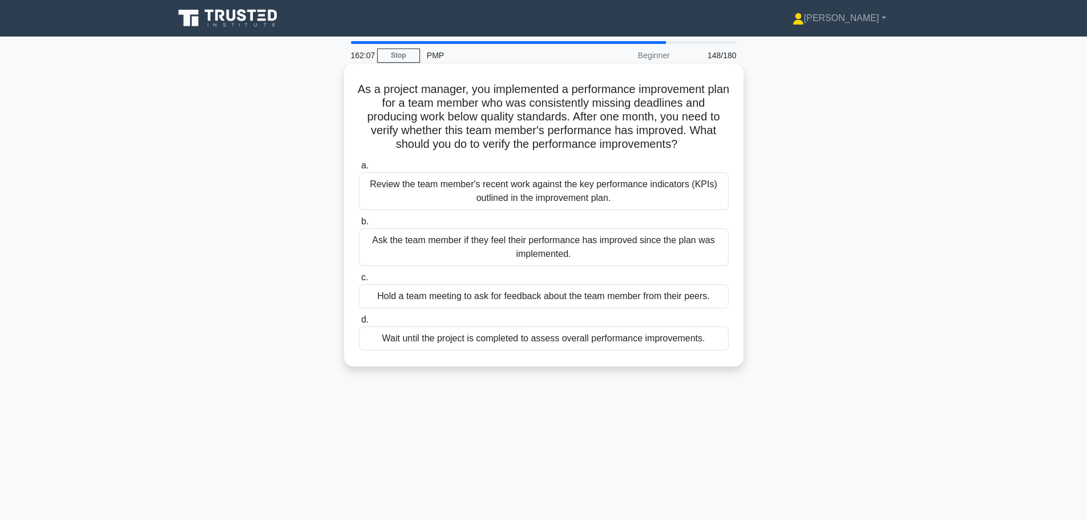
click at [642, 196] on div "Review the team member's recent work against the key performance indicators (KP…" at bounding box center [544, 191] width 370 height 38
click at [359, 170] on input "a. Review the team member's recent work against the key performance indicators …" at bounding box center [359, 165] width 0 height 7
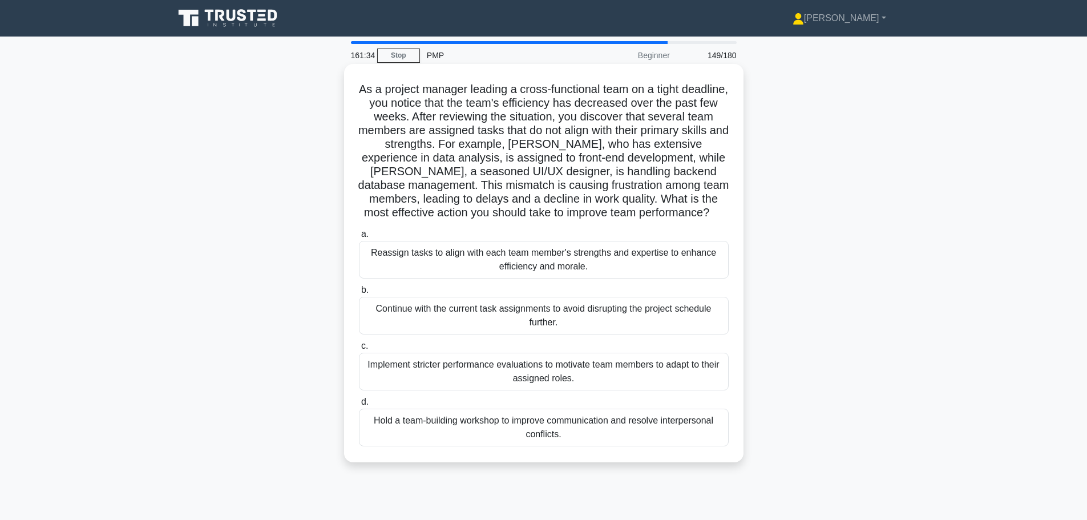
click at [612, 264] on div "Reassign tasks to align with each team member's strengths and expertise to enha…" at bounding box center [544, 260] width 370 height 38
click at [359, 238] on input "a. Reassign tasks to align with each team member's strengths and expertise to e…" at bounding box center [359, 234] width 0 height 7
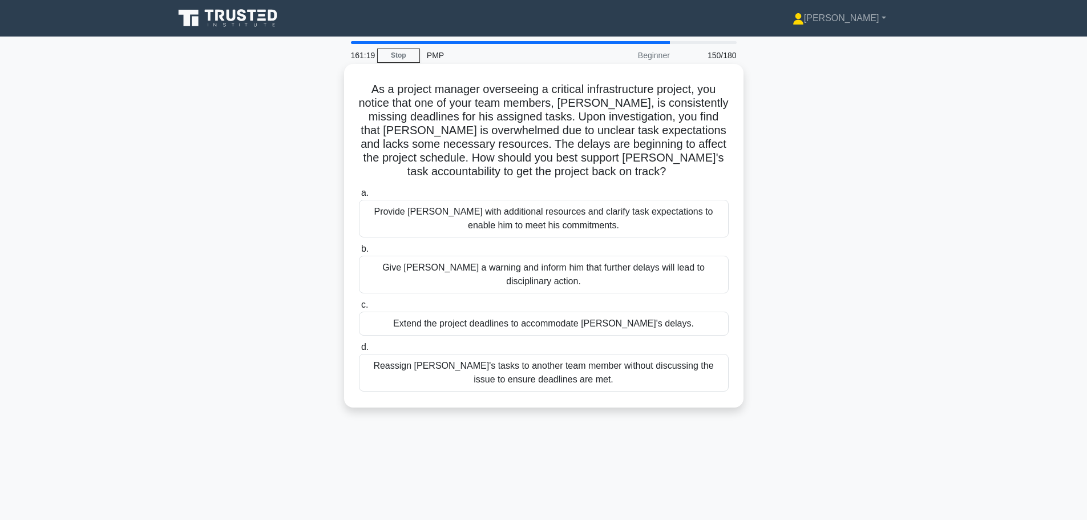
click at [621, 227] on div "Provide David with additional resources and clarify task expectations to enable…" at bounding box center [544, 219] width 370 height 38
click at [359, 197] on input "a. Provide David with additional resources and clarify task expectations to ena…" at bounding box center [359, 193] width 0 height 7
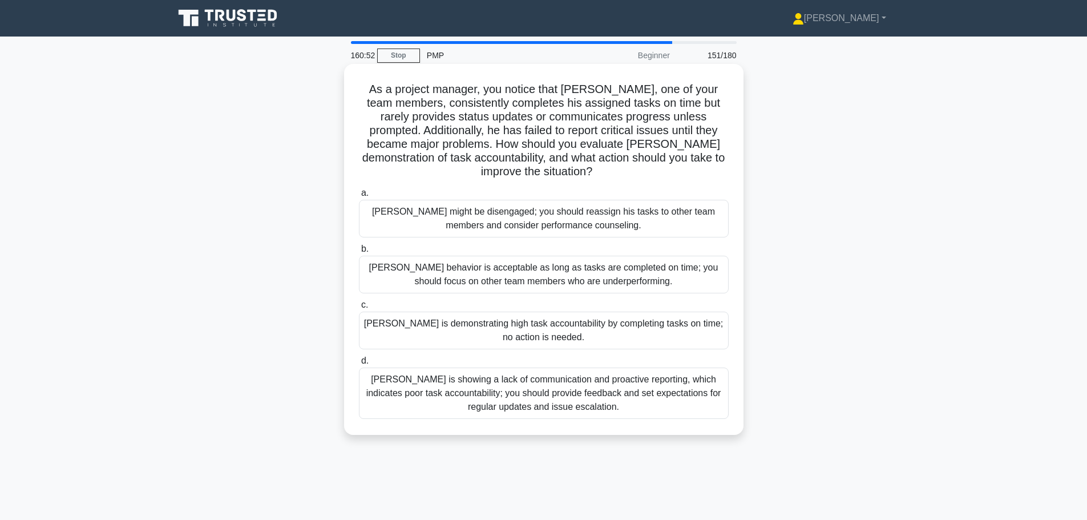
click at [638, 407] on div "Thomas is showing a lack of communication and proactive reporting, which indica…" at bounding box center [544, 393] width 370 height 51
click at [359, 365] on input "d. Thomas is showing a lack of communication and proactive reporting, which ind…" at bounding box center [359, 360] width 0 height 7
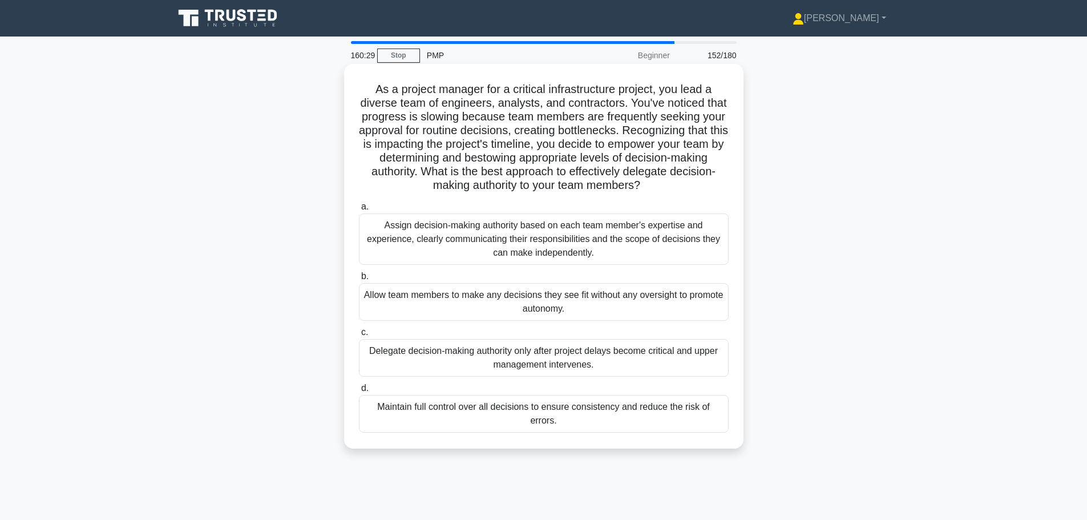
click at [686, 247] on div "Assign decision-making authority based on each team member's expertise and expe…" at bounding box center [544, 238] width 370 height 51
click at [359, 211] on input "a. Assign decision-making authority based on each team member's expertise and e…" at bounding box center [359, 206] width 0 height 7
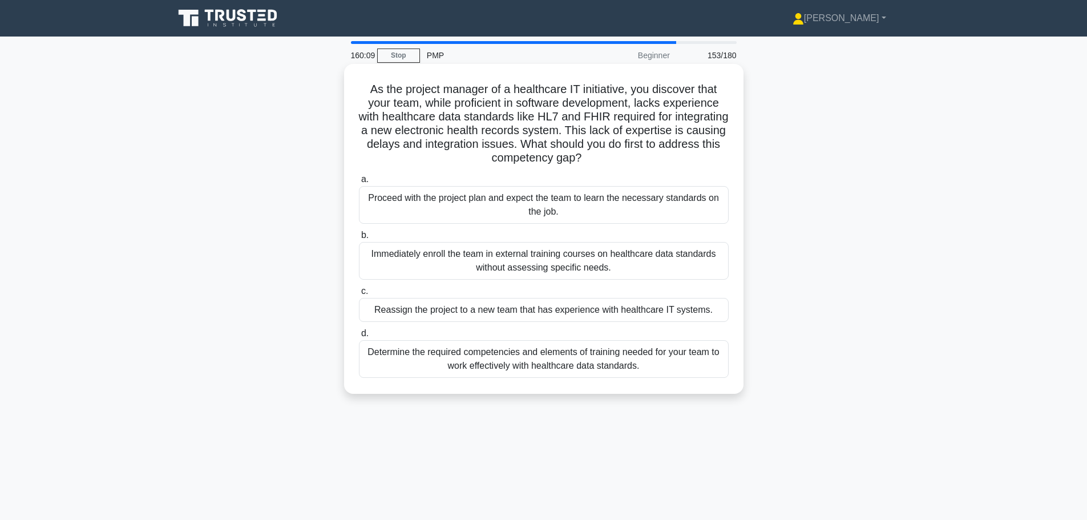
click at [670, 361] on div "Determine the required competencies and elements of training needed for your te…" at bounding box center [544, 359] width 370 height 38
click at [359, 337] on input "d. Determine the required competencies and elements of training needed for your…" at bounding box center [359, 333] width 0 height 7
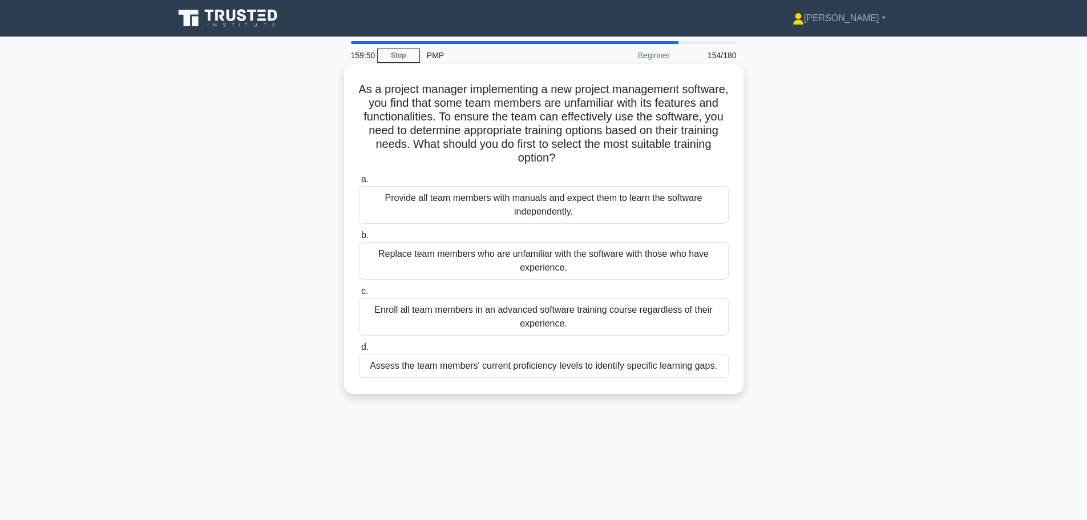
click at [659, 370] on div "Assess the team members' current proficiency levels to identify specific learni…" at bounding box center [544, 366] width 370 height 24
click at [359, 351] on input "d. Assess the team members' current proficiency levels to identify specific lea…" at bounding box center [359, 347] width 0 height 7
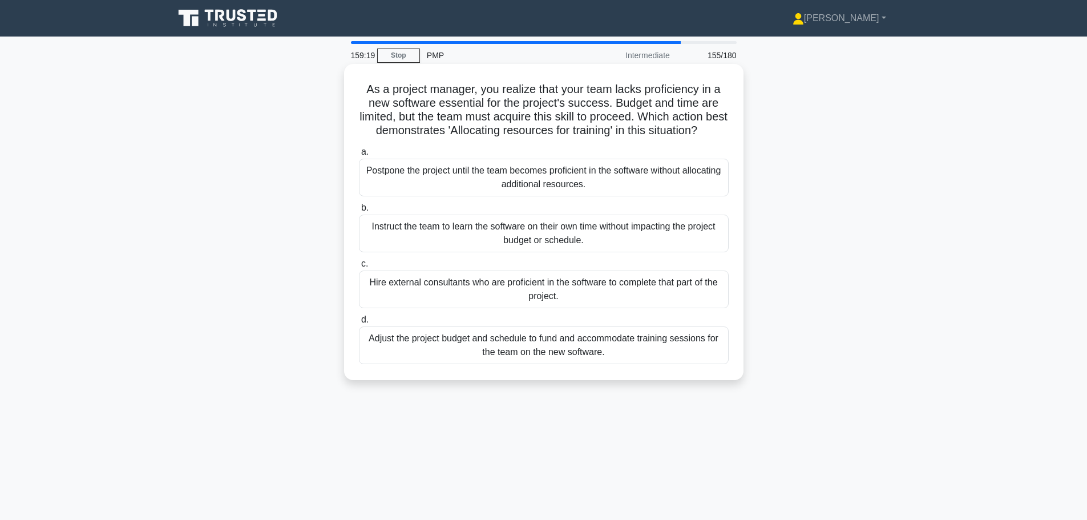
click at [616, 364] on div "Adjust the project budget and schedule to fund and accommodate training session…" at bounding box center [544, 346] width 370 height 38
click at [359, 324] on input "d. Adjust the project budget and schedule to fund and accommodate training sess…" at bounding box center [359, 319] width 0 height 7
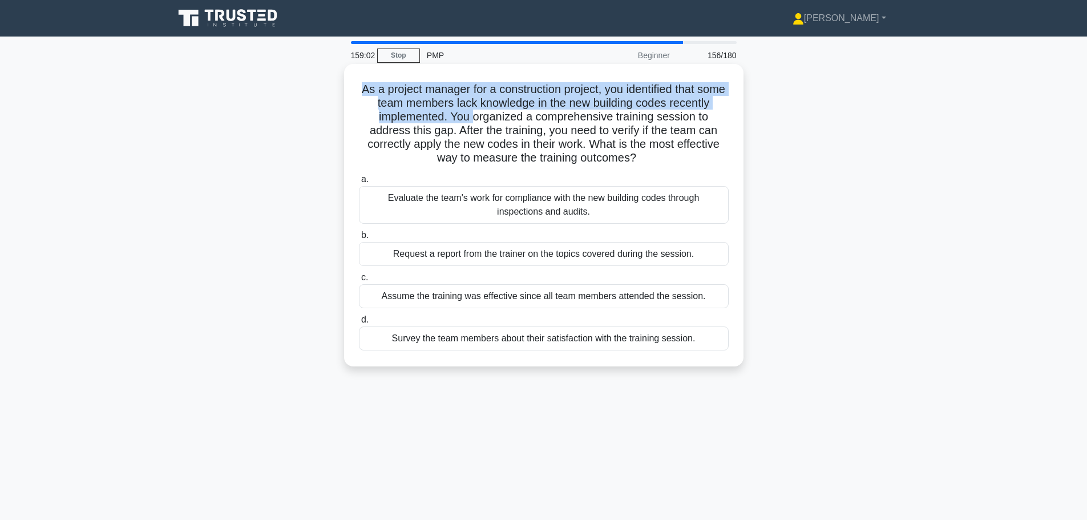
drag, startPoint x: 374, startPoint y: 87, endPoint x: 497, endPoint y: 124, distance: 128.9
click at [501, 122] on h5 "As a project manager for a construction project, you identified that some team …" at bounding box center [544, 123] width 372 height 83
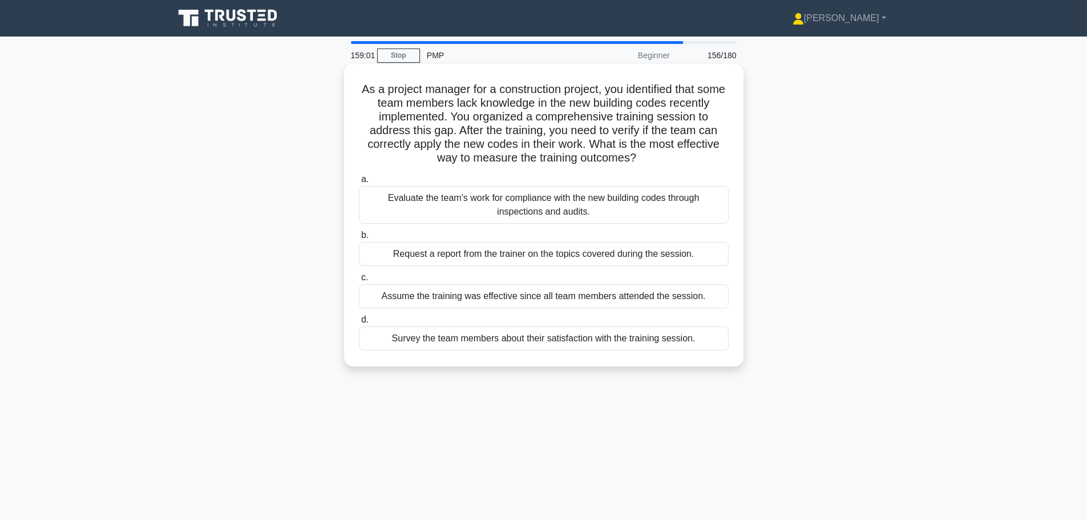
click at [424, 139] on h5 "As a project manager for a construction project, you identified that some team …" at bounding box center [544, 123] width 372 height 83
click at [675, 208] on div "Evaluate the team's work for compliance with the new building codes through ins…" at bounding box center [544, 205] width 370 height 38
click at [359, 183] on input "a. Evaluate the team's work for compliance with the new building codes through …" at bounding box center [359, 179] width 0 height 7
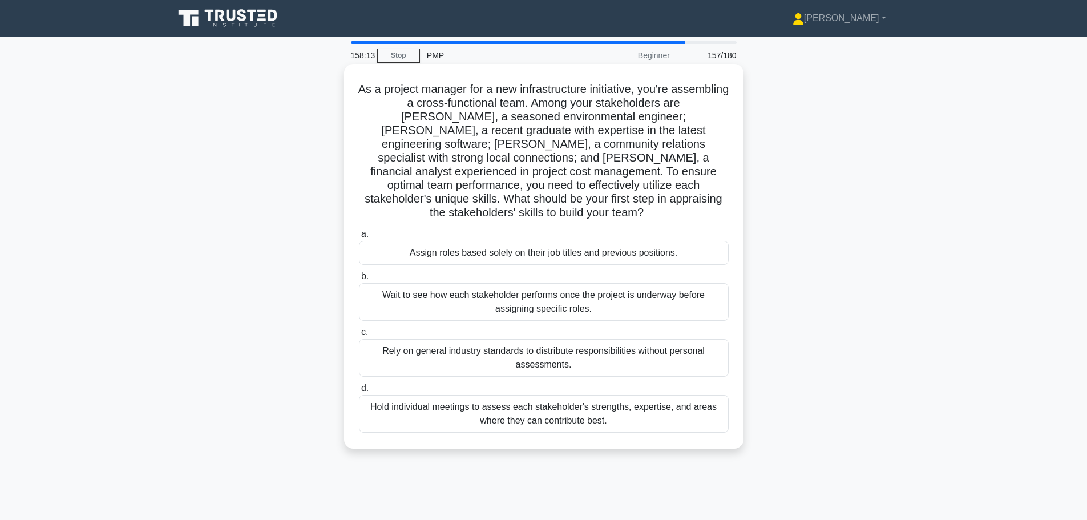
click at [705, 404] on div "Hold individual meetings to assess each stakeholder's strengths, expertise, and…" at bounding box center [544, 414] width 370 height 38
click at [359, 392] on input "d. Hold individual meetings to assess each stakeholder's strengths, expertise, …" at bounding box center [359, 388] width 0 height 7
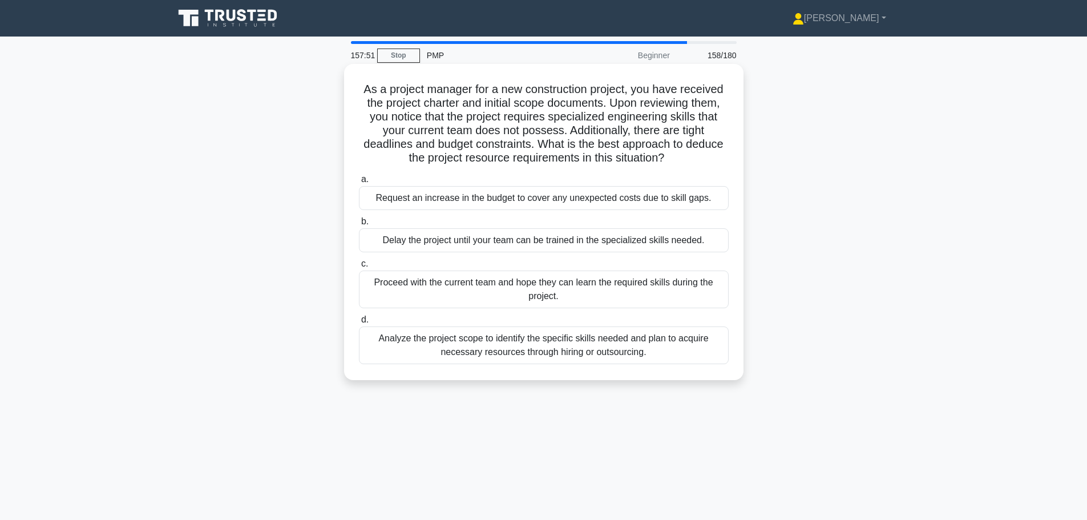
click at [684, 349] on div "Analyze the project scope to identify the specific skills needed and plan to ac…" at bounding box center [544, 346] width 370 height 38
click at [359, 324] on input "d. Analyze the project scope to identify the specific skills needed and plan to…" at bounding box center [359, 319] width 0 height 7
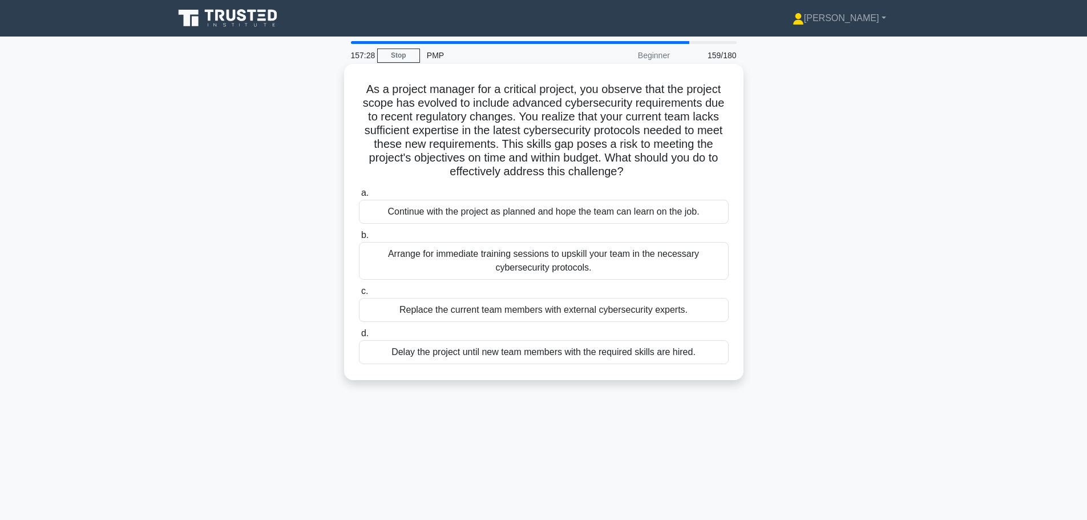
click at [443, 273] on div "Arrange for immediate training sessions to upskill your team in the necessary c…" at bounding box center [544, 261] width 370 height 38
click at [359, 239] on input "b. Arrange for immediate training sessions to upskill your team in the necessar…" at bounding box center [359, 235] width 0 height 7
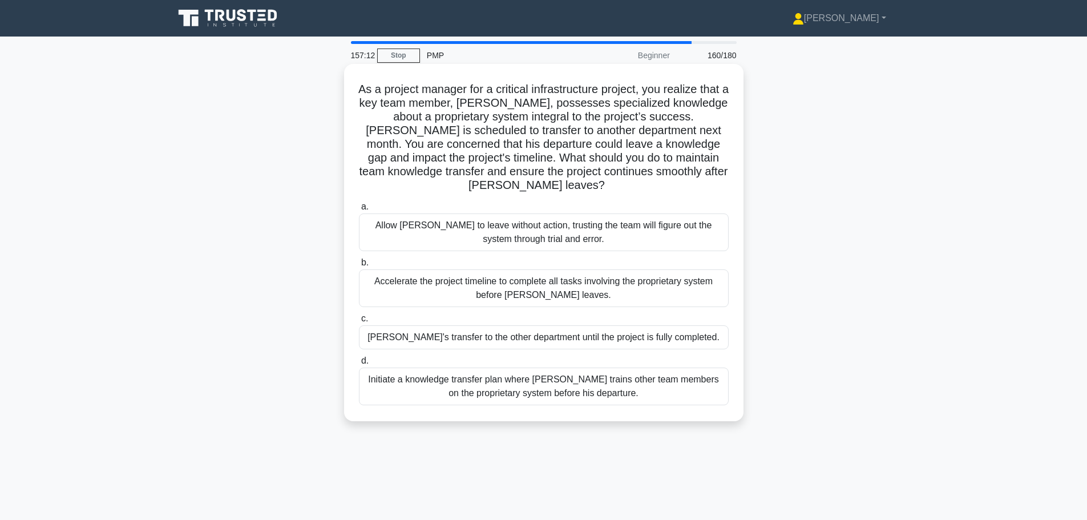
click at [556, 395] on div "Initiate a knowledge transfer plan where Carlos trains other team members on th…" at bounding box center [544, 387] width 370 height 38
click at [359, 365] on input "d. Initiate a knowledge transfer plan where Carlos trains other team members on…" at bounding box center [359, 360] width 0 height 7
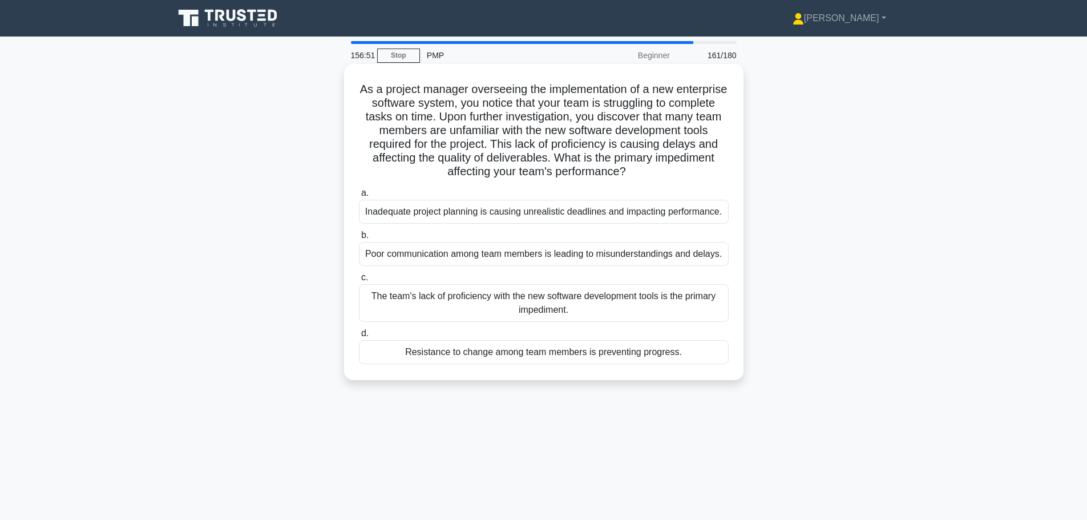
click at [688, 316] on div "The team's lack of proficiency with the new software development tools is the p…" at bounding box center [544, 303] width 370 height 38
click at [359, 281] on input "c. The team's lack of proficiency with the new software development tools is th…" at bounding box center [359, 277] width 0 height 7
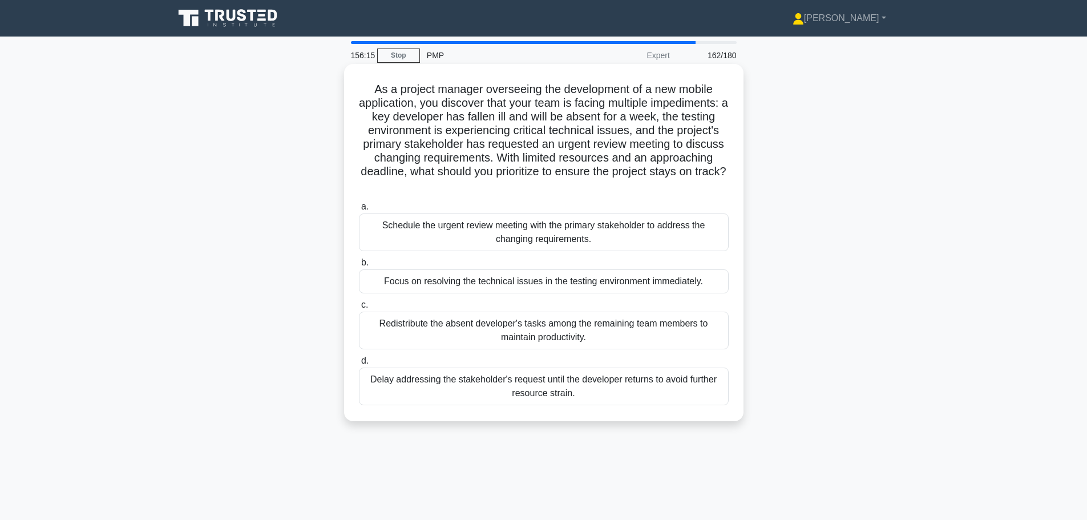
click at [591, 337] on div "Redistribute the absent developer's tasks among the remaining team members to m…" at bounding box center [544, 331] width 370 height 38
click at [359, 309] on input "c. Redistribute the absent developer's tasks among the remaining team members t…" at bounding box center [359, 304] width 0 height 7
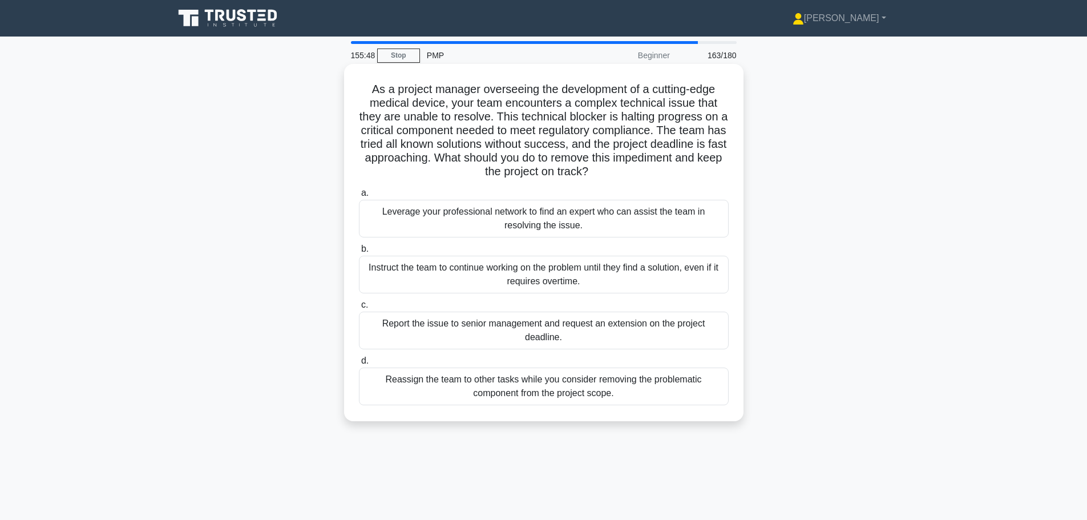
click at [627, 226] on div "Leverage your professional network to find an expert who can assist the team in…" at bounding box center [544, 219] width 370 height 38
click at [359, 197] on input "a. Leverage your professional network to find an expert who can assist the team…" at bounding box center [359, 193] width 0 height 7
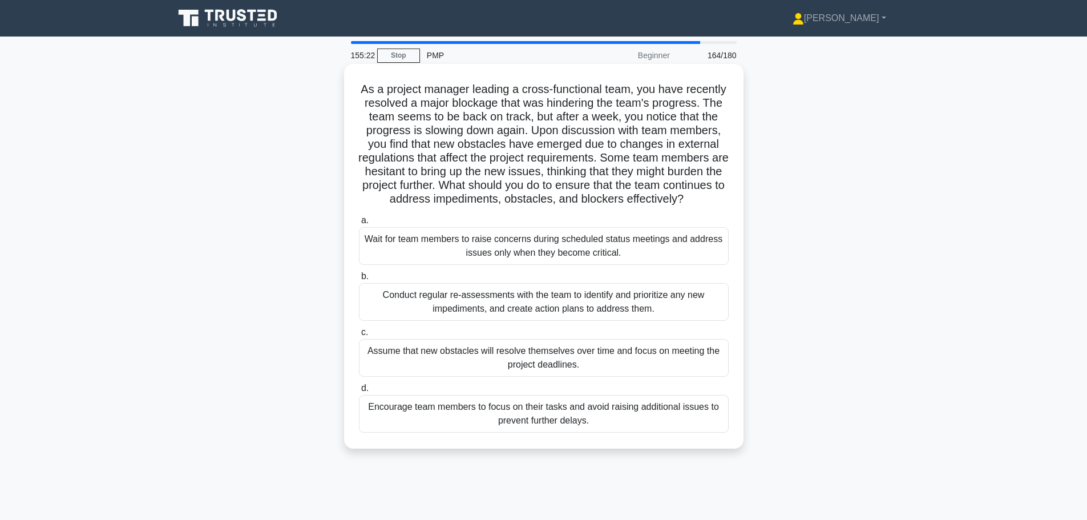
click at [664, 321] on div "Conduct regular re-assessments with the team to identify and prioritize any new…" at bounding box center [544, 302] width 370 height 38
click at [359, 280] on input "b. Conduct regular re-assessments with the team to identify and prioritize any …" at bounding box center [359, 276] width 0 height 7
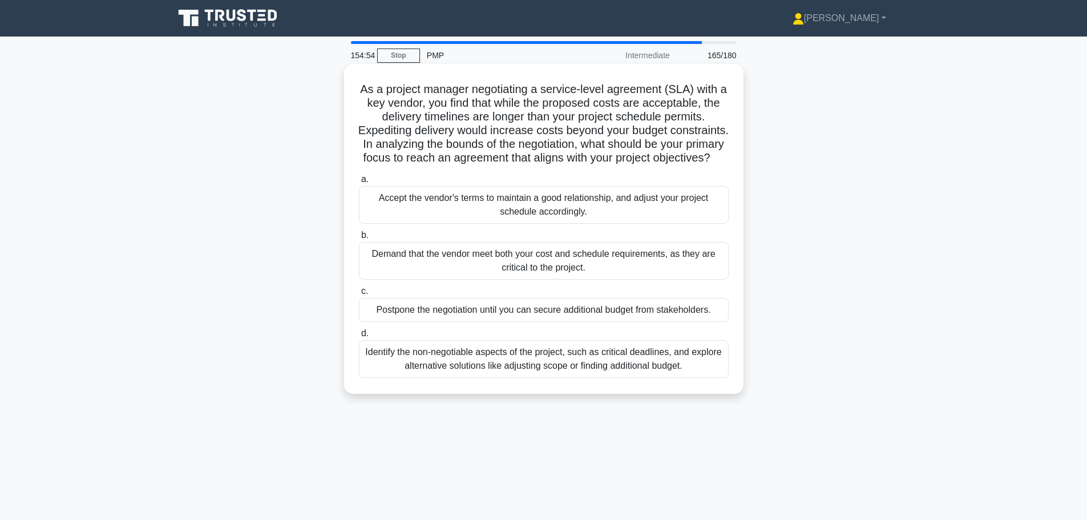
click at [634, 378] on div "Identify the non-negotiable aspects of the project, such as critical deadlines,…" at bounding box center [544, 359] width 370 height 38
click at [359, 337] on input "d. Identify the non-negotiable aspects of the project, such as critical deadlin…" at bounding box center [359, 333] width 0 height 7
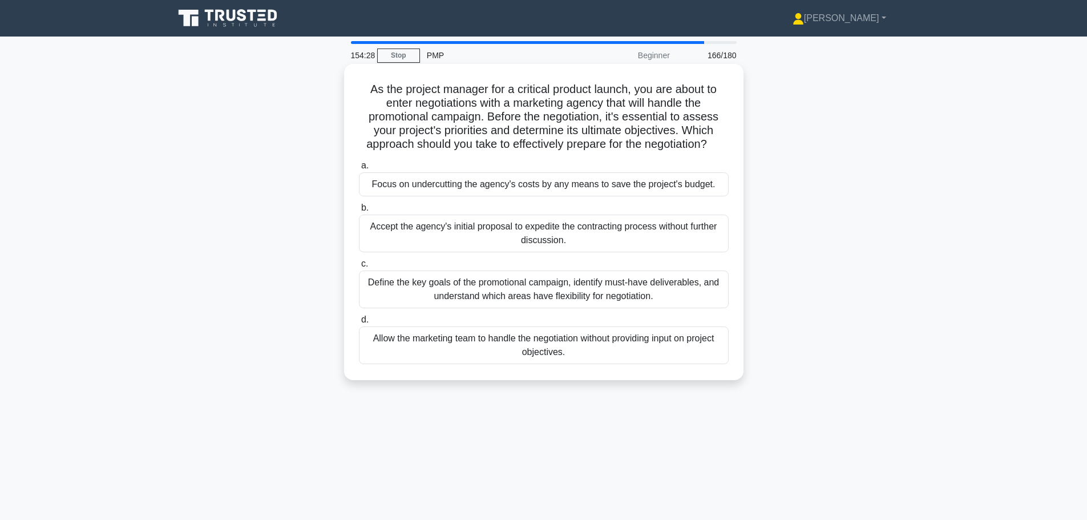
click at [718, 294] on div "Define the key goals of the promotional campaign, identify must-have deliverabl…" at bounding box center [544, 290] width 370 height 38
click at [359, 268] on input "c. Define the key goals of the promotional campaign, identify must-have deliver…" at bounding box center [359, 263] width 0 height 7
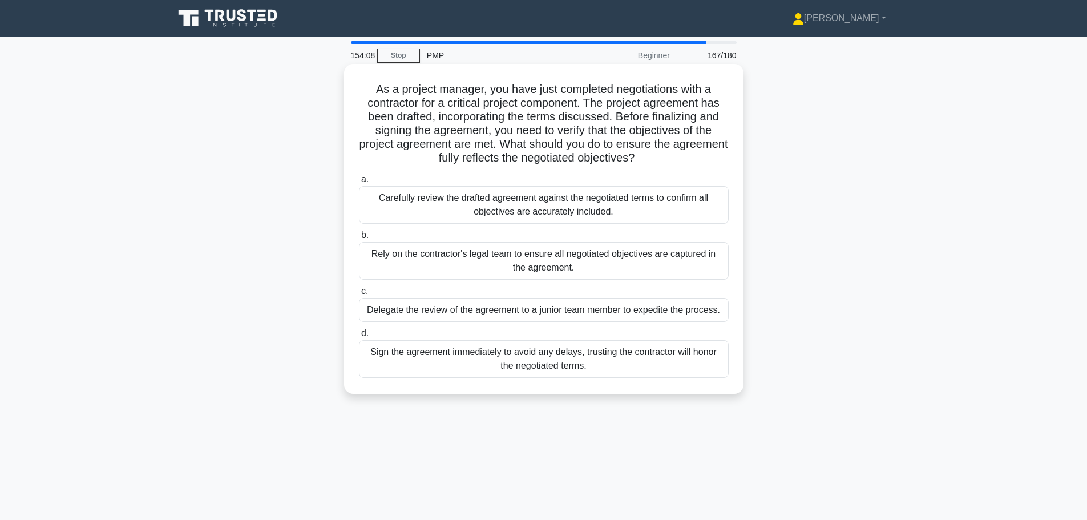
click at [679, 217] on div "Carefully review the drafted agreement against the negotiated terms to confirm …" at bounding box center [544, 205] width 370 height 38
click at [359, 183] on input "a. Carefully review the drafted agreement against the negotiated terms to confi…" at bounding box center [359, 179] width 0 height 7
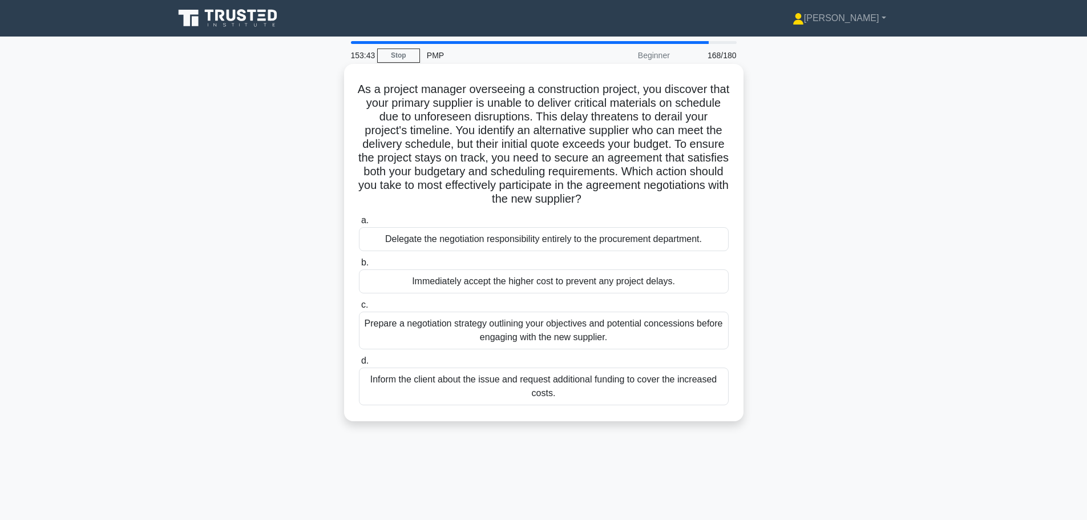
click at [671, 343] on div "Prepare a negotiation strategy outlining your objectives and potential concessi…" at bounding box center [544, 331] width 370 height 38
click at [359, 309] on input "c. Prepare a negotiation strategy outlining your objectives and potential conce…" at bounding box center [359, 304] width 0 height 7
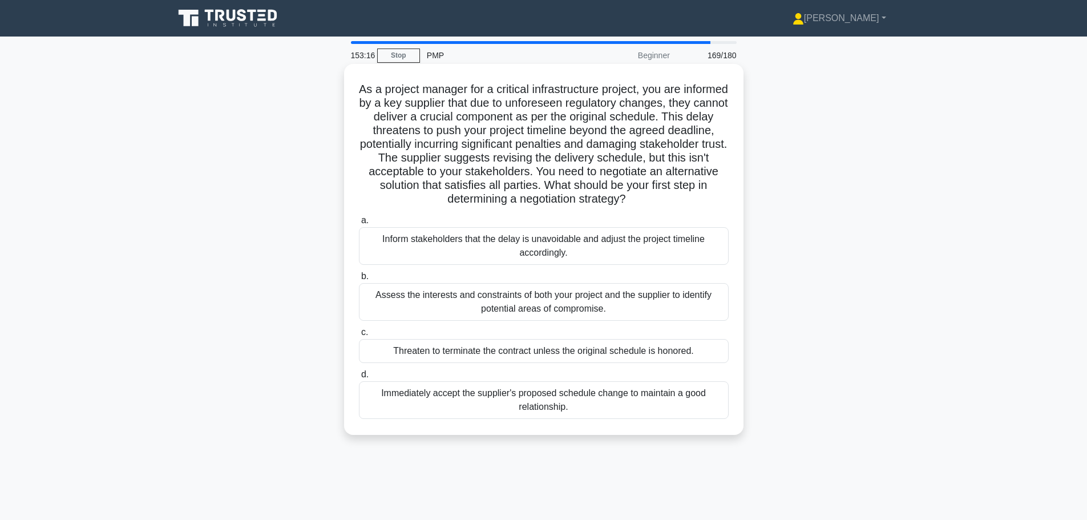
click at [646, 316] on div "Assess the interests and constraints of both your project and the supplier to i…" at bounding box center [544, 302] width 370 height 38
click at [359, 280] on input "b. Assess the interests and constraints of both your project and the supplier t…" at bounding box center [359, 276] width 0 height 7
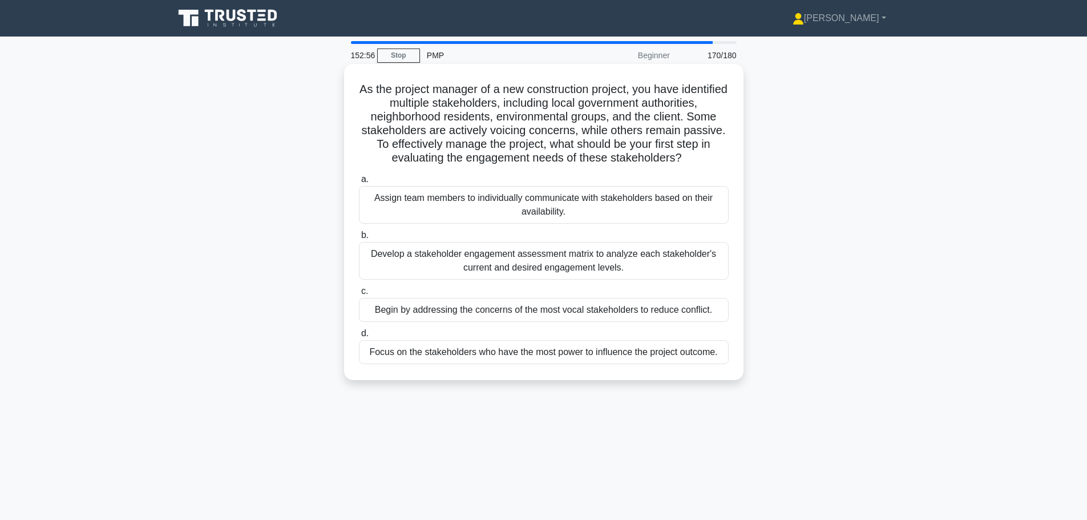
click at [501, 280] on div "Develop a stakeholder engagement assessment matrix to analyze each stakeholder'…" at bounding box center [544, 261] width 370 height 38
click at [359, 239] on input "b. Develop a stakeholder engagement assessment matrix to analyze each stakehold…" at bounding box center [359, 235] width 0 height 7
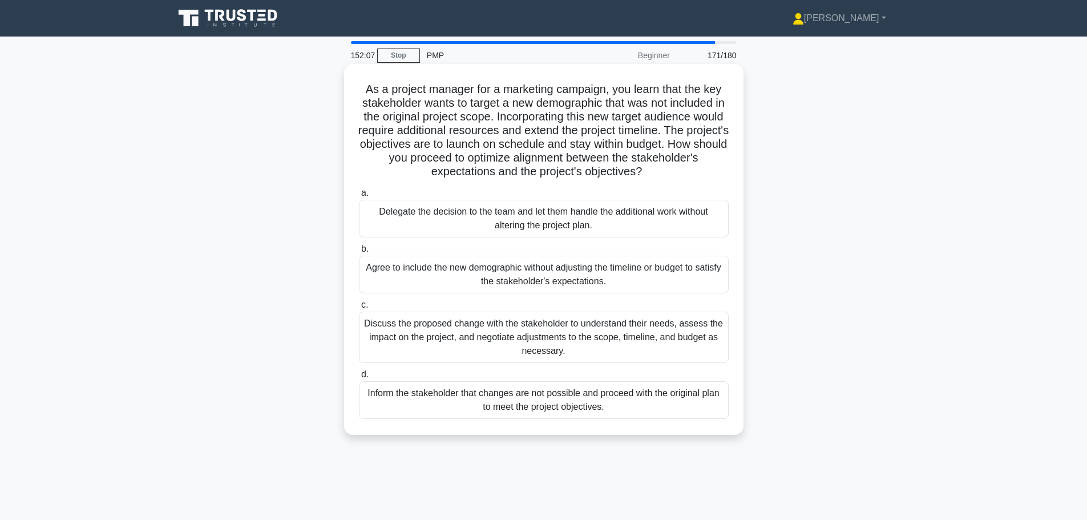
click at [662, 404] on div "Inform the stakeholder that changes are not possible and proceed with the origi…" at bounding box center [544, 400] width 370 height 38
click at [359, 378] on input "d. Inform the stakeholder that changes are not possible and proceed with the or…" at bounding box center [359, 374] width 0 height 7
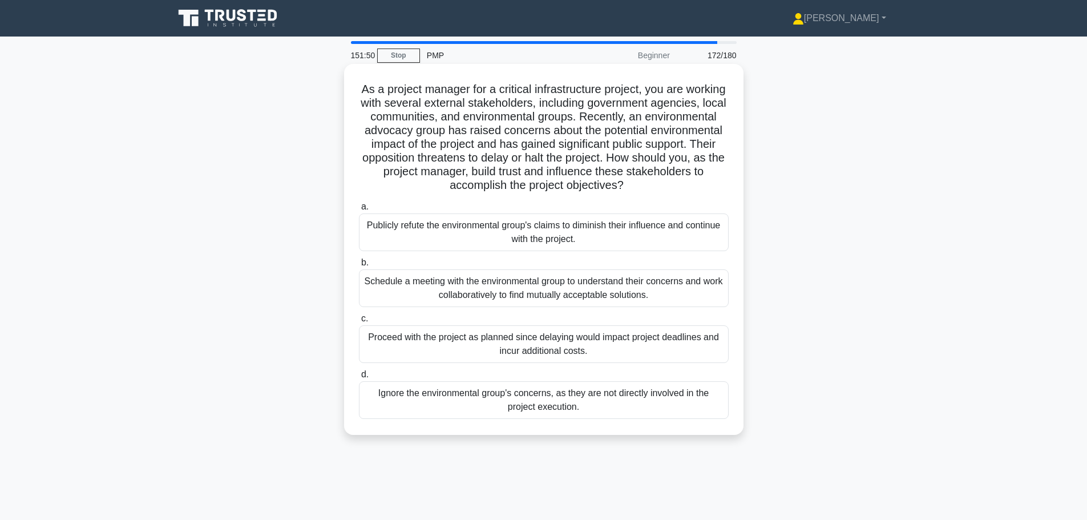
click at [675, 287] on div "Schedule a meeting with the environmental group to understand their concerns an…" at bounding box center [544, 288] width 370 height 38
click at [359, 267] on input "b. Schedule a meeting with the environmental group to understand their concerns…" at bounding box center [359, 262] width 0 height 7
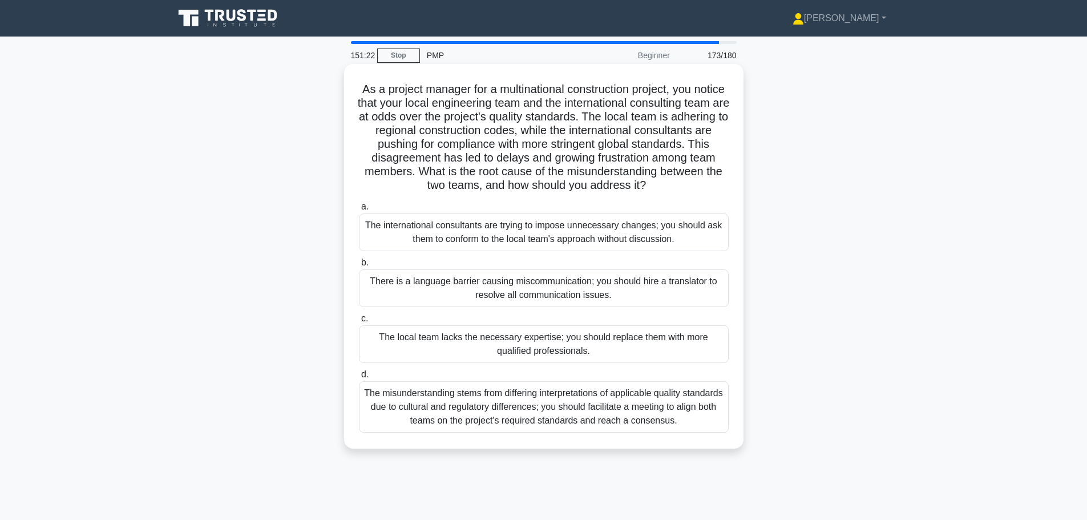
click at [711, 429] on div "The misunderstanding stems from differing interpretations of applicable quality…" at bounding box center [544, 406] width 370 height 51
click at [359, 378] on input "d. The misunderstanding stems from differing interpretations of applicable qual…" at bounding box center [359, 374] width 0 height 7
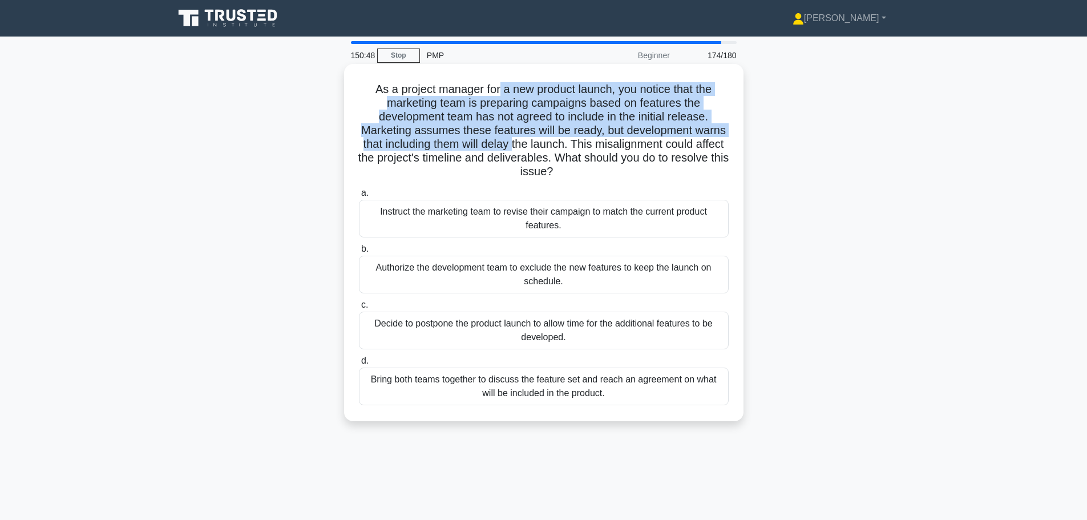
drag, startPoint x: 499, startPoint y: 90, endPoint x: 562, endPoint y: 142, distance: 81.5
click at [562, 142] on h5 "As a project manager for a new product launch, you notice that the marketing te…" at bounding box center [544, 130] width 372 height 97
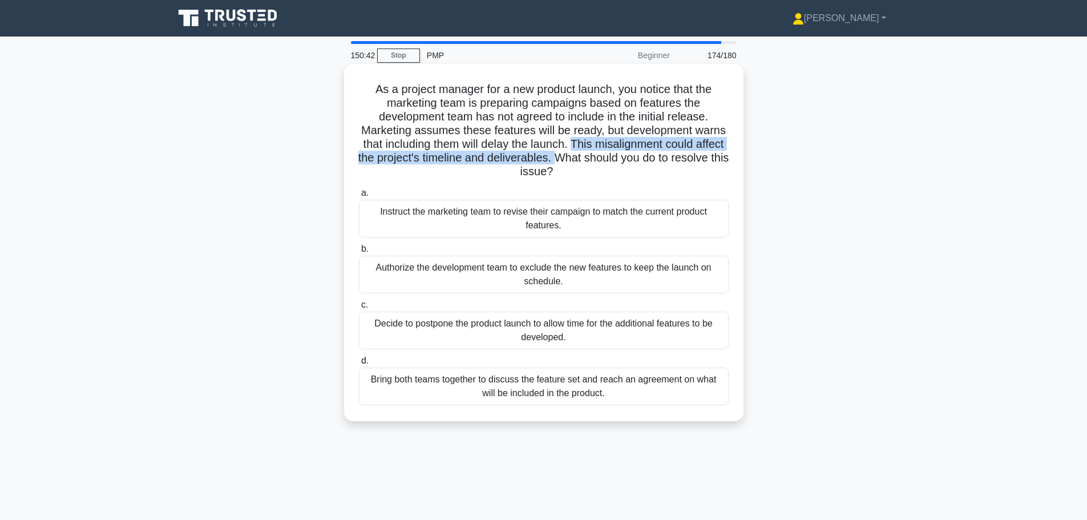
drag, startPoint x: 621, startPoint y: 144, endPoint x: 623, endPoint y: 159, distance: 15.7
click at [623, 159] on h5 "As a project manager for a new product launch, you notice that the marketing te…" at bounding box center [544, 130] width 372 height 97
click at [567, 175] on icon ".spinner_0XTQ{transform-origin:center;animation:spinner_y6GP .75s linear infini…" at bounding box center [560, 173] width 14 height 14
click at [632, 395] on div "Bring both teams together to discuss the feature set and reach an agreement on …" at bounding box center [544, 387] width 370 height 38
click at [359, 365] on input "d. Bring both teams together to discuss the feature set and reach an agreement …" at bounding box center [359, 360] width 0 height 7
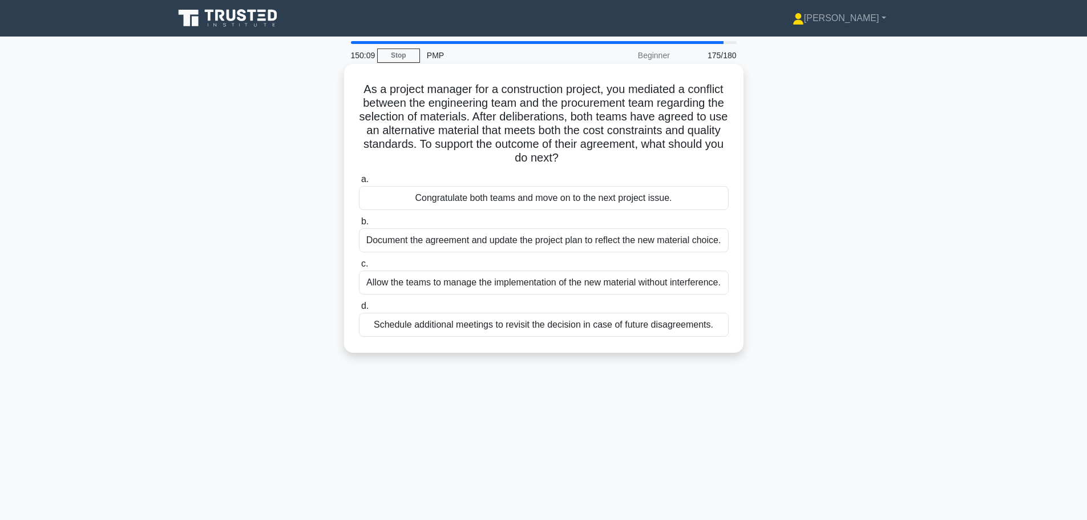
drag, startPoint x: 570, startPoint y: 118, endPoint x: 639, endPoint y: 156, distance: 79.5
click at [639, 156] on h5 "As a project manager for a construction project, you mediated a conflict betwee…" at bounding box center [544, 123] width 372 height 83
click at [615, 247] on div "Document the agreement and update the project plan to reflect the new material …" at bounding box center [544, 240] width 370 height 24
click at [359, 225] on input "b. Document the agreement and update the project plan to reflect the new materi…" at bounding box center [359, 221] width 0 height 7
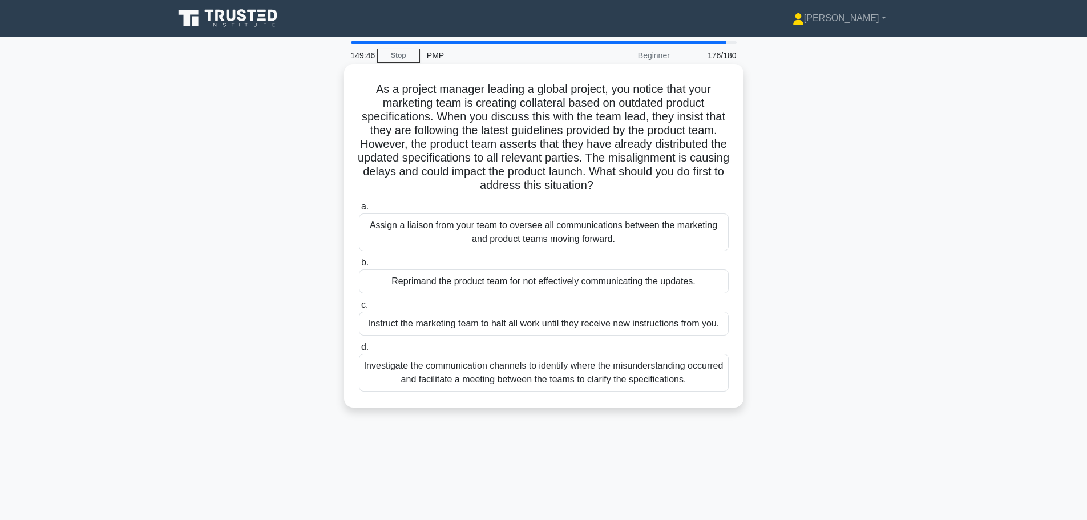
drag, startPoint x: 518, startPoint y: 108, endPoint x: 682, endPoint y: 183, distance: 180.6
click at [682, 183] on h5 "As a project manager leading a global project, you notice that your marketing t…" at bounding box center [544, 137] width 372 height 111
click at [518, 376] on div "Investigate the communication channels to identify where the misunderstanding o…" at bounding box center [544, 373] width 370 height 38
click at [359, 351] on input "d. Investigate the communication channels to identify where the misunderstandin…" at bounding box center [359, 347] width 0 height 7
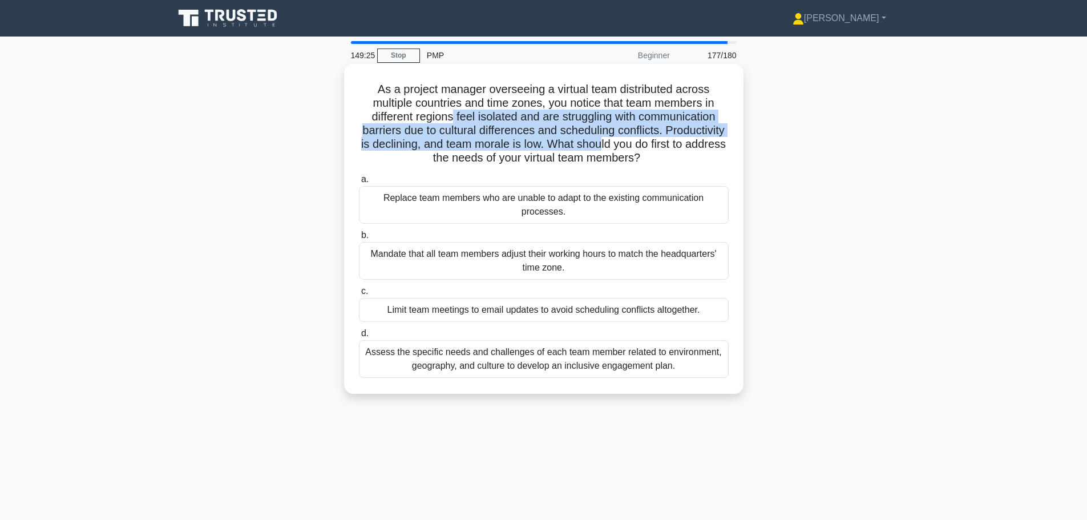
drag, startPoint x: 449, startPoint y: 117, endPoint x: 674, endPoint y: 149, distance: 227.2
click at [674, 149] on h5 "As a project manager overseeing a virtual team distributed across multiple coun…" at bounding box center [544, 123] width 372 height 83
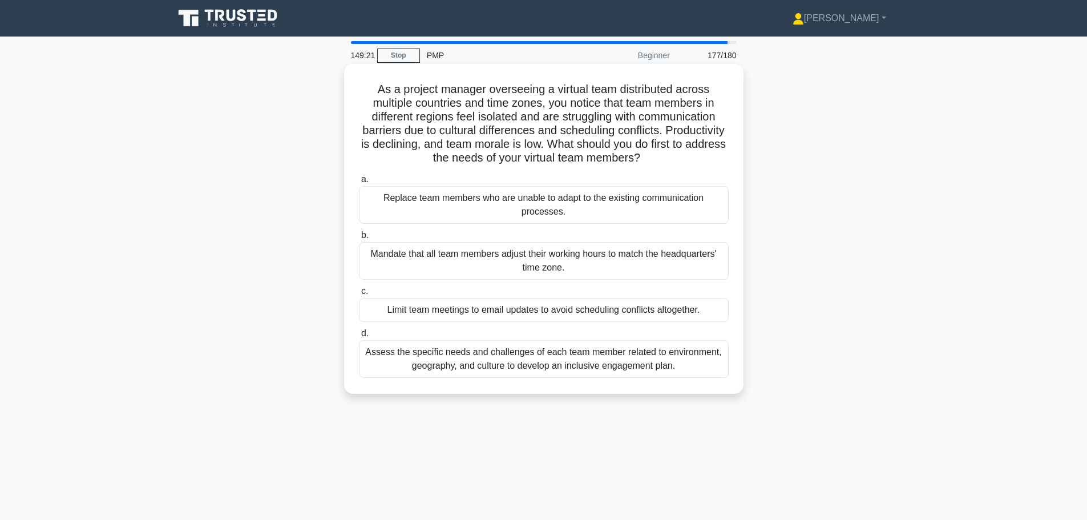
click at [570, 370] on div "Assess the specific needs and challenges of each team member related to environ…" at bounding box center [544, 359] width 370 height 38
click at [359, 337] on input "d. Assess the specific needs and challenges of each team member related to envi…" at bounding box center [359, 333] width 0 height 7
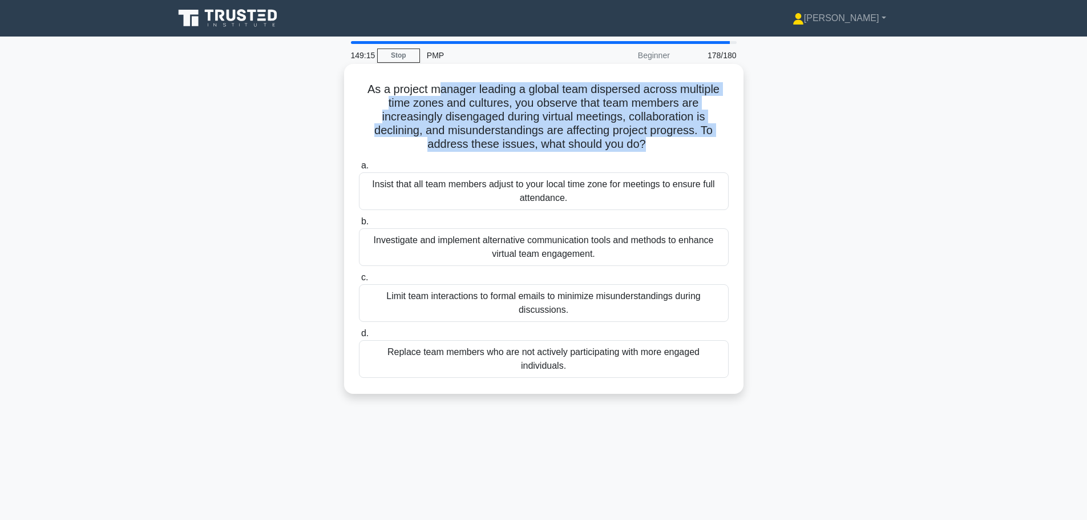
drag, startPoint x: 440, startPoint y: 88, endPoint x: 644, endPoint y: 151, distance: 213.6
click at [644, 151] on h5 "As a project manager leading a global team dispersed across multiple time zones…" at bounding box center [544, 117] width 372 height 70
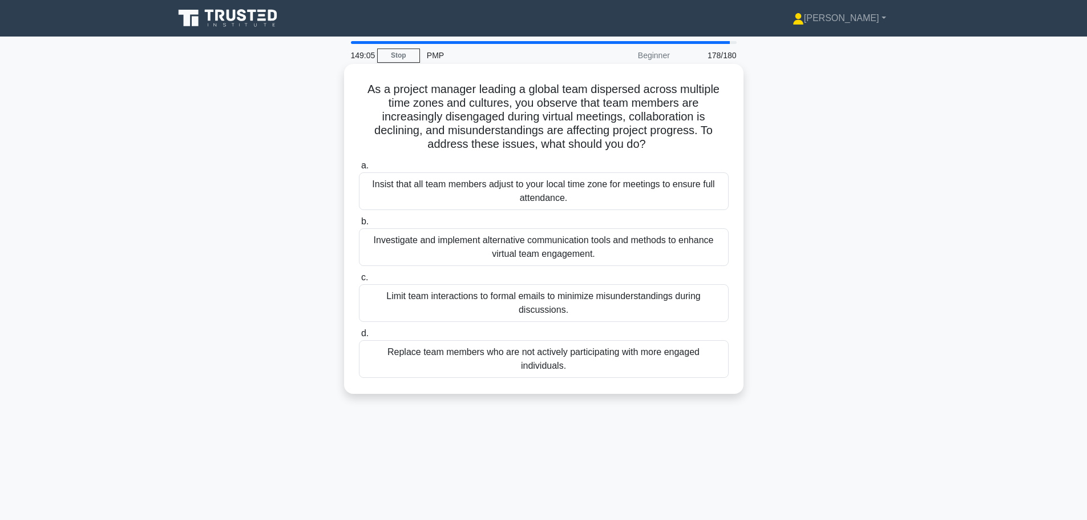
click at [541, 257] on div "Investigate and implement alternative communication tools and methods to enhanc…" at bounding box center [544, 247] width 370 height 38
click at [359, 225] on input "b. Investigate and implement alternative communication tools and methods to enh…" at bounding box center [359, 221] width 0 height 7
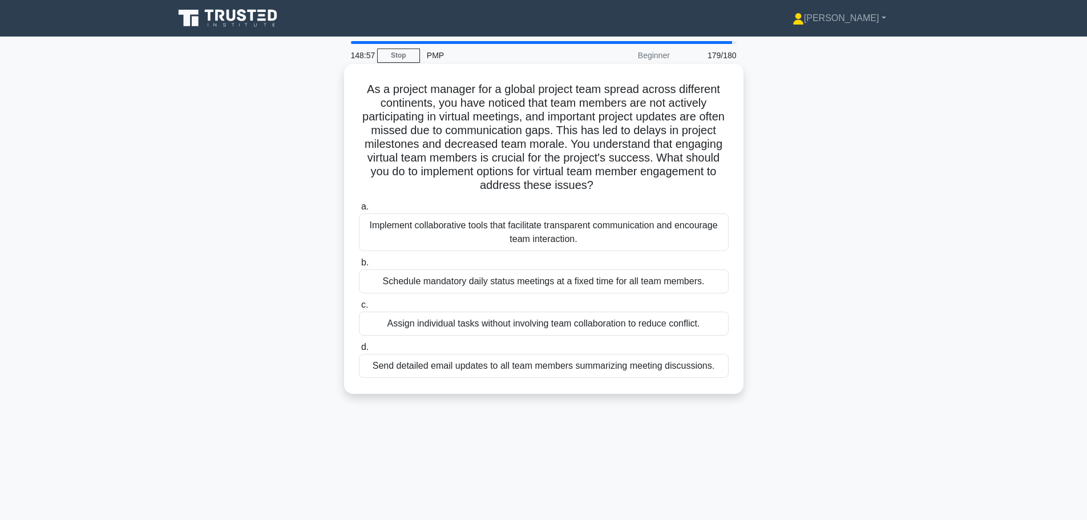
drag, startPoint x: 486, startPoint y: 109, endPoint x: 662, endPoint y: 180, distance: 190.1
click at [662, 180] on h5 "As a project manager for a global project team spread across different continen…" at bounding box center [544, 137] width 372 height 111
click at [572, 235] on div "Implement collaborative tools that facilitate transparent communication and enc…" at bounding box center [544, 232] width 370 height 38
click at [359, 211] on input "a. Implement collaborative tools that facilitate transparent communication and …" at bounding box center [359, 206] width 0 height 7
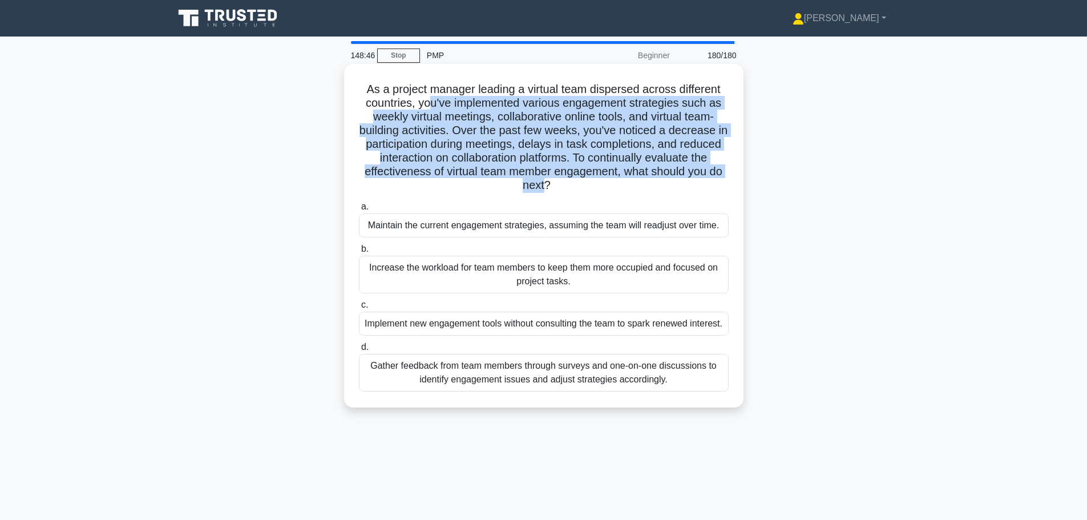
drag, startPoint x: 429, startPoint y: 98, endPoint x: 562, endPoint y: 181, distance: 157.0
click at [562, 181] on h5 "As a project manager leading a virtual team dispersed across different countrie…" at bounding box center [544, 137] width 372 height 111
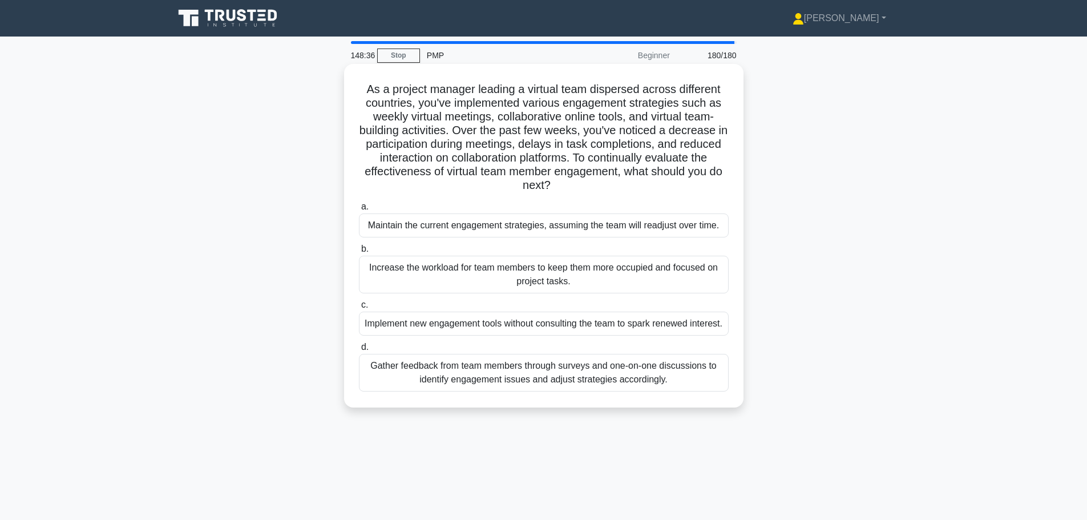
click at [644, 392] on div "Gather feedback from team members through surveys and one-on-one discussions to…" at bounding box center [544, 373] width 370 height 38
click at [359, 351] on input "d. Gather feedback from team members through surveys and one-on-one discussions…" at bounding box center [359, 347] width 0 height 7
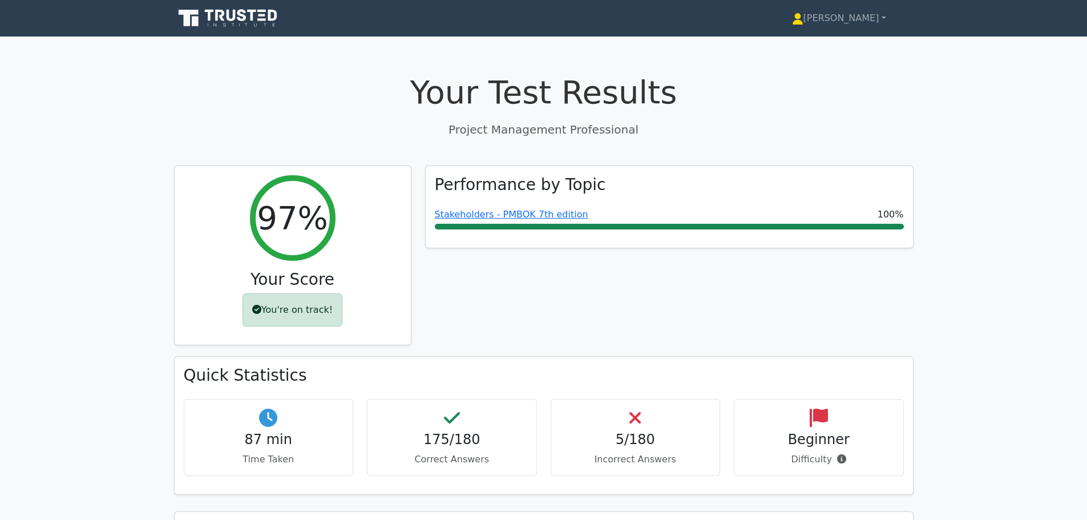
click at [633, 457] on p "Incorrect Answers" at bounding box center [636, 460] width 151 height 14
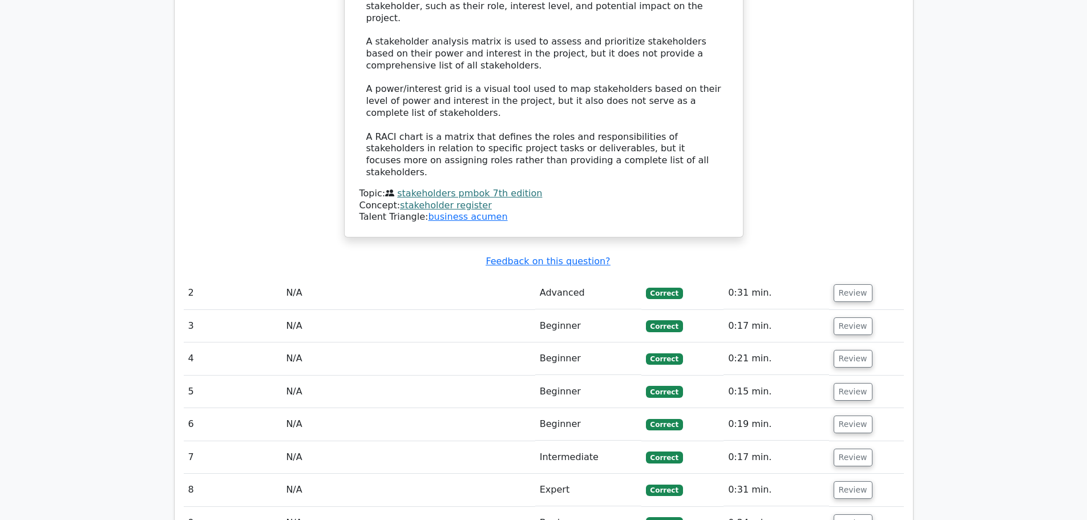
scroll to position [1313, 0]
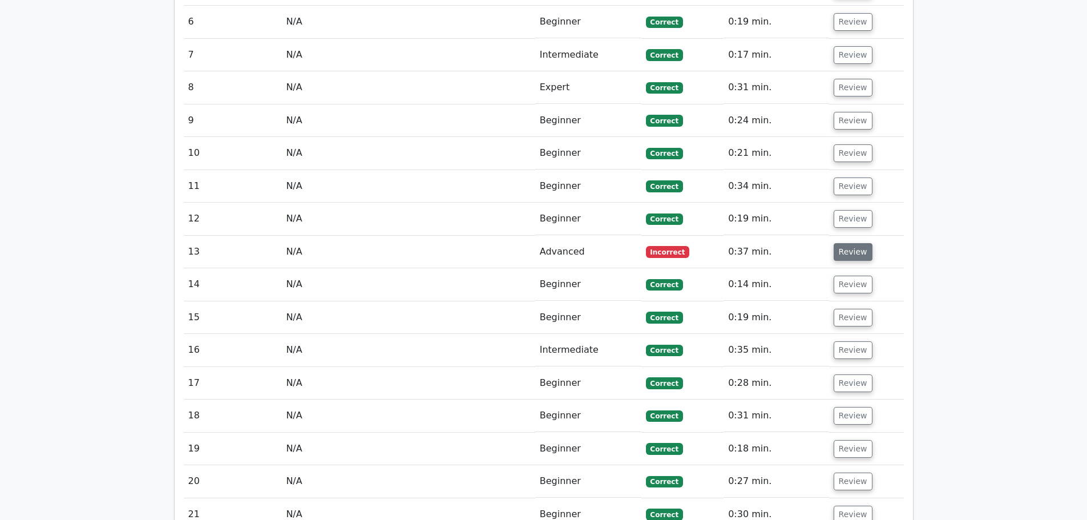
click at [855, 243] on button "Review" at bounding box center [853, 252] width 39 height 18
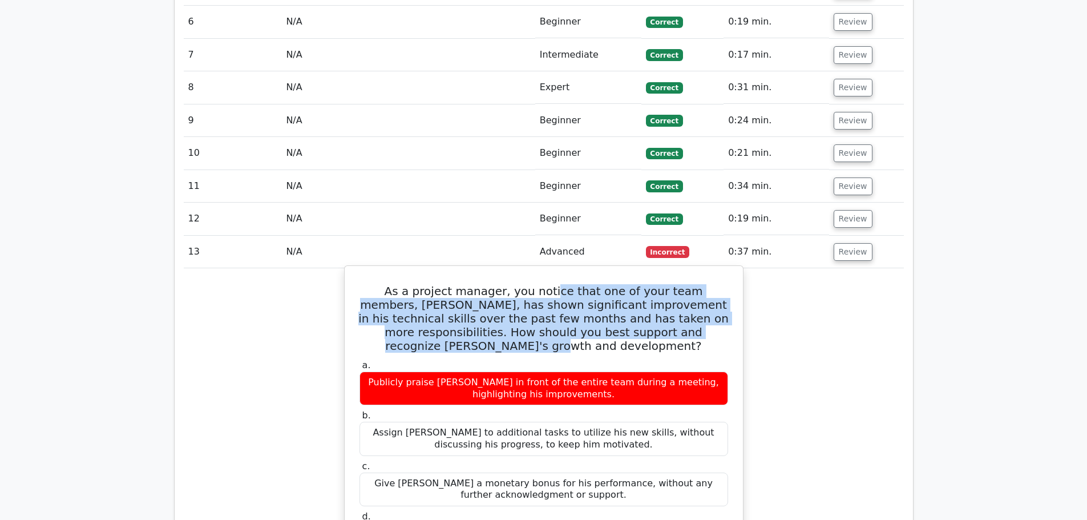
drag, startPoint x: 519, startPoint y: 264, endPoint x: 694, endPoint y: 312, distance: 181.1
click at [694, 312] on h5 "As a project manager, you notice that one of your team members, [PERSON_NAME], …" at bounding box center [543, 318] width 371 height 69
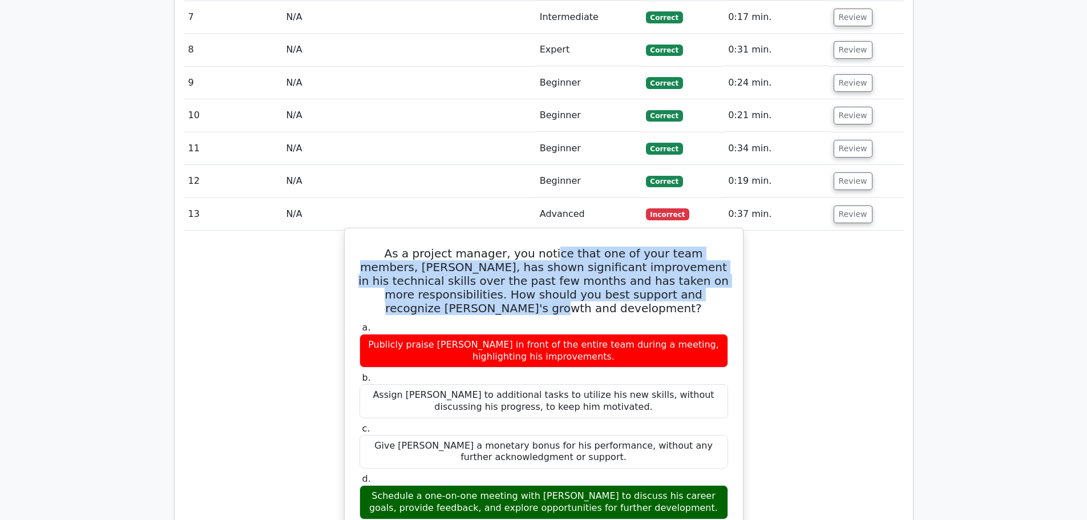
scroll to position [1370, 0]
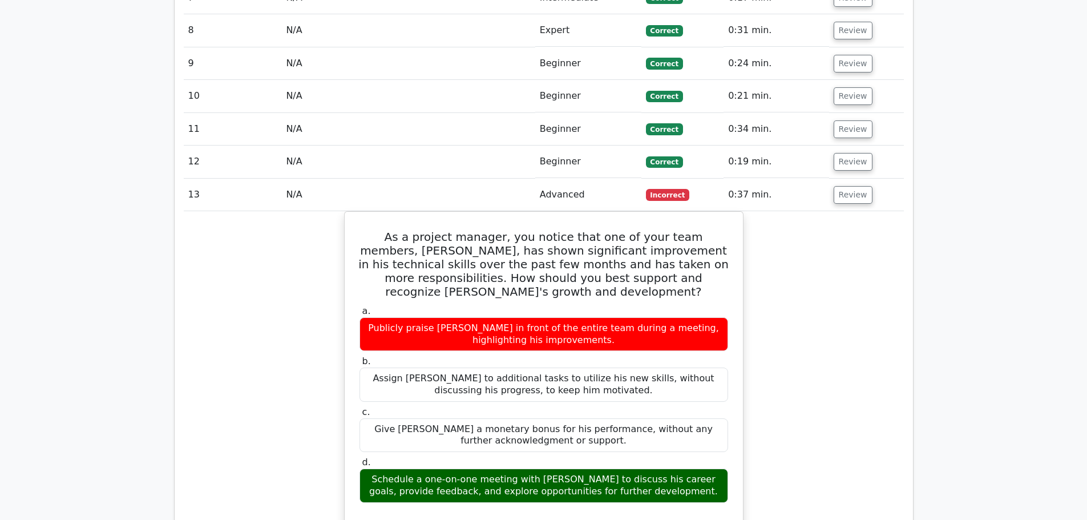
click at [772, 301] on div "As a project manager, you notice that one of your team members, Alex, has shown…" at bounding box center [544, 445] width 720 height 468
drag, startPoint x: 867, startPoint y: 168, endPoint x: 859, endPoint y: 168, distance: 8.6
click at [860, 179] on td "Review" at bounding box center [866, 195] width 75 height 33
click at [859, 186] on button "Review" at bounding box center [853, 195] width 39 height 18
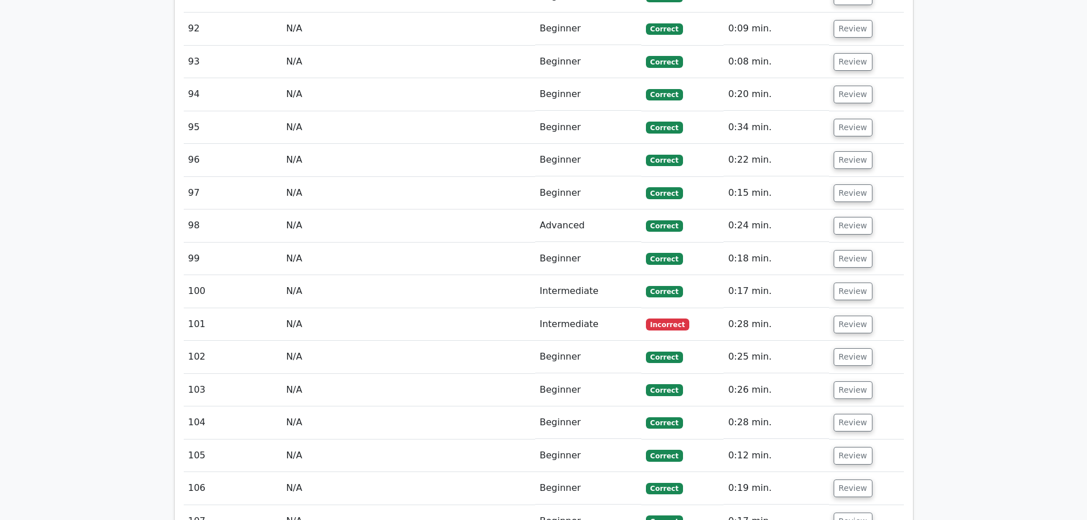
scroll to position [4224, 0]
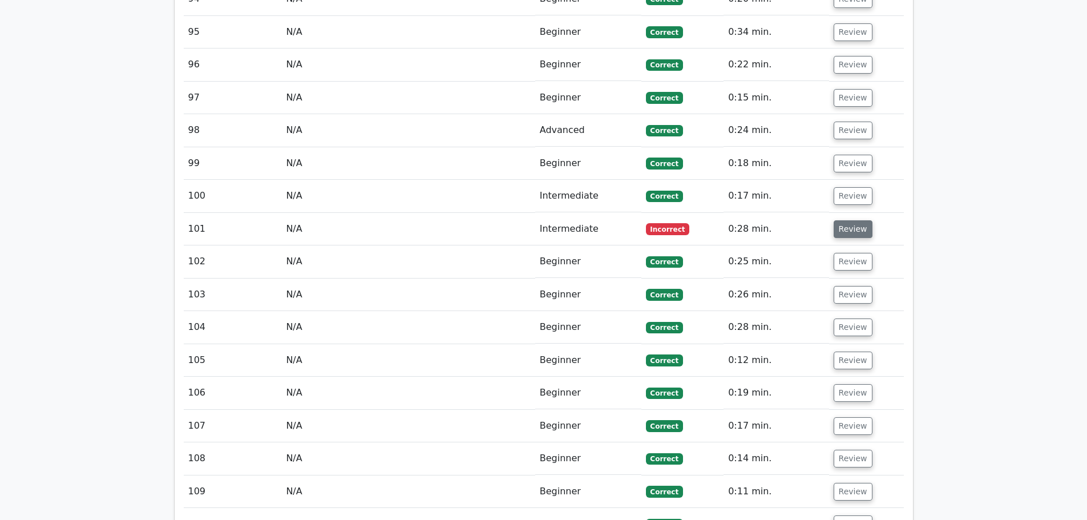
click at [846, 220] on button "Review" at bounding box center [853, 229] width 39 height 18
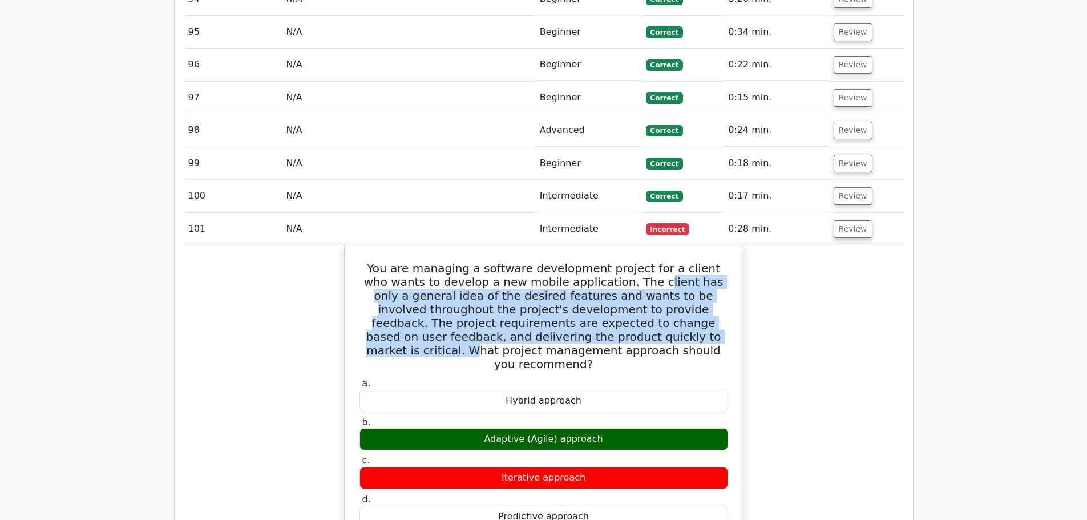
drag, startPoint x: 630, startPoint y: 261, endPoint x: 654, endPoint y: 308, distance: 52.3
click at [654, 308] on h5 "You are managing a software development project for a client who wants to devel…" at bounding box center [543, 316] width 371 height 110
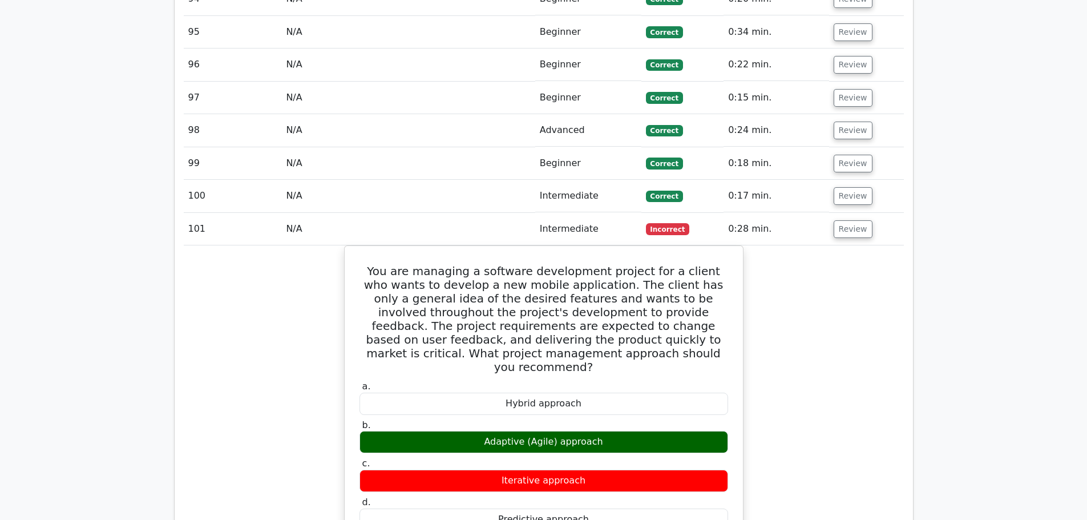
click at [824, 323] on div "You are managing a software development project for a client who wants to devel…" at bounding box center [544, 464] width 720 height 438
click at [849, 220] on button "Review" at bounding box center [853, 229] width 39 height 18
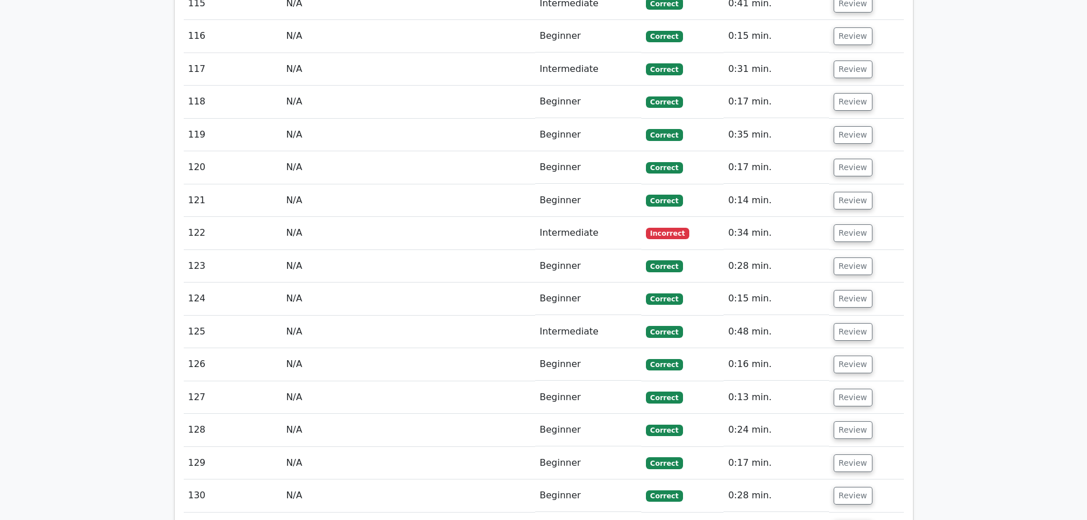
scroll to position [4966, 0]
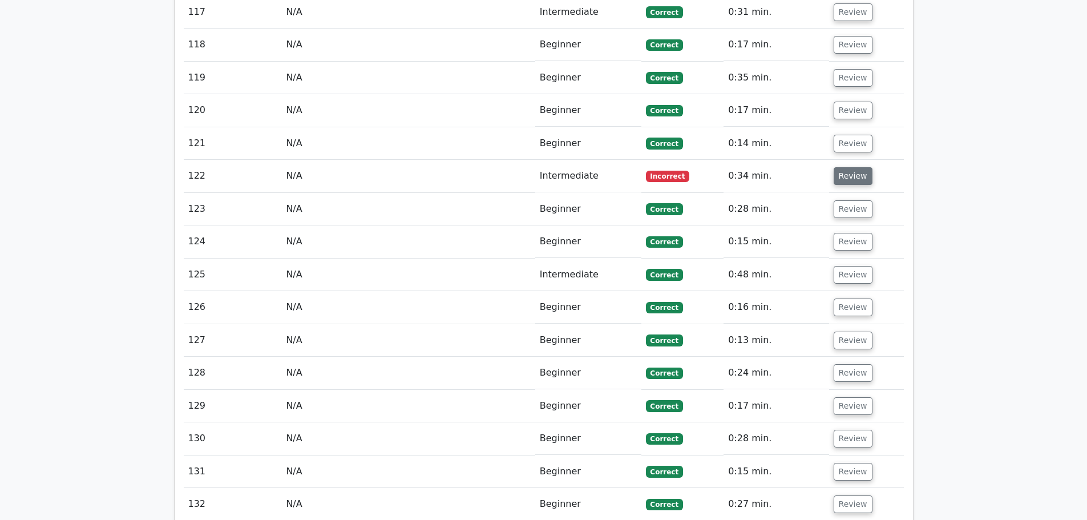
click at [840, 167] on button "Review" at bounding box center [853, 176] width 39 height 18
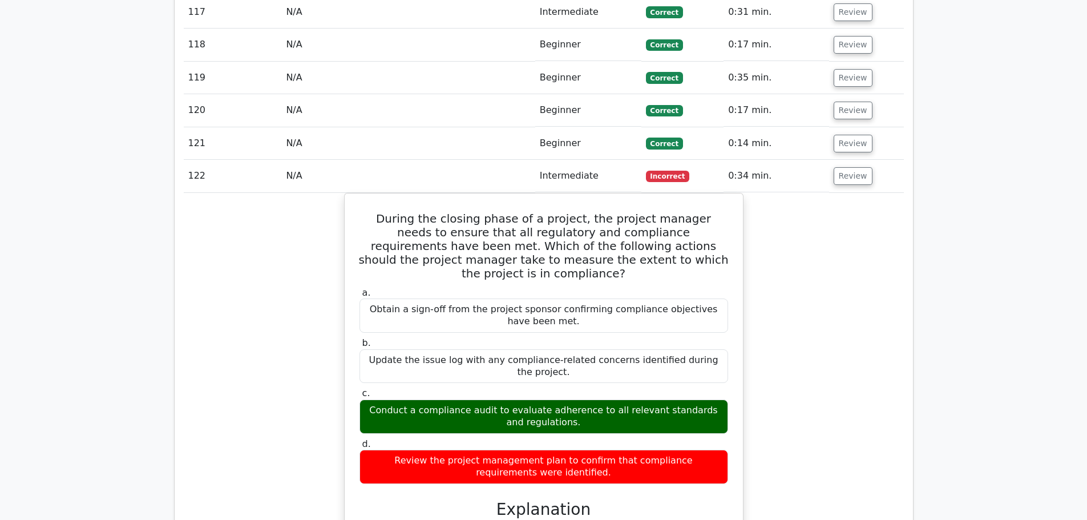
click at [747, 295] on div "During the closing phase of a project, the project manager needs to ensure that…" at bounding box center [544, 438] width 720 height 491
click at [781, 280] on div "During the closing phase of a project, the project manager needs to ensure that…" at bounding box center [544, 438] width 720 height 491
click at [852, 167] on button "Review" at bounding box center [853, 176] width 39 height 18
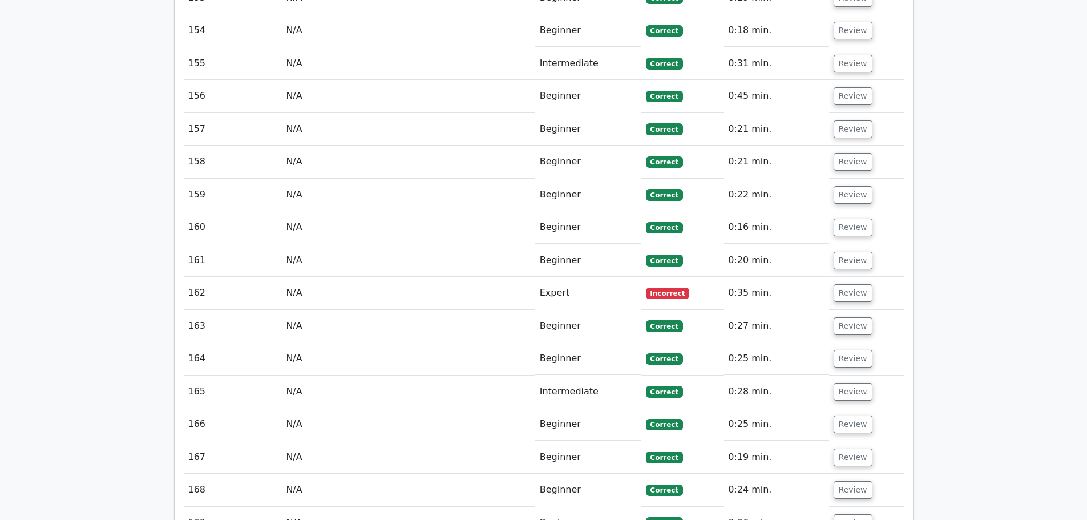
scroll to position [6165, 0]
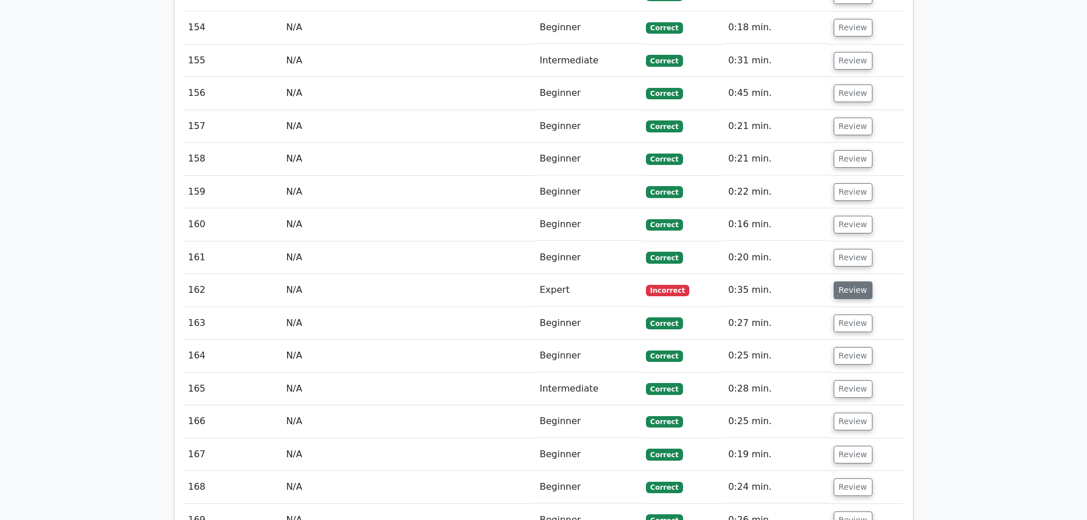
click at [846, 281] on button "Review" at bounding box center [853, 290] width 39 height 18
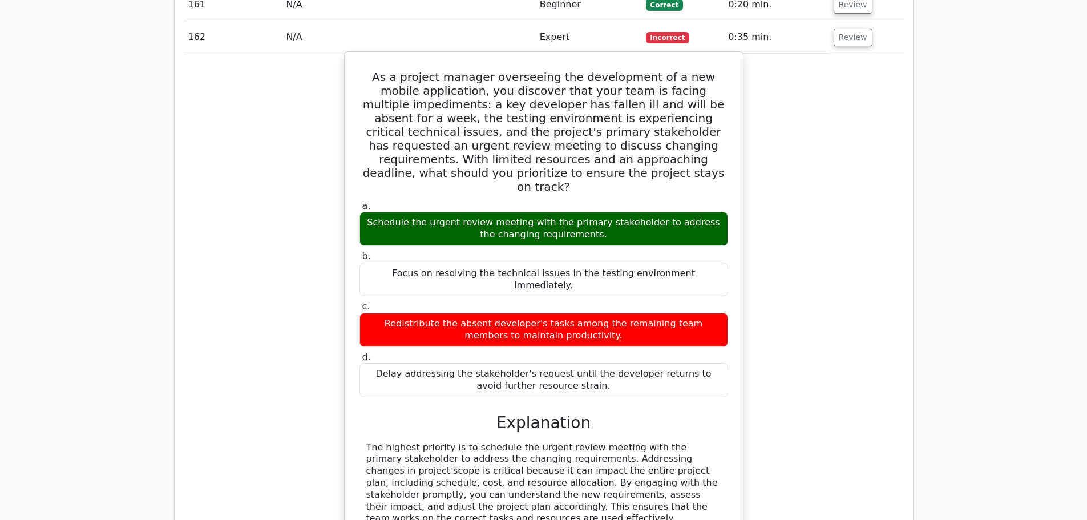
scroll to position [6622, 0]
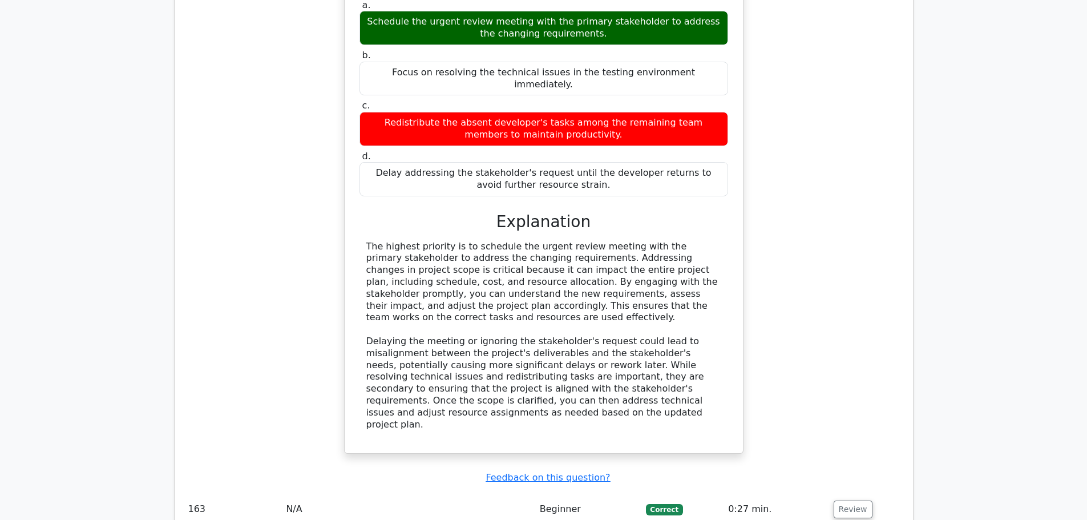
click at [767, 280] on div "As a project manager overseeing the development of a new mobile application, yo…" at bounding box center [544, 159] width 720 height 618
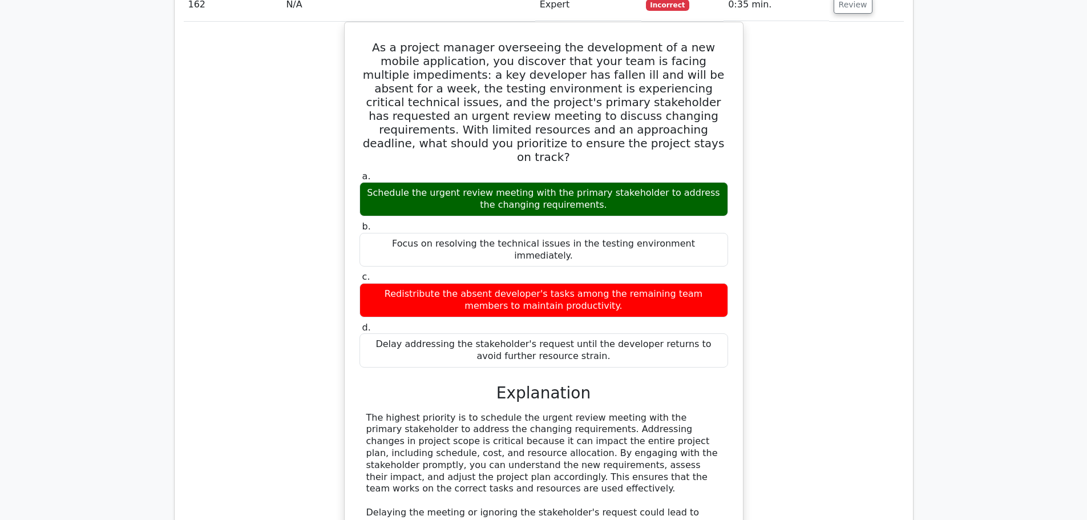
scroll to position [6222, 0]
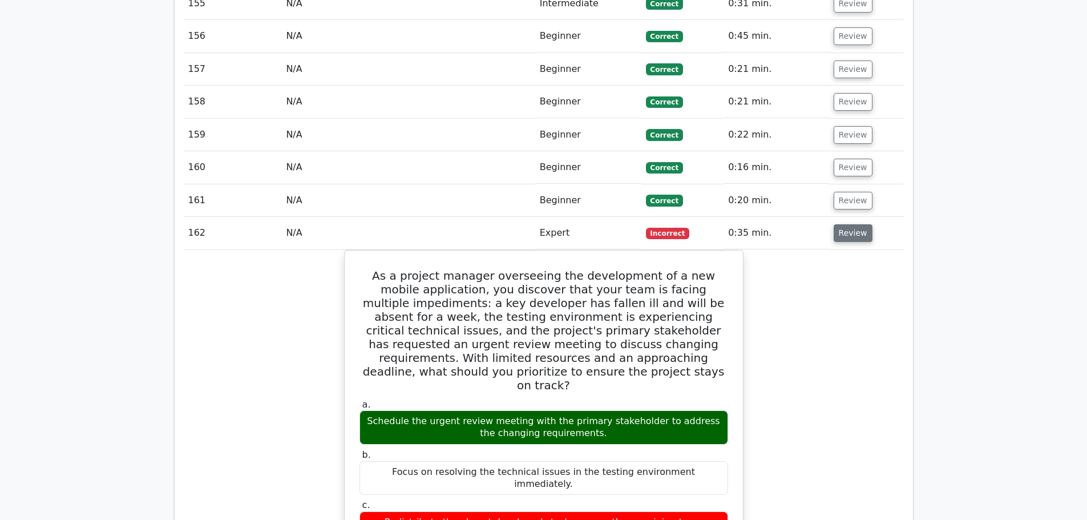
click at [852, 224] on button "Review" at bounding box center [853, 233] width 39 height 18
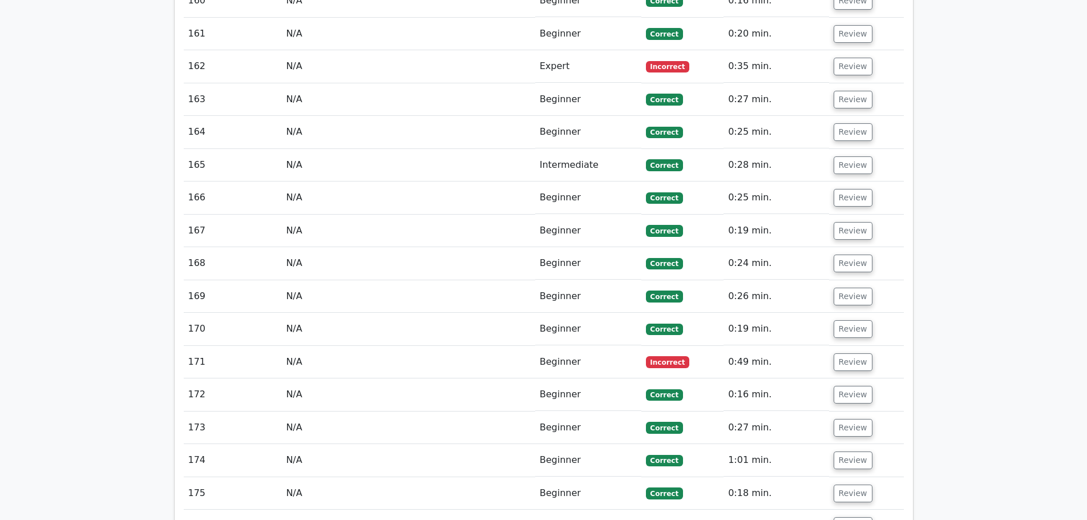
scroll to position [6393, 0]
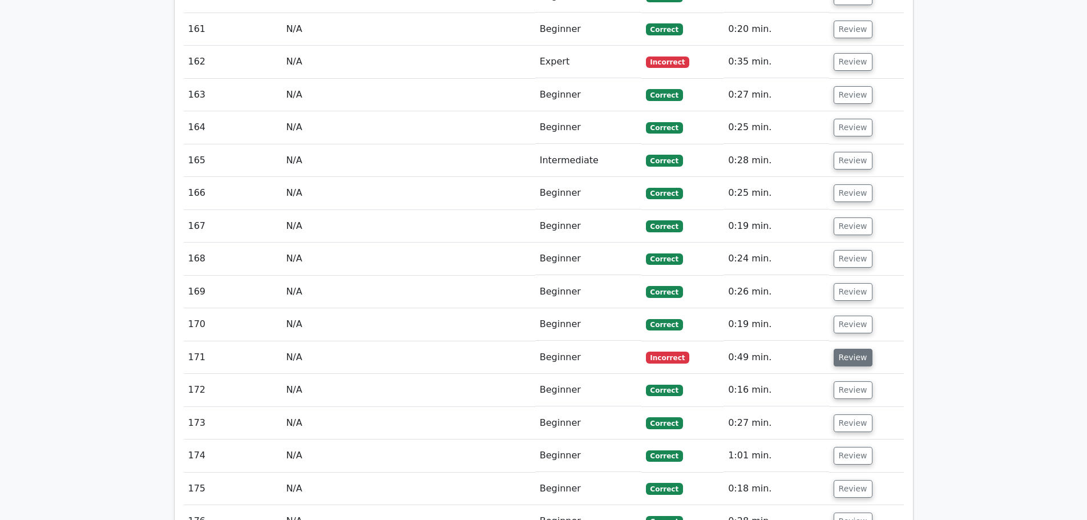
click at [840, 349] on button "Review" at bounding box center [853, 358] width 39 height 18
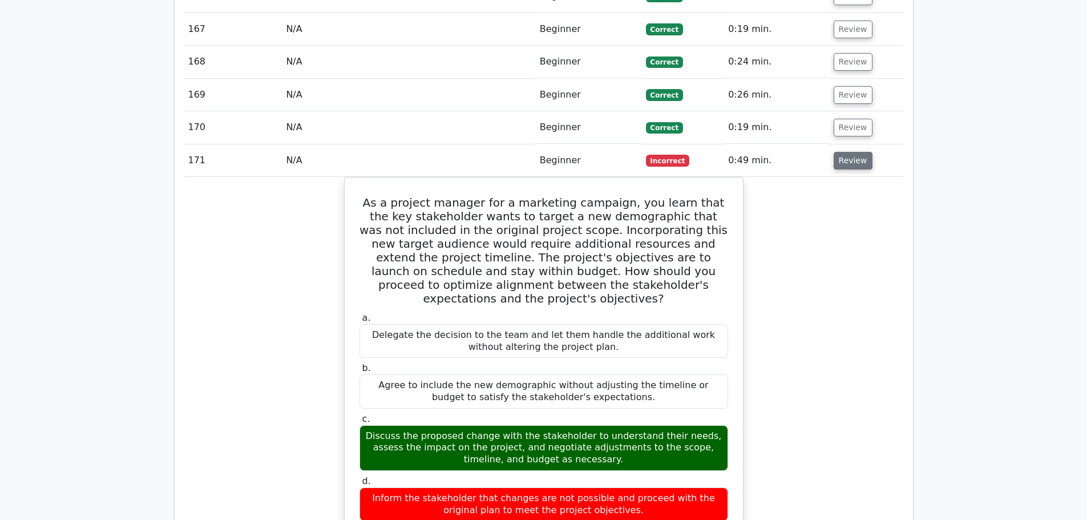
scroll to position [6565, 0]
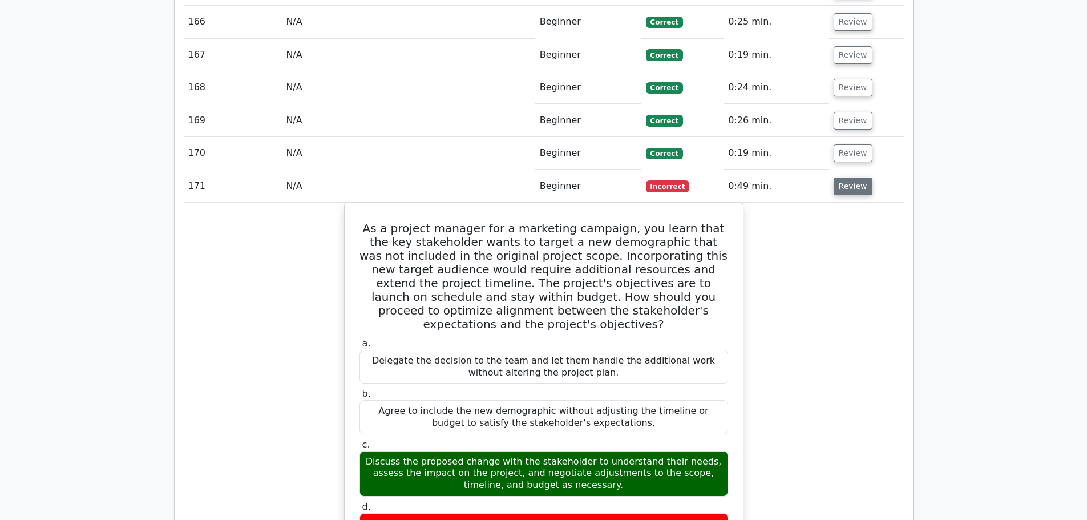
click at [850, 178] on button "Review" at bounding box center [853, 187] width 39 height 18
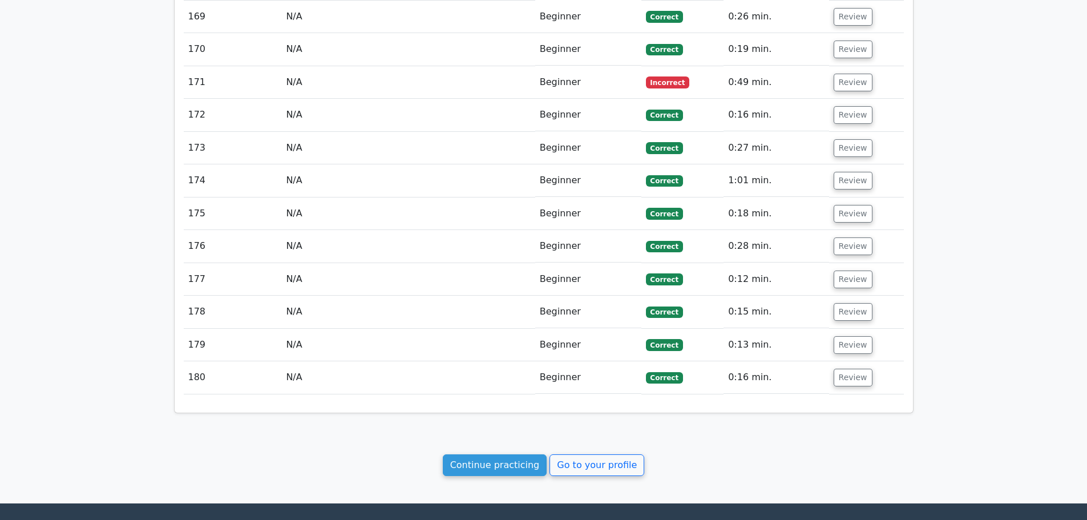
scroll to position [6775, 0]
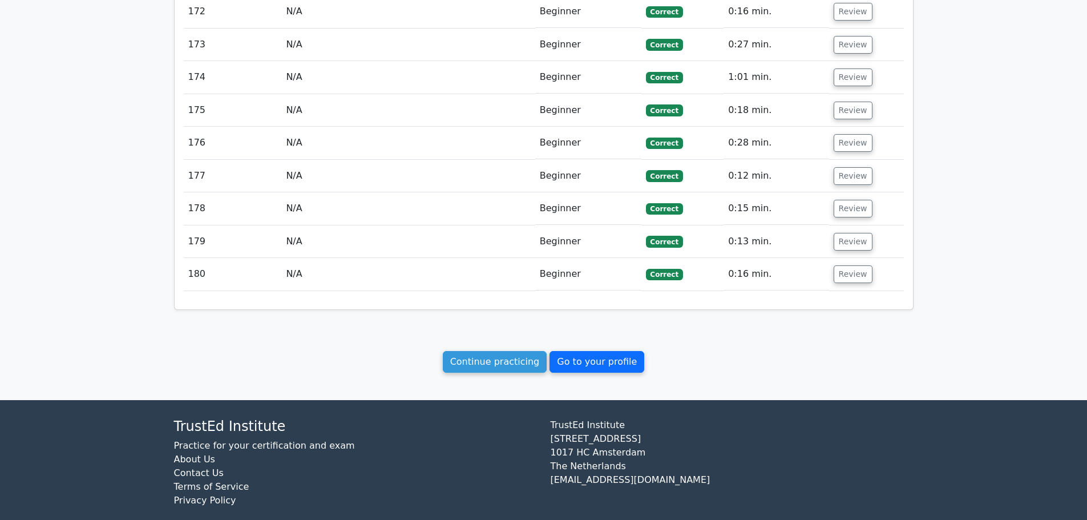
click at [609, 351] on link "Go to your profile" at bounding box center [597, 362] width 95 height 22
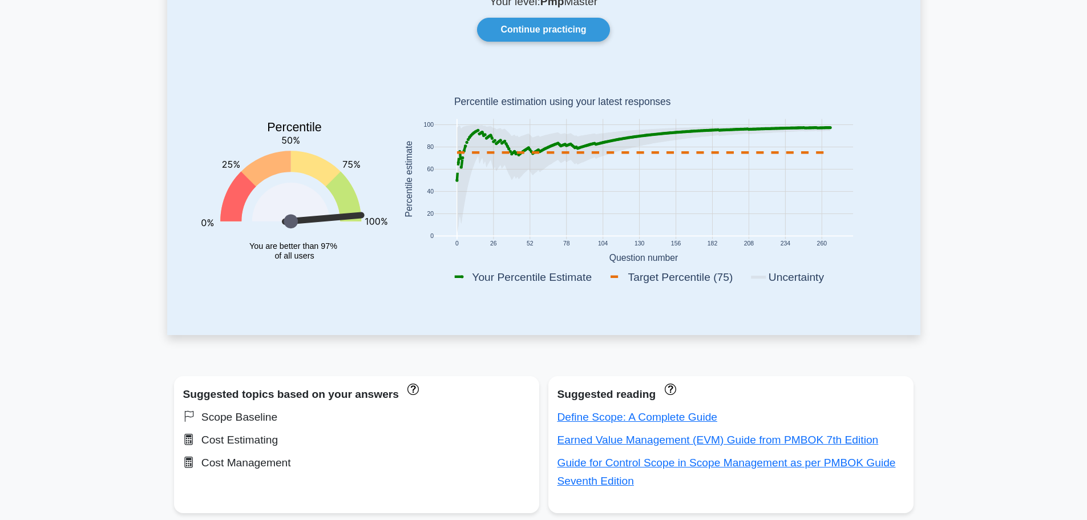
scroll to position [171, 0]
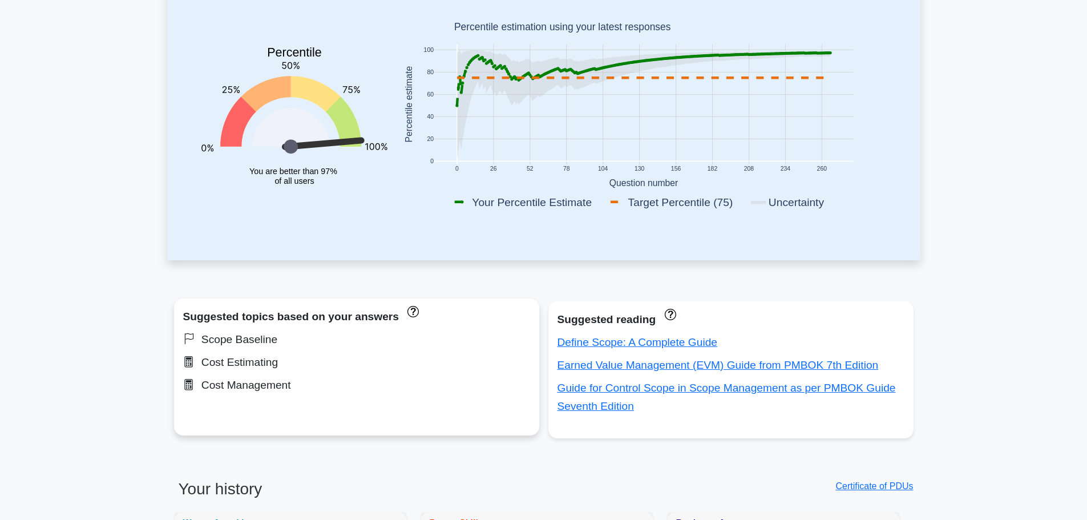
click at [257, 369] on div "Cost Estimating" at bounding box center [356, 362] width 347 height 18
click at [264, 383] on div "Cost Management" at bounding box center [356, 385] width 347 height 18
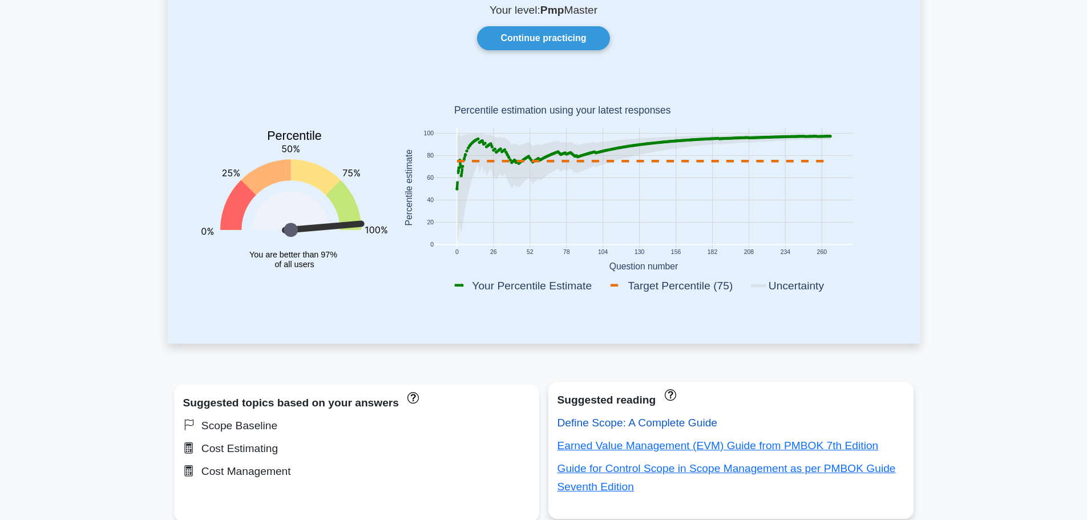
scroll to position [0, 0]
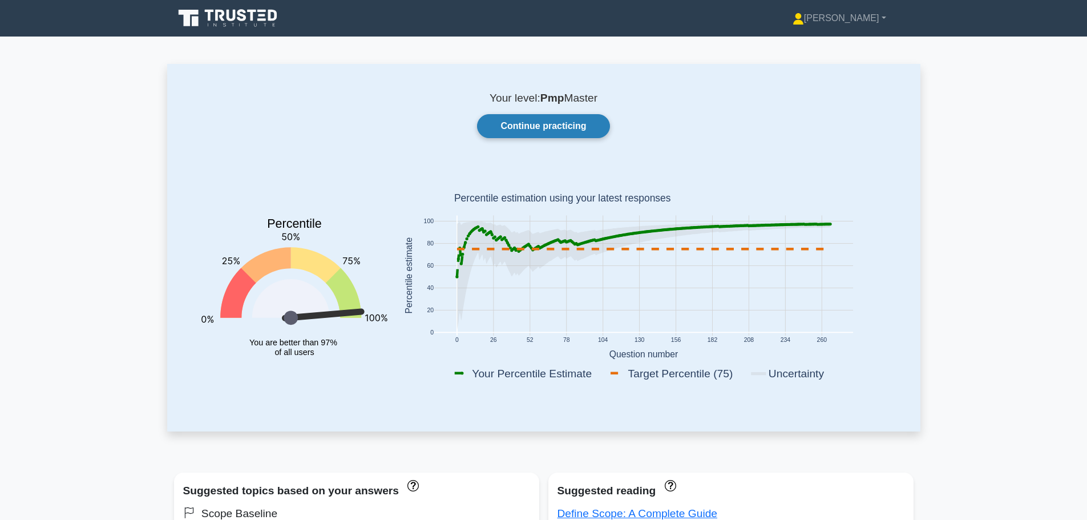
click at [527, 128] on link "Continue practicing" at bounding box center [543, 126] width 132 height 24
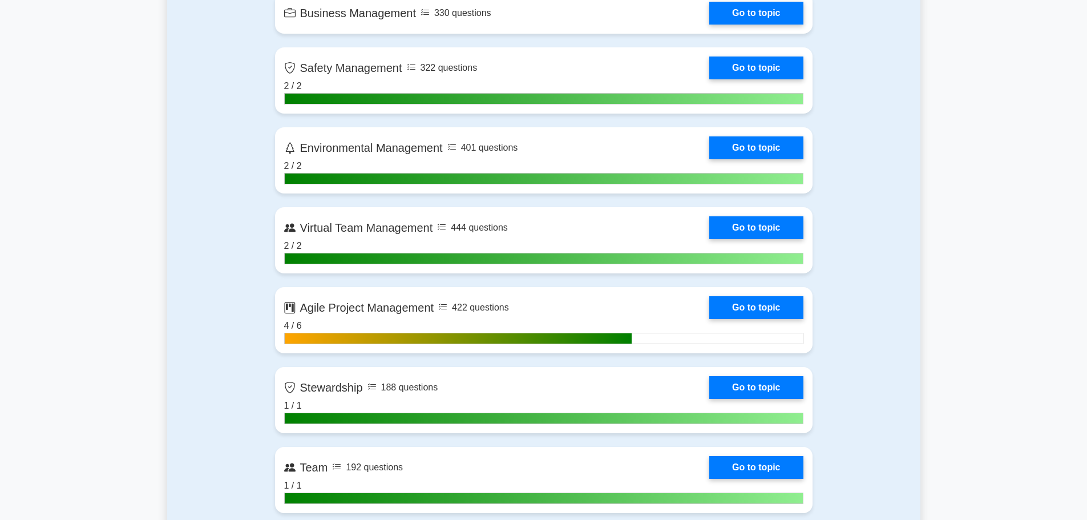
scroll to position [2226, 0]
